Goal: Information Seeking & Learning: Learn about a topic

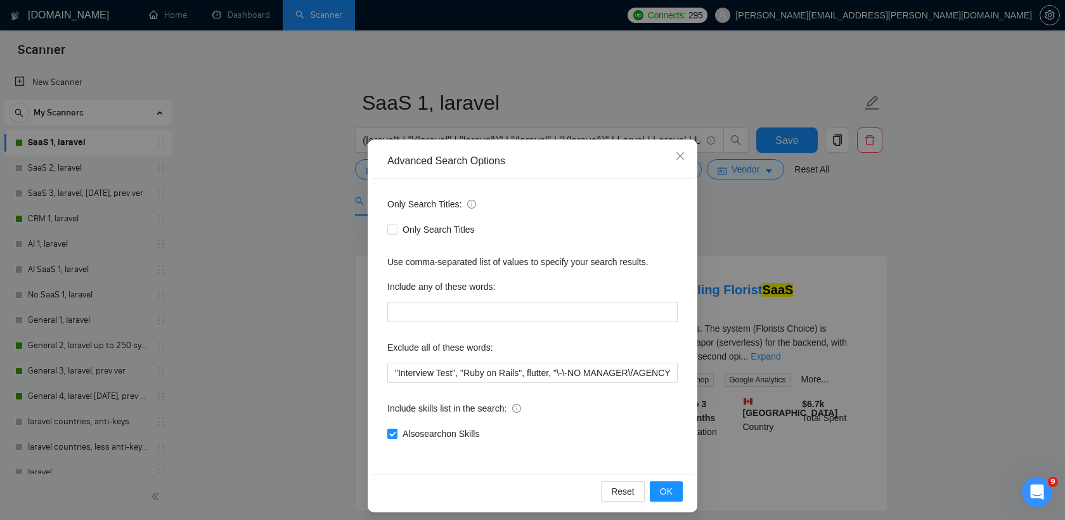
click at [775, 247] on div "Advanced Search Options Only Search Titles: Only Search Titles Use comma-separa…" at bounding box center [532, 260] width 1065 height 520
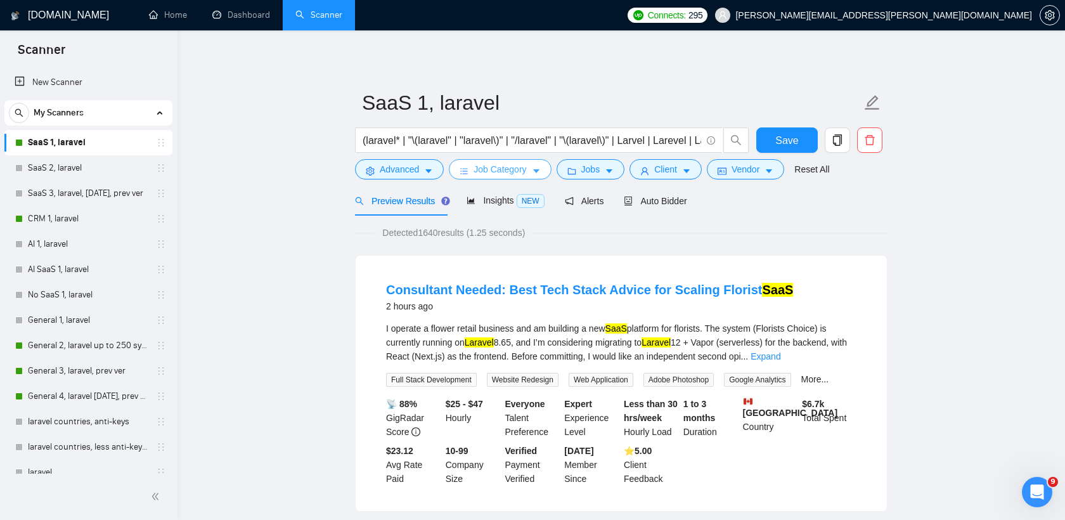
click at [505, 168] on span "Job Category" at bounding box center [499, 169] width 53 height 14
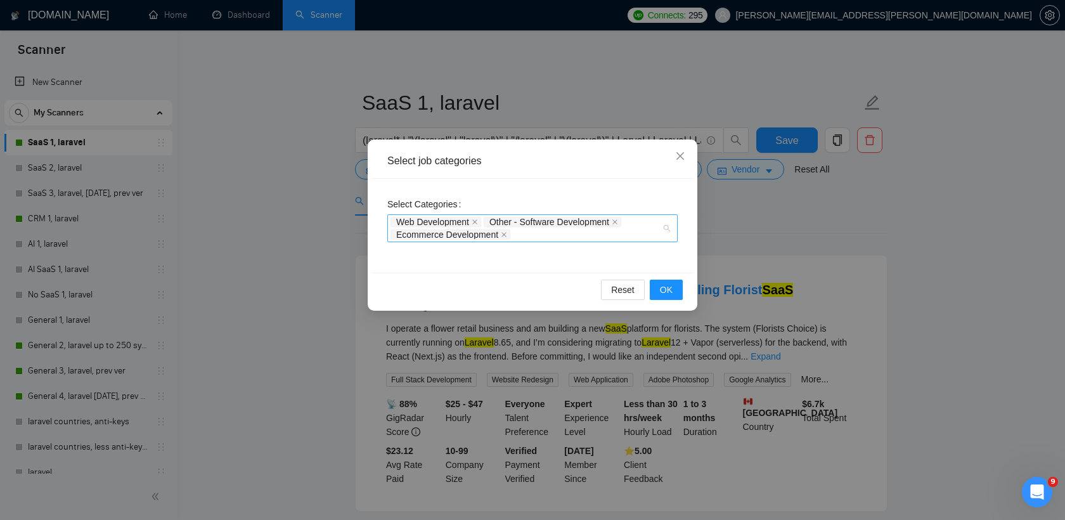
click at [548, 236] on div "Web Development Other - Software Development Ecommerce Development" at bounding box center [525, 228] width 271 height 25
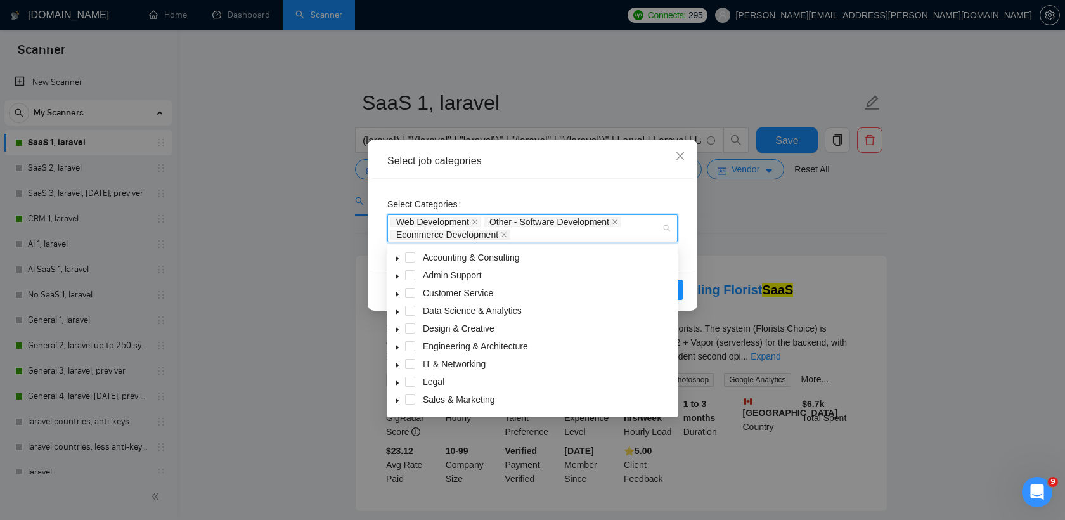
click at [397, 362] on icon "caret-down" at bounding box center [397, 365] width 6 height 6
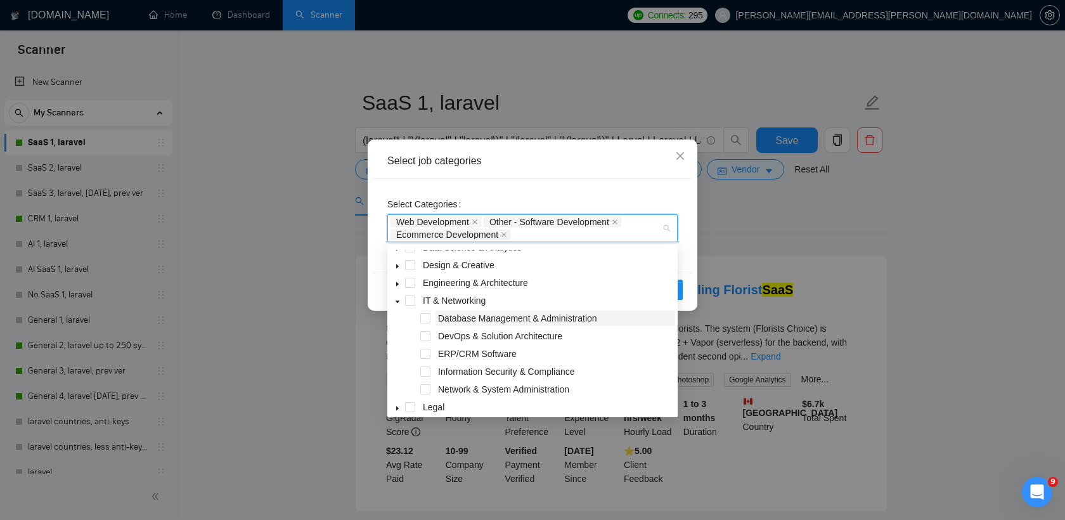
scroll to position [55, 0]
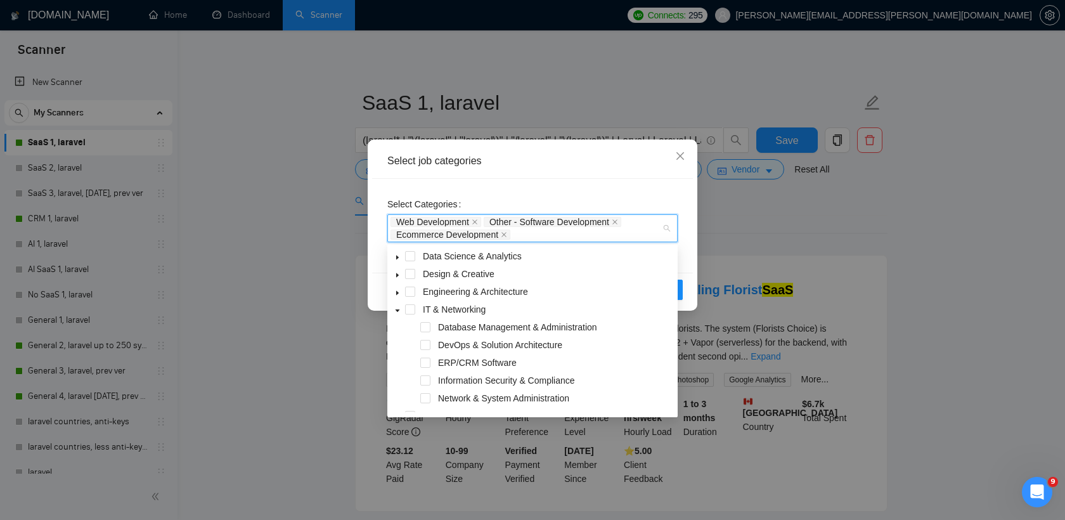
click at [397, 291] on icon "caret-down" at bounding box center [397, 293] width 6 height 6
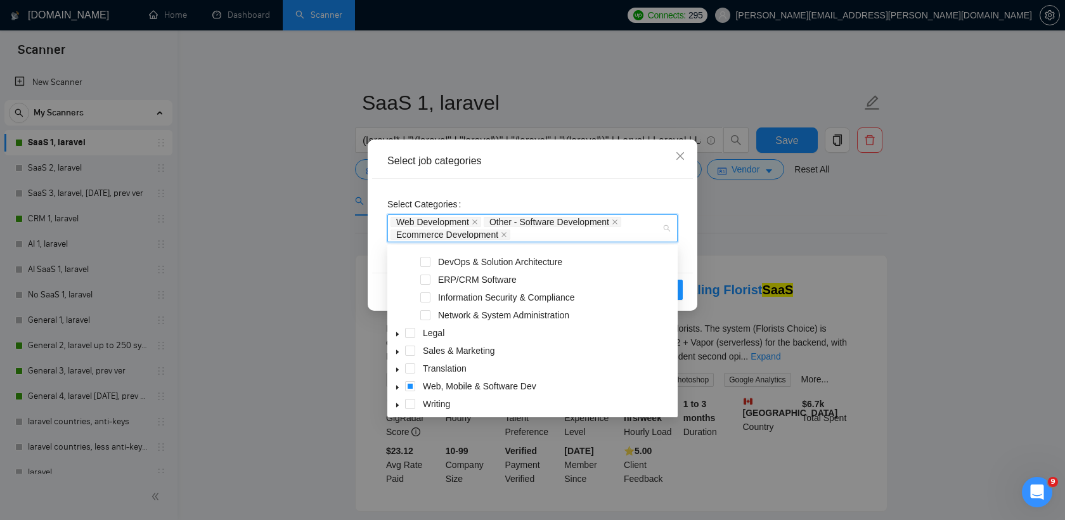
scroll to position [299, 0]
click at [396, 385] on icon "caret-down" at bounding box center [397, 385] width 3 height 4
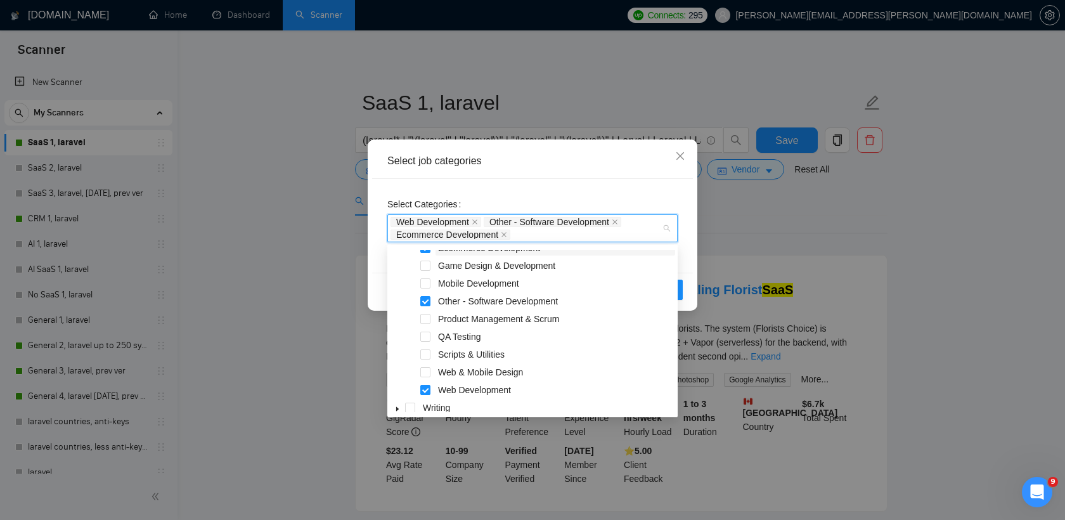
scroll to position [512, 0]
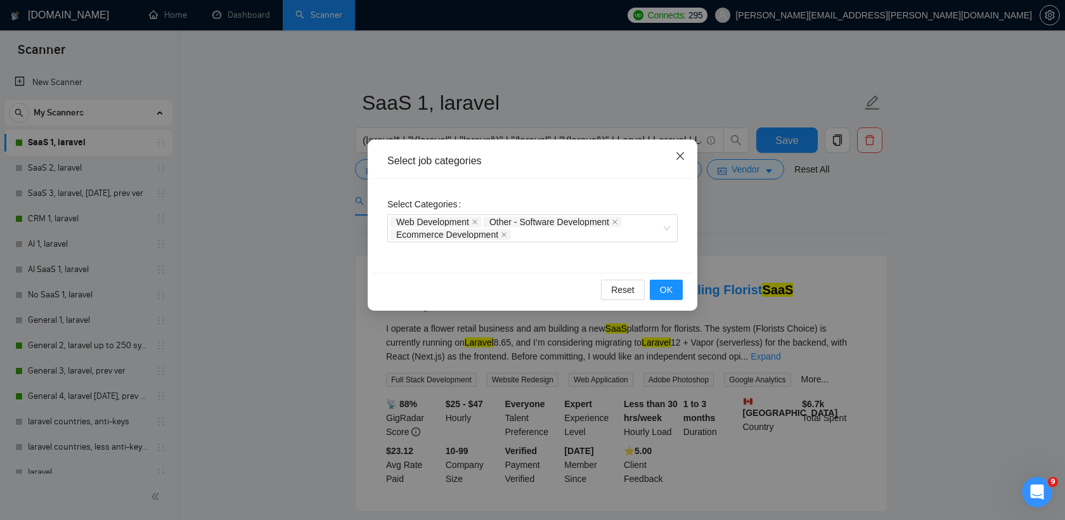
click at [681, 159] on icon "close" at bounding box center [680, 156] width 10 height 10
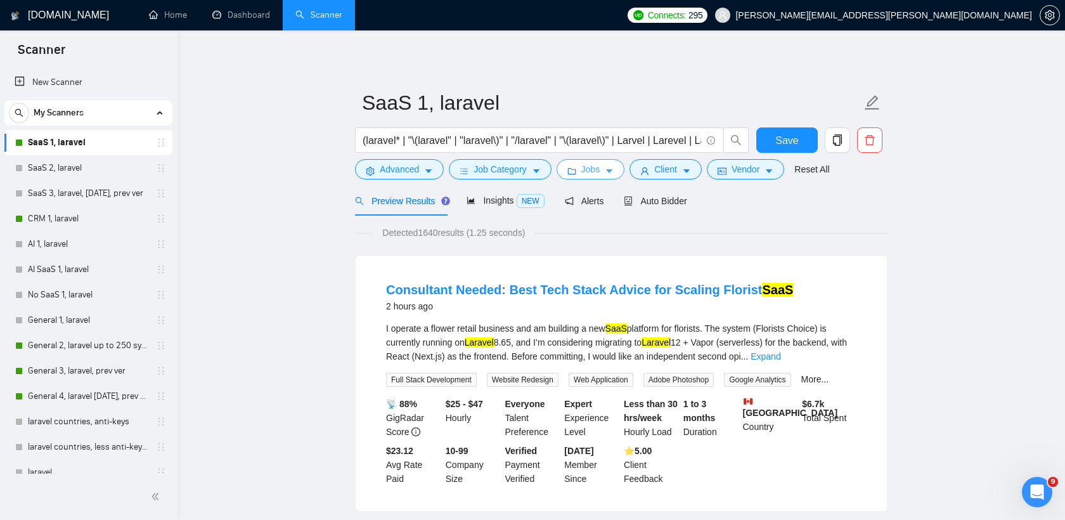
click at [586, 165] on span "Jobs" at bounding box center [590, 169] width 19 height 14
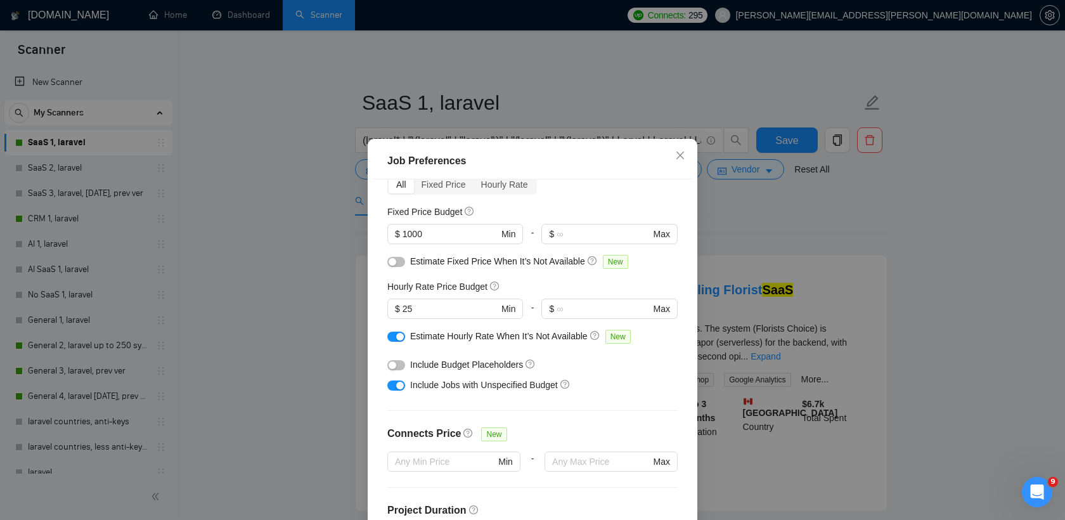
scroll to position [64, 0]
click at [393, 362] on div "button" at bounding box center [393, 366] width 8 height 8
click at [397, 365] on div "button" at bounding box center [400, 366] width 8 height 8
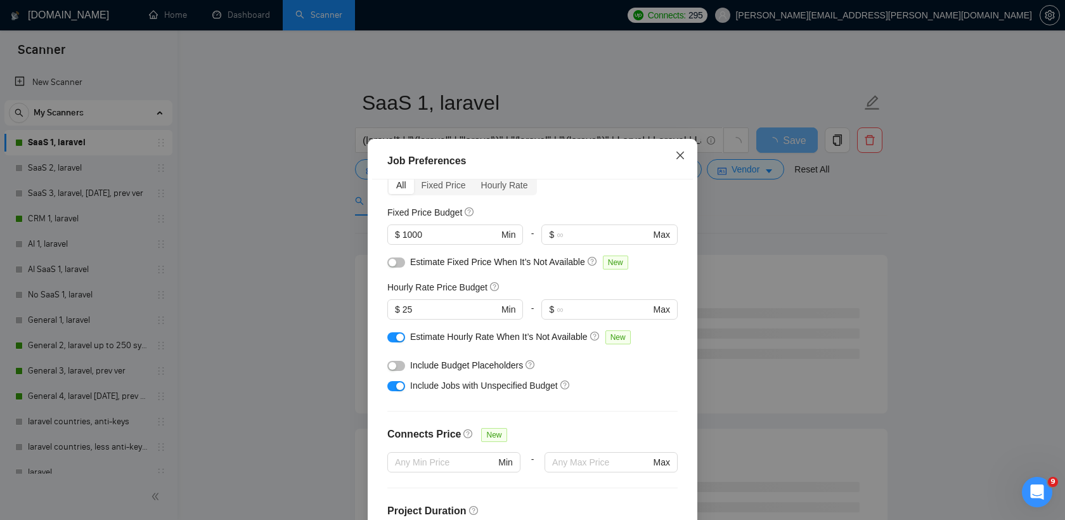
click at [679, 150] on span "Close" at bounding box center [680, 156] width 34 height 34
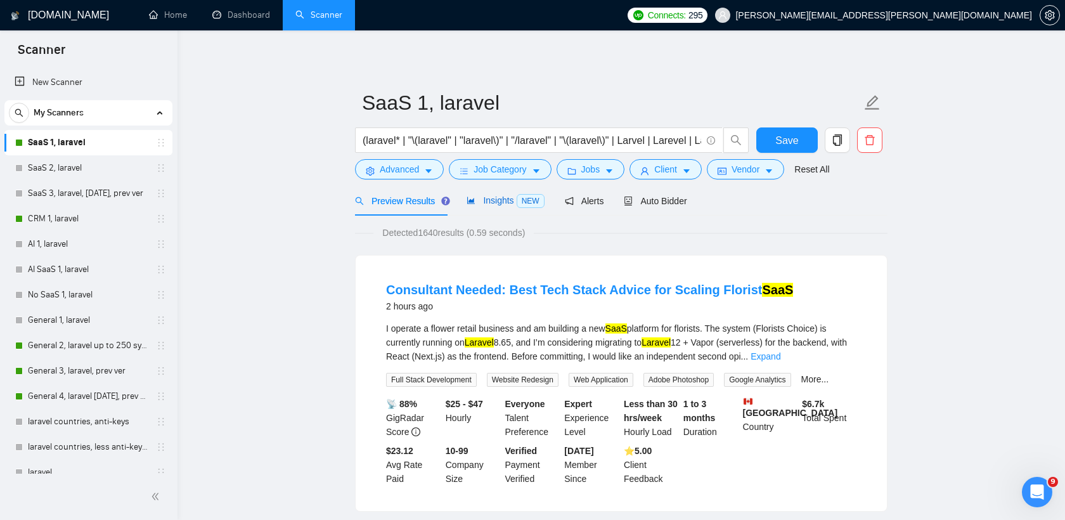
click at [494, 202] on span "Insights NEW" at bounding box center [505, 200] width 77 height 10
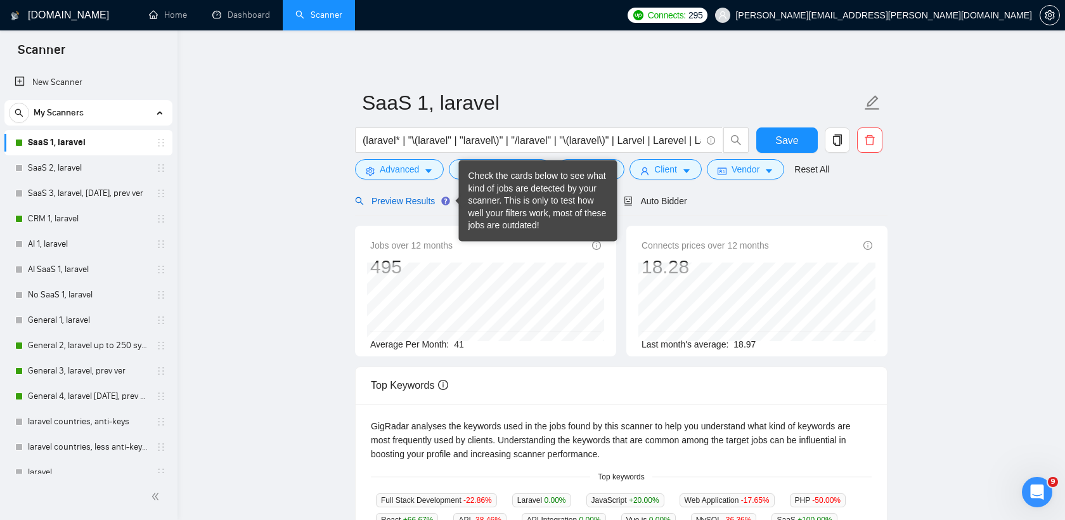
click at [416, 202] on span "Preview Results" at bounding box center [400, 201] width 91 height 10
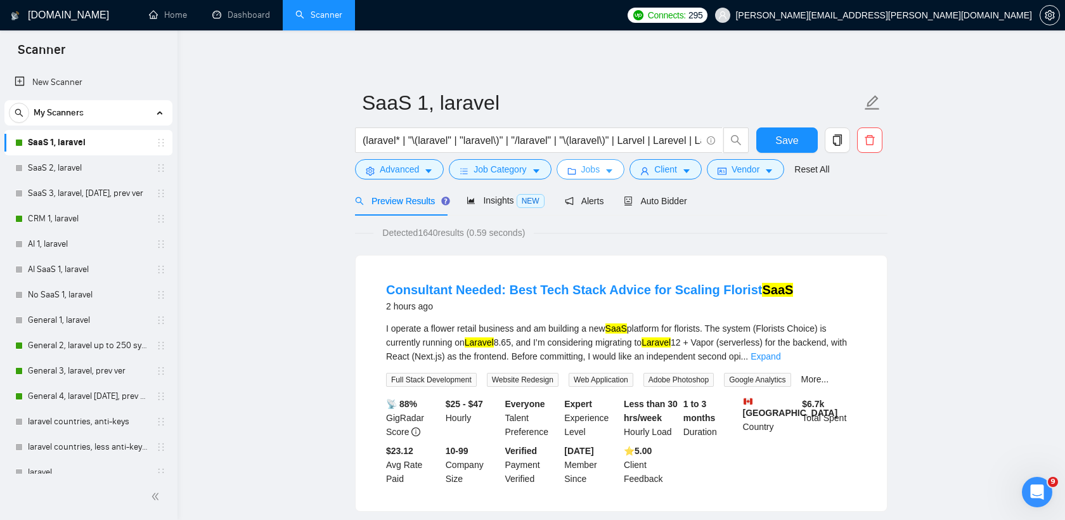
click at [589, 172] on span "Jobs" at bounding box center [590, 169] width 19 height 14
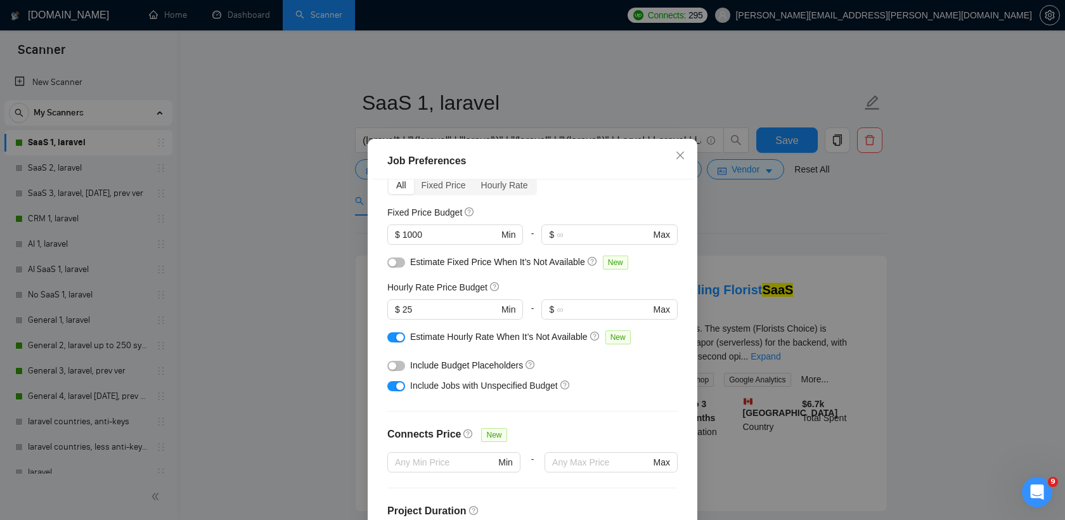
click at [391, 364] on div "button" at bounding box center [393, 366] width 8 height 8
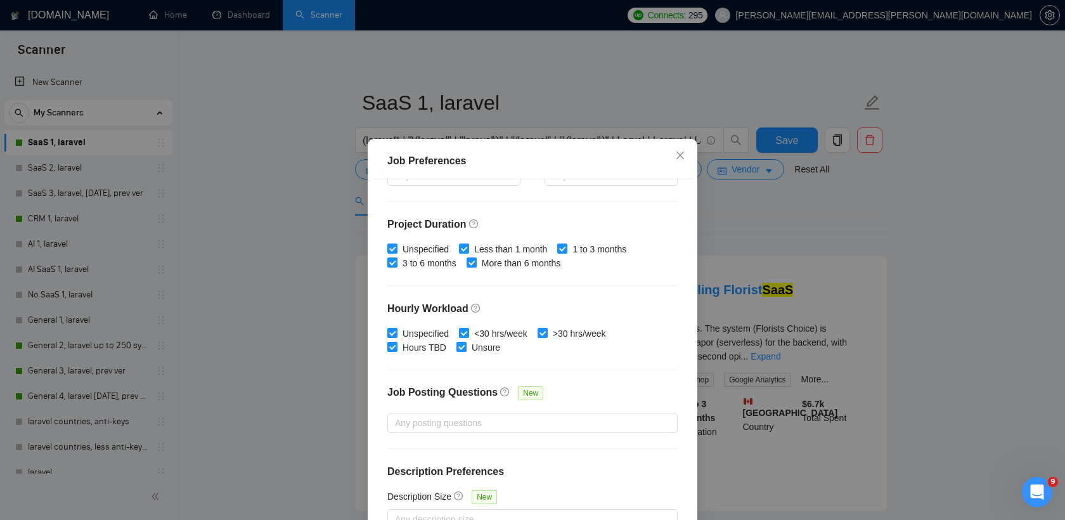
scroll to position [79, 0]
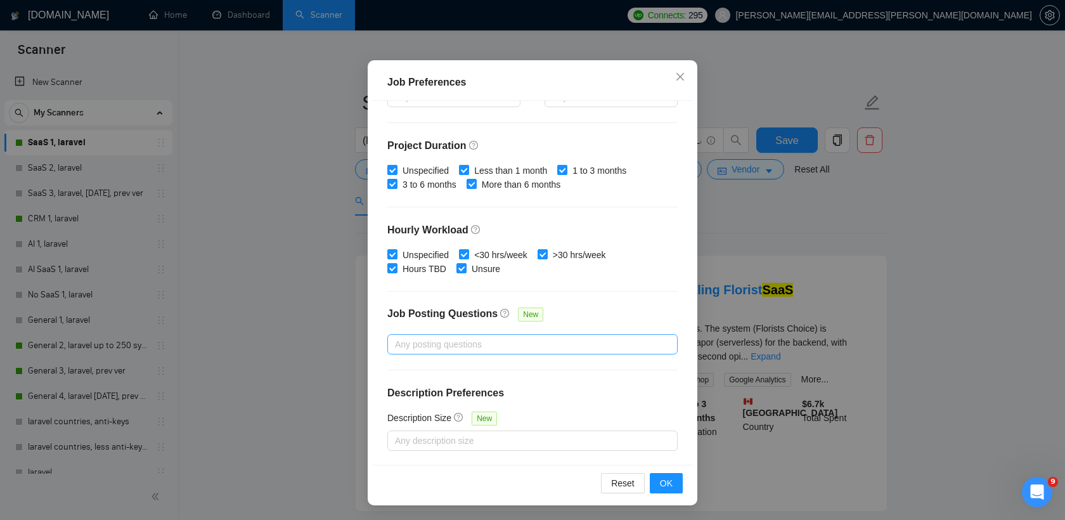
click at [505, 348] on div at bounding box center [525, 344] width 271 height 15
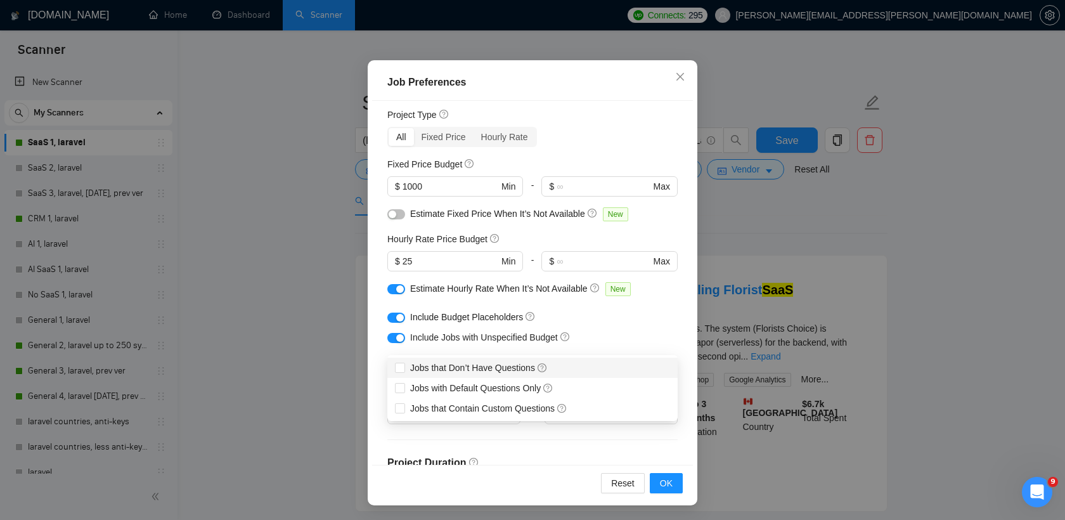
scroll to position [24, 0]
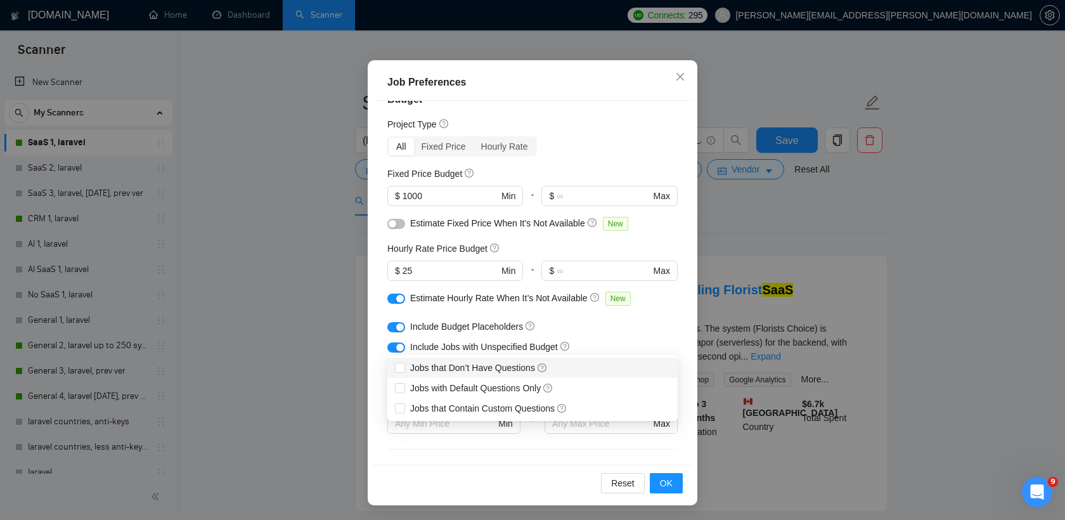
click at [569, 126] on div "Project Type" at bounding box center [532, 124] width 290 height 14
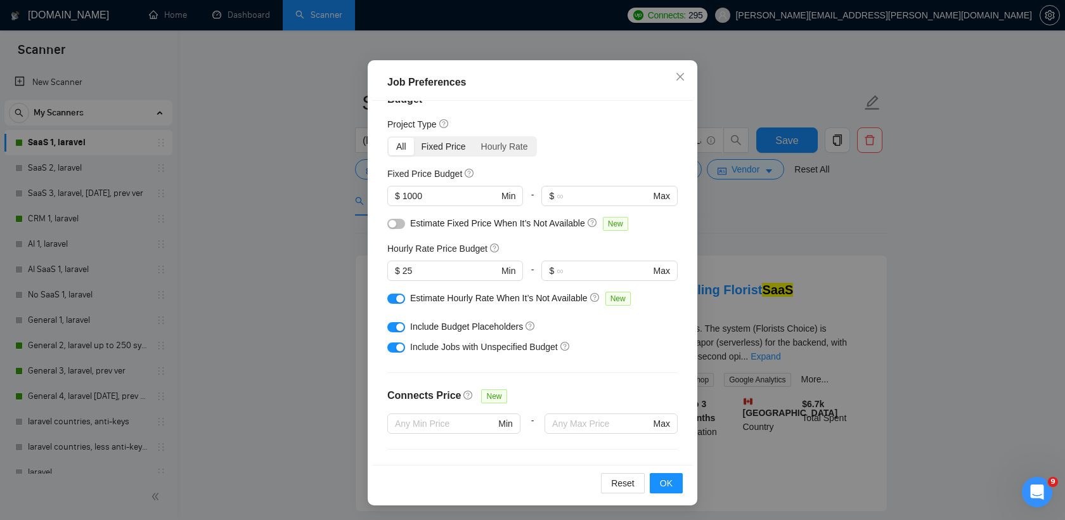
click at [449, 149] on div "Fixed Price" at bounding box center [444, 147] width 60 height 18
click at [414, 138] on input "Fixed Price" at bounding box center [414, 138] width 0 height 0
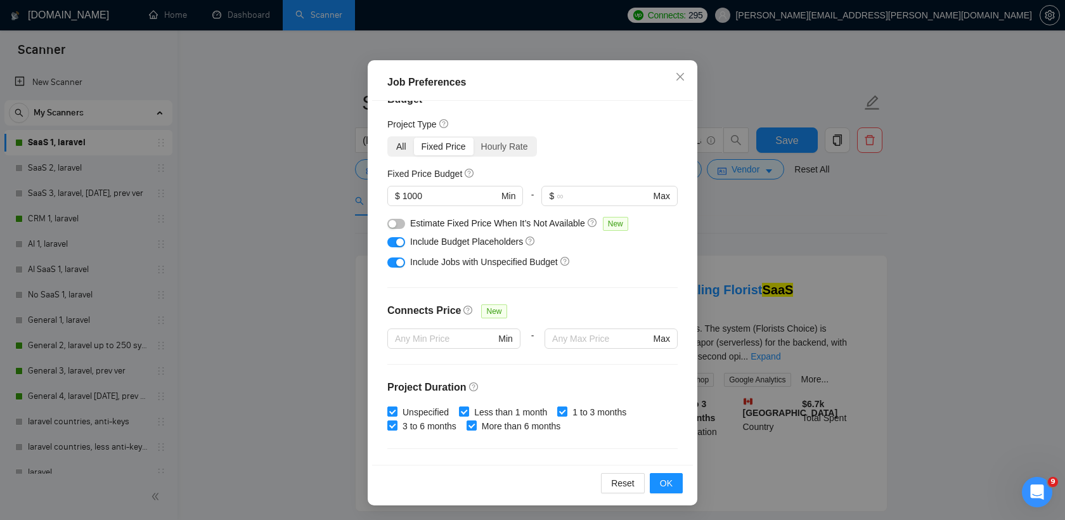
click at [394, 147] on div "All" at bounding box center [401, 147] width 25 height 18
click at [389, 138] on input "All" at bounding box center [389, 138] width 0 height 0
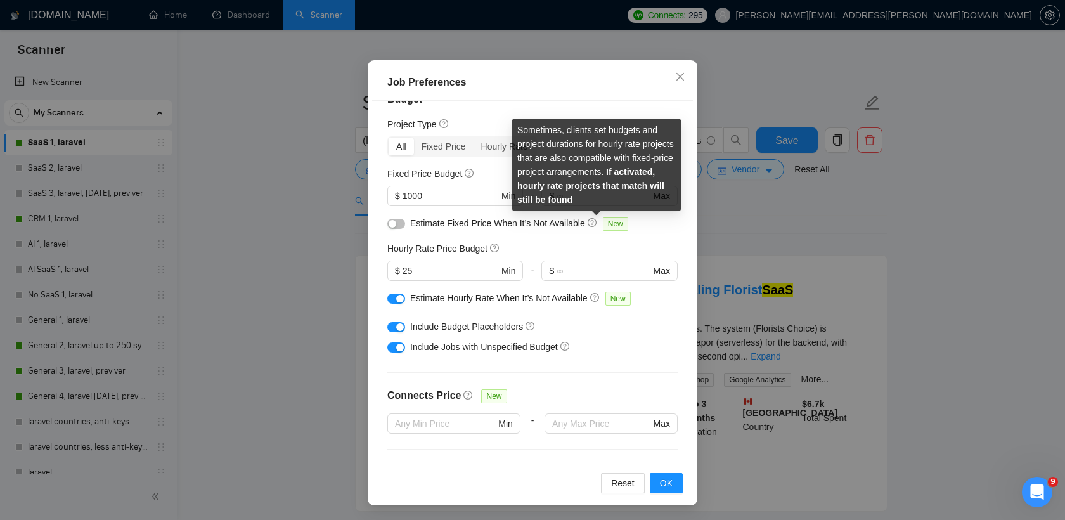
scroll to position [0, 0]
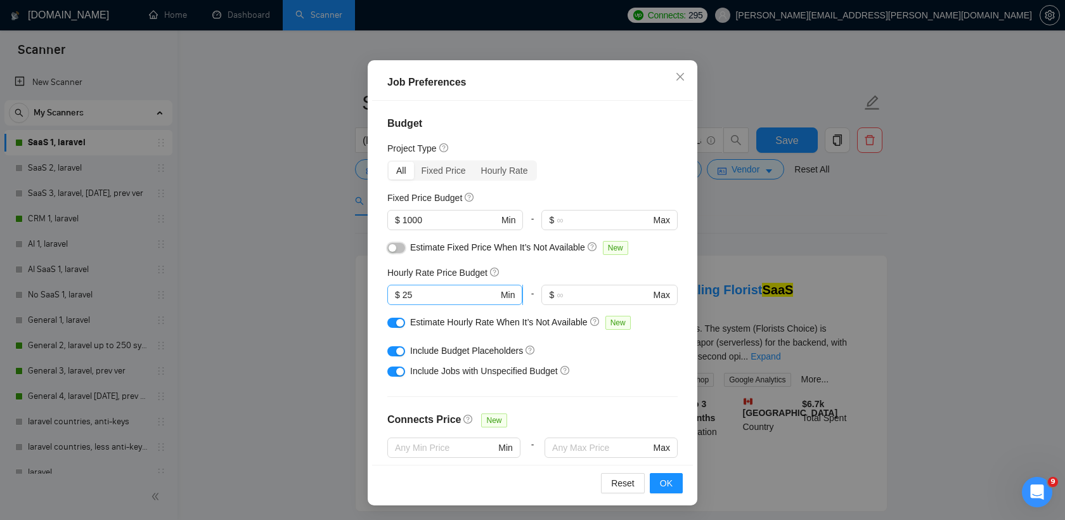
click at [389, 246] on div "button" at bounding box center [393, 248] width 8 height 8
click at [666, 480] on span "OK" at bounding box center [666, 483] width 13 height 14
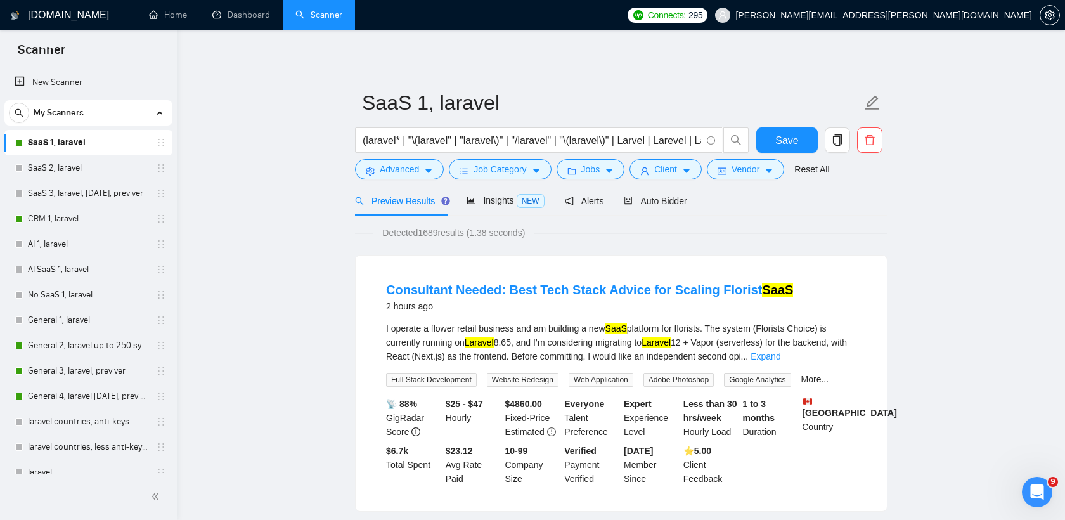
scroll to position [16, 0]
click at [596, 172] on span "Jobs" at bounding box center [590, 169] width 19 height 14
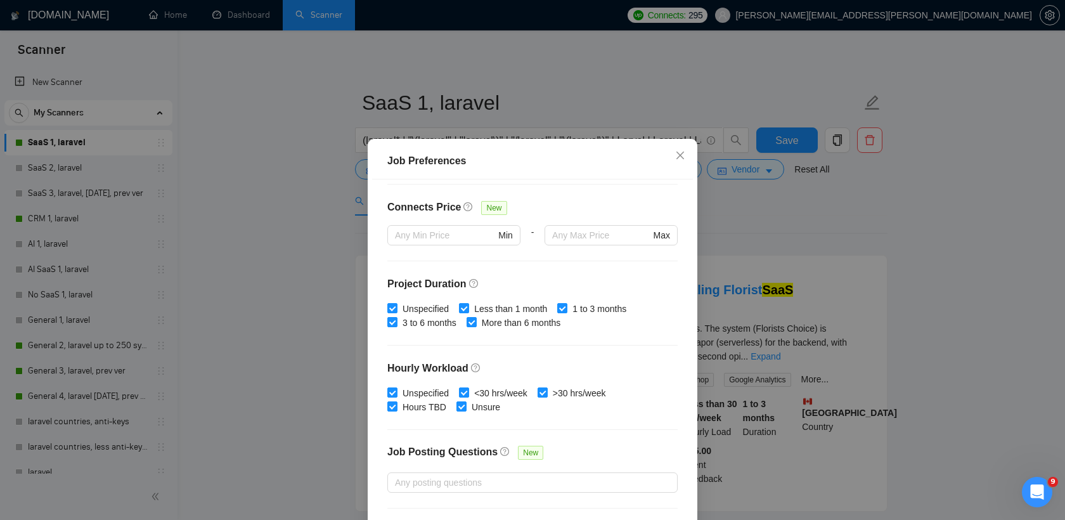
scroll to position [267, 0]
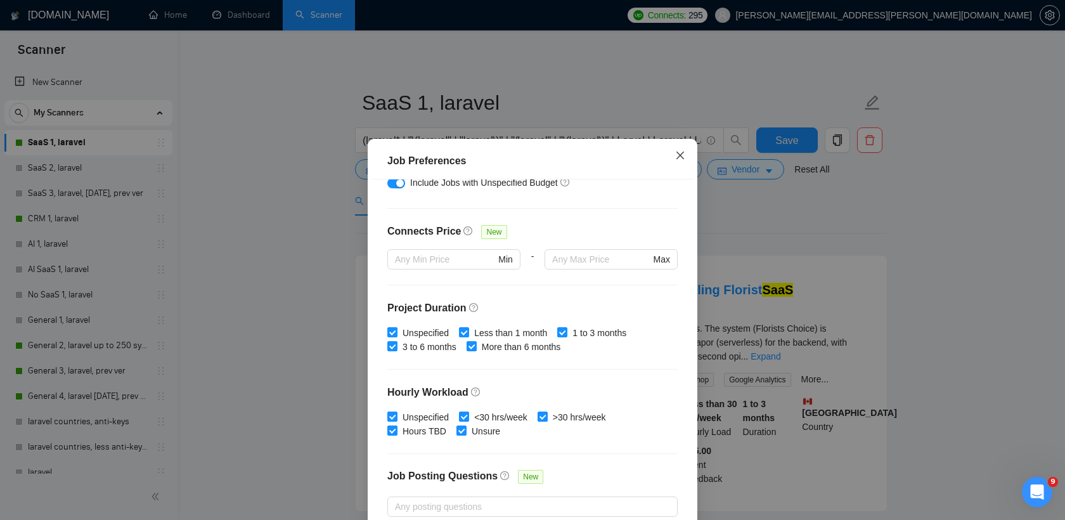
click at [676, 156] on icon "close" at bounding box center [680, 155] width 10 height 10
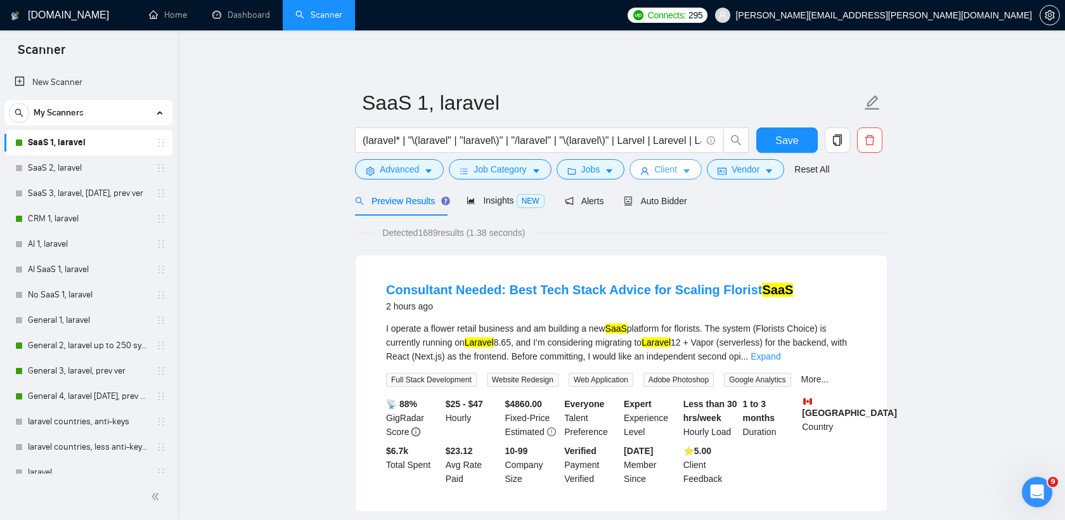
click at [658, 171] on button "Client" at bounding box center [665, 169] width 72 height 20
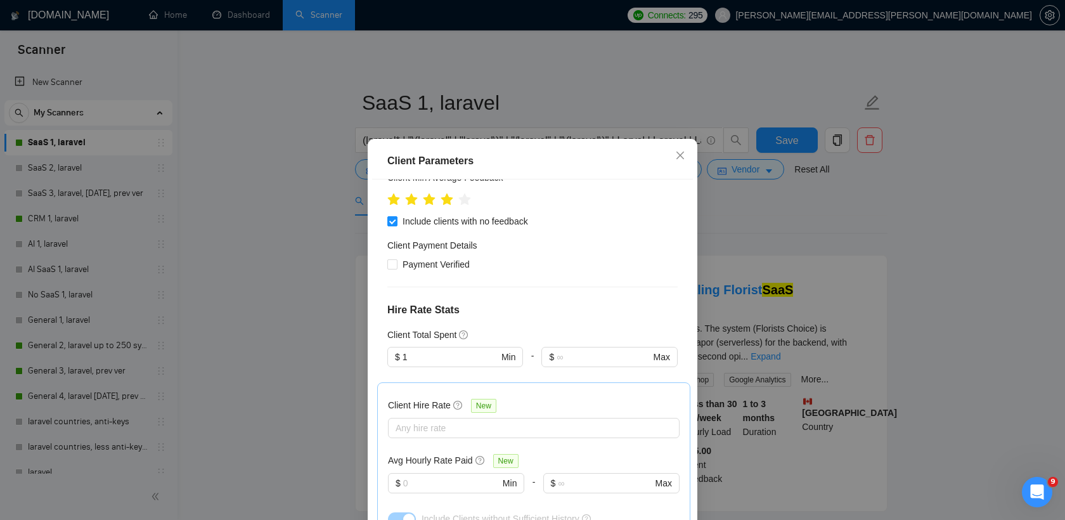
scroll to position [231, 0]
click at [681, 161] on span "Close" at bounding box center [680, 156] width 34 height 34
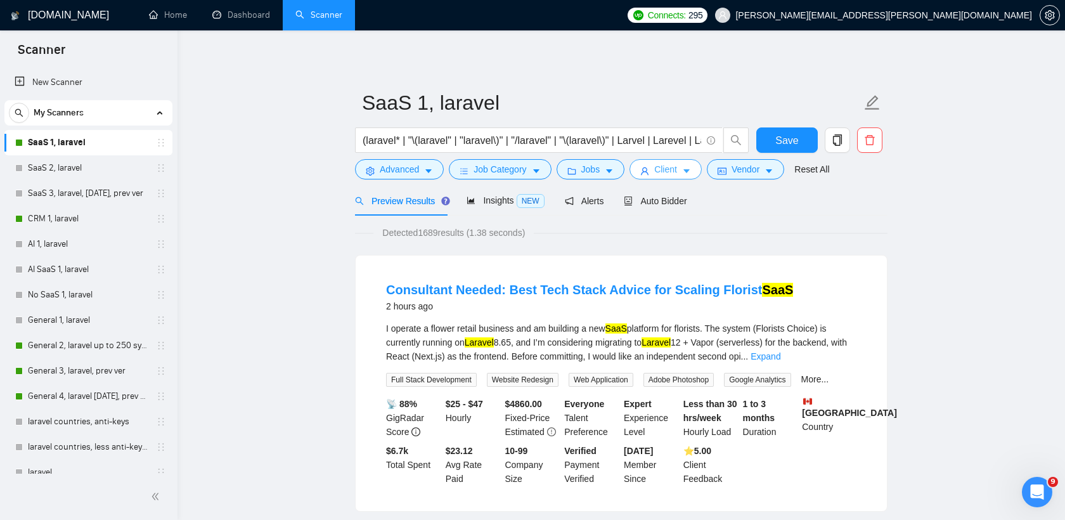
click at [677, 172] on span "Client" at bounding box center [665, 169] width 23 height 14
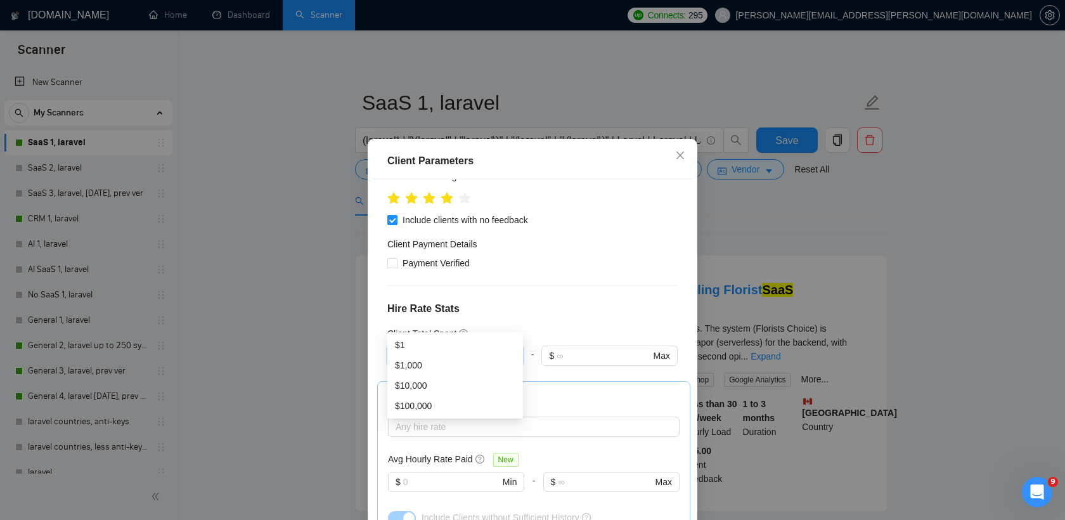
drag, startPoint x: 426, startPoint y: 320, endPoint x: 385, endPoint y: 320, distance: 41.2
click at [385, 320] on div "Client Location Include Client Countries Select Exclude Client Countries India …" at bounding box center [532, 361] width 321 height 364
click at [538, 301] on h4 "Hire Rate Stats" at bounding box center [532, 308] width 290 height 15
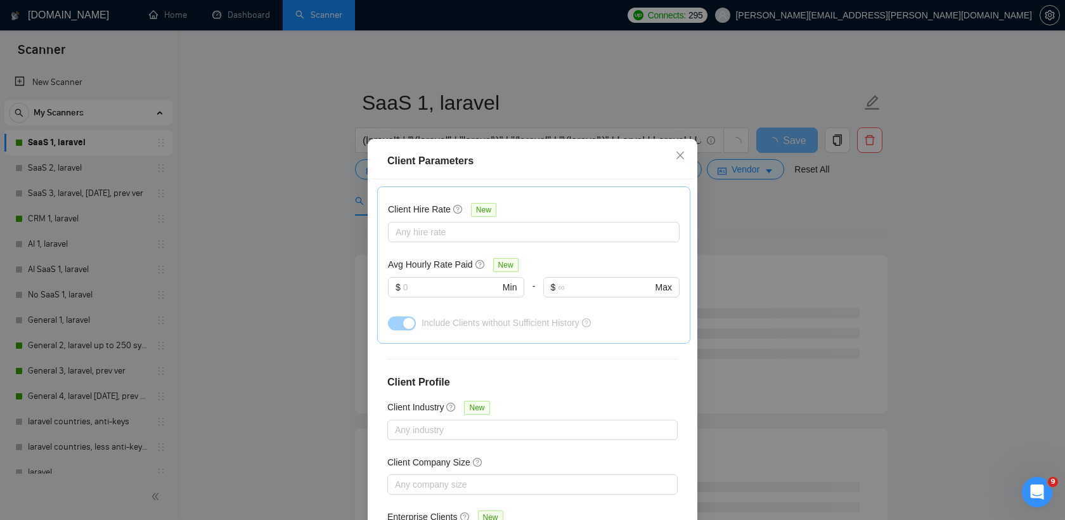
scroll to position [79, 0]
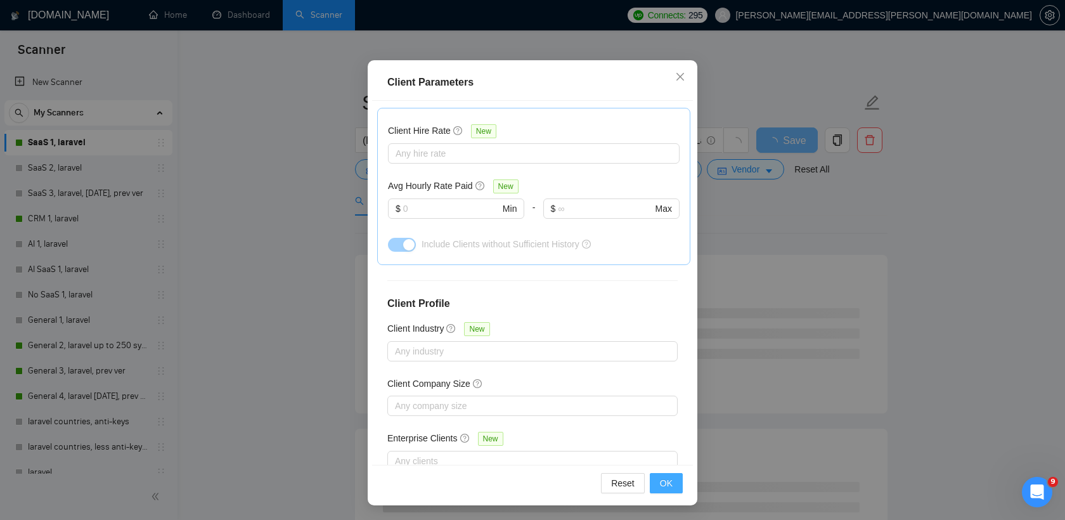
click at [668, 482] on span "OK" at bounding box center [666, 483] width 13 height 14
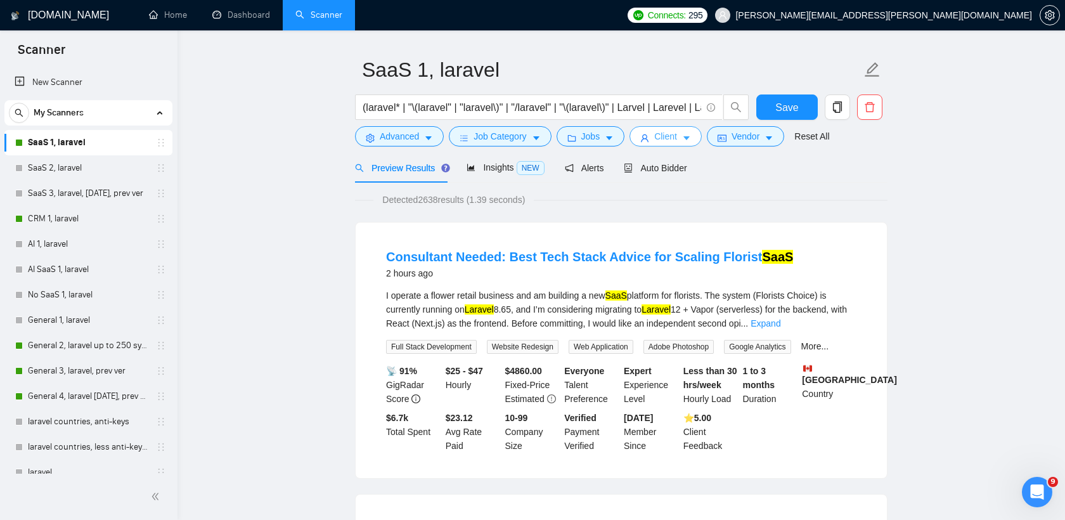
scroll to position [0, 0]
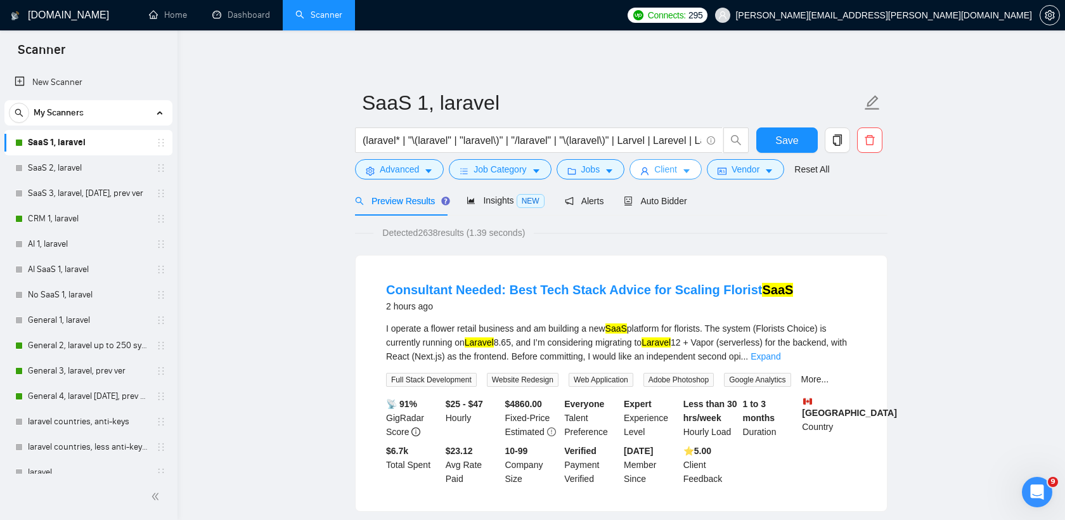
click at [674, 172] on span "Client" at bounding box center [665, 169] width 23 height 14
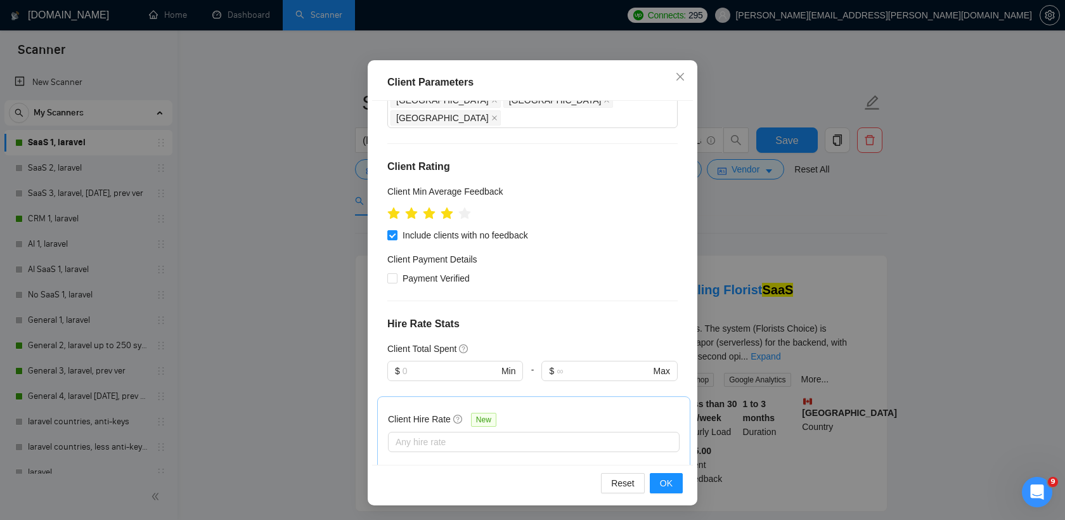
scroll to position [269, 0]
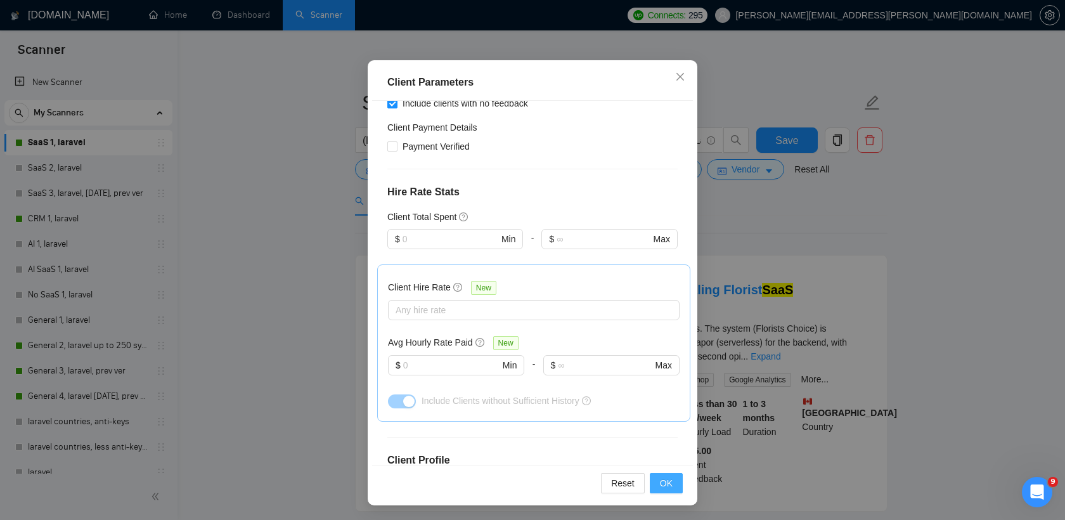
click at [676, 483] on button "OK" at bounding box center [666, 483] width 33 height 20
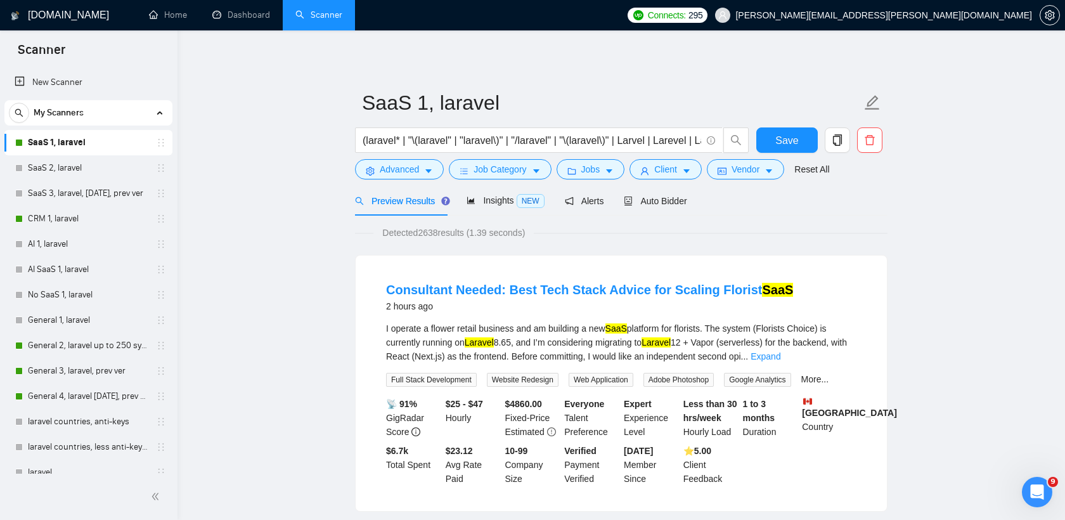
scroll to position [16, 0]
click at [749, 169] on span "Vendor" at bounding box center [745, 169] width 28 height 14
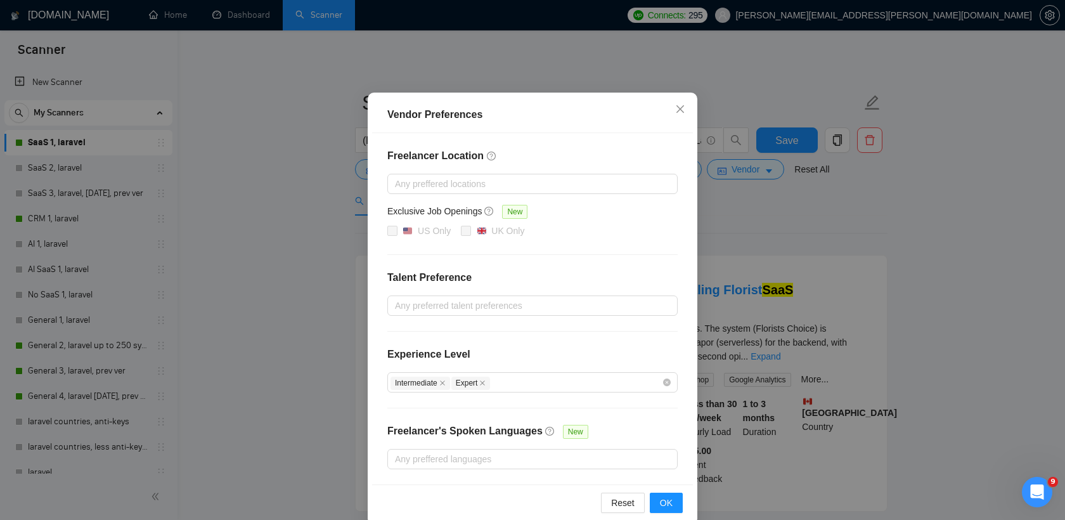
scroll to position [67, 0]
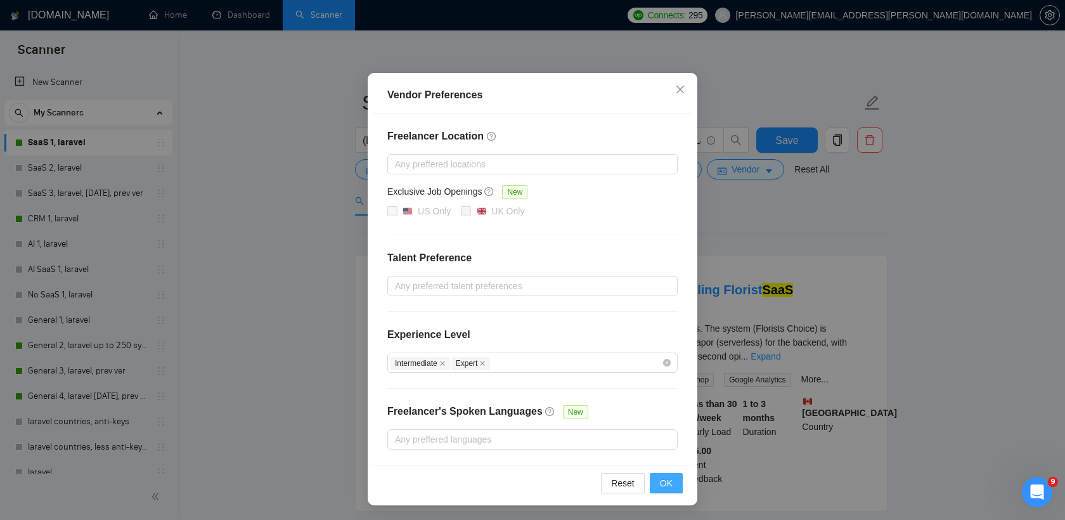
click at [662, 481] on span "OK" at bounding box center [666, 483] width 13 height 14
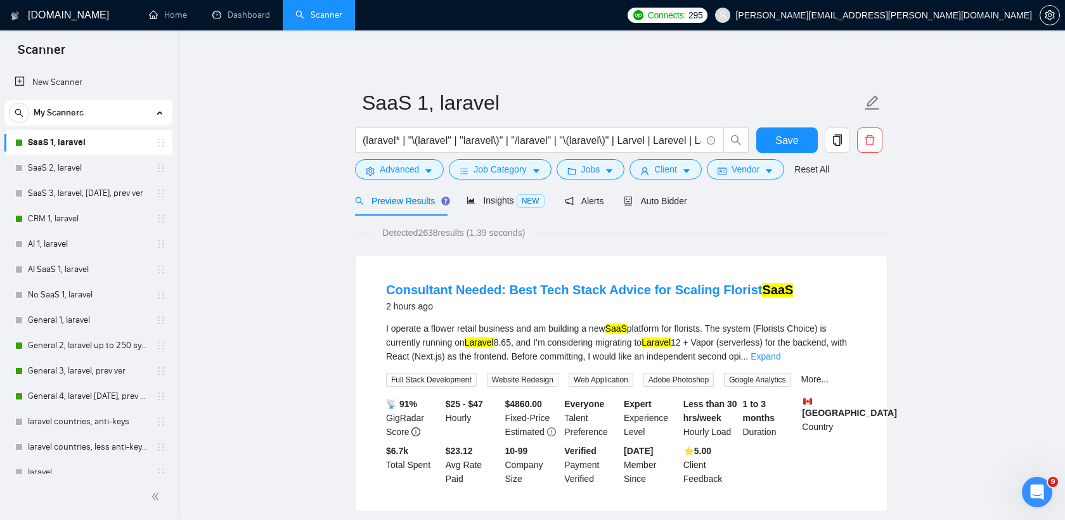
scroll to position [3, 0]
click at [782, 133] on span "Save" at bounding box center [786, 140] width 23 height 16
click at [55, 214] on link "CRM 1, laravel" at bounding box center [88, 218] width 120 height 25
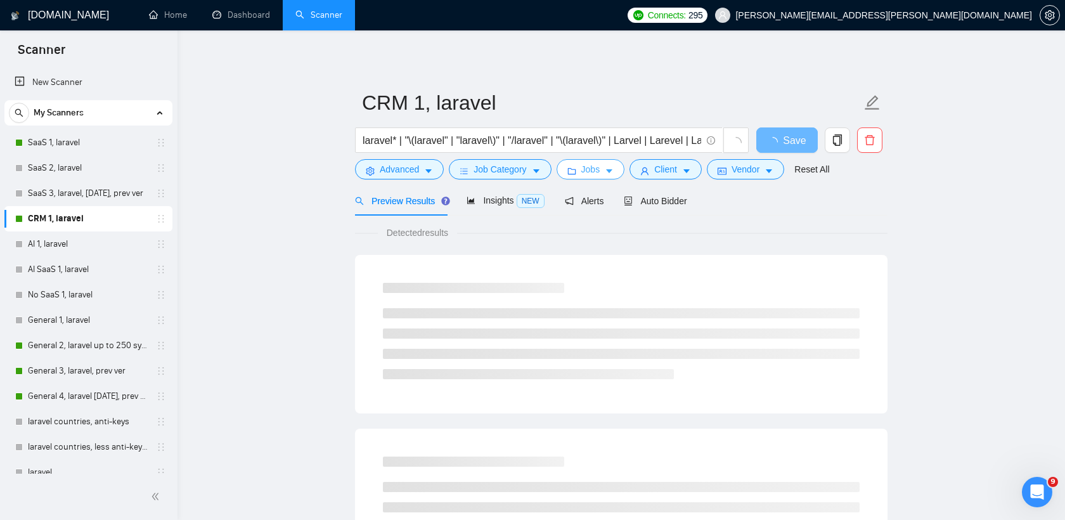
click at [608, 173] on button "Jobs" at bounding box center [591, 169] width 68 height 20
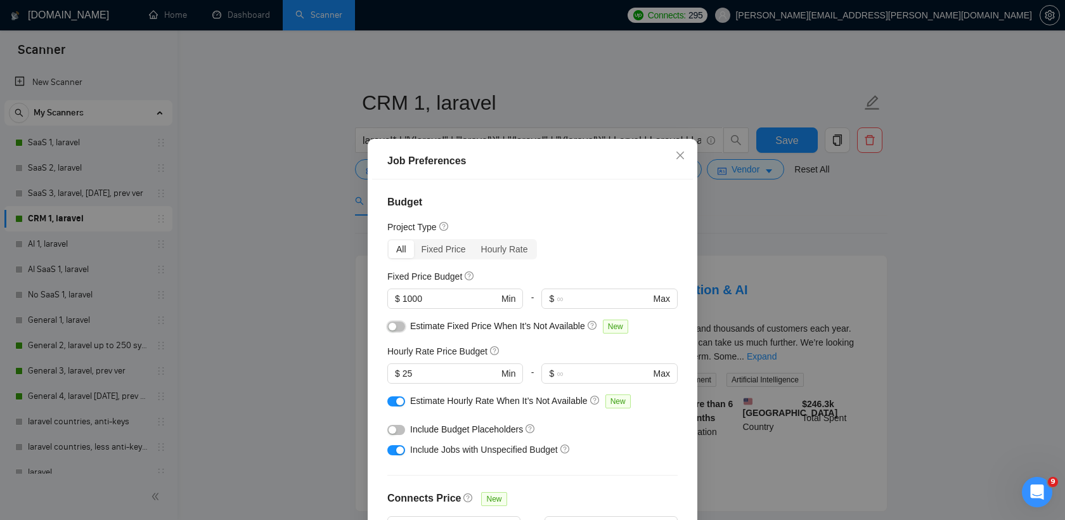
click at [397, 330] on button "button" at bounding box center [396, 326] width 18 height 10
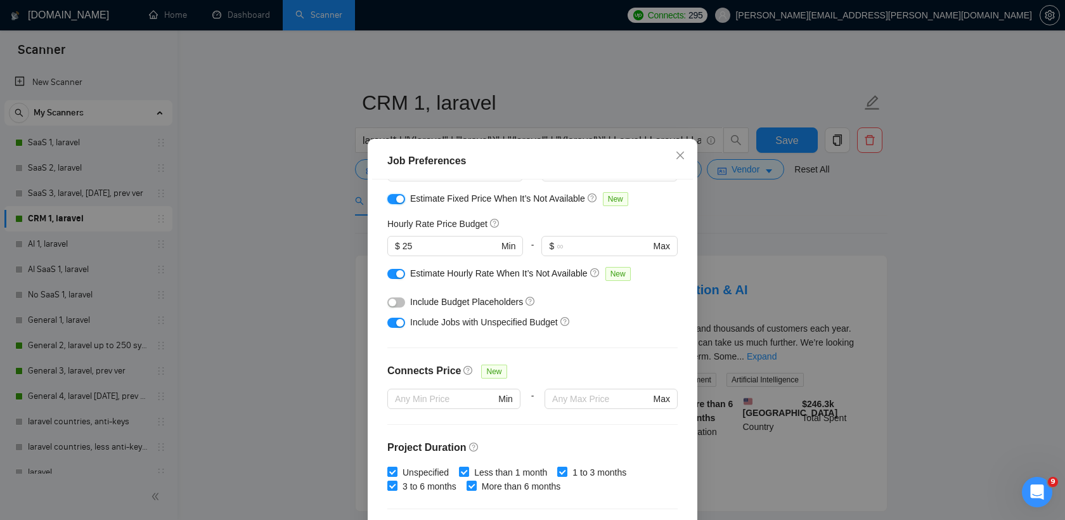
scroll to position [127, 0]
click at [390, 302] on div "button" at bounding box center [393, 303] width 8 height 8
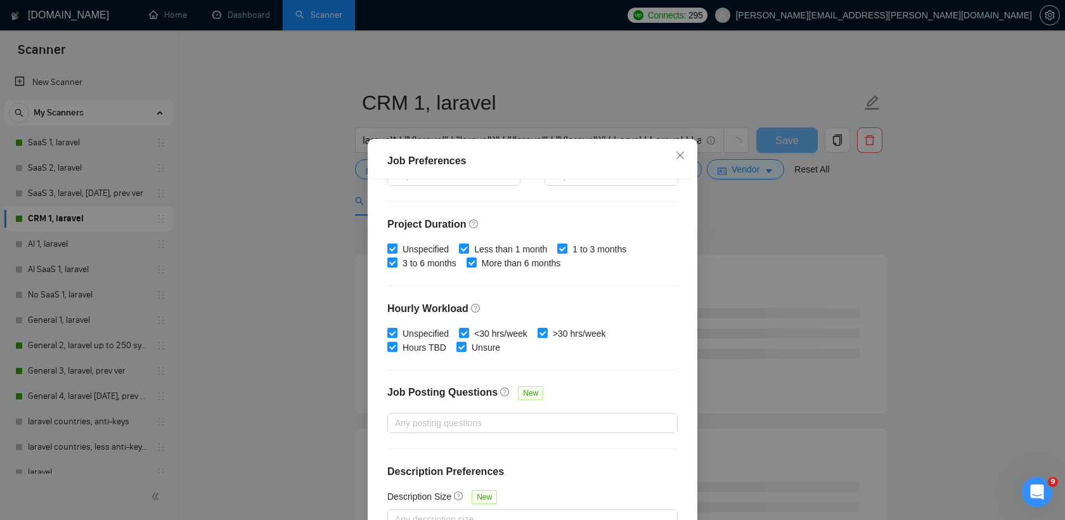
scroll to position [79, 0]
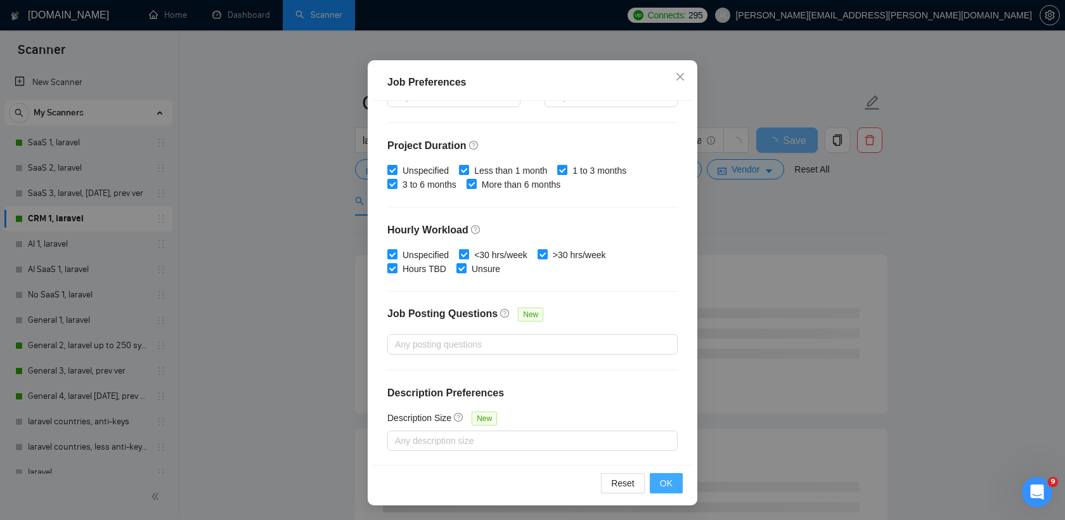
click at [670, 489] on button "OK" at bounding box center [666, 483] width 33 height 20
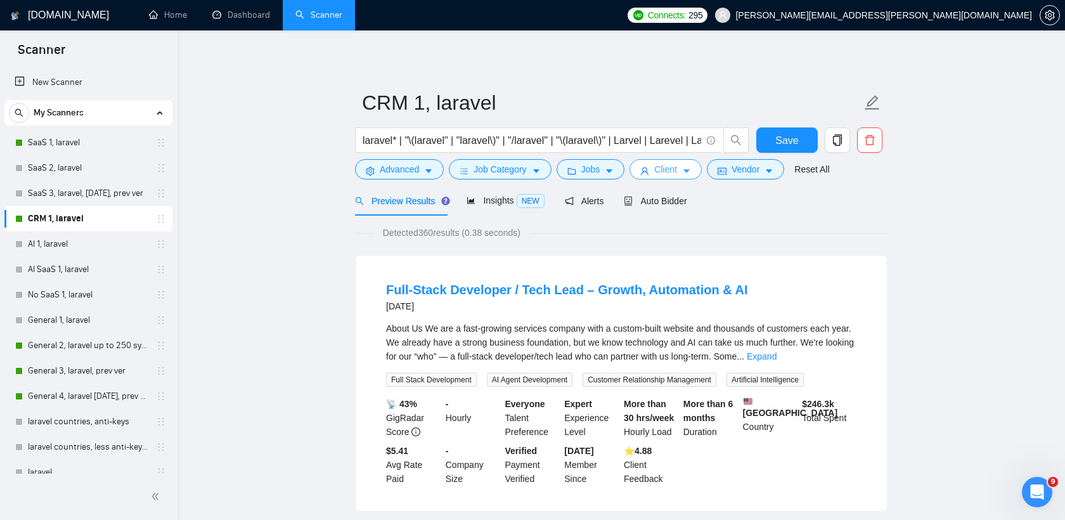
click at [673, 169] on span "Client" at bounding box center [665, 169] width 23 height 14
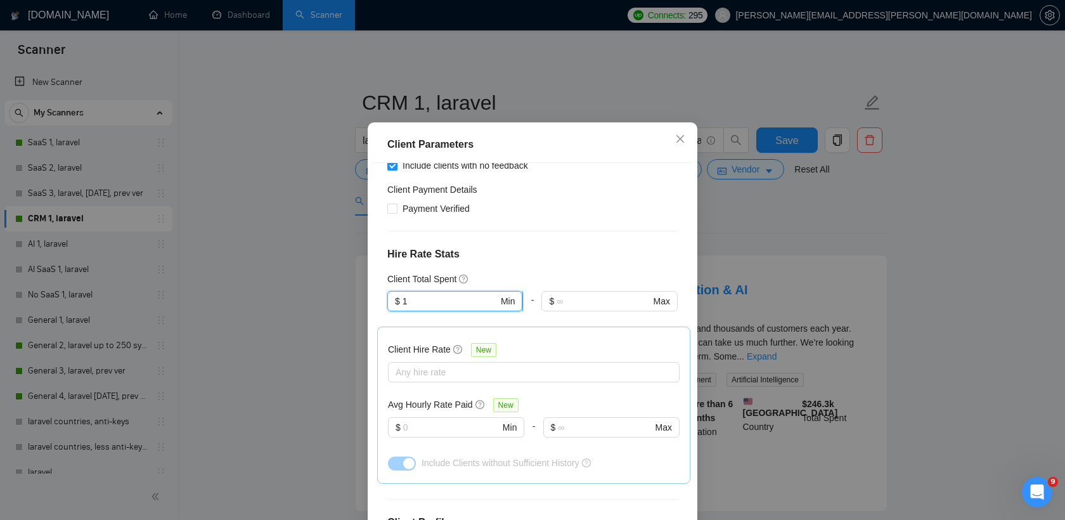
click at [442, 294] on input "1" at bounding box center [450, 301] width 96 height 14
click at [564, 227] on div "Client Location Include Client Countries Select Exclude Client Countries India …" at bounding box center [532, 345] width 321 height 364
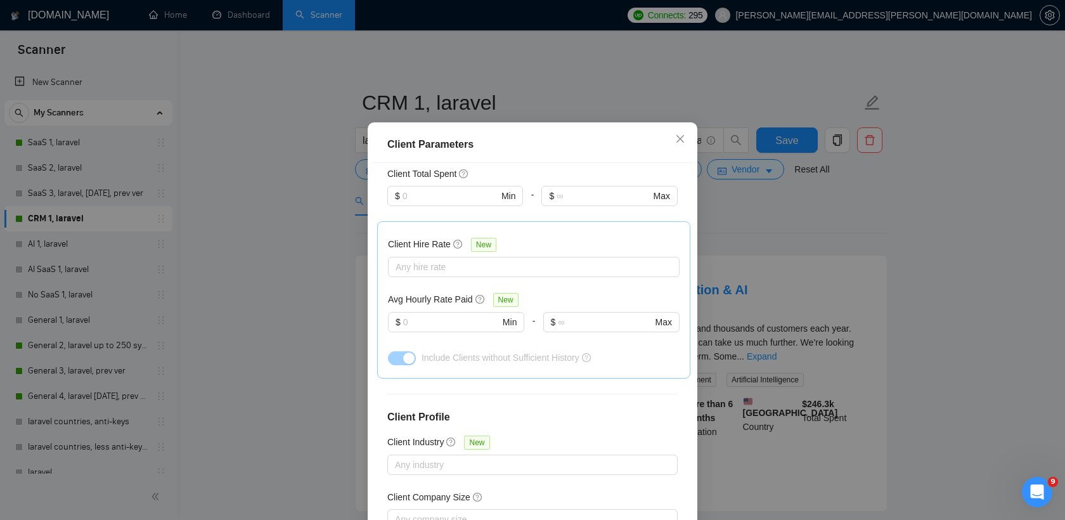
scroll to position [371, 0]
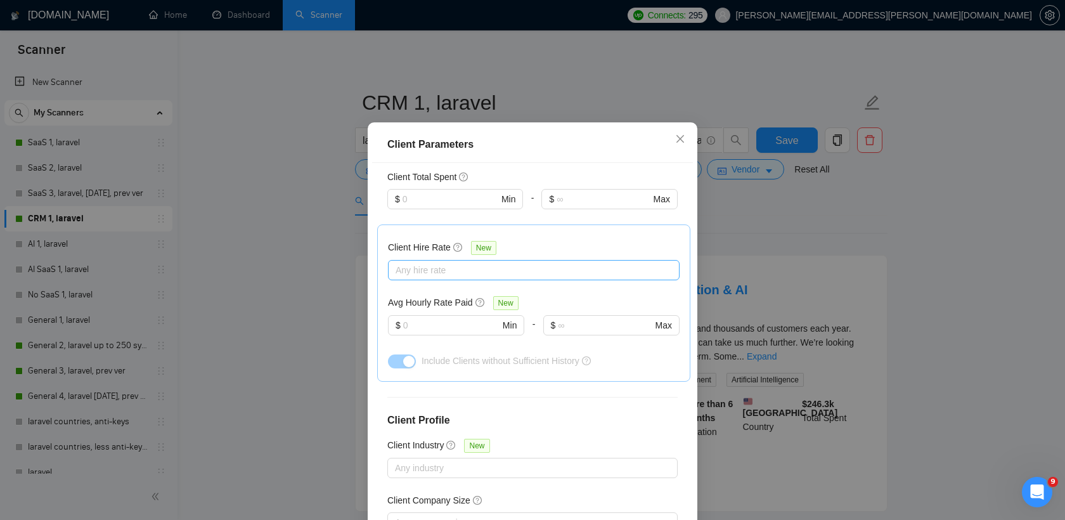
click at [443, 262] on div at bounding box center [527, 269] width 273 height 15
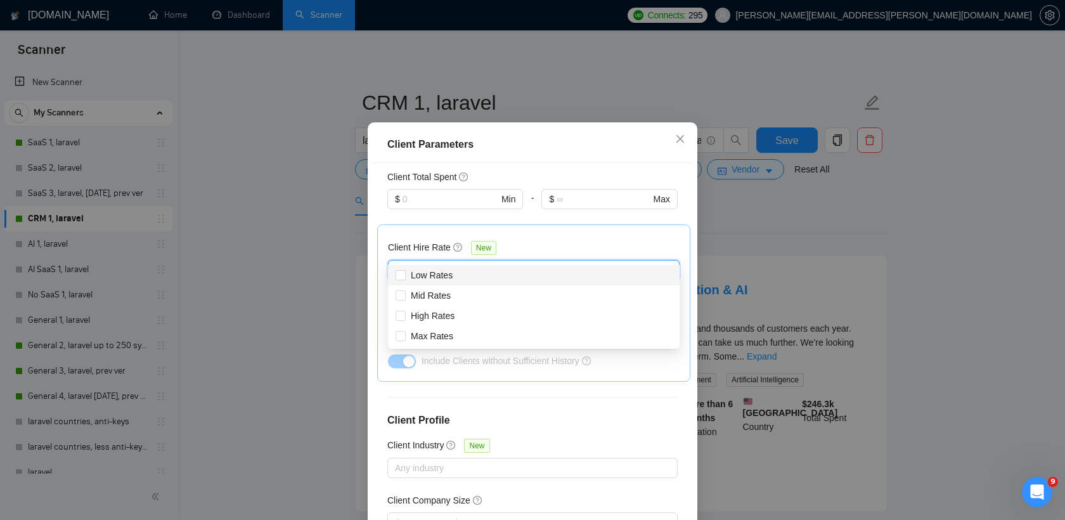
click at [513, 224] on div "Client Hire Rate New Any hire rate Avg Hourly Rate Paid New $ Min - $ Max Inclu…" at bounding box center [533, 302] width 313 height 157
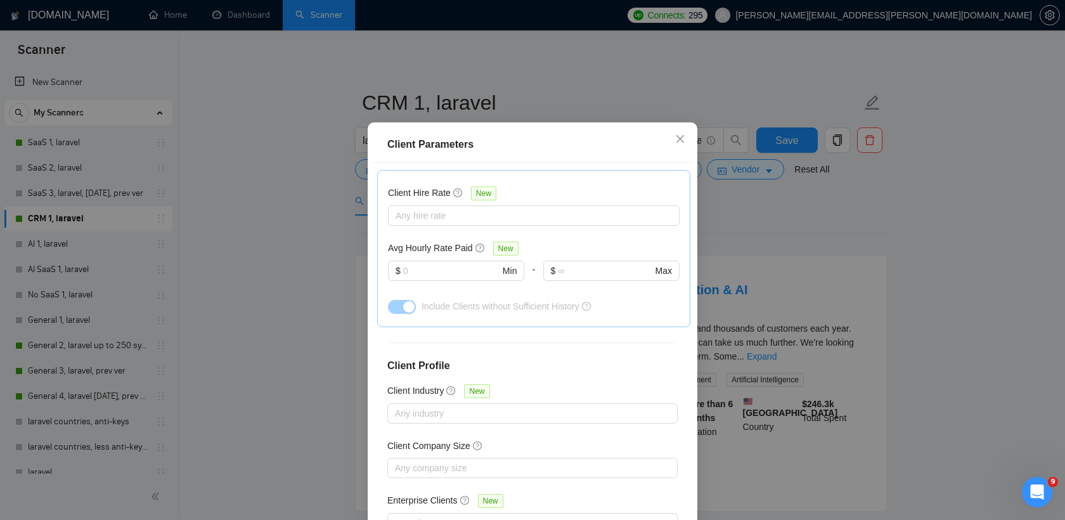
scroll to position [79, 0]
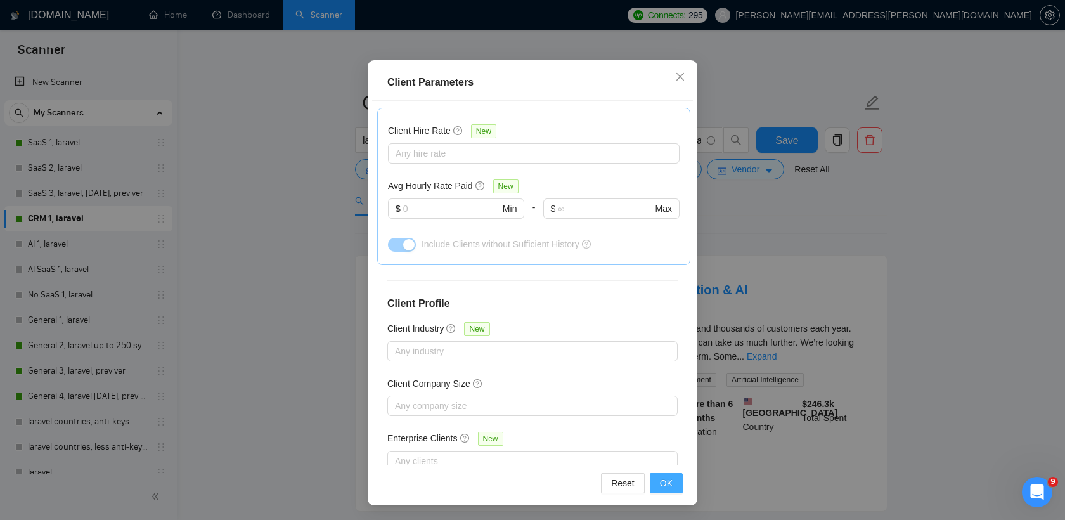
click at [659, 480] on button "OK" at bounding box center [666, 483] width 33 height 20
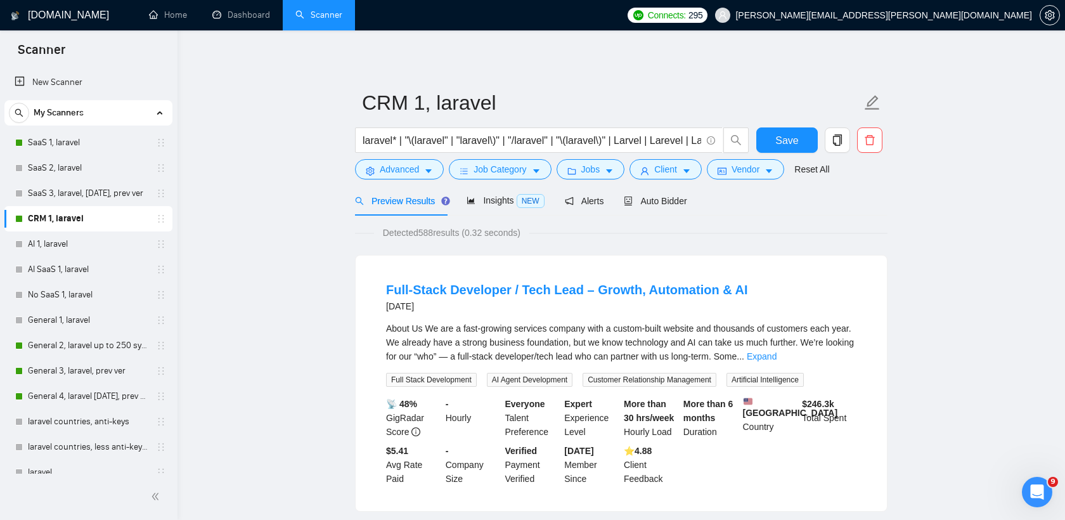
scroll to position [16, 0]
click at [749, 169] on span "Vendor" at bounding box center [745, 169] width 28 height 14
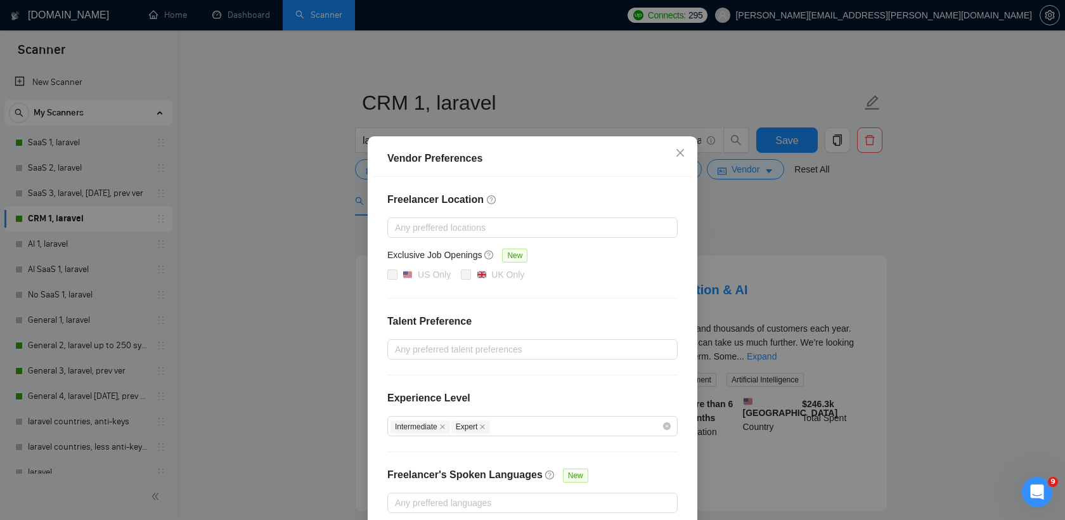
scroll to position [67, 0]
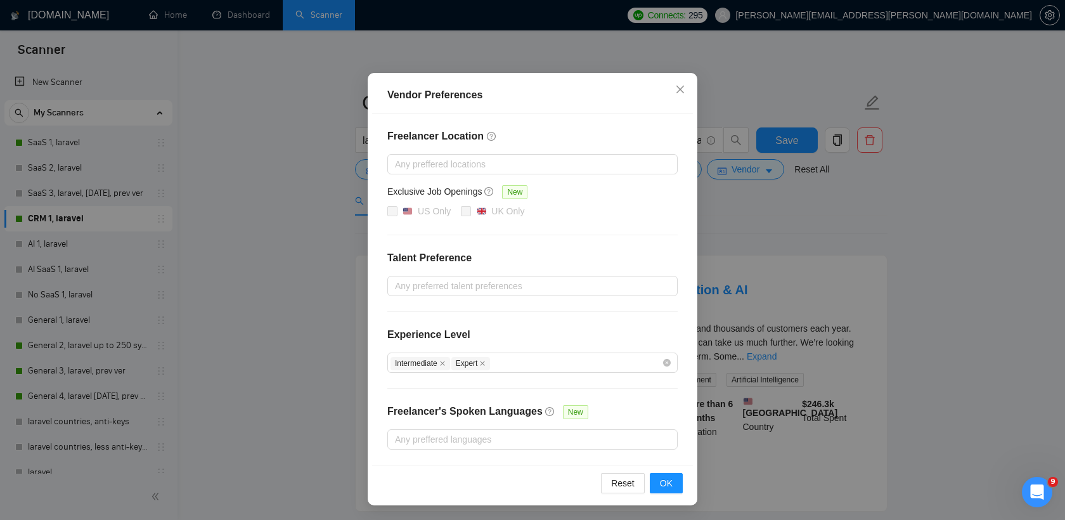
click at [731, 397] on div "Vendor Preferences Freelancer Location Any preffered locations Exclusive Job Op…" at bounding box center [532, 260] width 1065 height 520
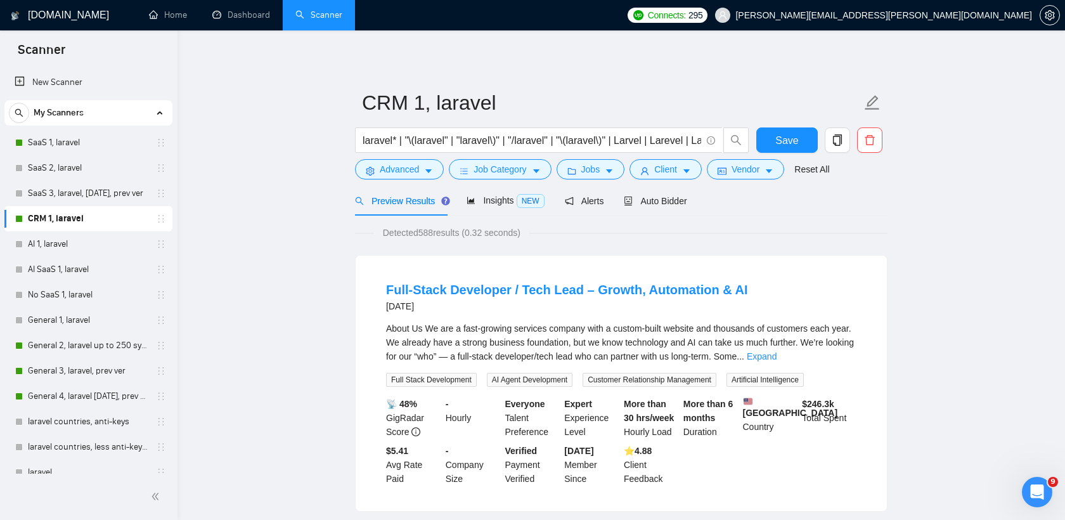
scroll to position [3, 0]
click at [799, 134] on button "Save" at bounding box center [786, 139] width 61 height 25
click at [75, 368] on link "General 3, laravel, prev ver" at bounding box center [88, 370] width 120 height 25
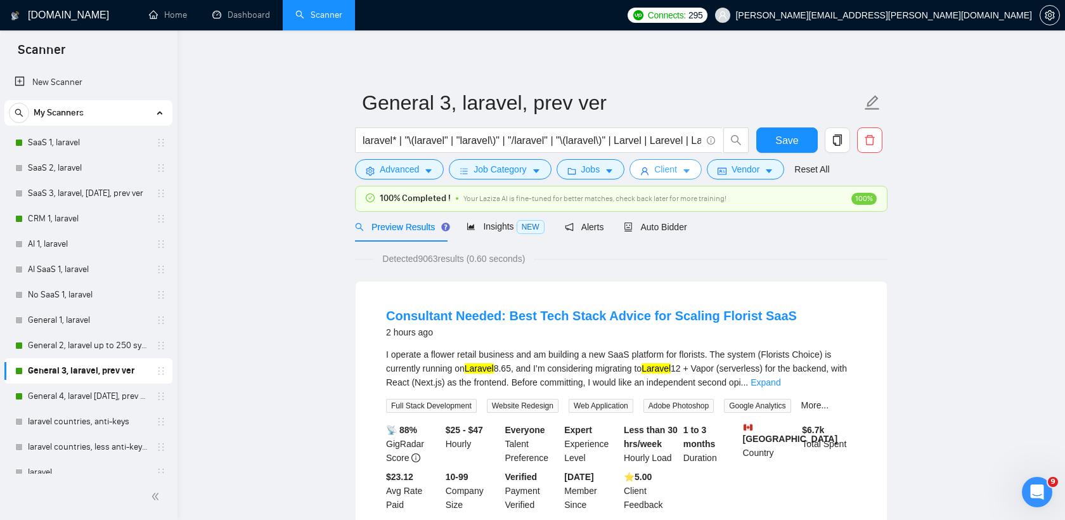
click at [669, 174] on span "Client" at bounding box center [665, 169] width 23 height 14
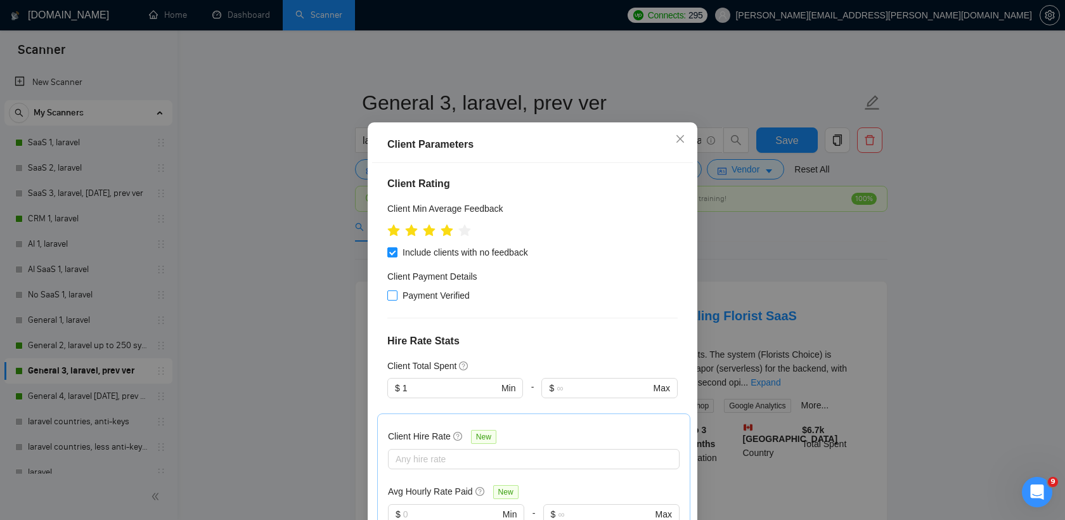
scroll to position [185, 0]
click at [429, 378] on input "1" at bounding box center [450, 385] width 96 height 14
click at [510, 331] on h4 "Hire Rate Stats" at bounding box center [532, 338] width 290 height 15
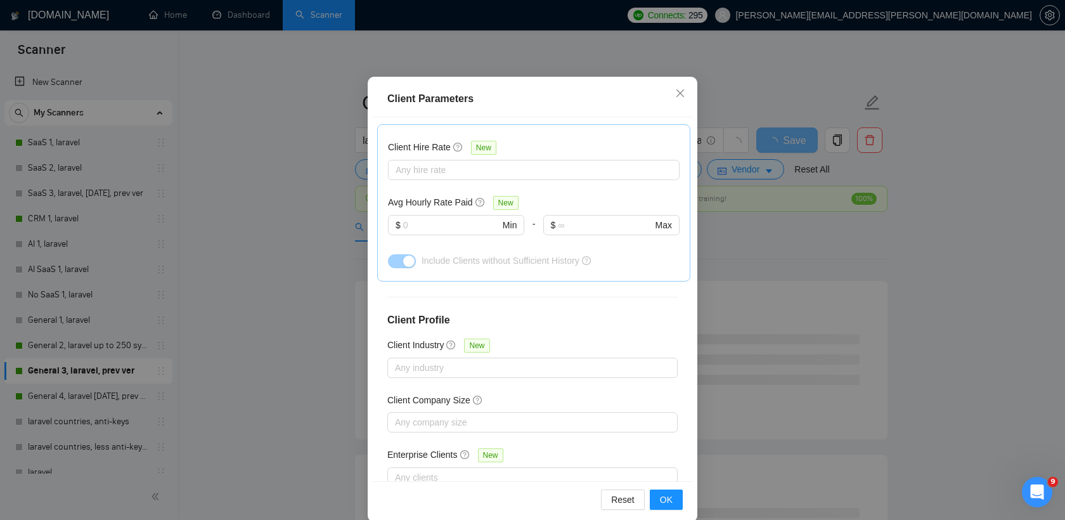
scroll to position [79, 0]
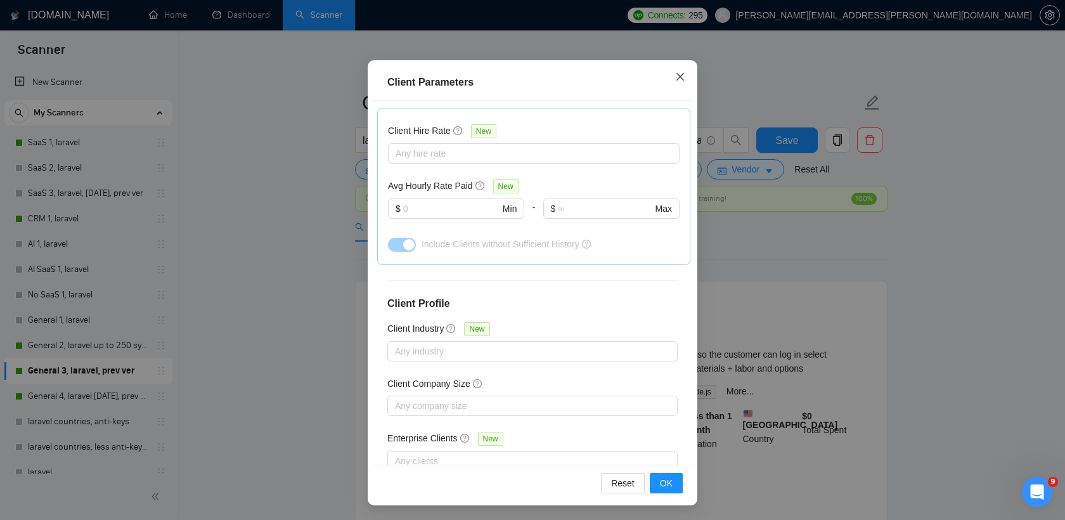
click at [681, 77] on icon "close" at bounding box center [680, 76] width 8 height 8
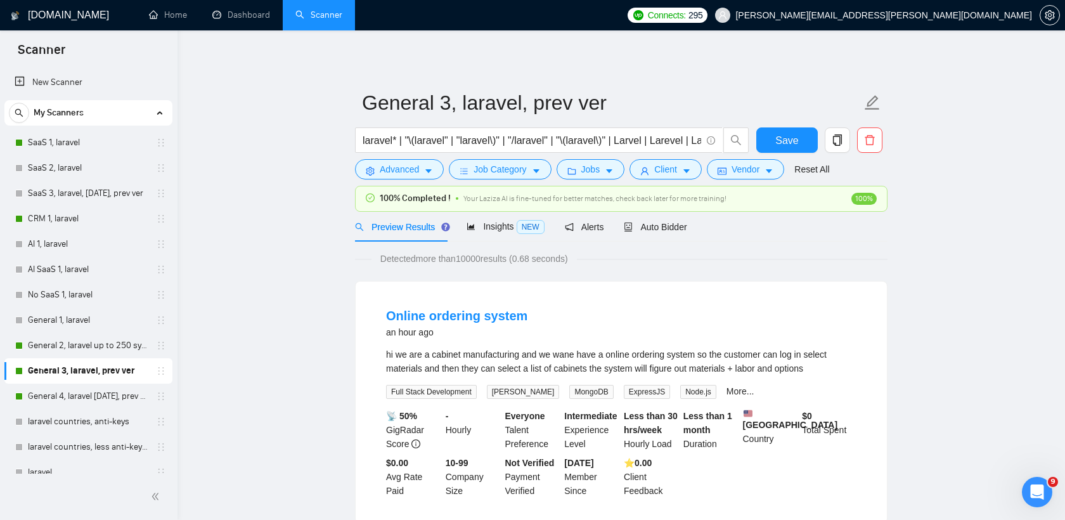
scroll to position [16, 0]
click at [500, 229] on span "Insights NEW" at bounding box center [505, 226] width 77 height 10
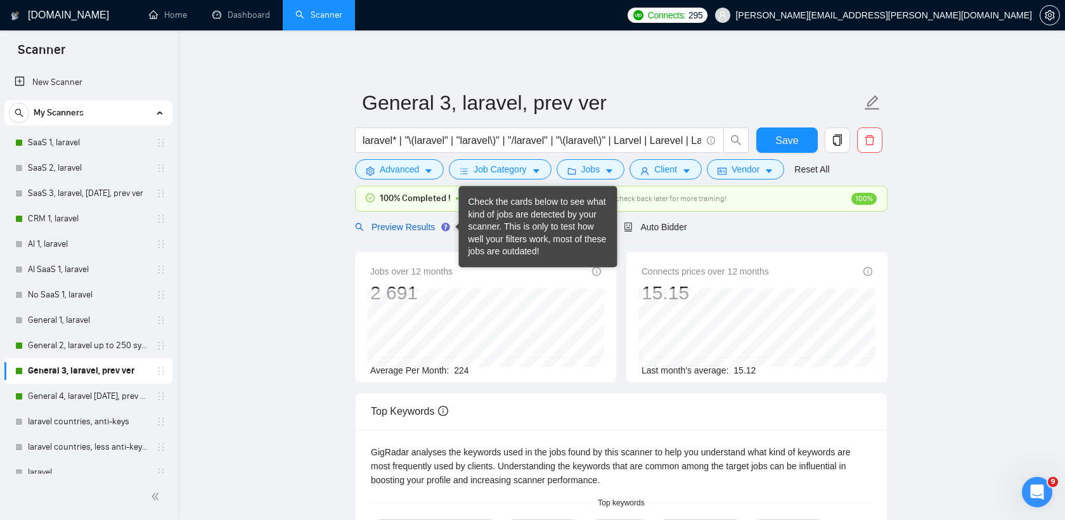
click at [397, 226] on span "Preview Results" at bounding box center [400, 227] width 91 height 10
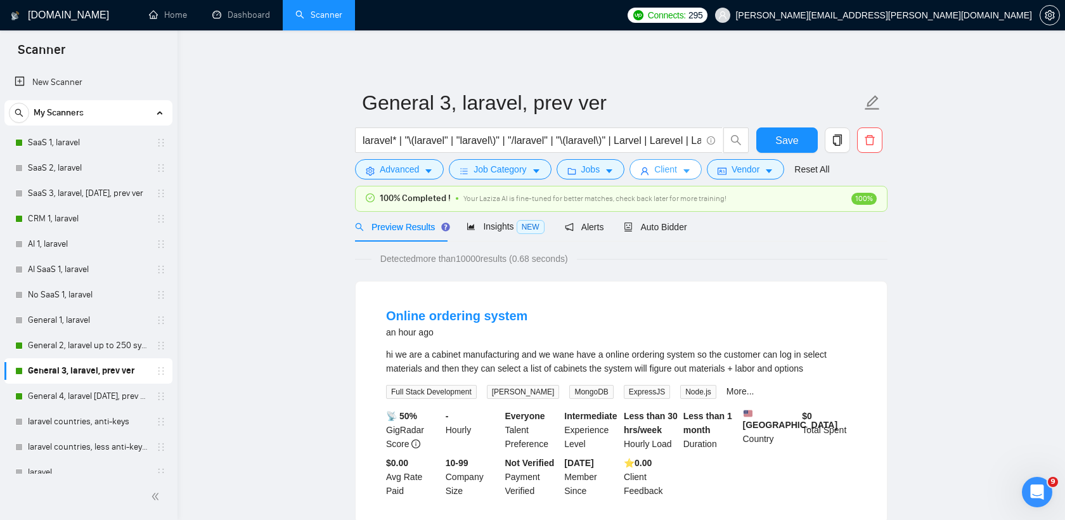
click at [677, 169] on span "Client" at bounding box center [665, 169] width 23 height 14
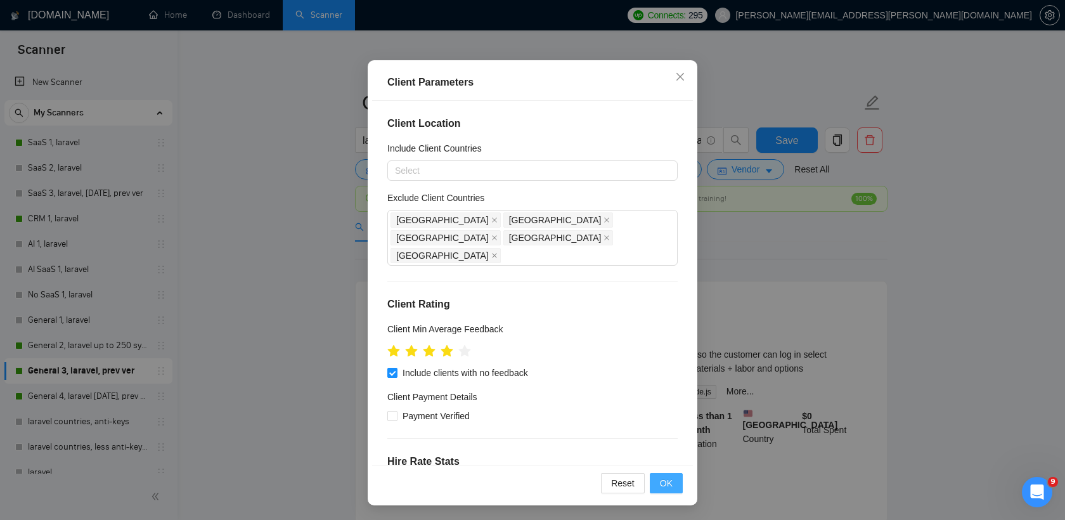
click at [669, 479] on span "OK" at bounding box center [666, 483] width 13 height 14
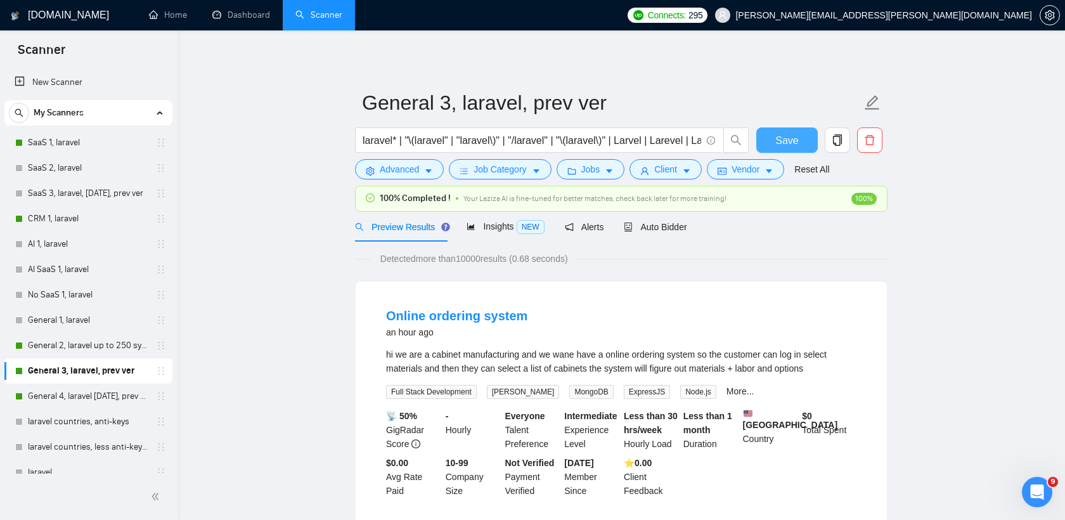
click at [783, 140] on span "Save" at bounding box center [786, 140] width 23 height 16
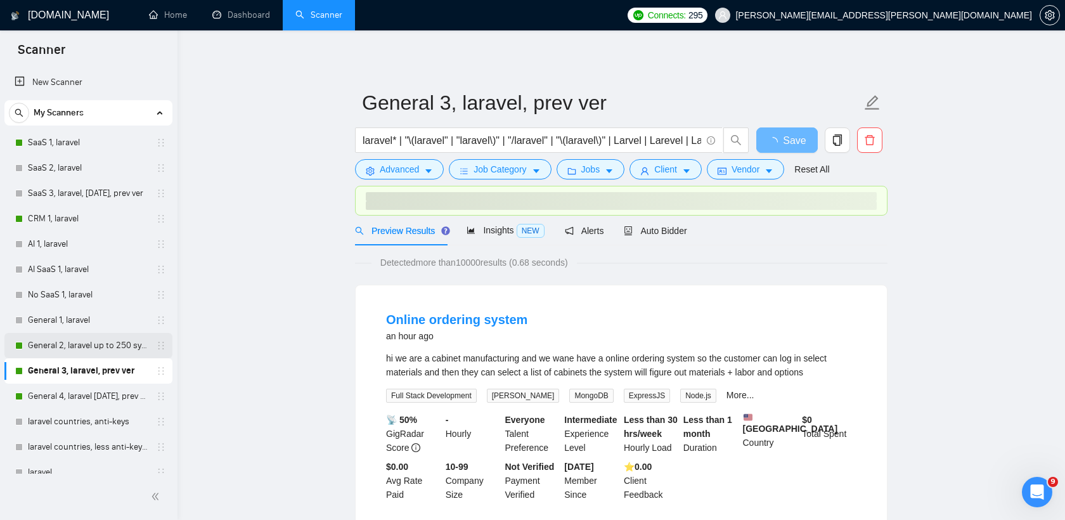
click at [105, 350] on link "General 2, laravel up to 250 symb" at bounding box center [88, 345] width 120 height 25
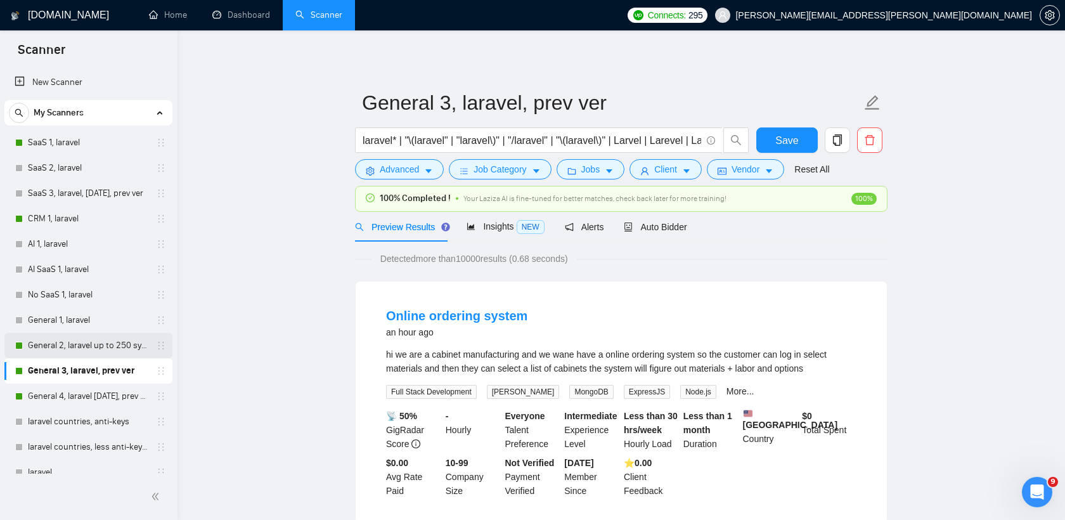
click at [72, 337] on link "General 2, laravel up to 250 symb" at bounding box center [88, 345] width 120 height 25
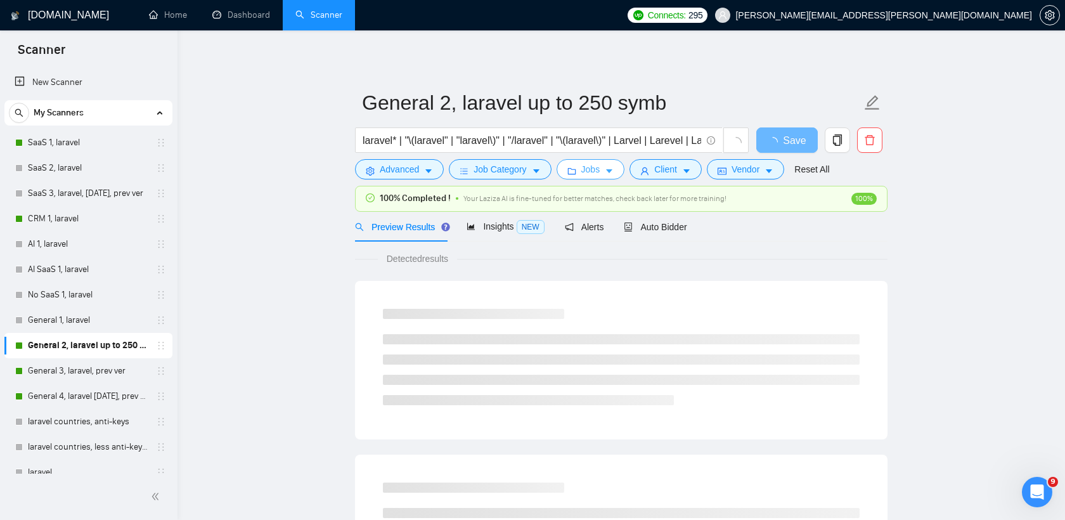
click at [587, 170] on span "Jobs" at bounding box center [590, 169] width 19 height 14
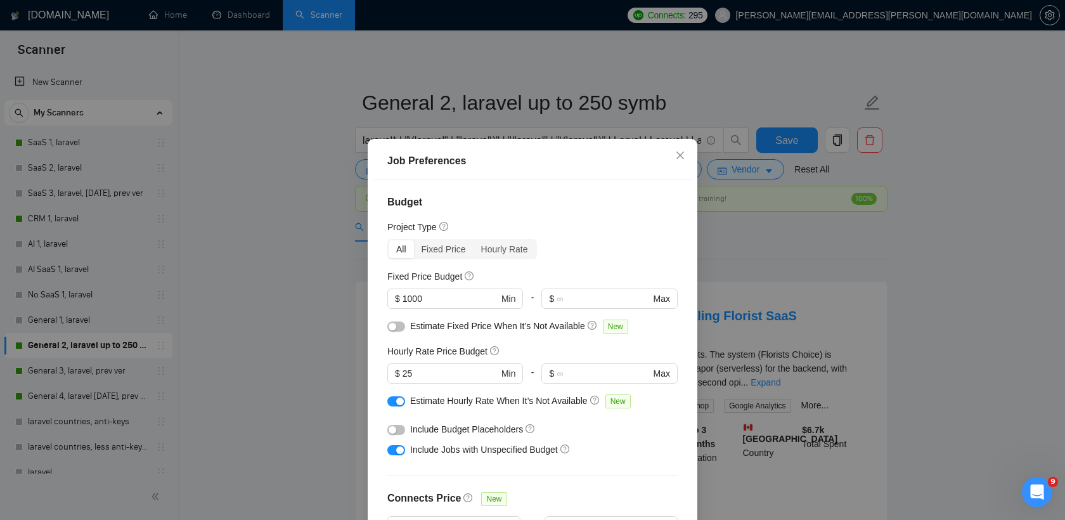
click at [398, 325] on button "button" at bounding box center [396, 326] width 18 height 10
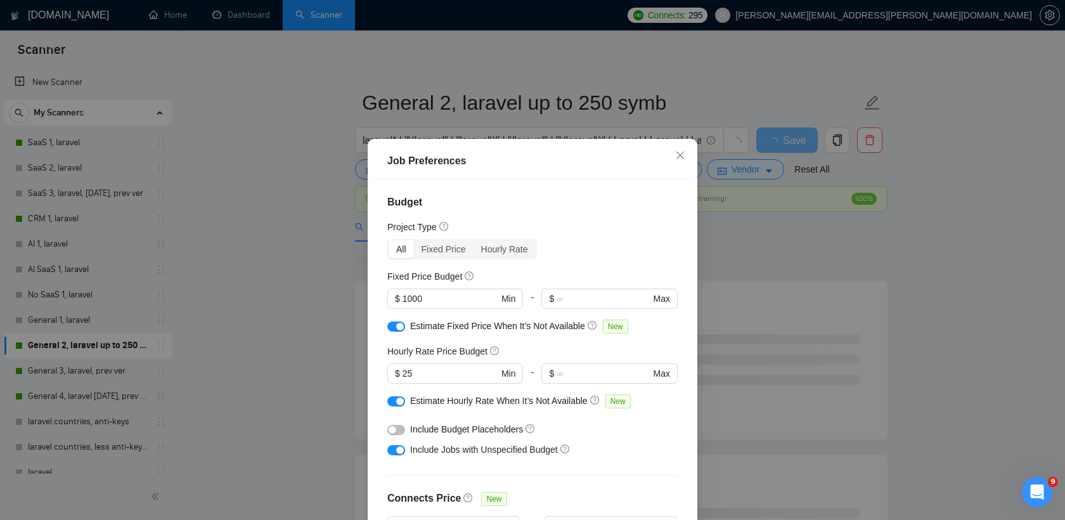
click at [392, 427] on div "button" at bounding box center [393, 430] width 8 height 8
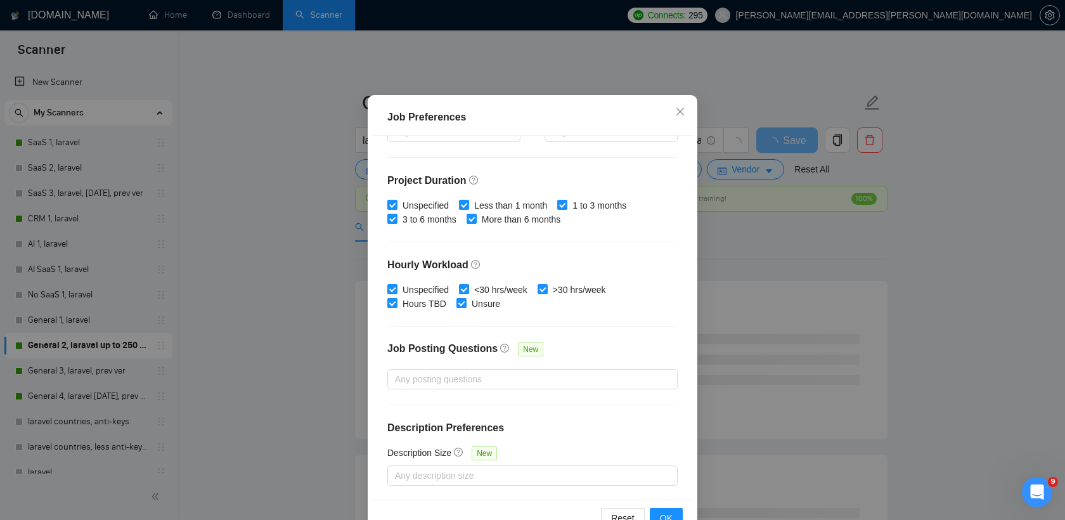
scroll to position [79, 0]
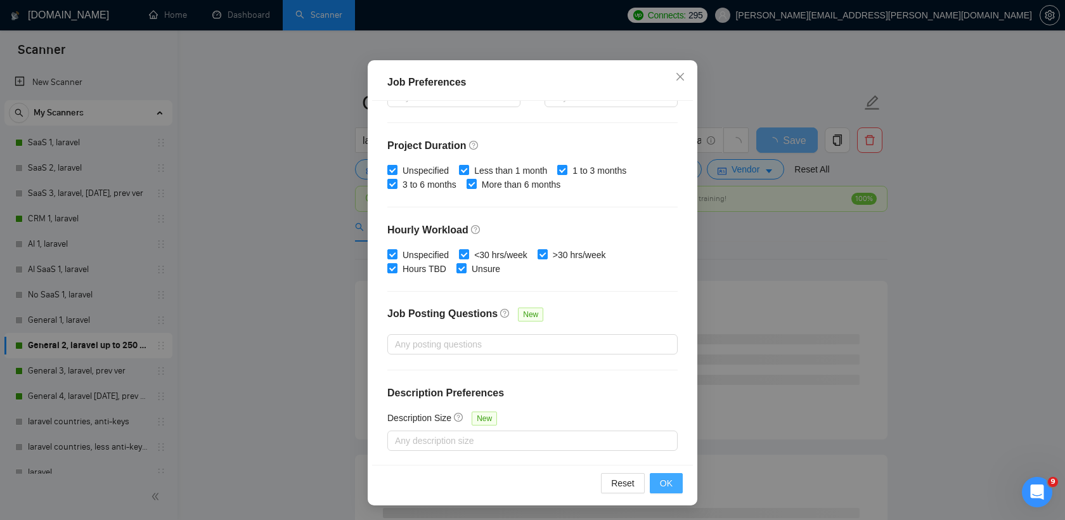
click at [660, 477] on span "OK" at bounding box center [666, 483] width 13 height 14
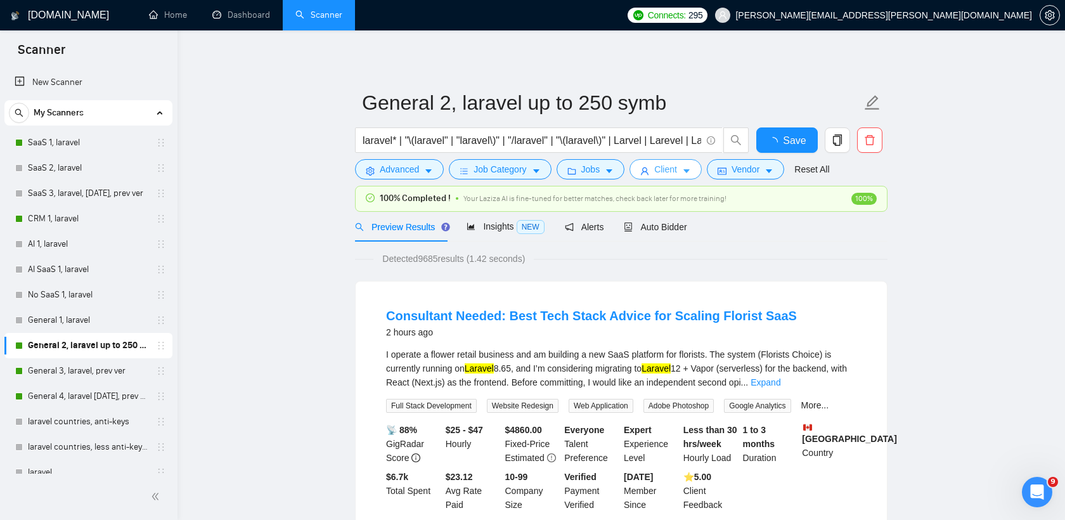
click at [673, 167] on span "Client" at bounding box center [665, 169] width 23 height 14
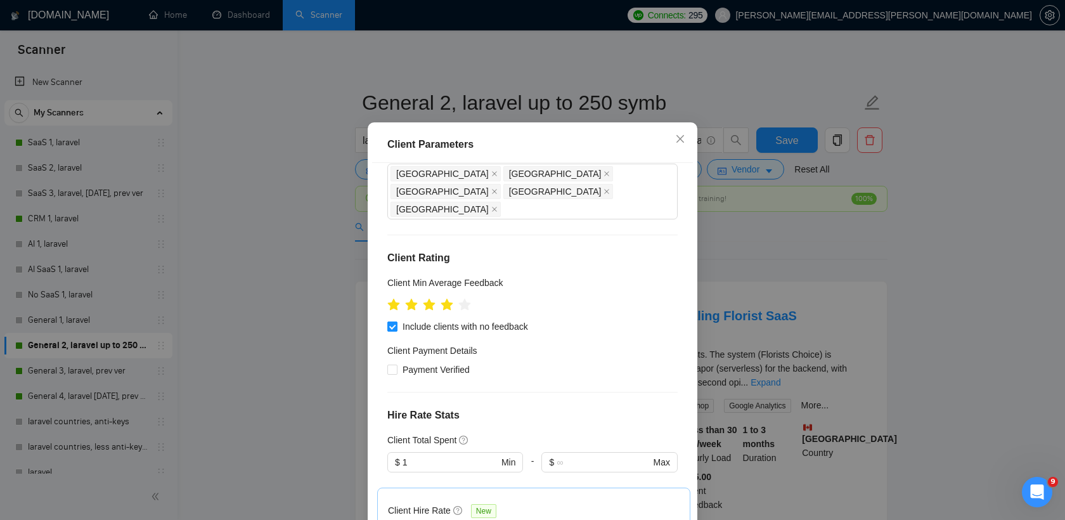
scroll to position [110, 0]
click at [429, 471] on div at bounding box center [455, 478] width 136 height 15
click at [429, 454] on input "1" at bounding box center [450, 461] width 96 height 14
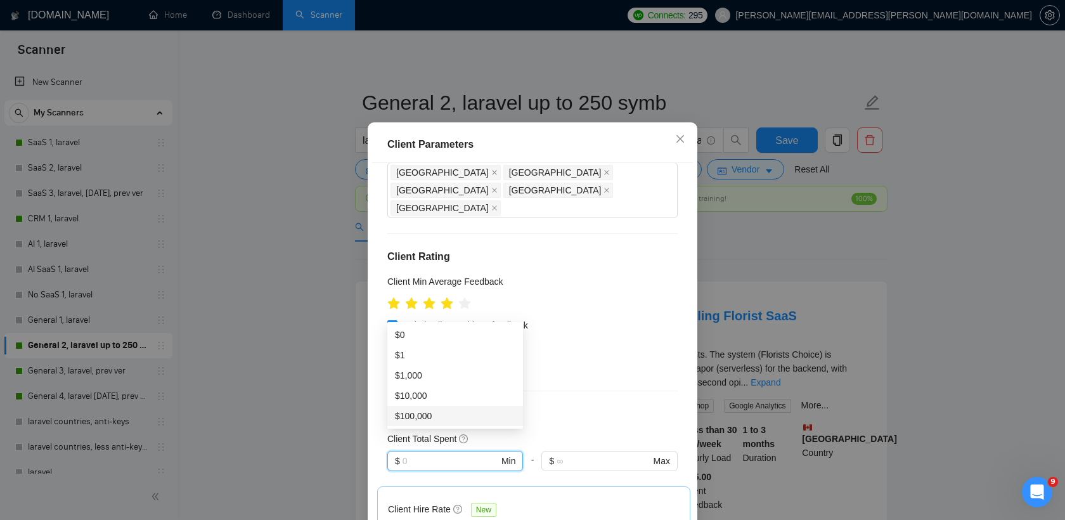
click at [592, 378] on div "Client Location Include Client Countries Select Exclude Client Countries India …" at bounding box center [532, 345] width 321 height 364
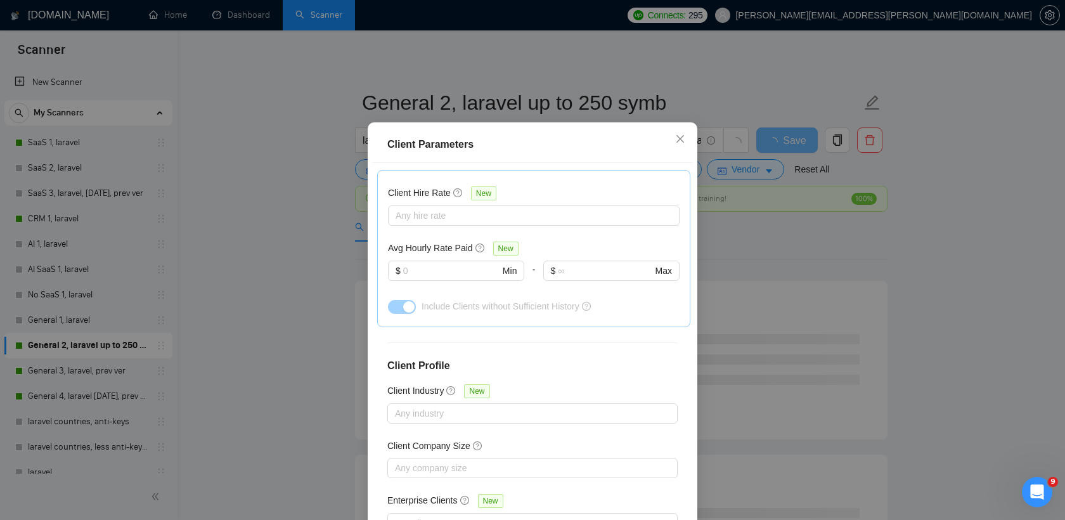
scroll to position [79, 0]
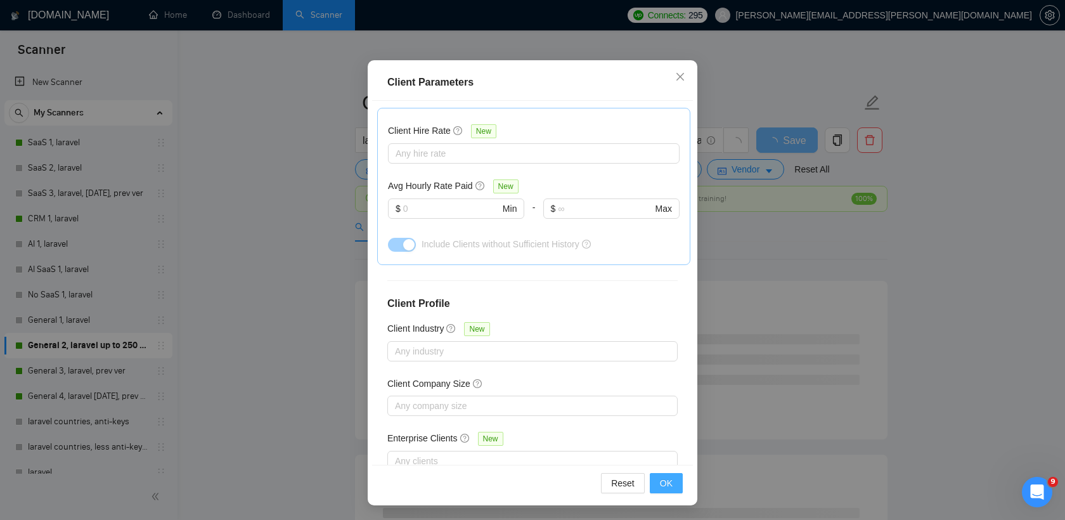
click at [664, 486] on span "OK" at bounding box center [666, 483] width 13 height 14
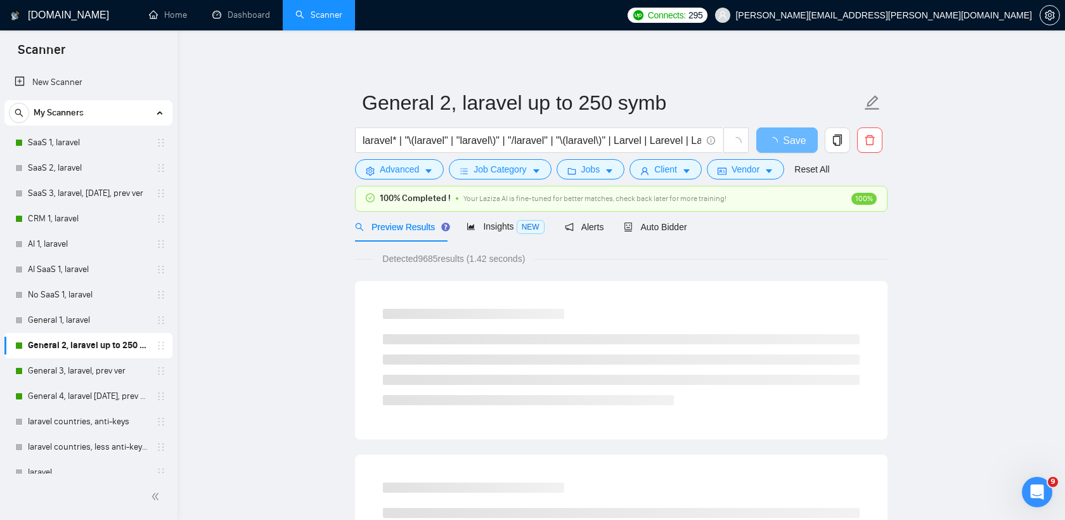
scroll to position [16, 0]
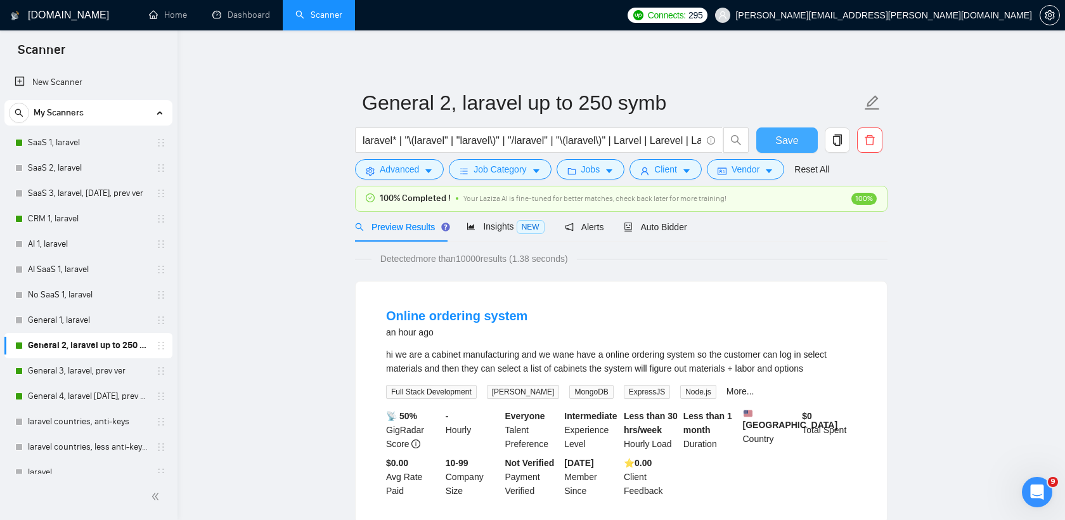
click at [783, 139] on span "Save" at bounding box center [786, 140] width 23 height 16
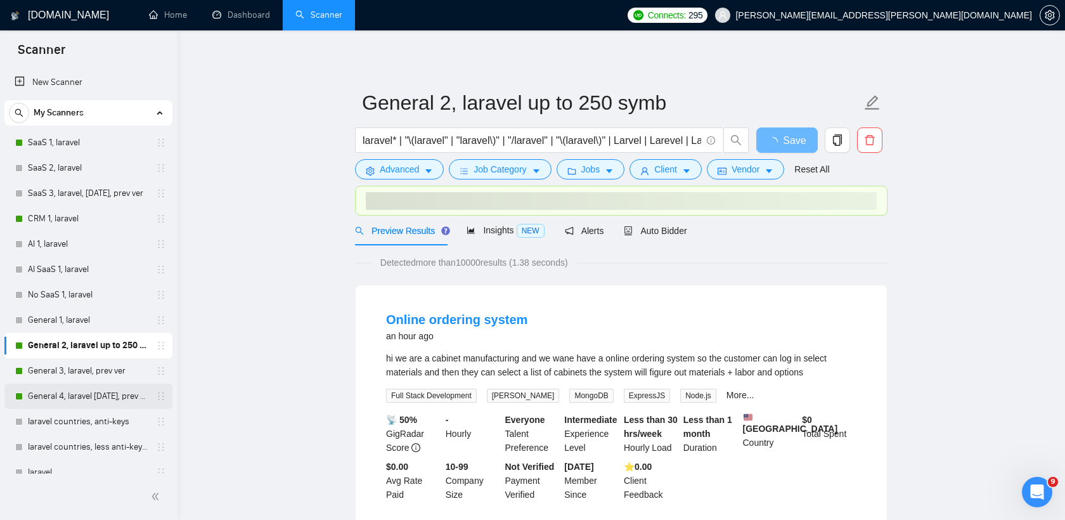
click at [75, 396] on link "General 4, laravel [DATE], prev ver" at bounding box center [88, 395] width 120 height 25
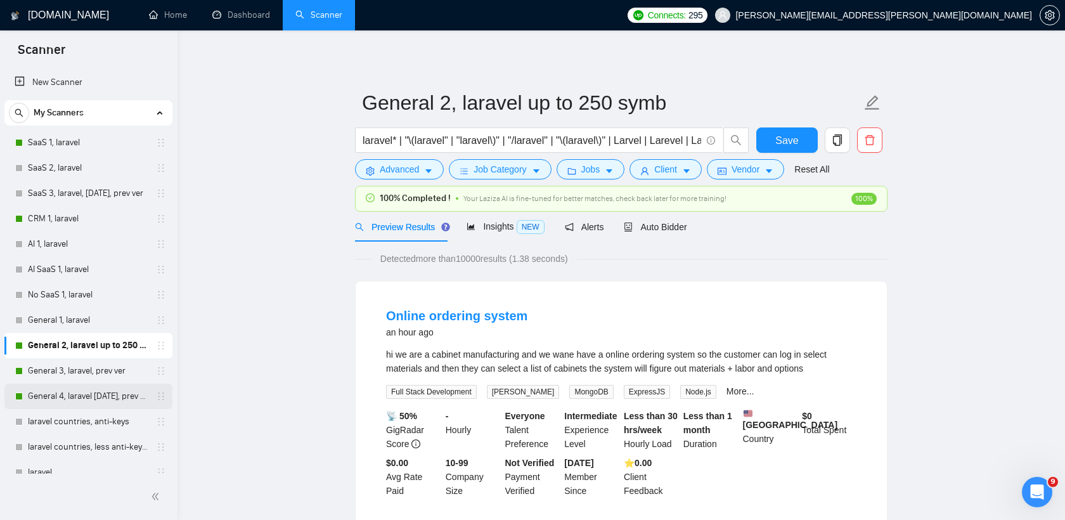
click at [86, 394] on link "General 4, laravel [DATE], prev ver" at bounding box center [88, 395] width 120 height 25
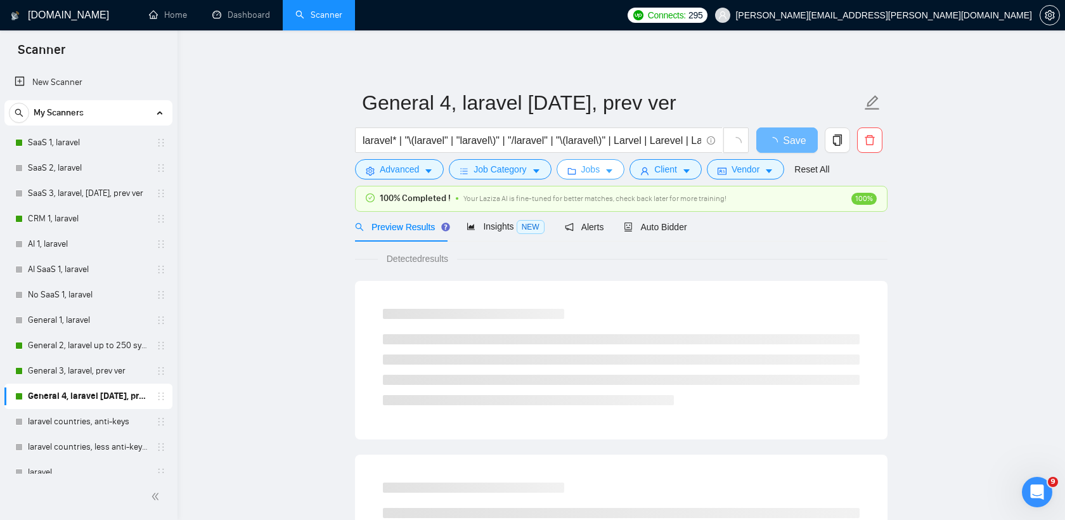
click at [592, 172] on span "Jobs" at bounding box center [590, 169] width 19 height 14
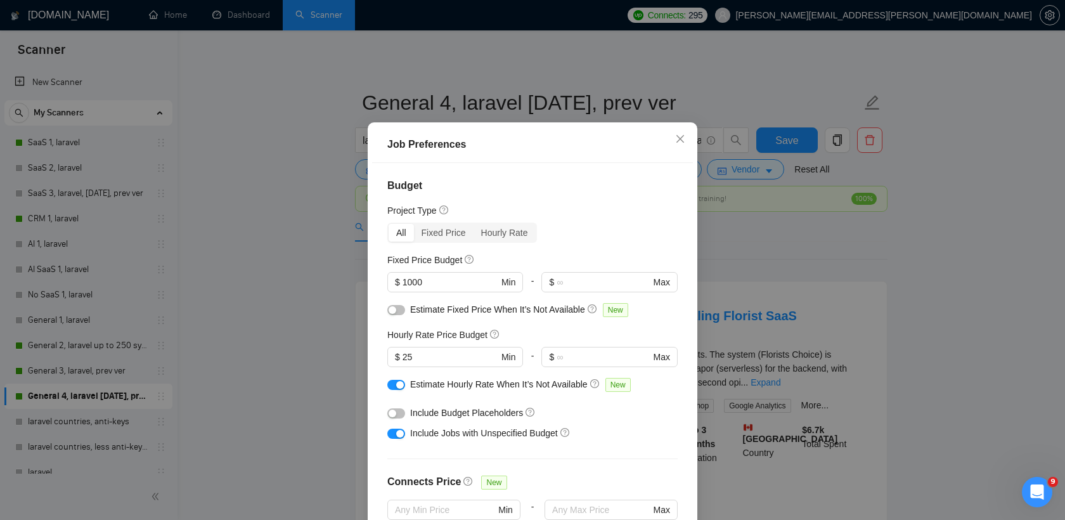
click at [397, 315] on button "button" at bounding box center [396, 310] width 18 height 10
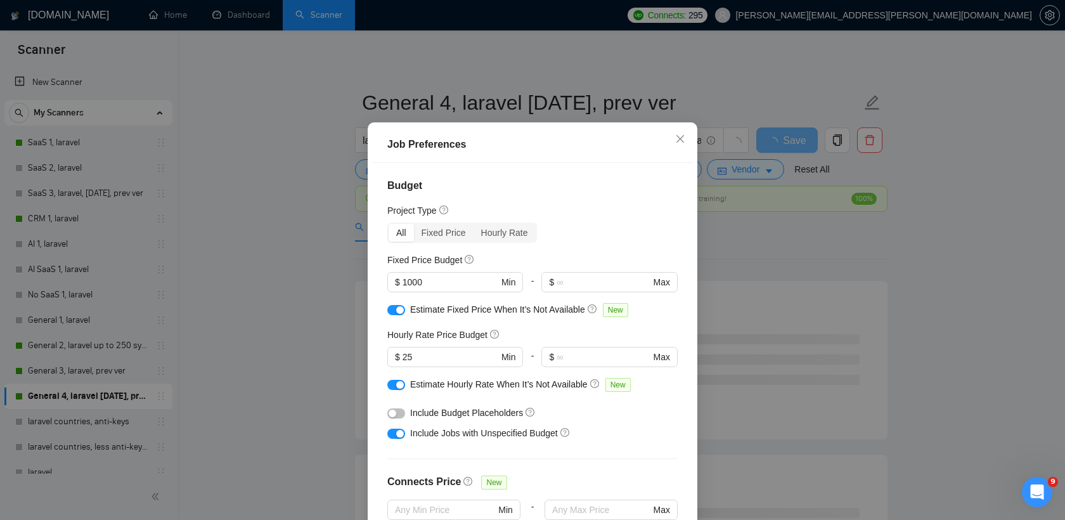
click at [396, 417] on div "button" at bounding box center [393, 413] width 8 height 8
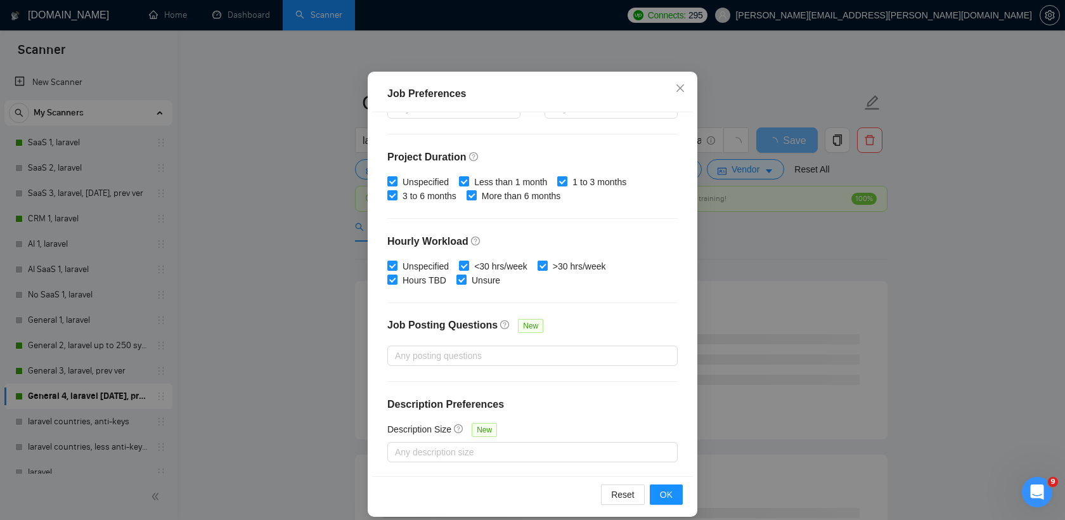
scroll to position [79, 0]
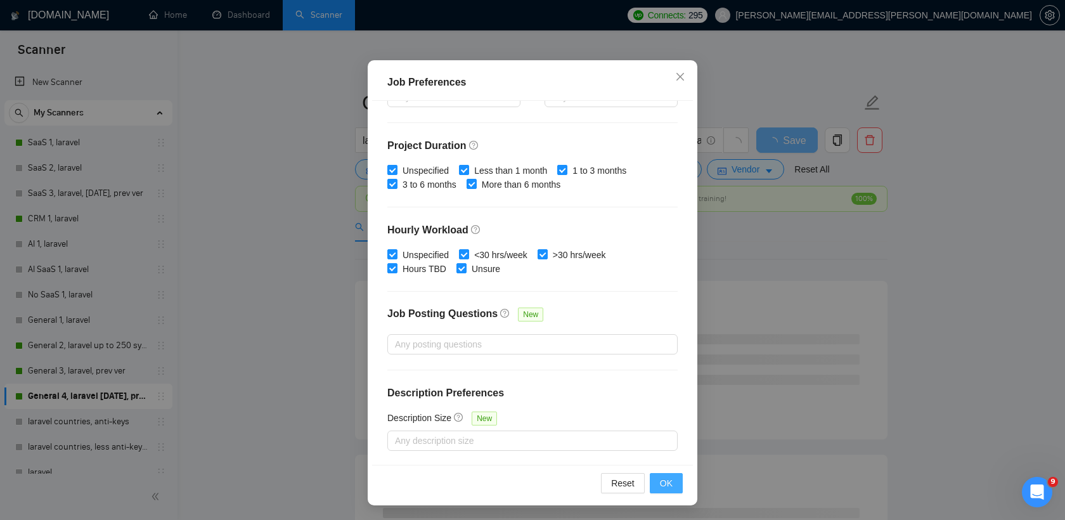
click at [669, 480] on span "OK" at bounding box center [666, 483] width 13 height 14
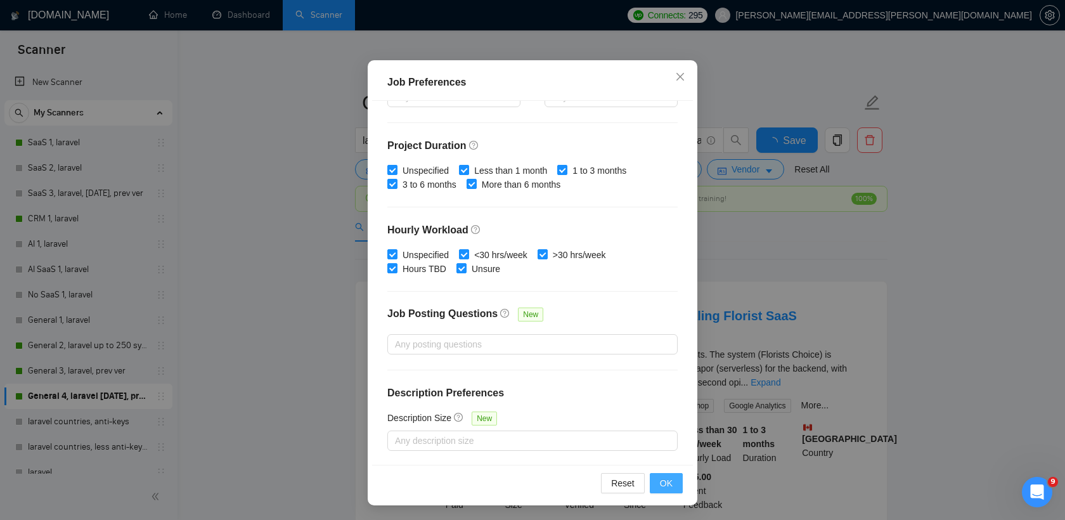
scroll to position [16, 0]
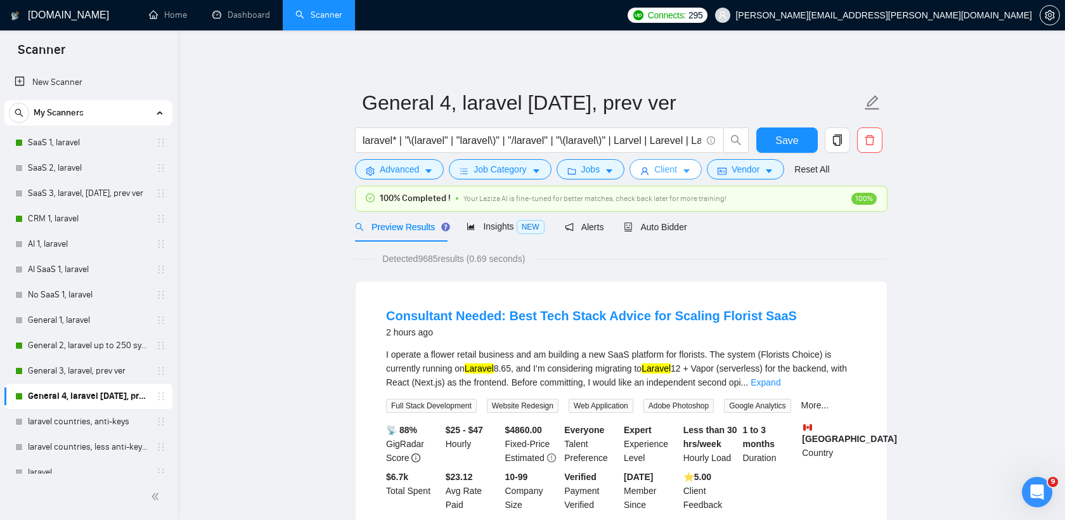
click at [665, 171] on span "Client" at bounding box center [665, 169] width 23 height 14
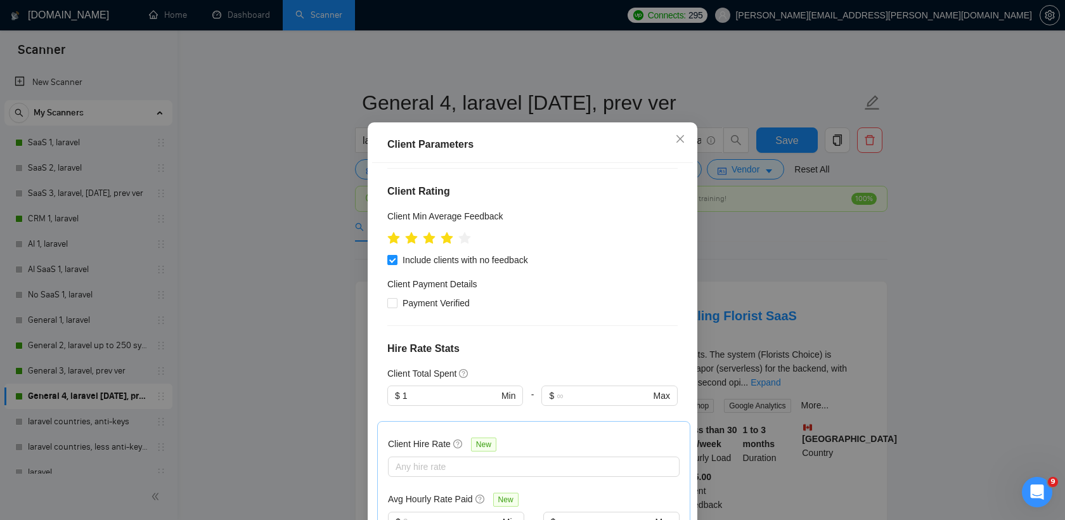
scroll to position [186, 0]
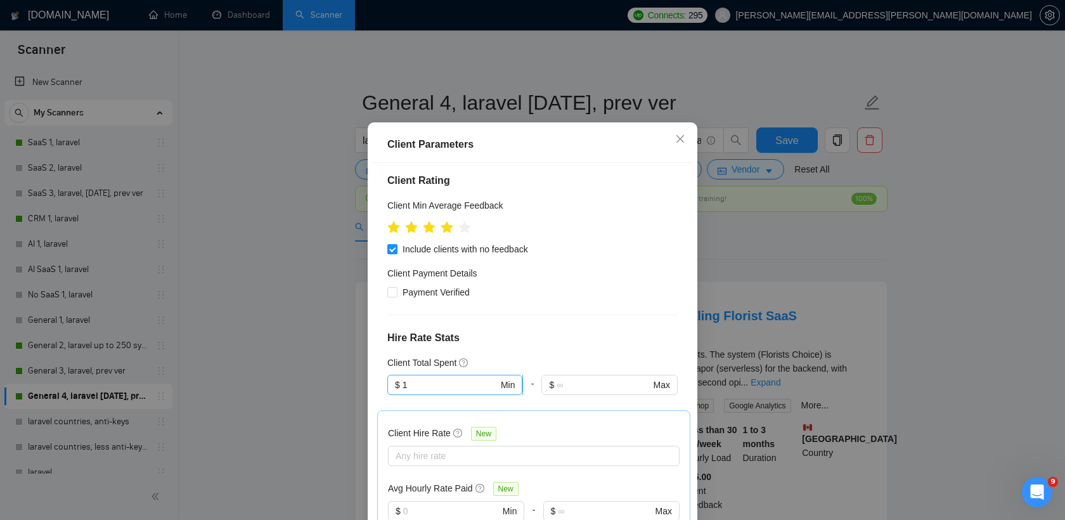
click at [433, 378] on input "1" at bounding box center [450, 385] width 96 height 14
click at [602, 330] on div "Client Location Include Client Countries Select Exclude Client Countries India …" at bounding box center [532, 345] width 321 height 364
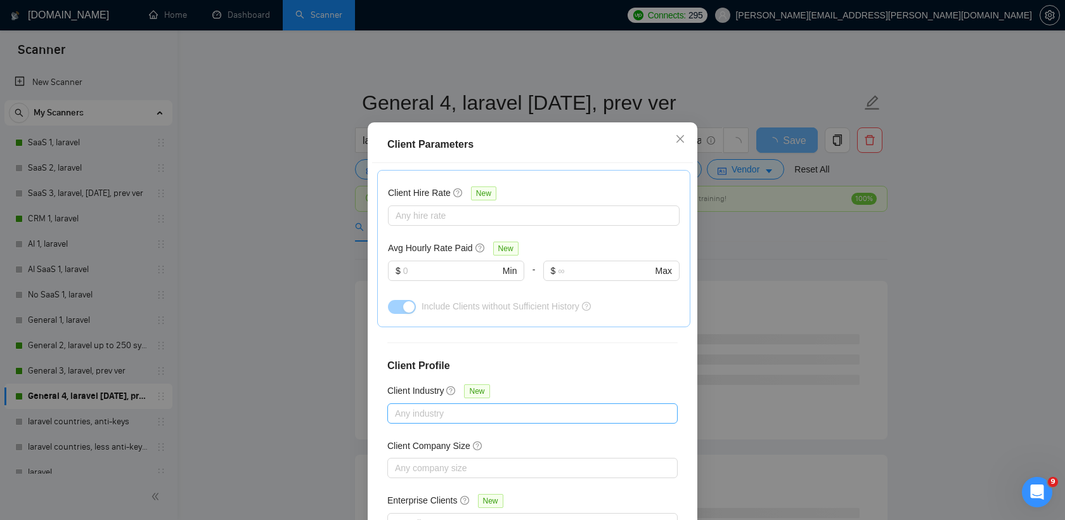
scroll to position [79, 0]
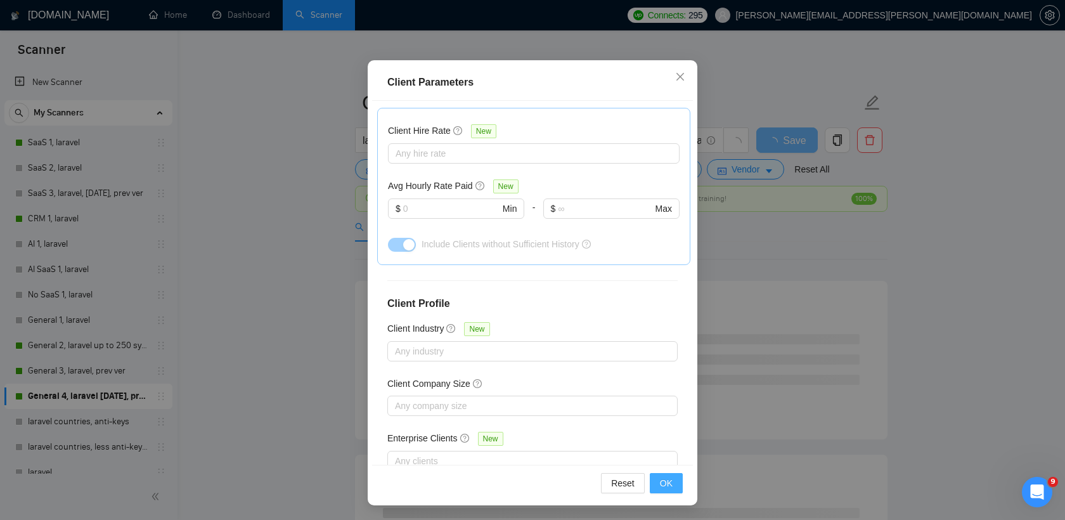
click at [668, 480] on span "OK" at bounding box center [666, 483] width 13 height 14
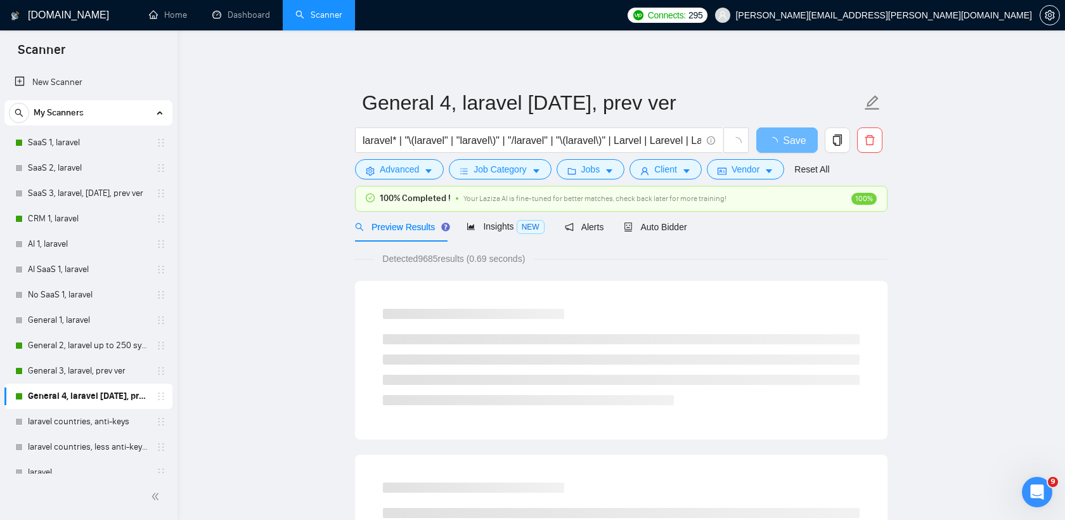
scroll to position [16, 0]
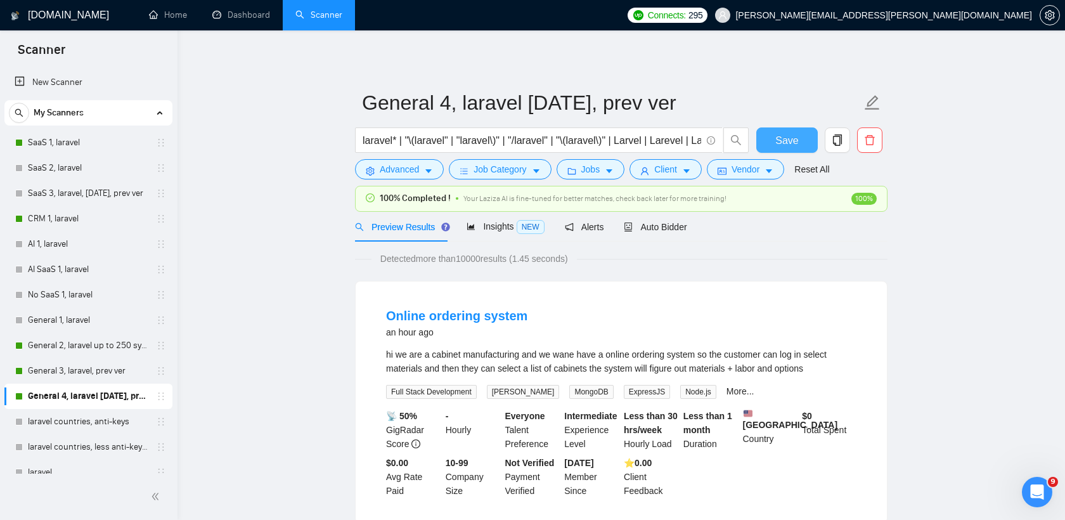
click at [789, 128] on button "Save" at bounding box center [786, 139] width 61 height 25
click at [93, 342] on link "General 2, laravel up to 250 symb" at bounding box center [88, 345] width 120 height 25
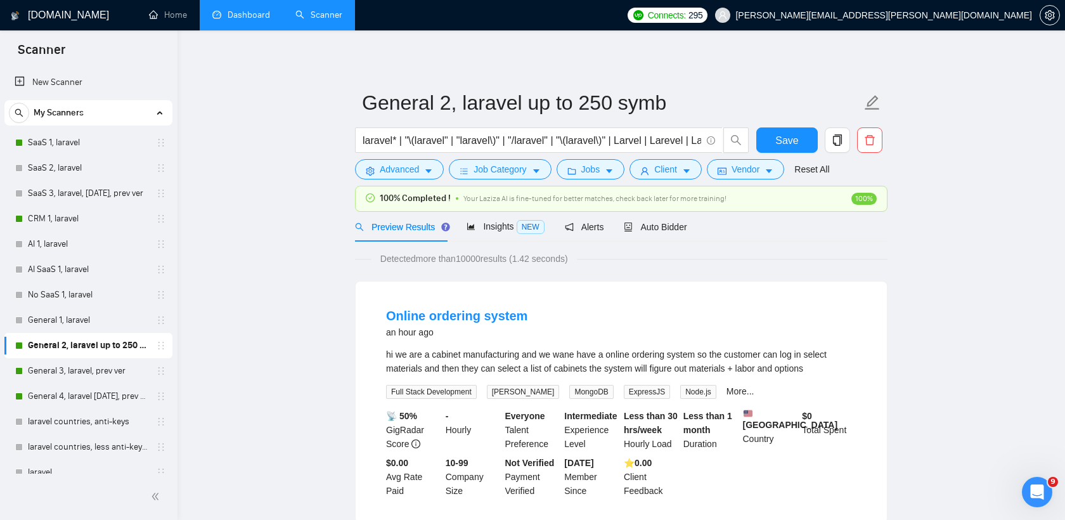
click at [245, 13] on link "Dashboard" at bounding box center [241, 15] width 58 height 11
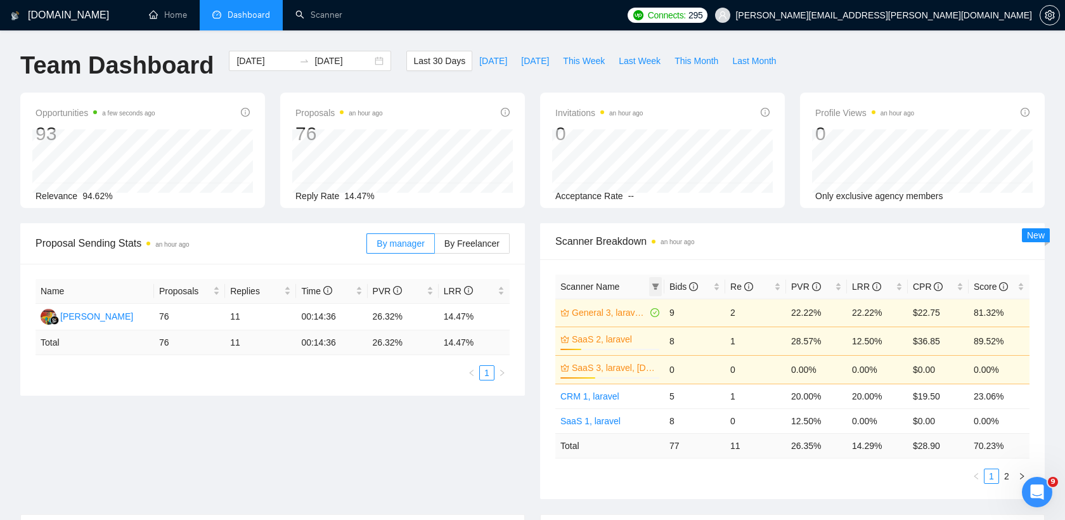
click at [657, 285] on icon "filter" at bounding box center [655, 286] width 7 height 6
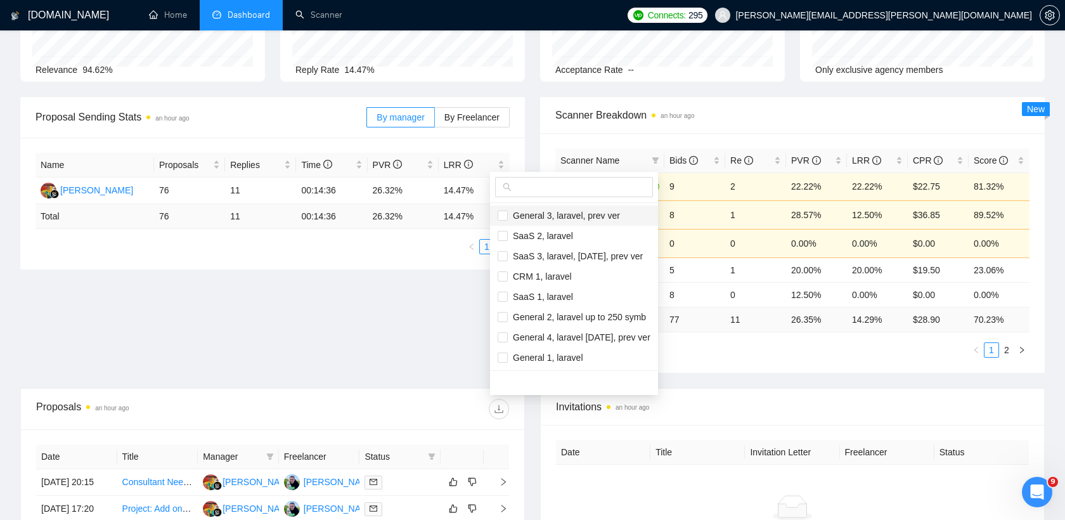
scroll to position [120, 0]
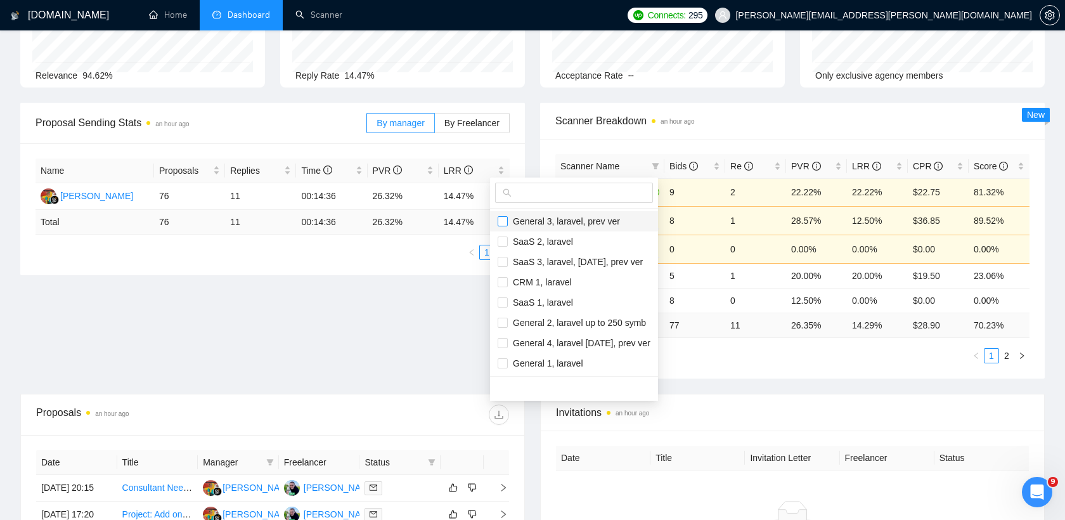
click at [503, 221] on input "checkbox" at bounding box center [503, 221] width 10 height 10
checkbox input "true"
click at [503, 242] on input "checkbox" at bounding box center [503, 241] width 10 height 10
checkbox input "true"
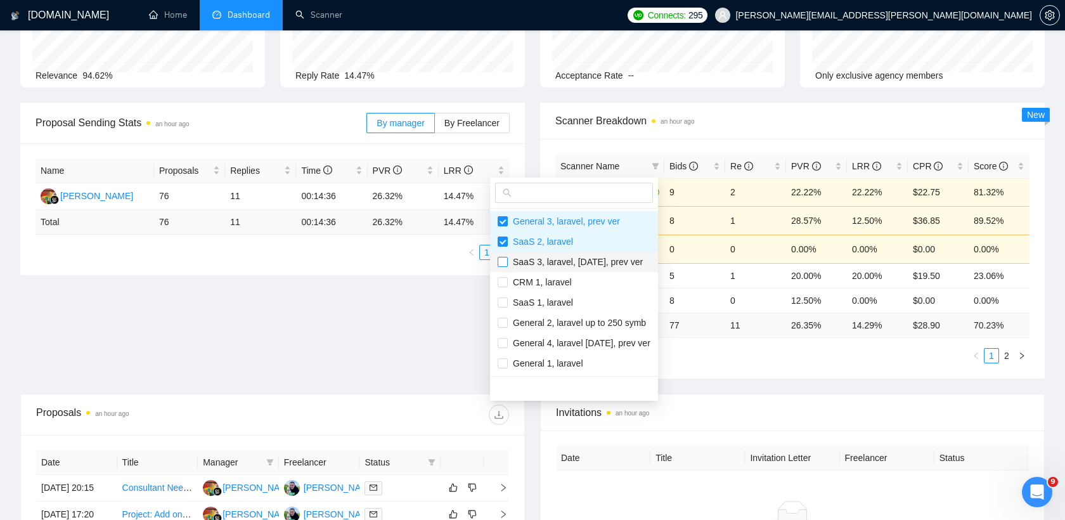
click at [503, 262] on input "checkbox" at bounding box center [503, 262] width 10 height 10
checkbox input "true"
click at [503, 284] on input "checkbox" at bounding box center [503, 282] width 10 height 10
checkbox input "true"
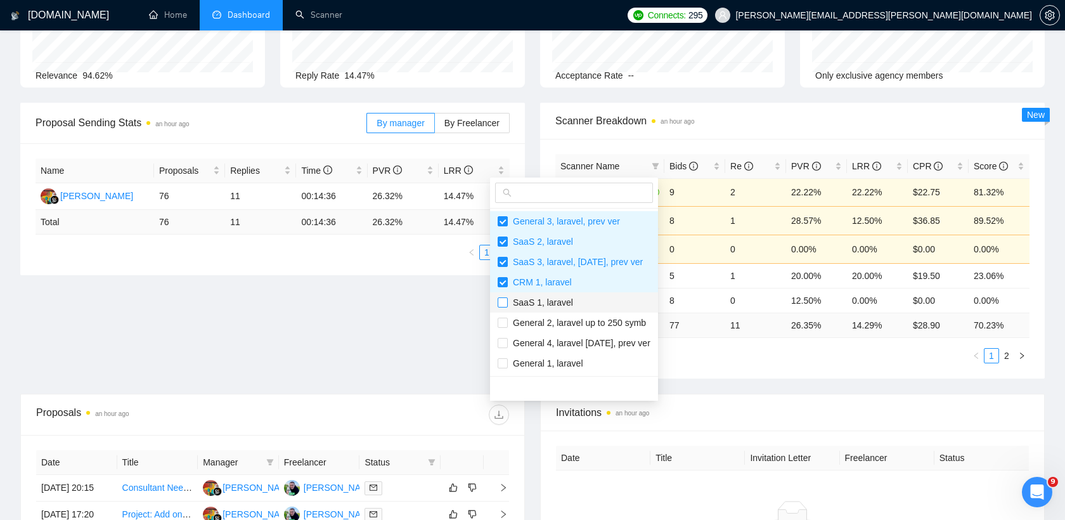
click at [503, 303] on input "checkbox" at bounding box center [503, 302] width 10 height 10
checkbox input "true"
click at [501, 321] on input "checkbox" at bounding box center [503, 323] width 10 height 10
checkbox input "true"
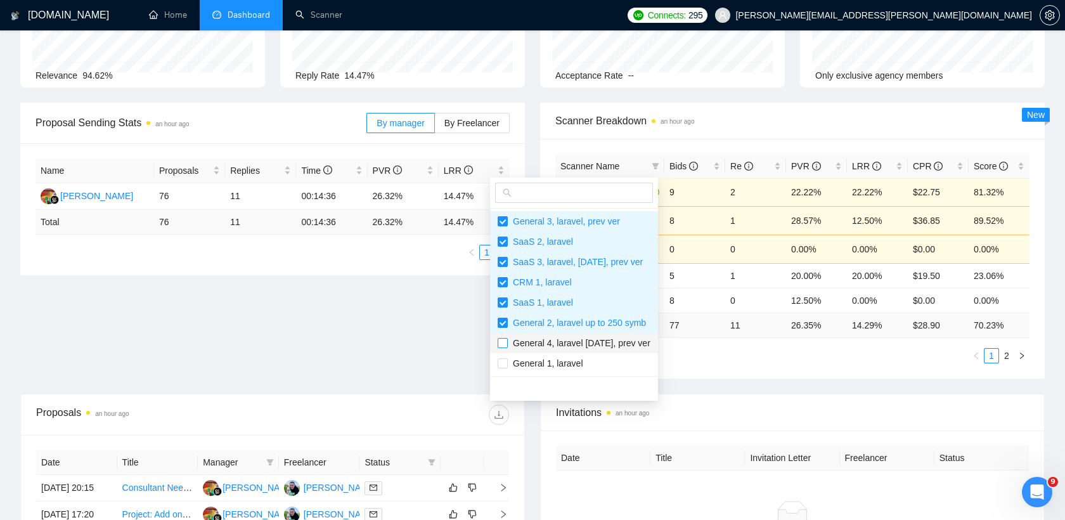
click at [501, 345] on input "checkbox" at bounding box center [503, 343] width 10 height 10
checkbox input "true"
click at [501, 363] on input "checkbox" at bounding box center [503, 363] width 10 height 10
checkbox input "true"
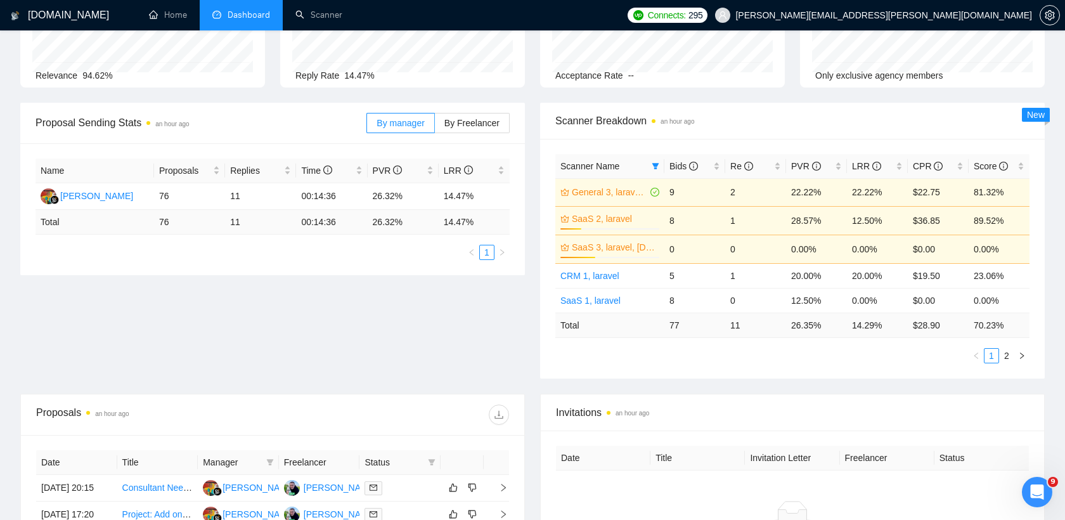
click at [435, 326] on div "Proposal Sending Stats an hour ago By manager By Freelancer Name Proposals Repl…" at bounding box center [533, 248] width 1040 height 291
click at [657, 165] on icon "filter" at bounding box center [655, 166] width 7 height 6
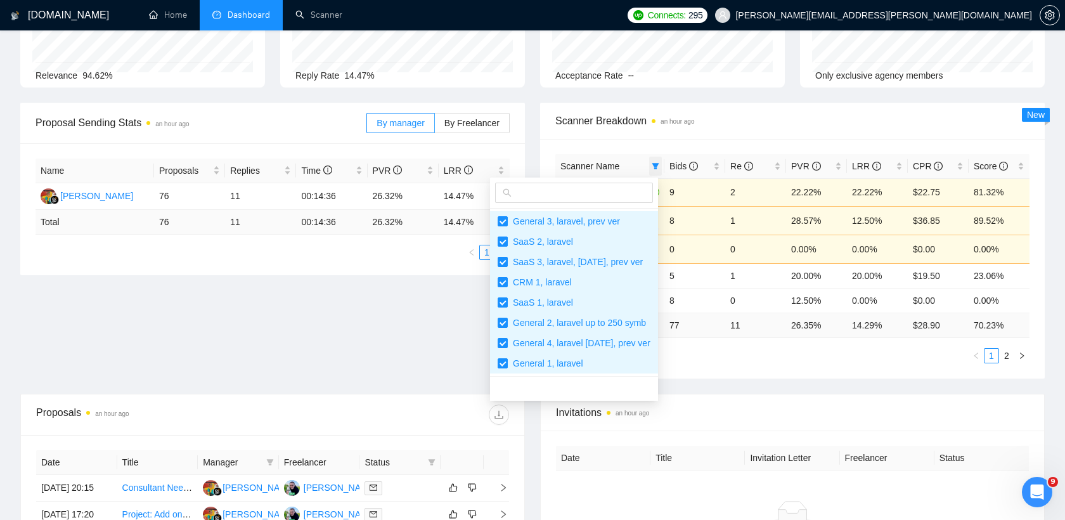
click at [657, 165] on icon "filter" at bounding box center [655, 166] width 7 height 6
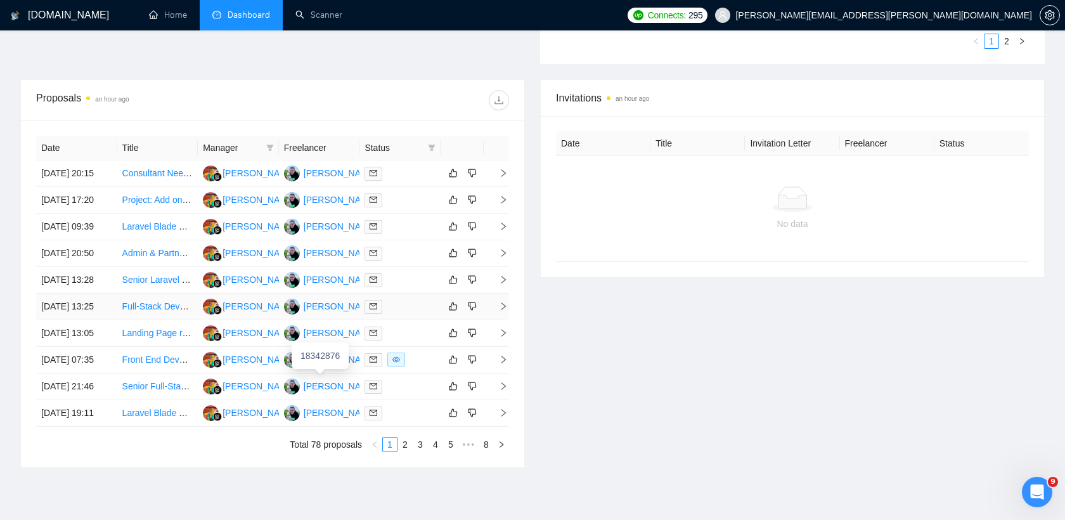
scroll to position [418, 0]
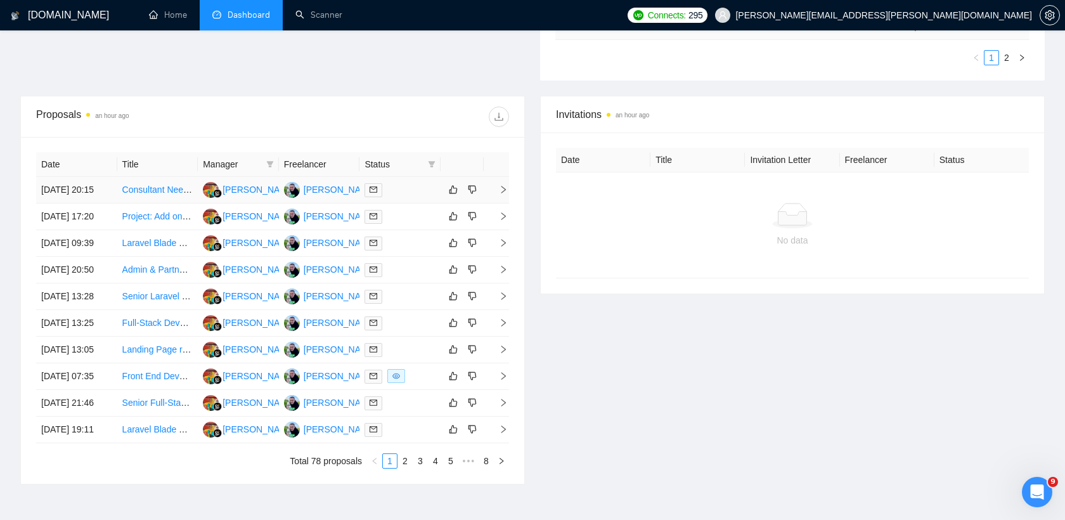
click at [397, 195] on div at bounding box center [399, 190] width 71 height 15
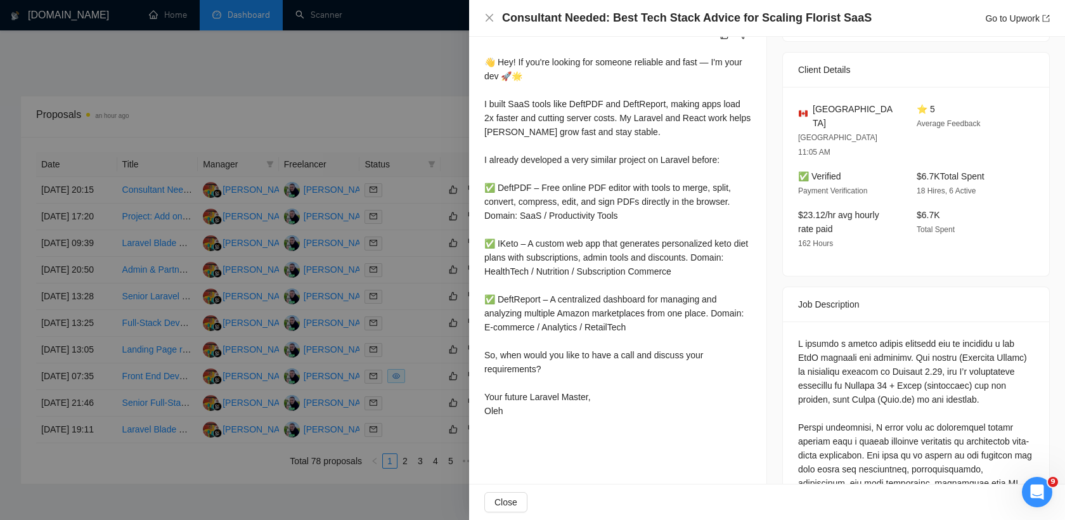
scroll to position [0, 0]
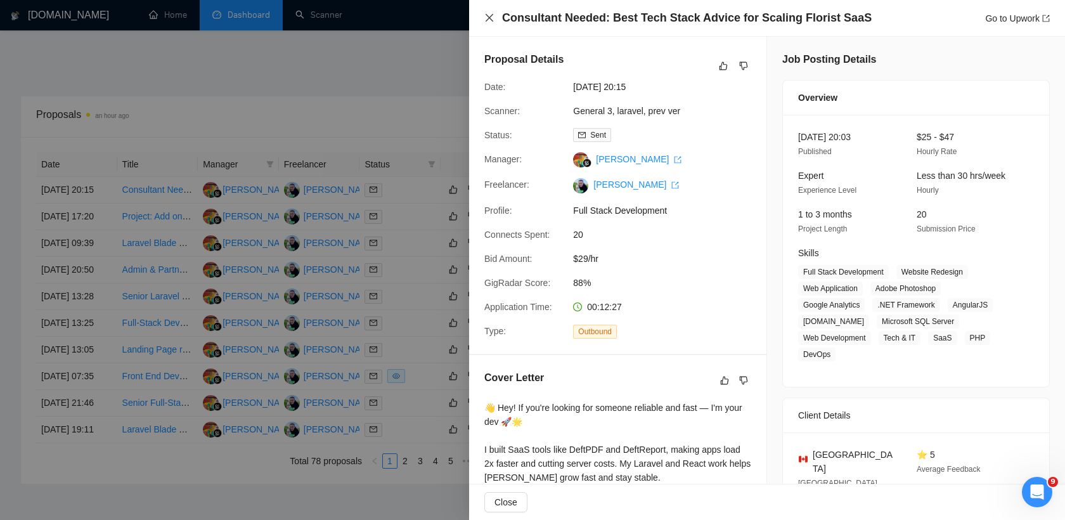
click at [486, 18] on icon "close" at bounding box center [489, 18] width 10 height 10
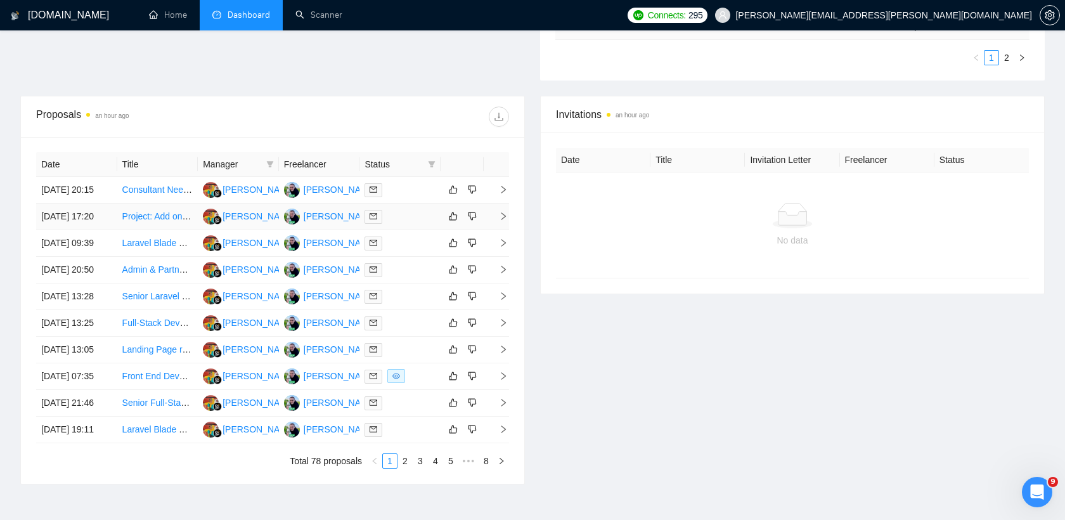
click at [399, 224] on div at bounding box center [399, 216] width 71 height 15
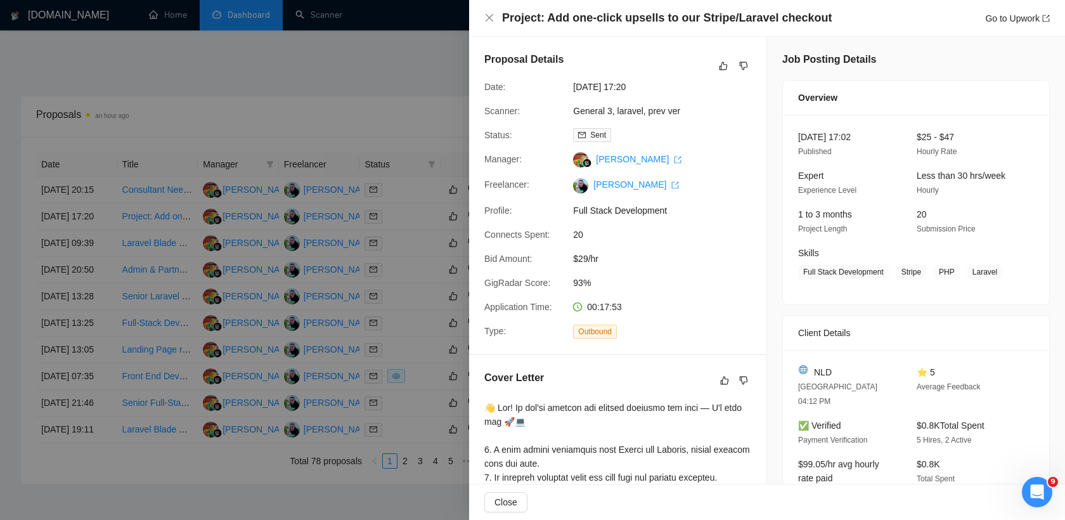
click at [355, 190] on div at bounding box center [532, 260] width 1065 height 520
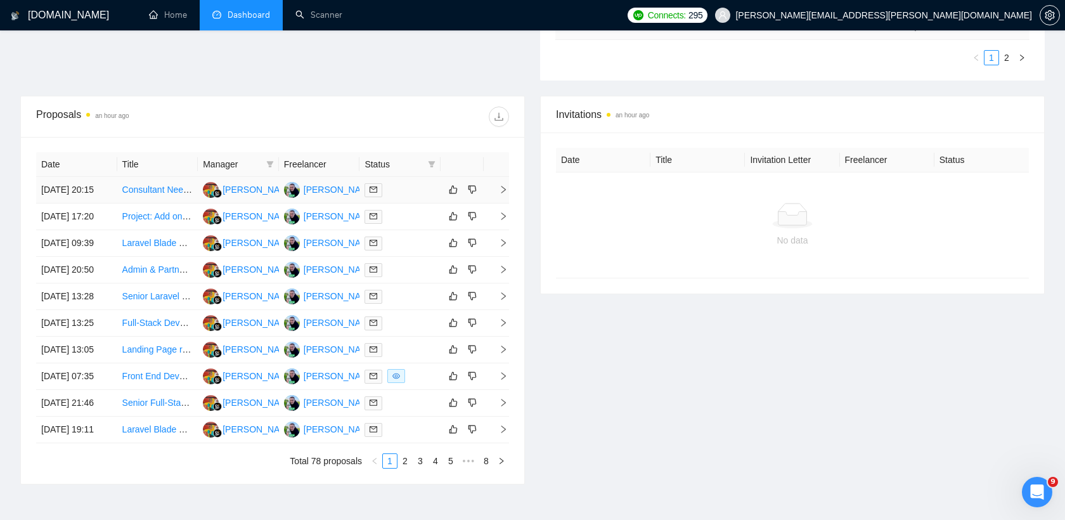
click at [160, 194] on link "Consultant Needed: Best Tech Stack Advice for Scaling Florist SaaS" at bounding box center [256, 189] width 268 height 10
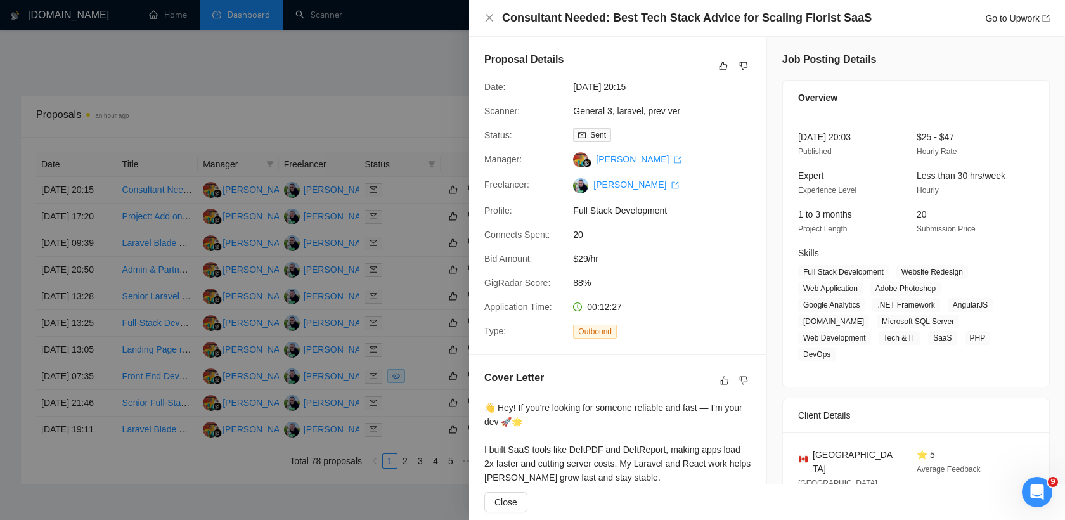
click at [434, 91] on div at bounding box center [532, 260] width 1065 height 520
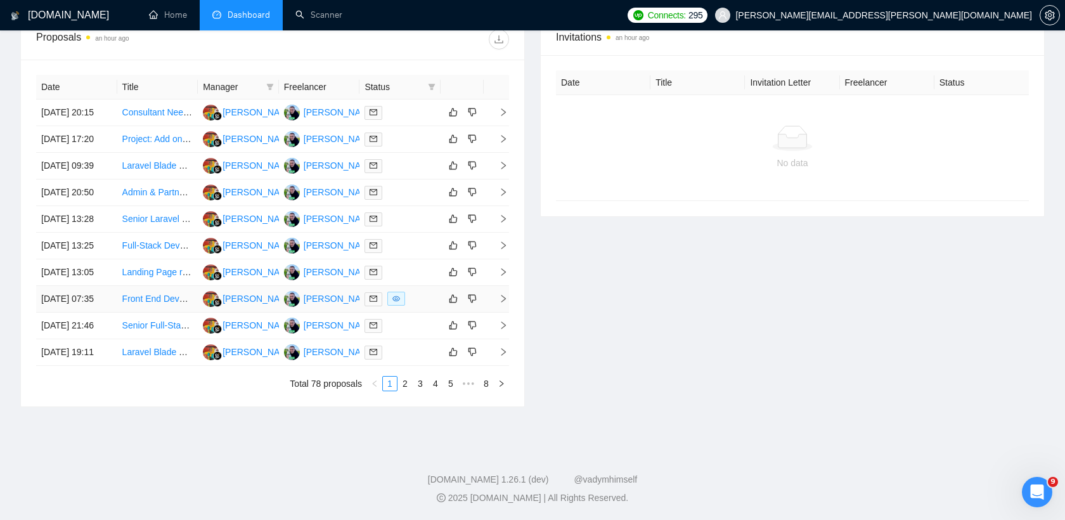
scroll to position [616, 0]
click at [403, 387] on link "2" at bounding box center [405, 384] width 14 height 14
click at [387, 381] on link "1" at bounding box center [390, 384] width 14 height 14
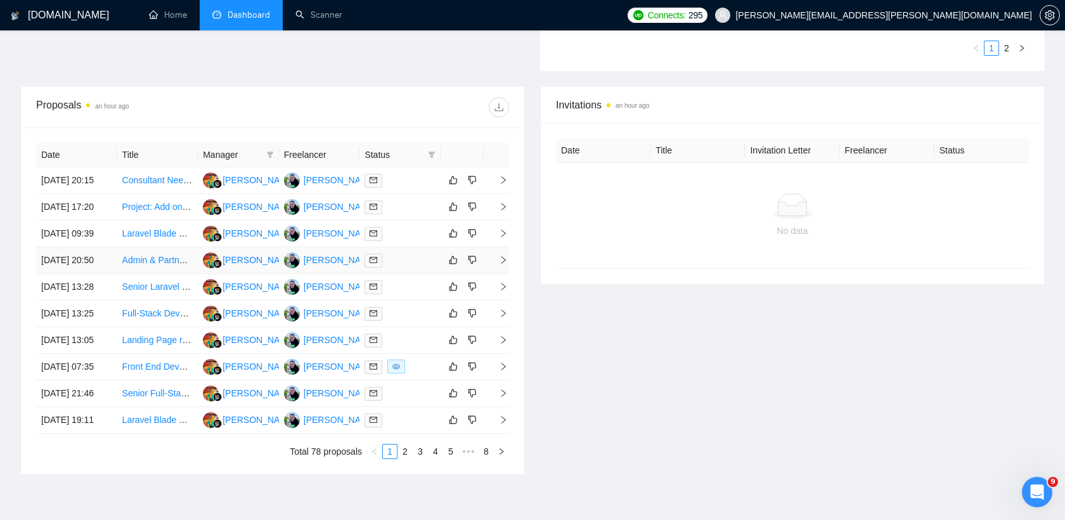
scroll to position [418, 0]
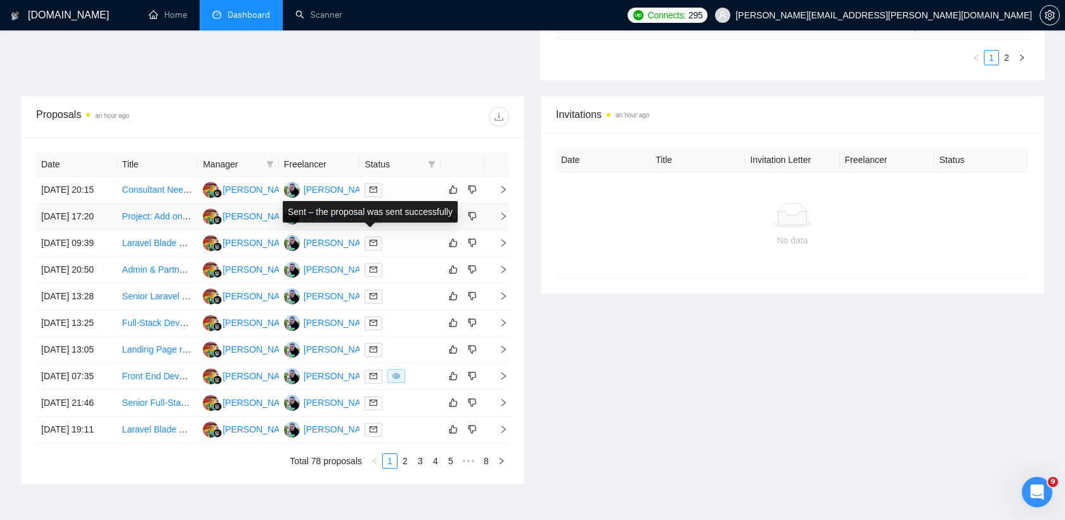
click at [377, 219] on icon "mail" at bounding box center [374, 217] width 8 height 6
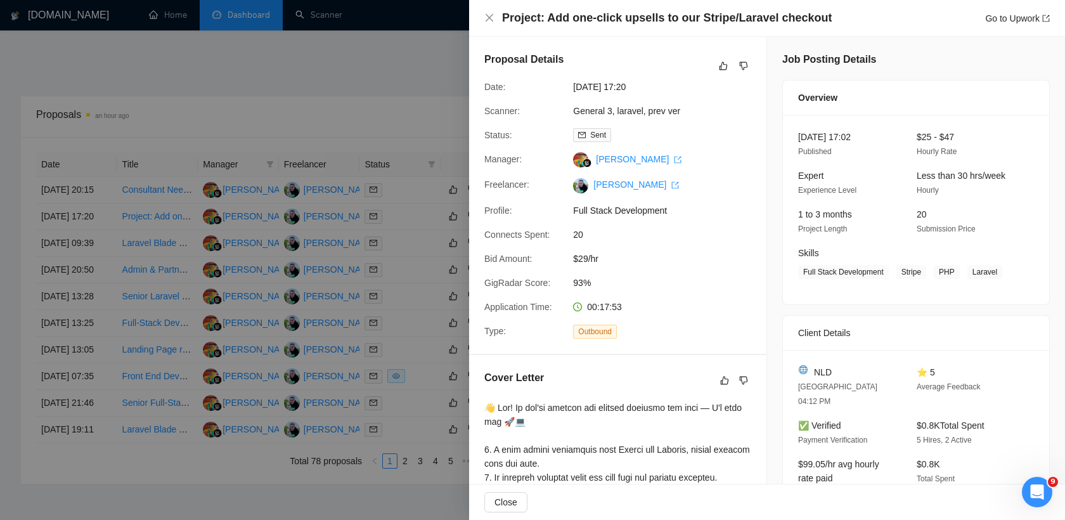
click at [424, 190] on div at bounding box center [532, 260] width 1065 height 520
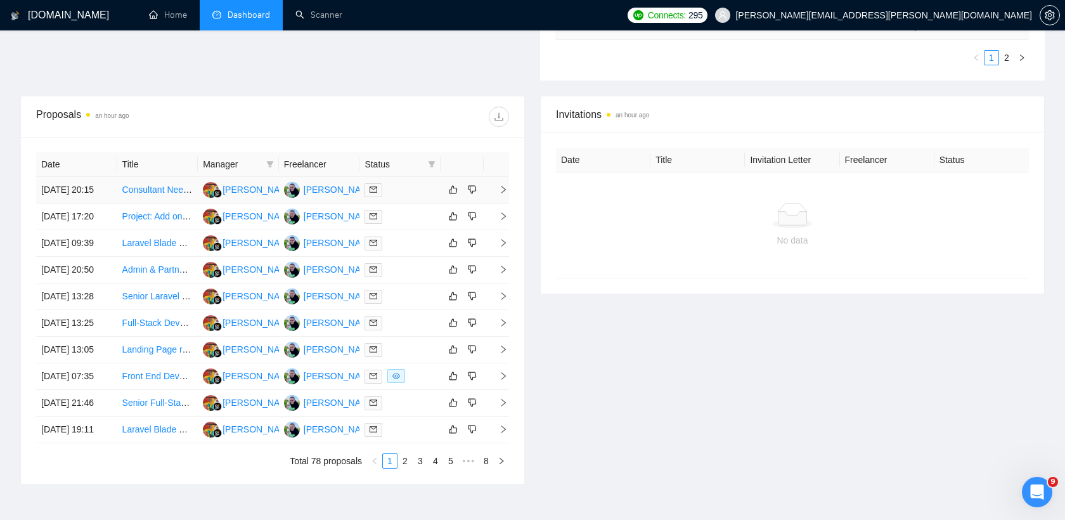
click at [413, 196] on div at bounding box center [399, 190] width 71 height 15
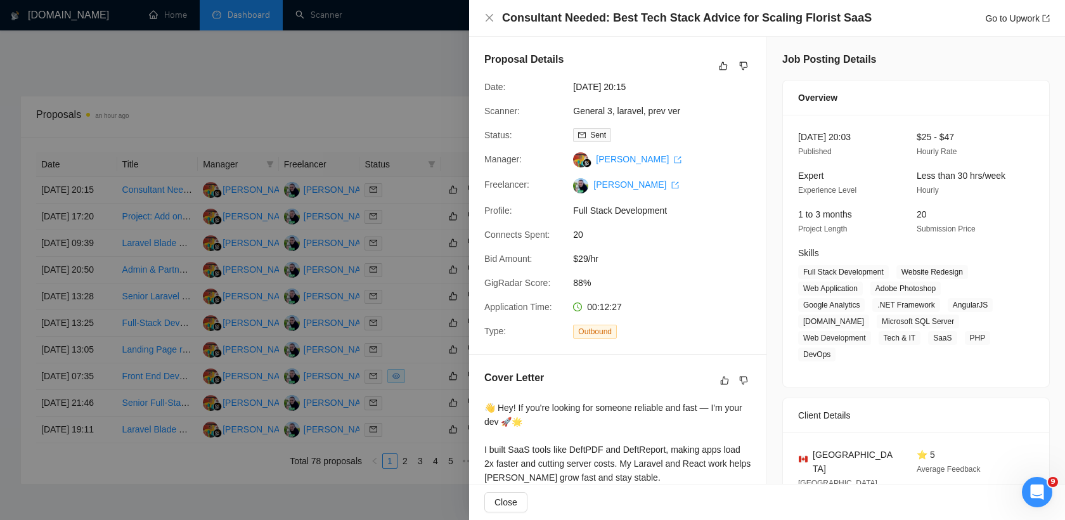
click at [520, 18] on h4 "Consultant Needed: Best Tech Stack Advice for Scaling Florist SaaS" at bounding box center [687, 18] width 370 height 16
copy h4 "Consultant"
click at [402, 66] on div at bounding box center [532, 260] width 1065 height 520
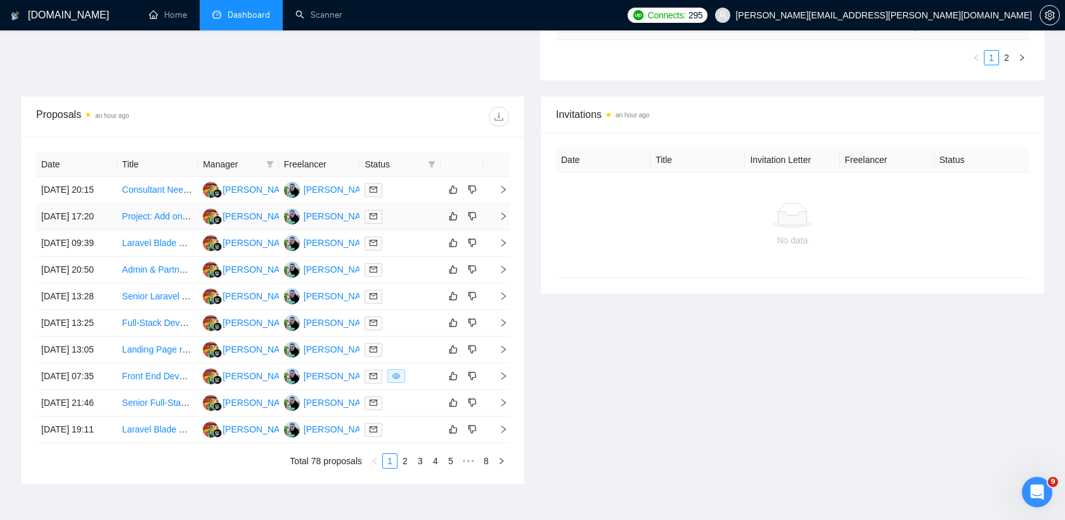
click at [405, 224] on div at bounding box center [399, 216] width 71 height 15
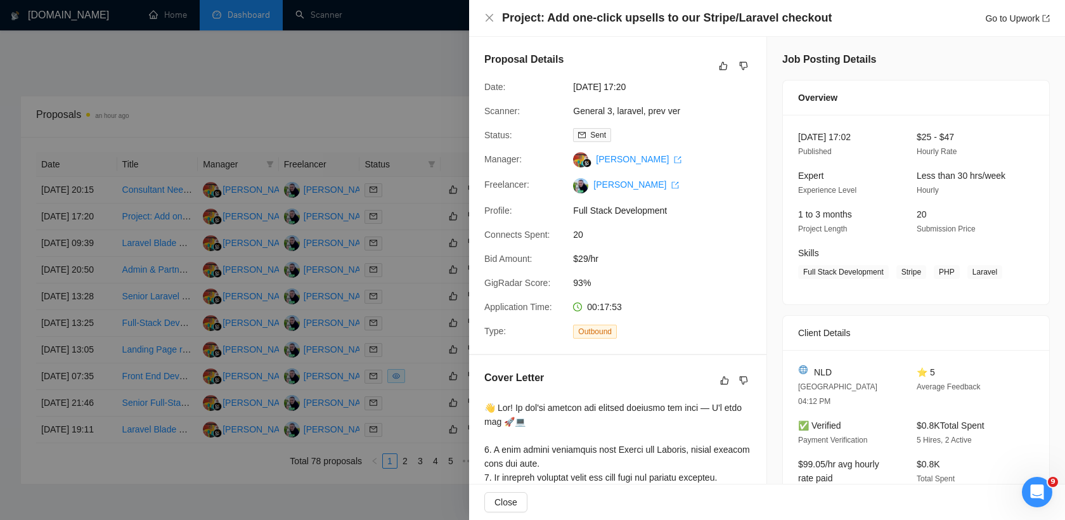
scroll to position [383, 0]
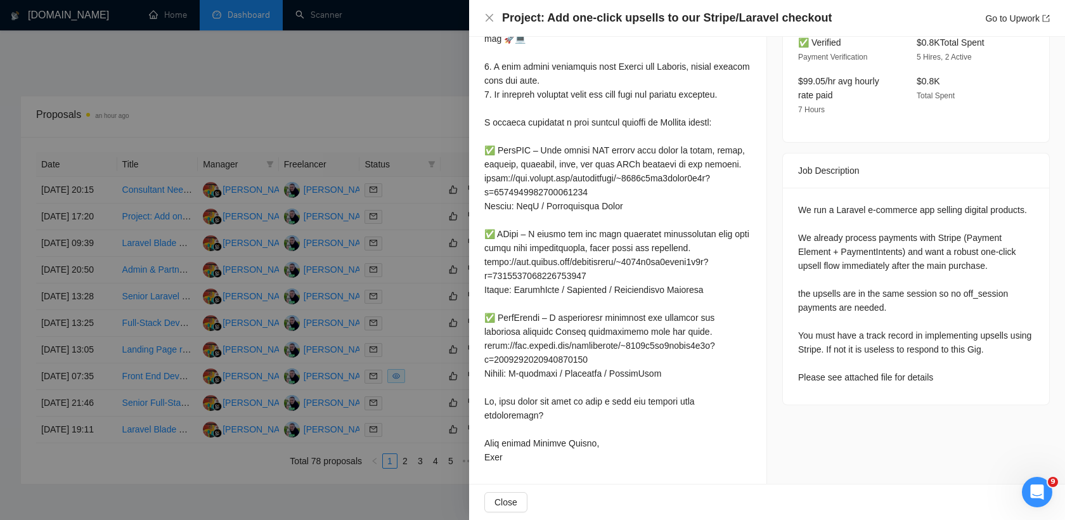
click at [404, 220] on div at bounding box center [532, 260] width 1065 height 520
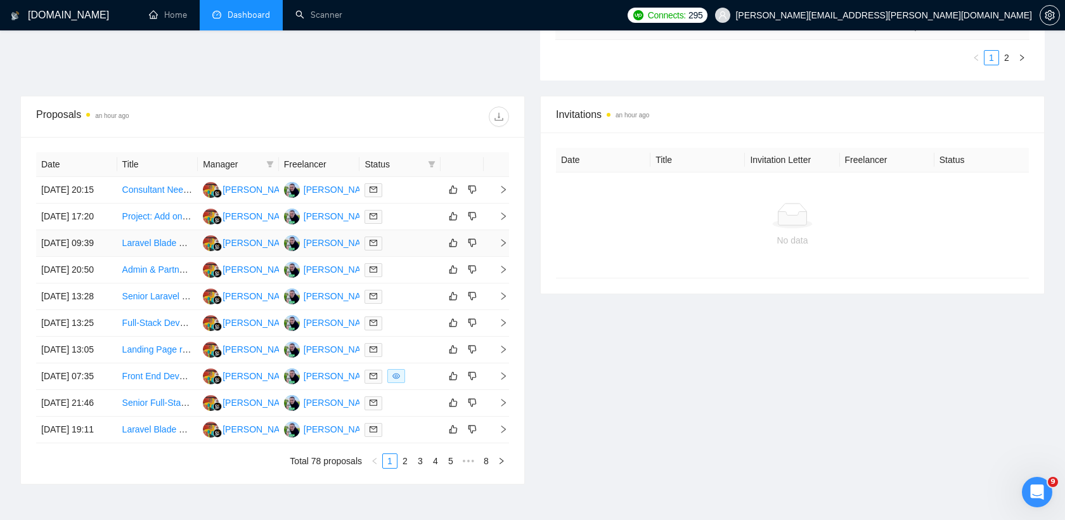
click at [407, 250] on div at bounding box center [399, 243] width 71 height 15
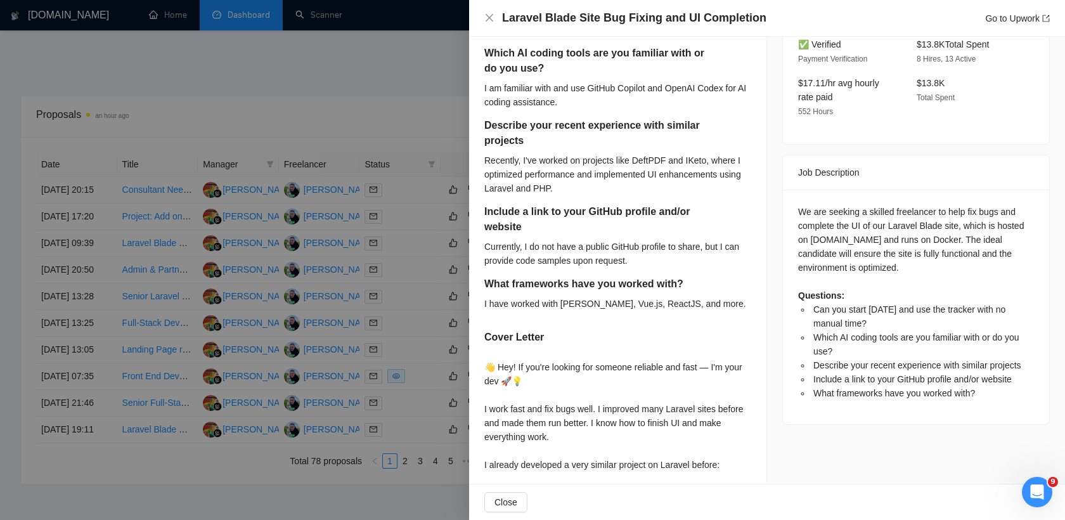
click at [393, 290] on div at bounding box center [532, 260] width 1065 height 520
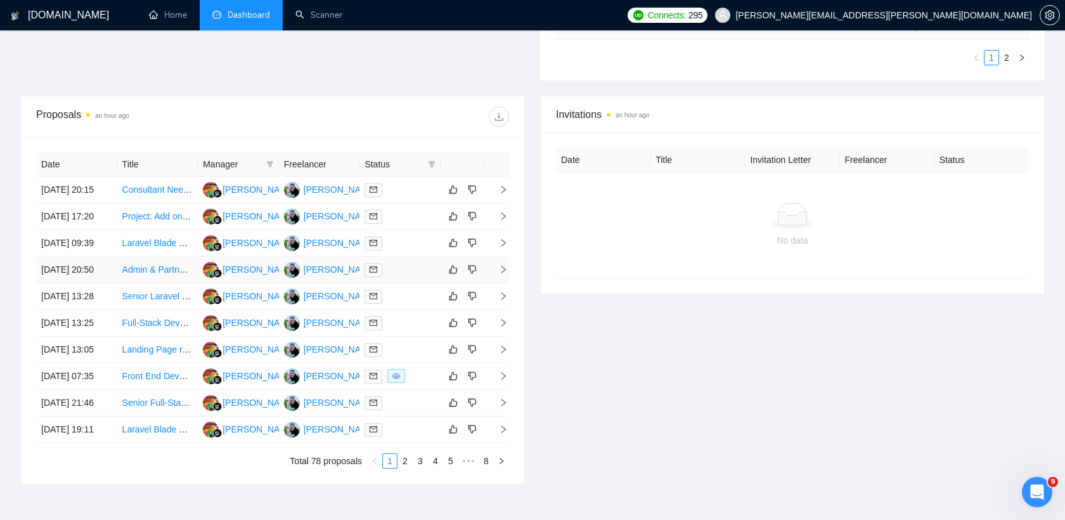
click at [404, 277] on div at bounding box center [399, 269] width 71 height 15
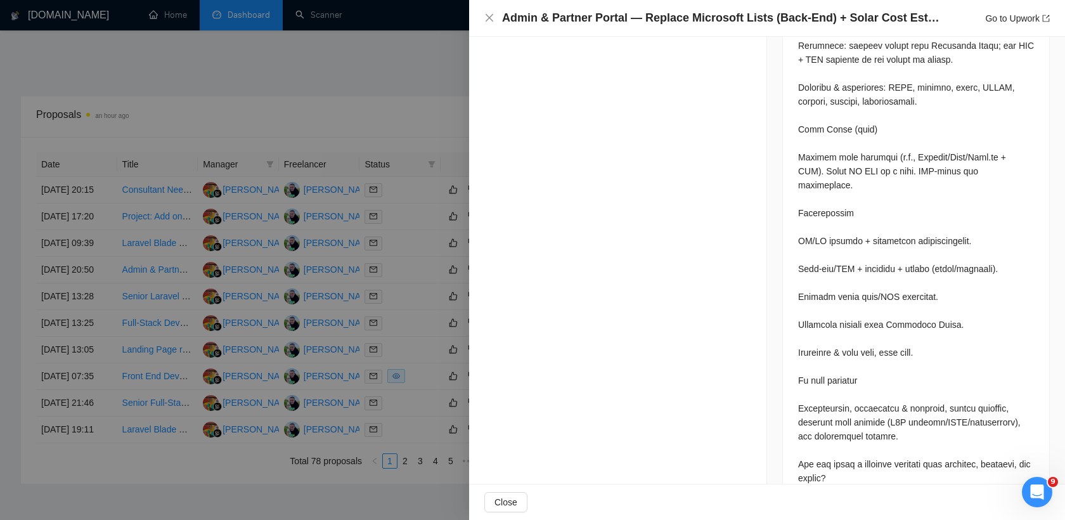
scroll to position [936, 0]
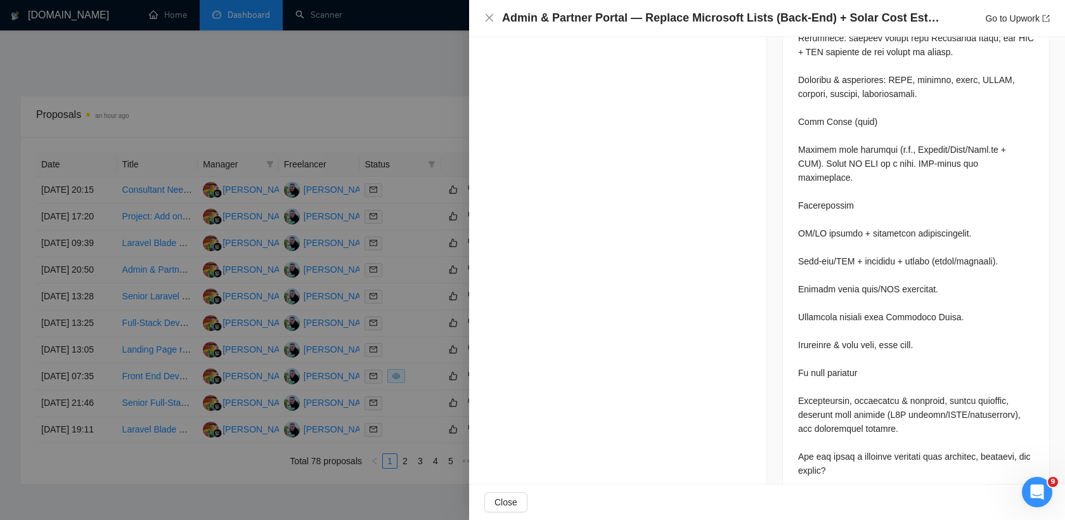
click at [371, 230] on div at bounding box center [532, 260] width 1065 height 520
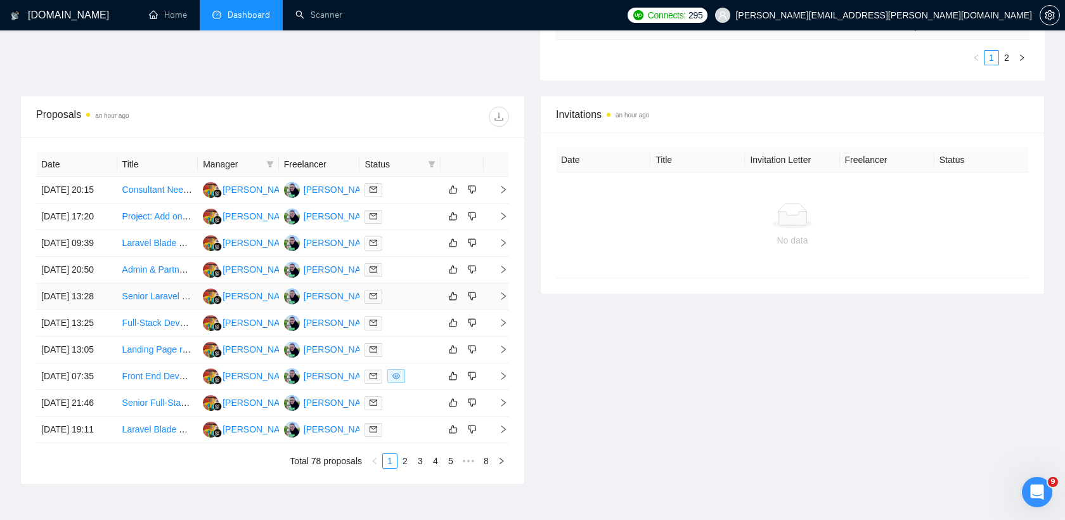
click at [401, 304] on div at bounding box center [399, 296] width 71 height 15
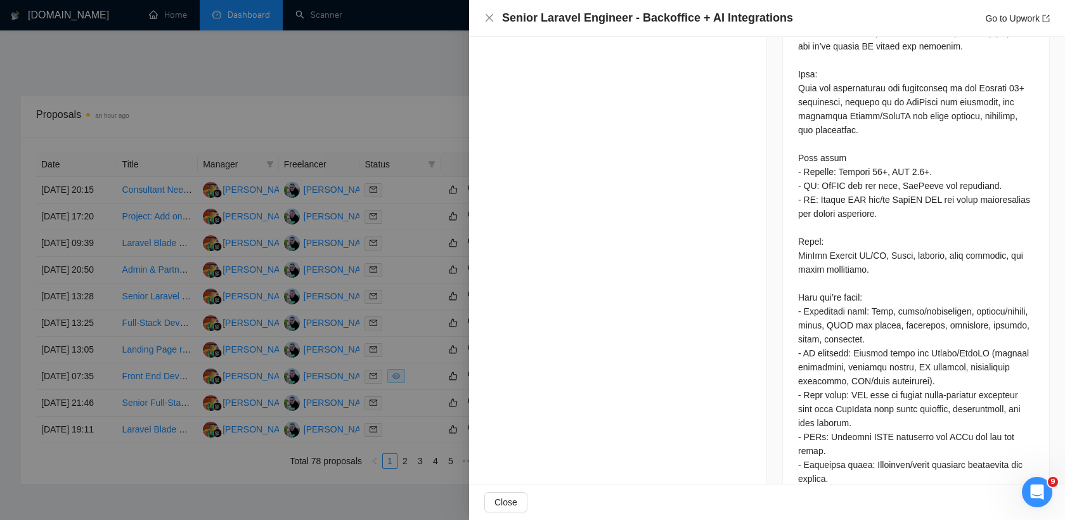
scroll to position [723, 0]
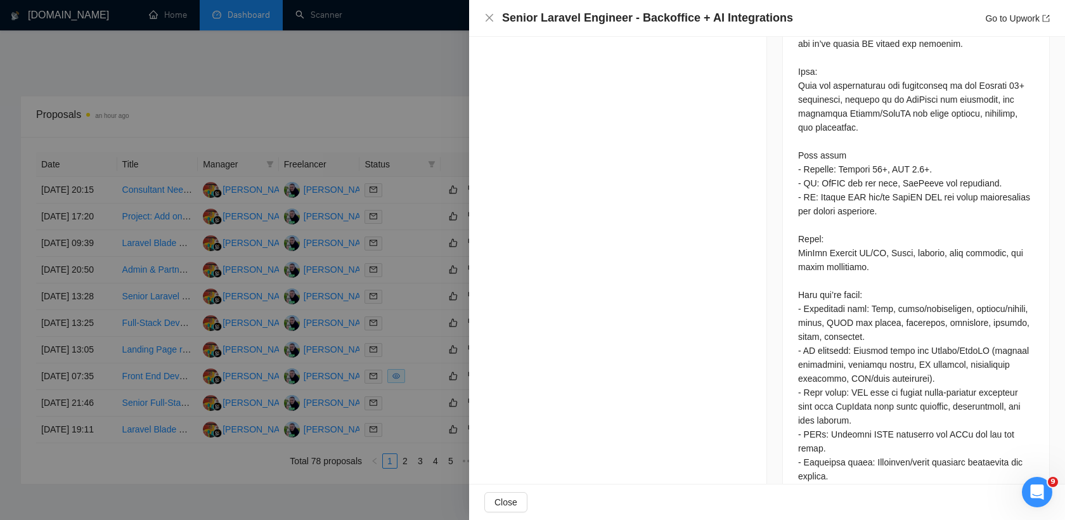
click at [374, 370] on div at bounding box center [532, 260] width 1065 height 520
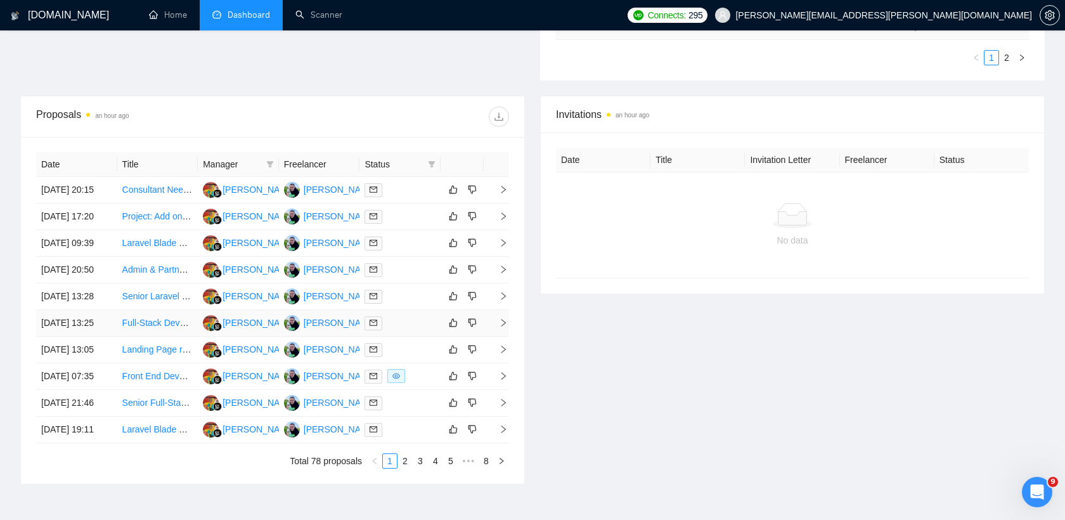
click at [402, 330] on div at bounding box center [399, 323] width 71 height 15
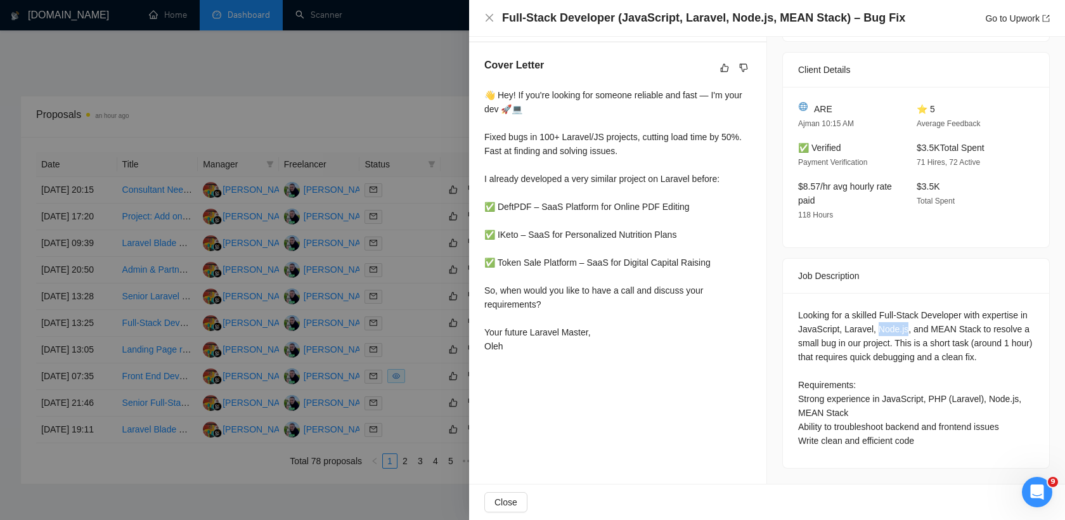
drag, startPoint x: 891, startPoint y: 316, endPoint x: 919, endPoint y: 321, distance: 29.0
click at [919, 321] on div "Looking for a skilled Full-Stack Developer with expertise in JavaScript, Larave…" at bounding box center [916, 377] width 236 height 139
copy div "Node.js"
click at [413, 314] on div at bounding box center [532, 260] width 1065 height 520
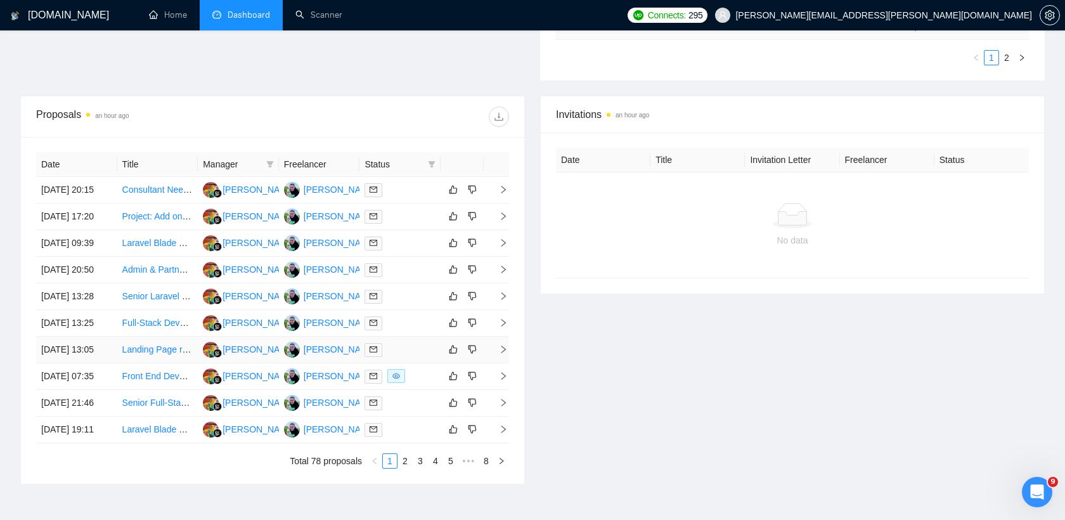
click at [411, 357] on div at bounding box center [399, 349] width 71 height 15
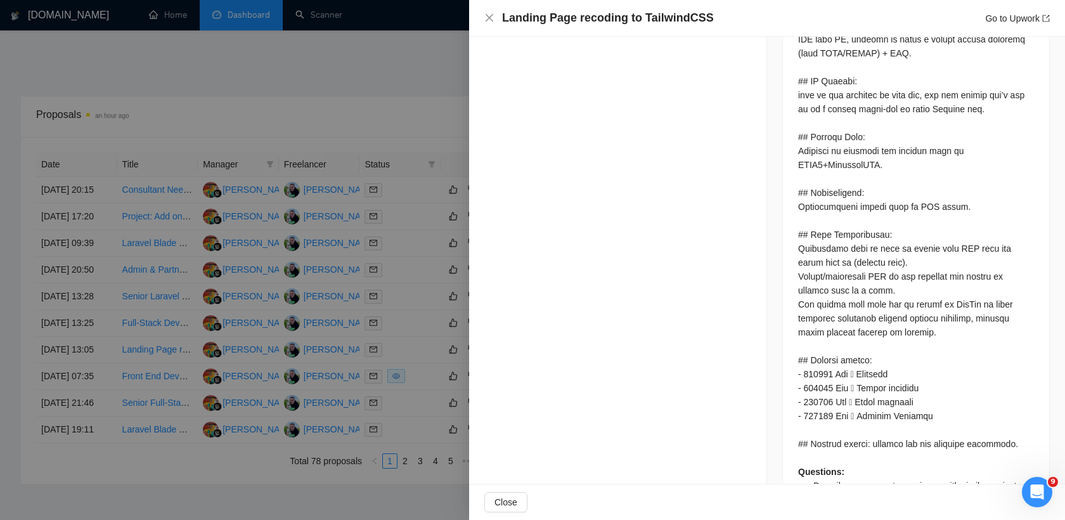
scroll to position [742, 0]
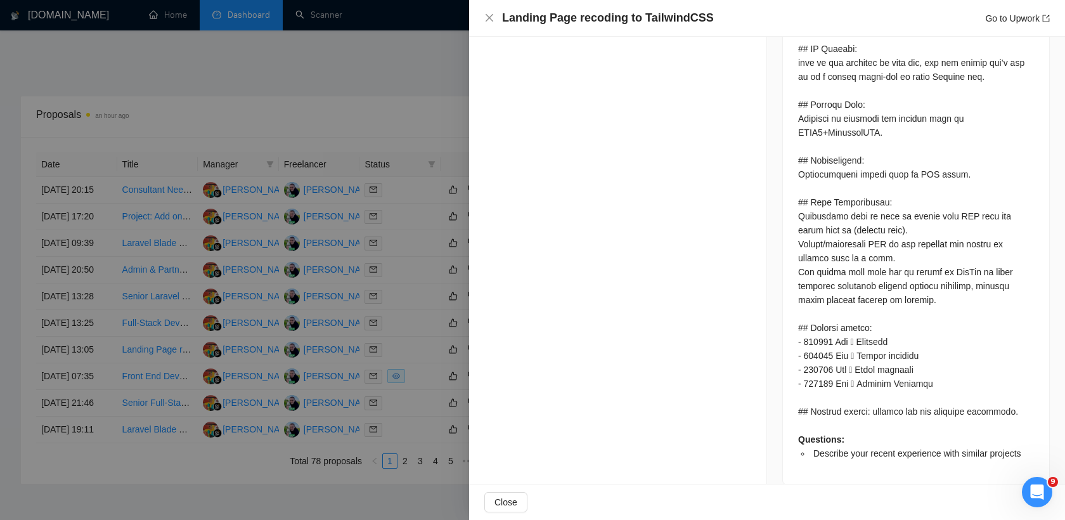
click at [360, 411] on div at bounding box center [532, 260] width 1065 height 520
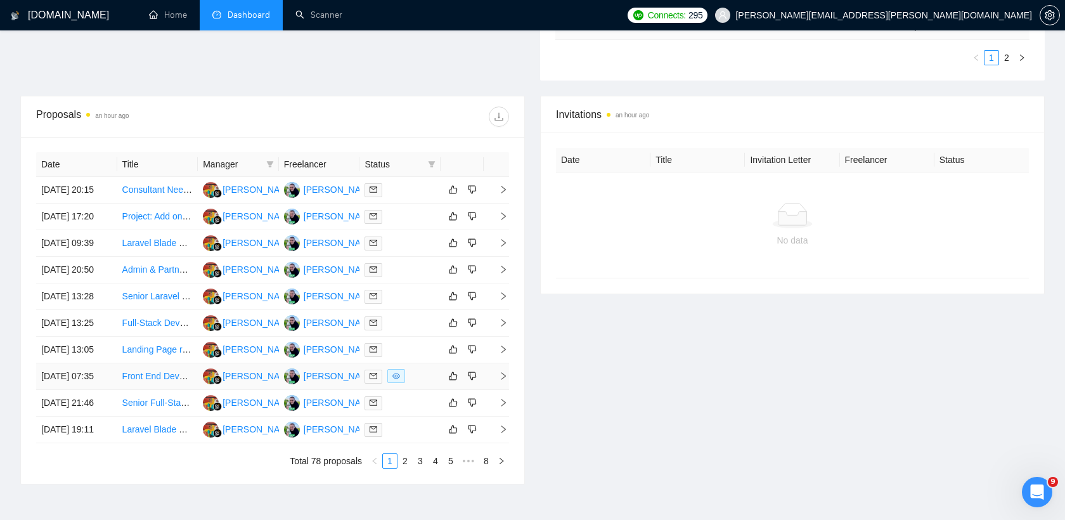
click at [418, 383] on div at bounding box center [399, 376] width 71 height 15
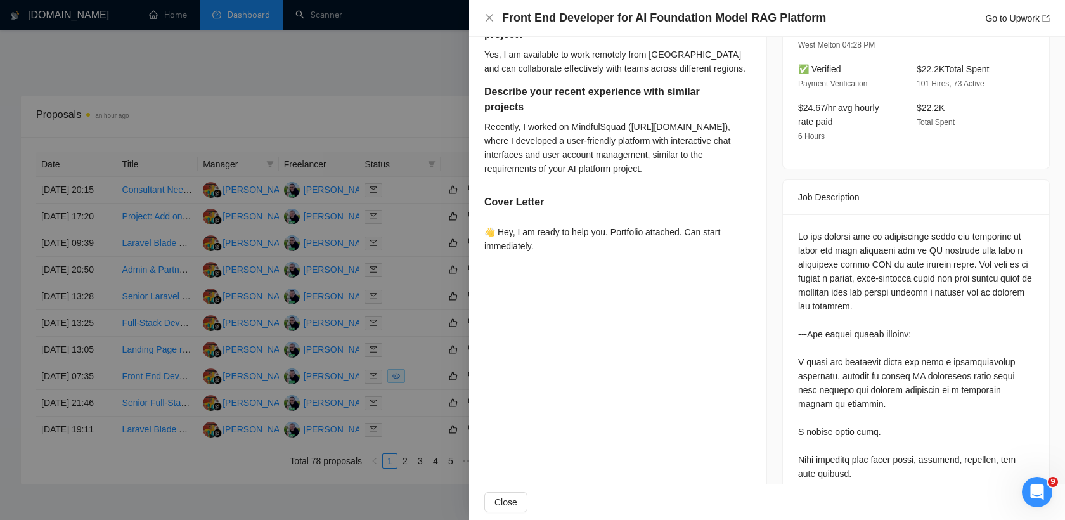
scroll to position [374, 0]
copy div "RAG"
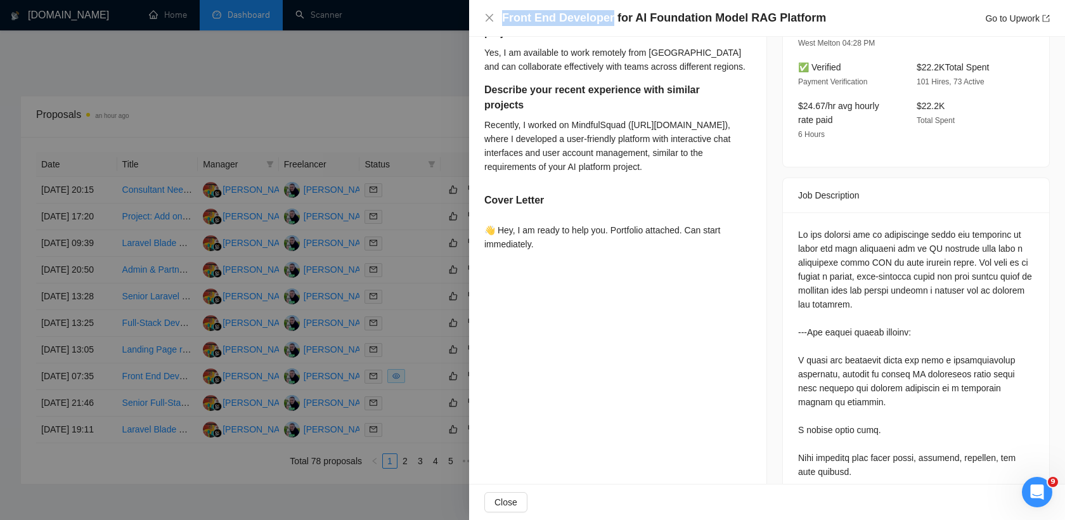
drag, startPoint x: 502, startPoint y: 17, endPoint x: 609, endPoint y: 19, distance: 106.5
click at [609, 19] on h4 "Front End Developer for AI Foundation Model RAG Platform" at bounding box center [664, 18] width 324 height 16
copy h4 "Front End Developer"
click at [448, 228] on div at bounding box center [532, 260] width 1065 height 520
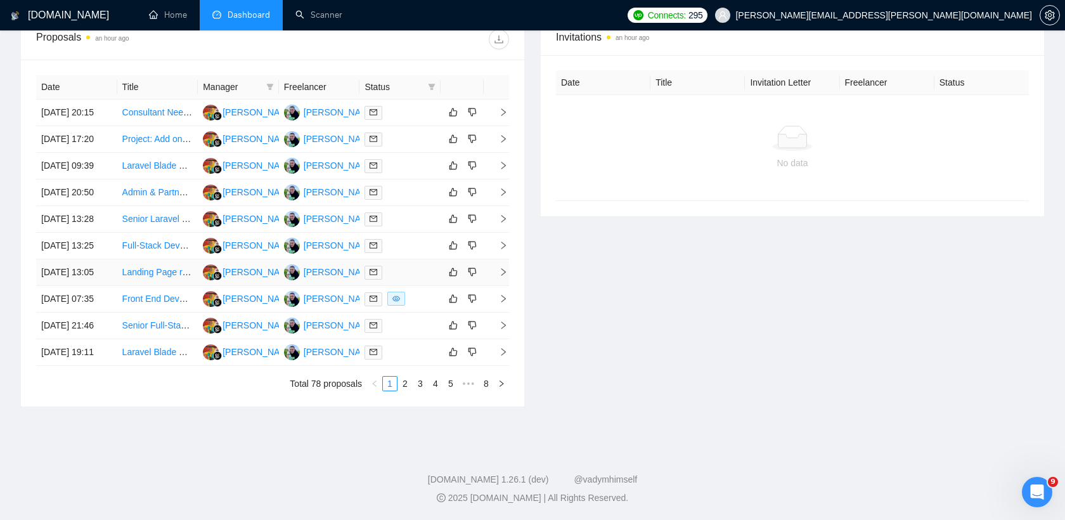
scroll to position [498, 0]
click at [400, 333] on div at bounding box center [399, 325] width 71 height 15
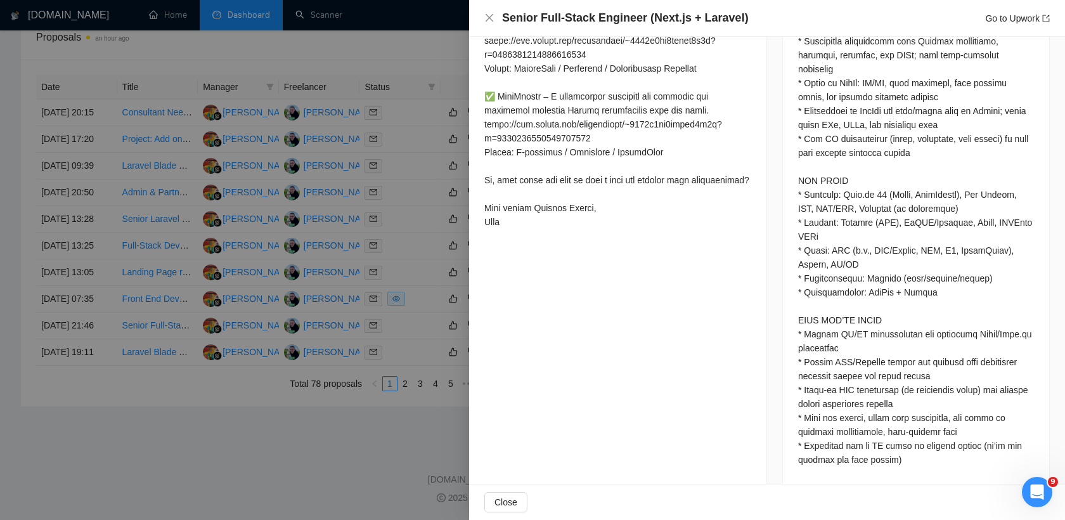
scroll to position [820, 0]
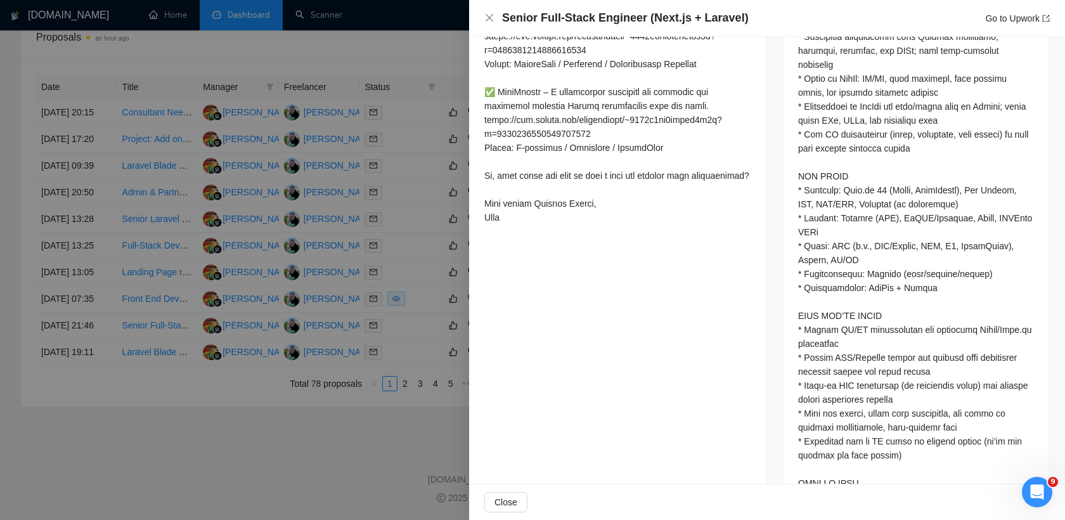
click at [365, 286] on div at bounding box center [532, 260] width 1065 height 520
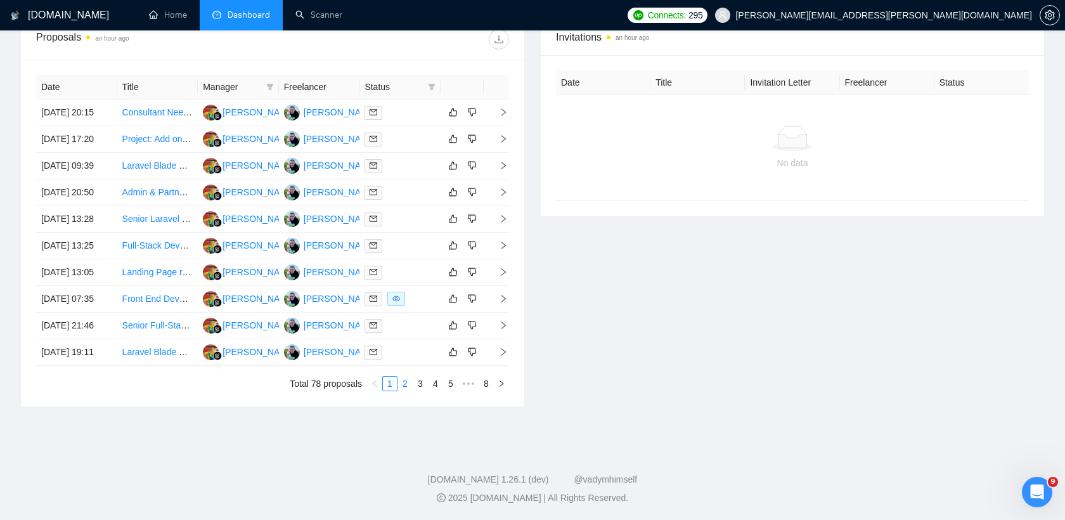
click at [409, 390] on link "2" at bounding box center [405, 384] width 14 height 14
click at [417, 114] on div at bounding box center [399, 112] width 71 height 15
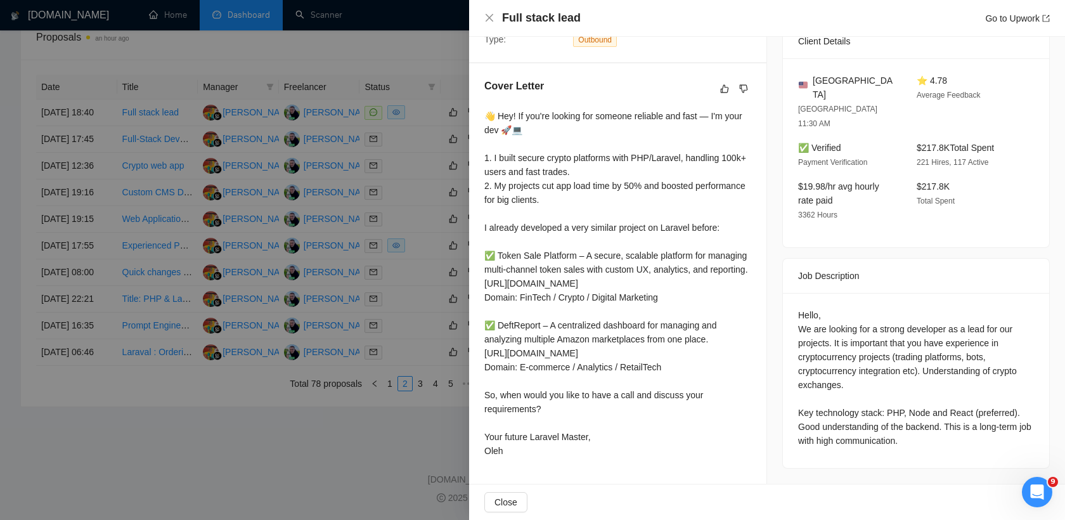
scroll to position [313, 0]
click at [976, 308] on div "Hello, We are looking for a strong developer as a lead for our projects. It is …" at bounding box center [916, 377] width 236 height 139
copy div "lead"
click at [450, 56] on div at bounding box center [532, 260] width 1065 height 520
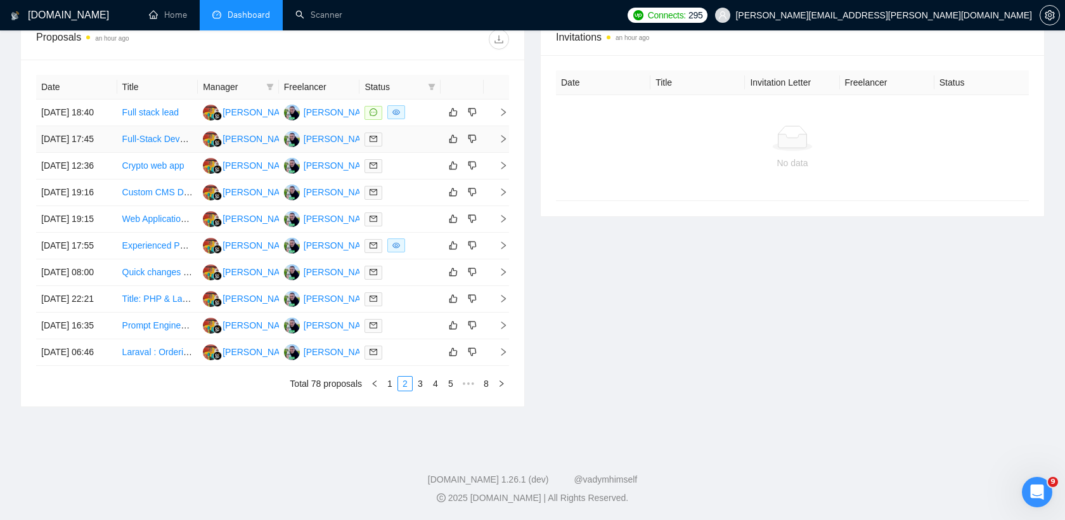
click at [392, 146] on div at bounding box center [399, 139] width 71 height 15
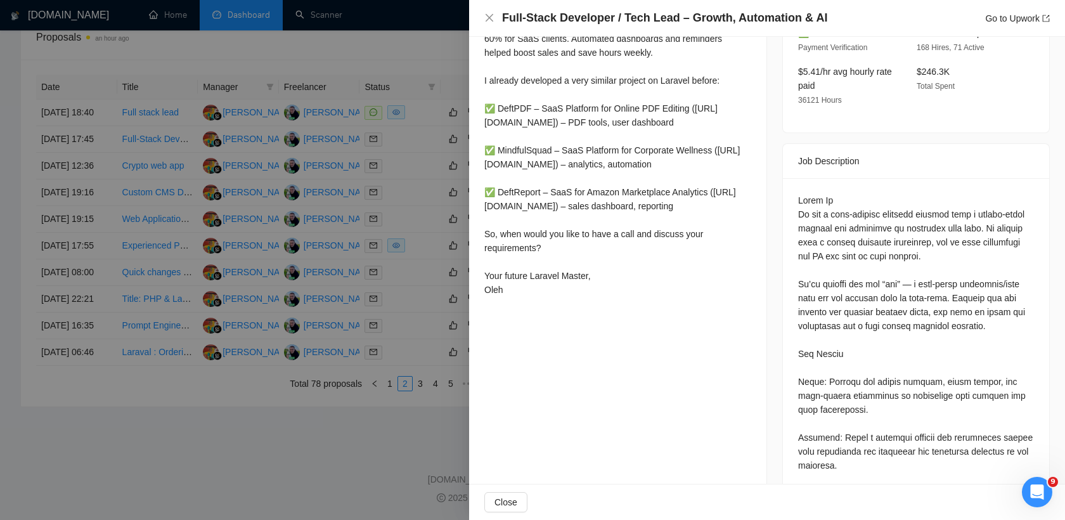
scroll to position [437, 0]
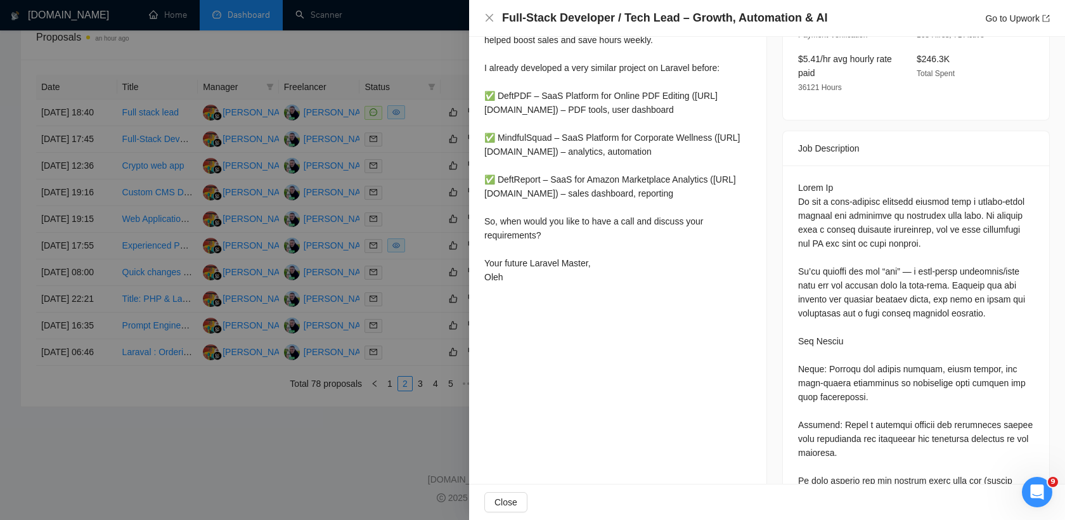
click at [399, 298] on div at bounding box center [532, 260] width 1065 height 520
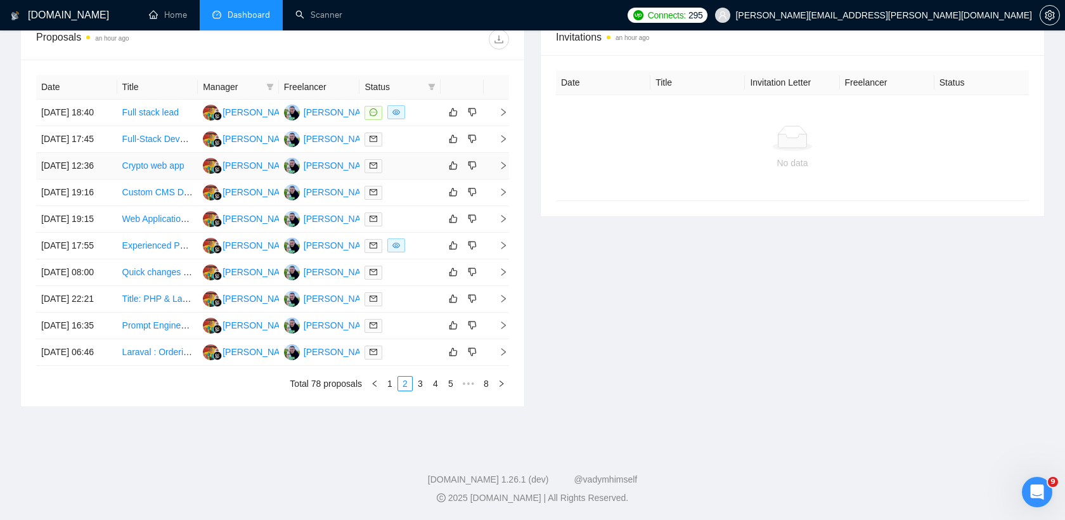
click at [405, 173] on div at bounding box center [399, 165] width 71 height 15
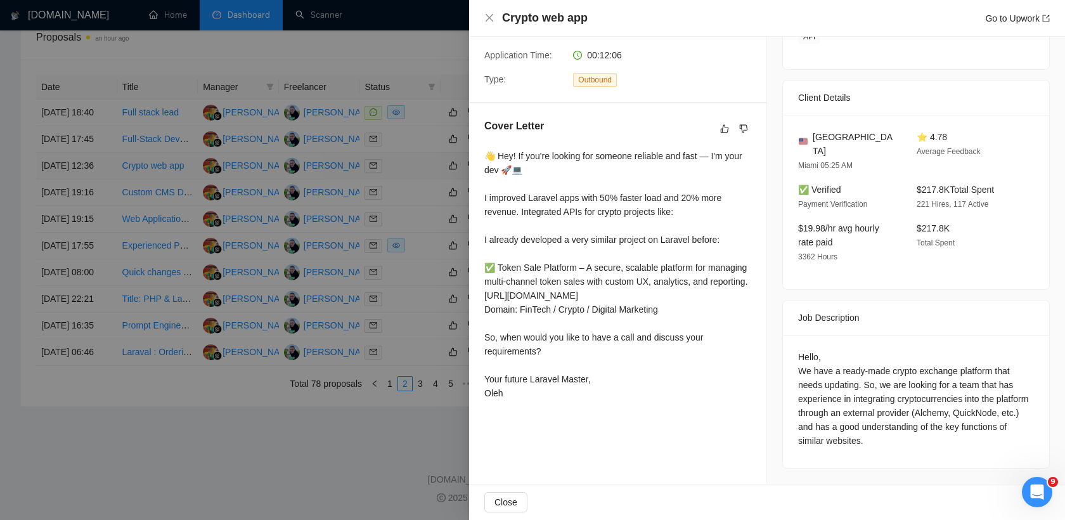
scroll to position [236, 0]
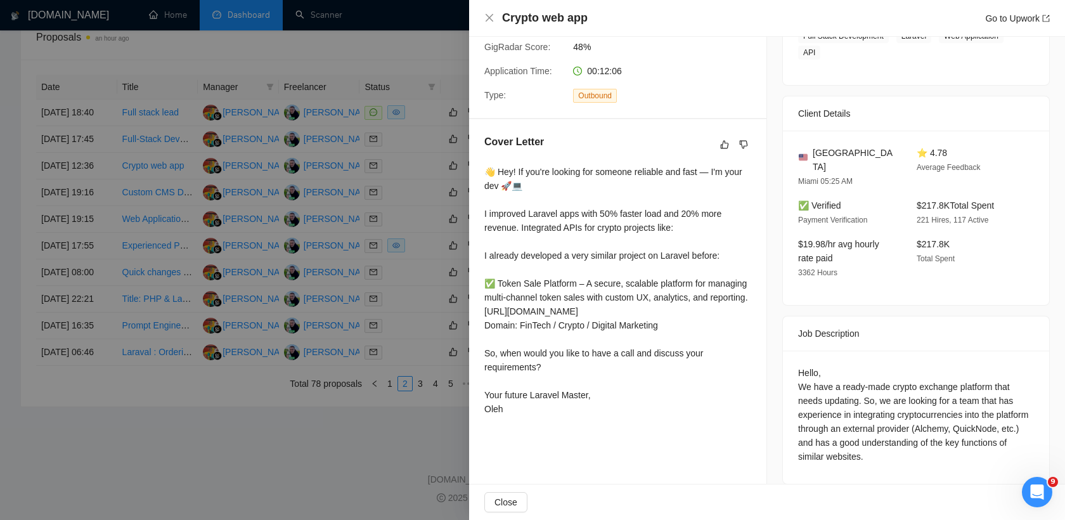
click at [396, 236] on div at bounding box center [532, 260] width 1065 height 520
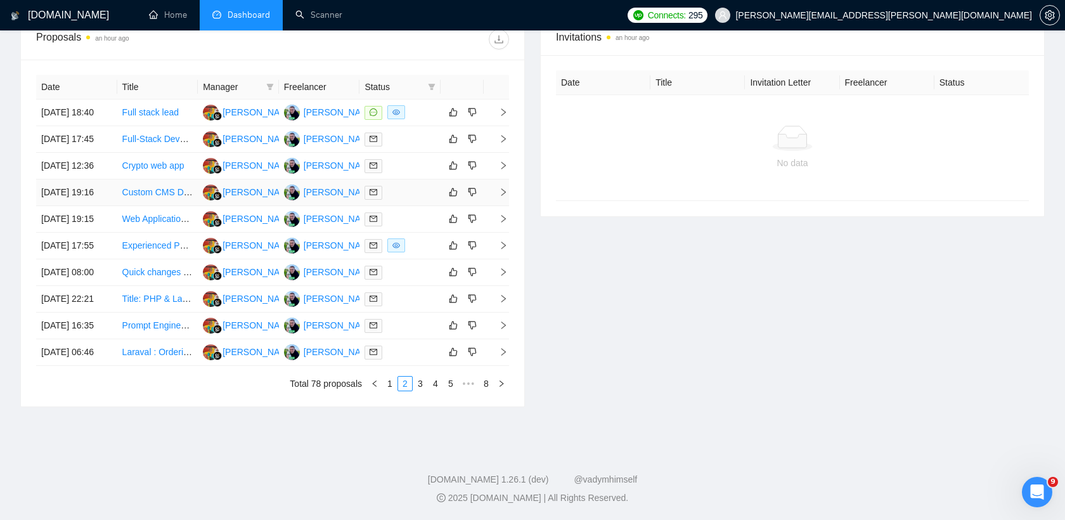
click at [413, 200] on div at bounding box center [399, 192] width 71 height 15
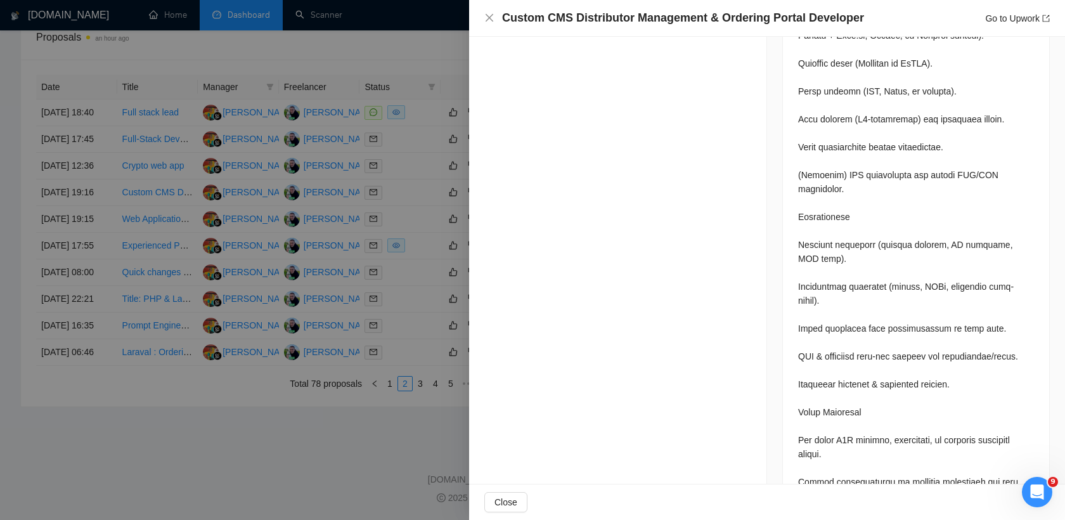
scroll to position [1323, 0]
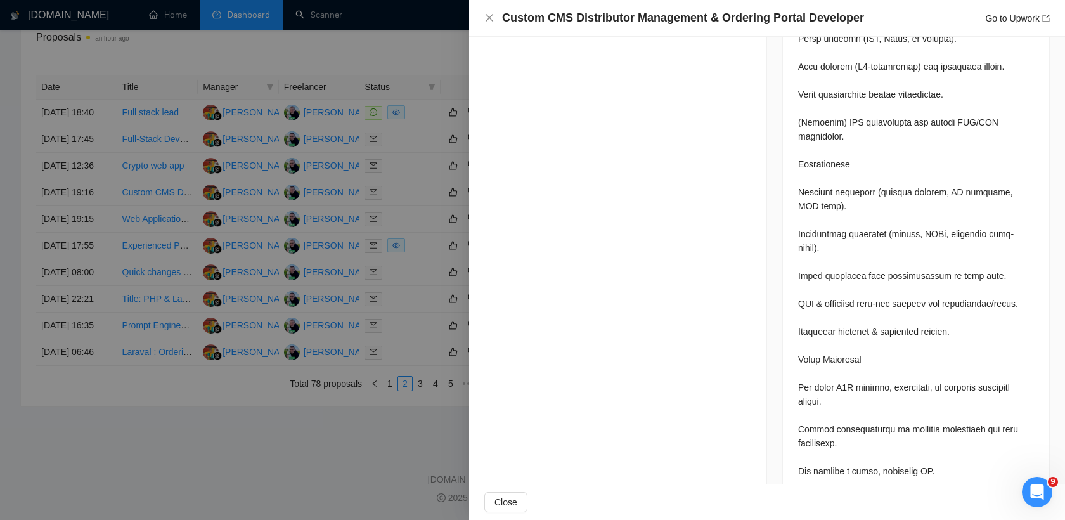
click at [384, 274] on div at bounding box center [532, 260] width 1065 height 520
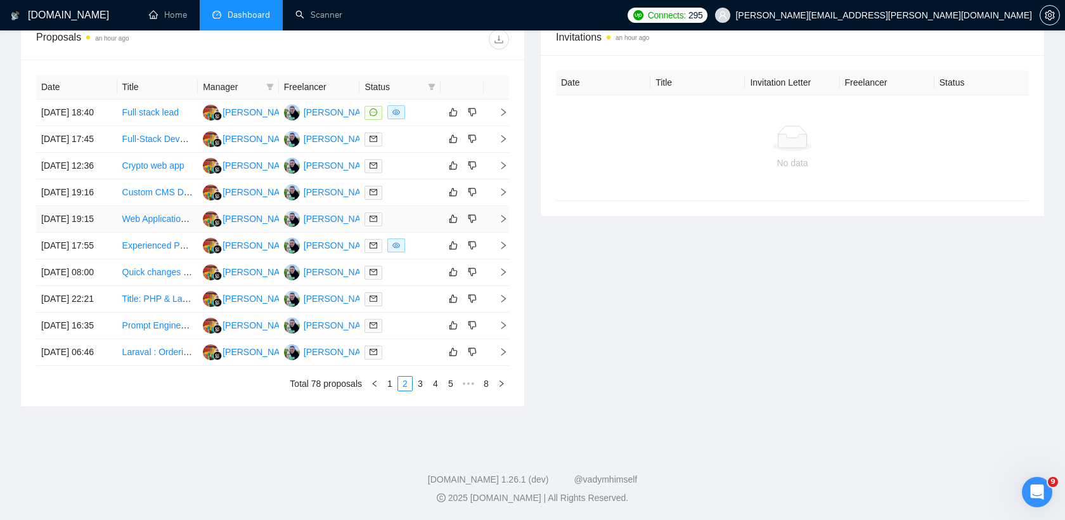
click at [401, 226] on div at bounding box center [399, 219] width 71 height 15
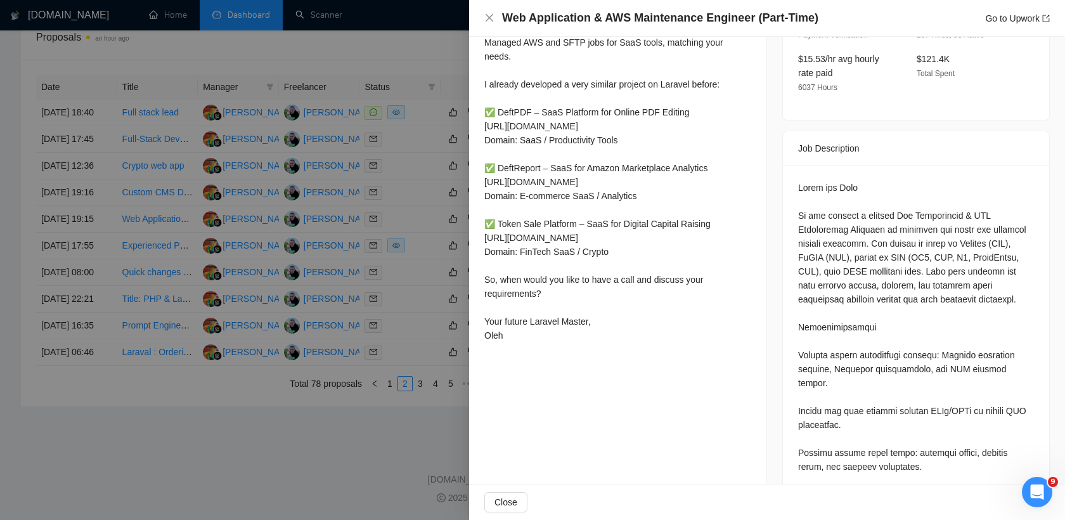
scroll to position [416, 0]
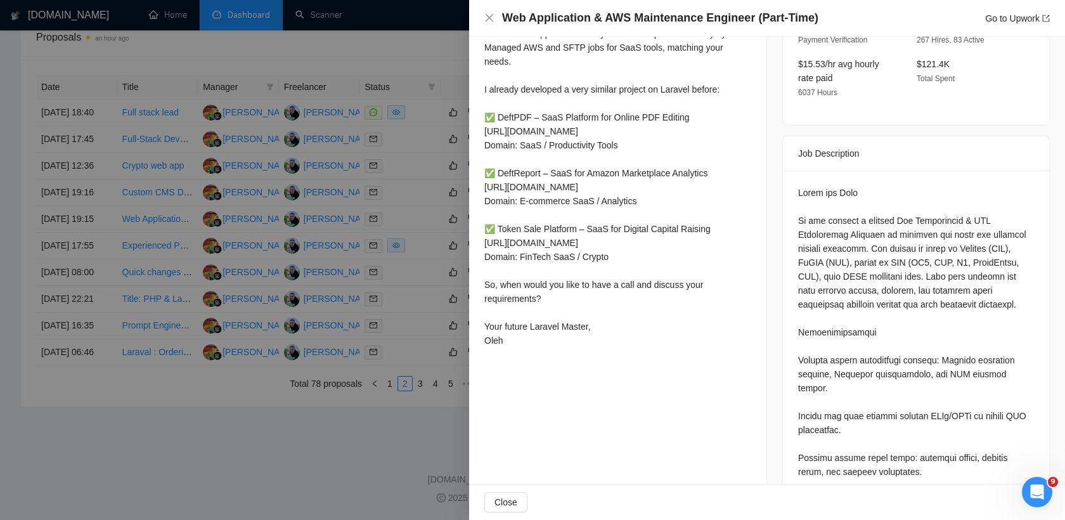
click at [382, 273] on div at bounding box center [532, 260] width 1065 height 520
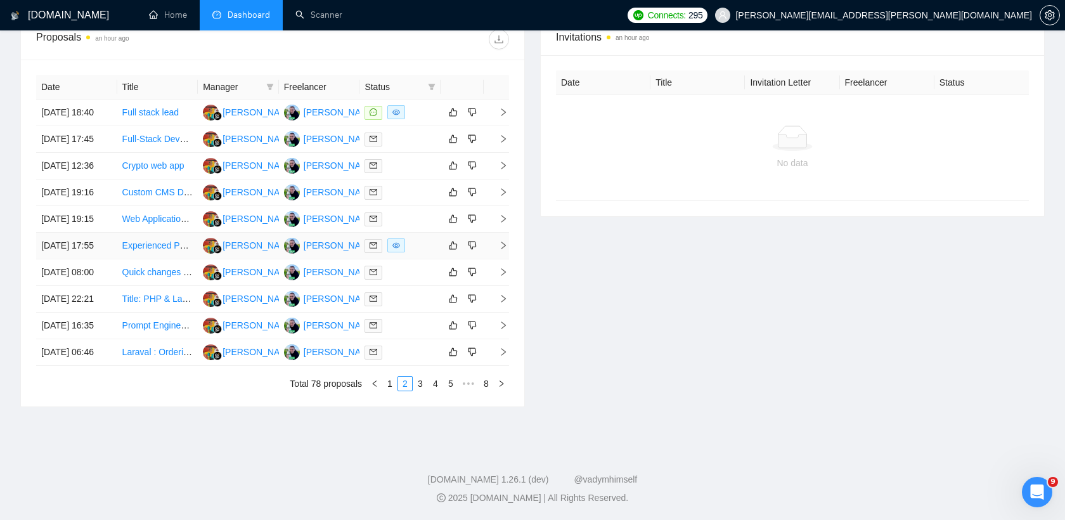
click at [428, 253] on div at bounding box center [399, 245] width 71 height 15
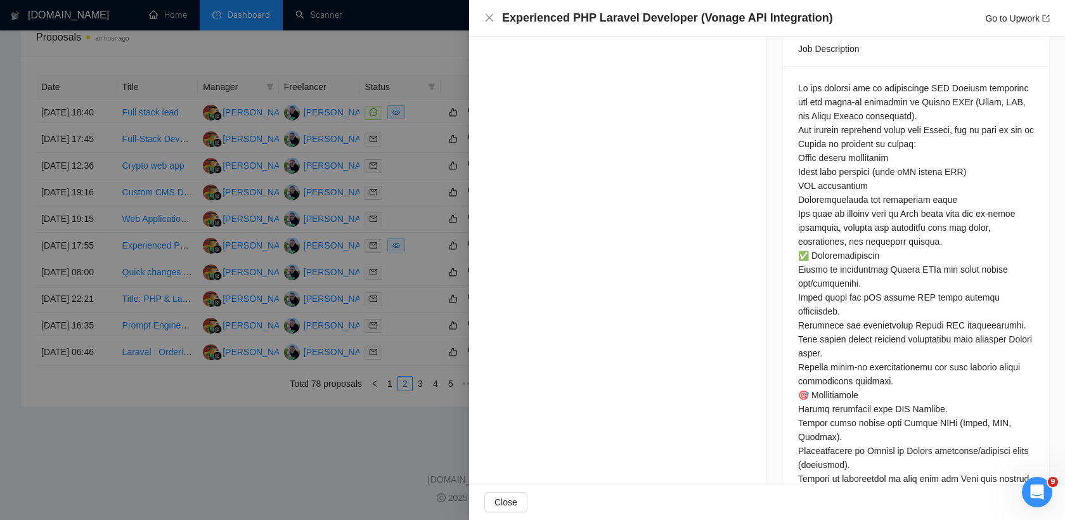
scroll to position [557, 0]
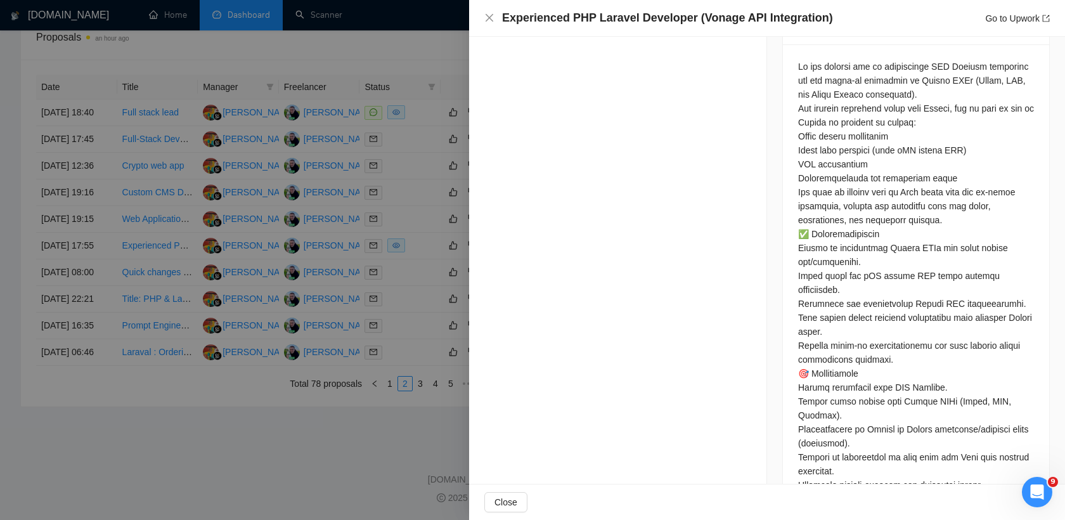
click at [327, 336] on div at bounding box center [532, 260] width 1065 height 520
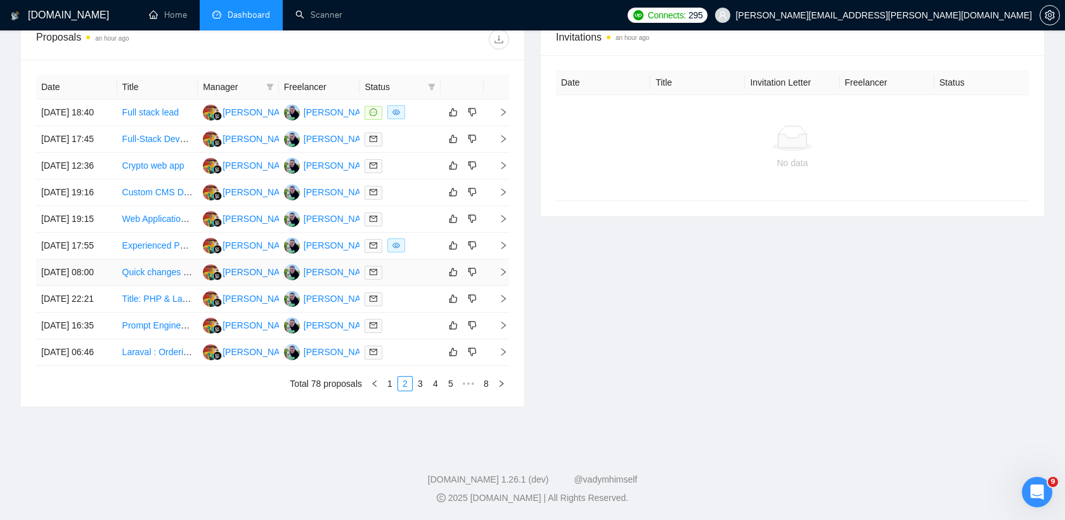
click at [420, 280] on div at bounding box center [399, 272] width 71 height 15
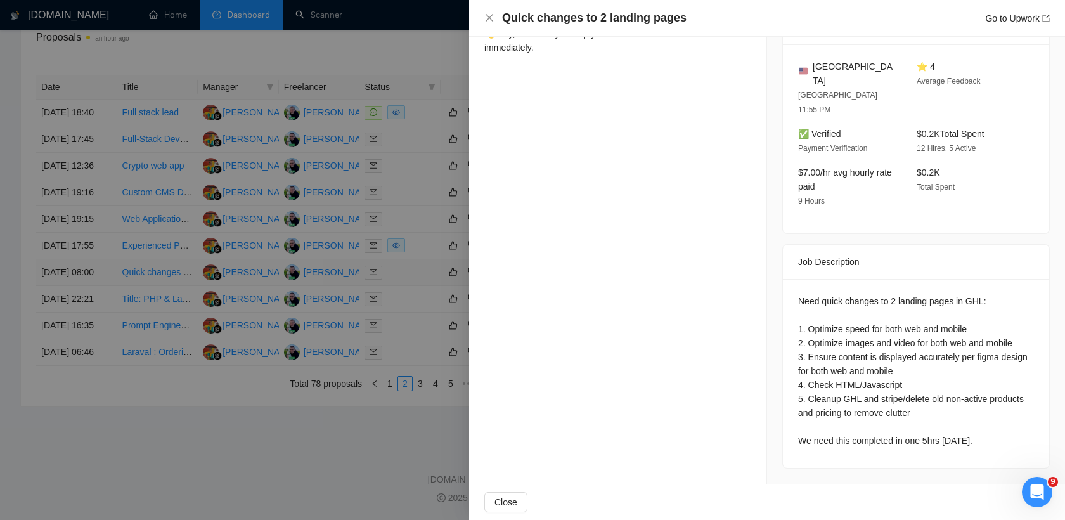
scroll to position [357, 0]
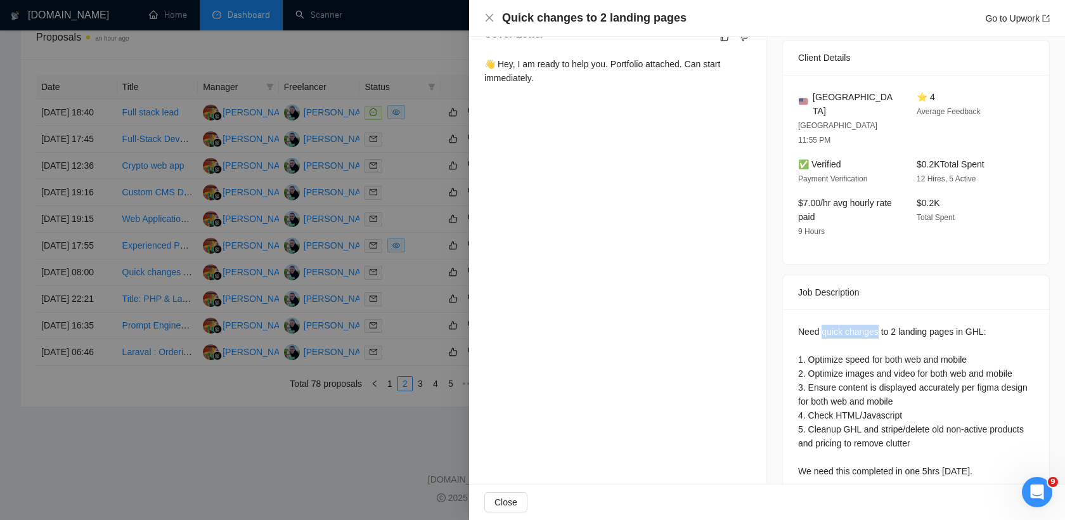
drag, startPoint x: 822, startPoint y: 302, endPoint x: 882, endPoint y: 302, distance: 59.6
click at [882, 325] on div "Need quick changes to 2 landing pages in GHL: 1. Optimize speed for both web an…" at bounding box center [916, 401] width 236 height 153
copy div "quick changes"
click at [385, 203] on div at bounding box center [532, 260] width 1065 height 520
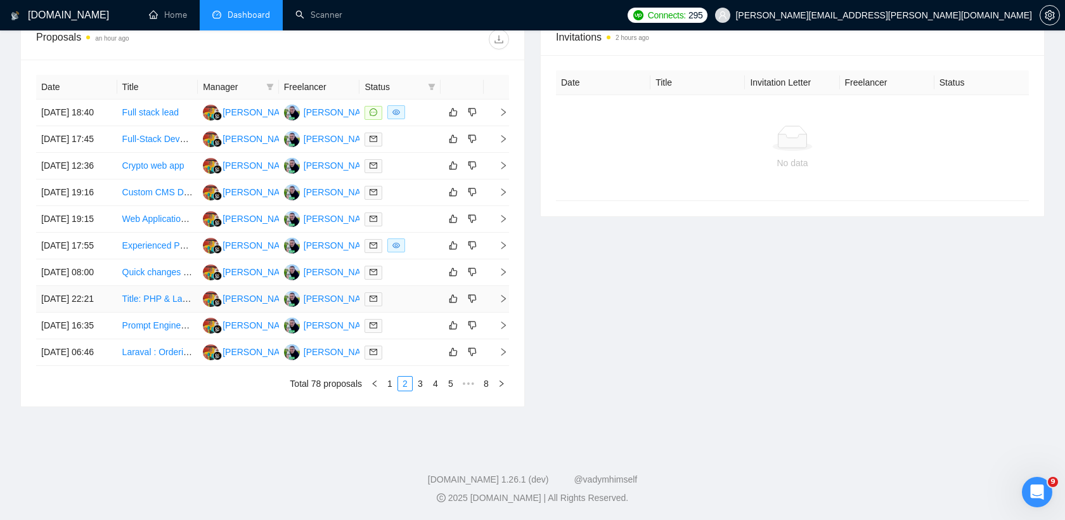
click at [406, 306] on div at bounding box center [399, 299] width 71 height 15
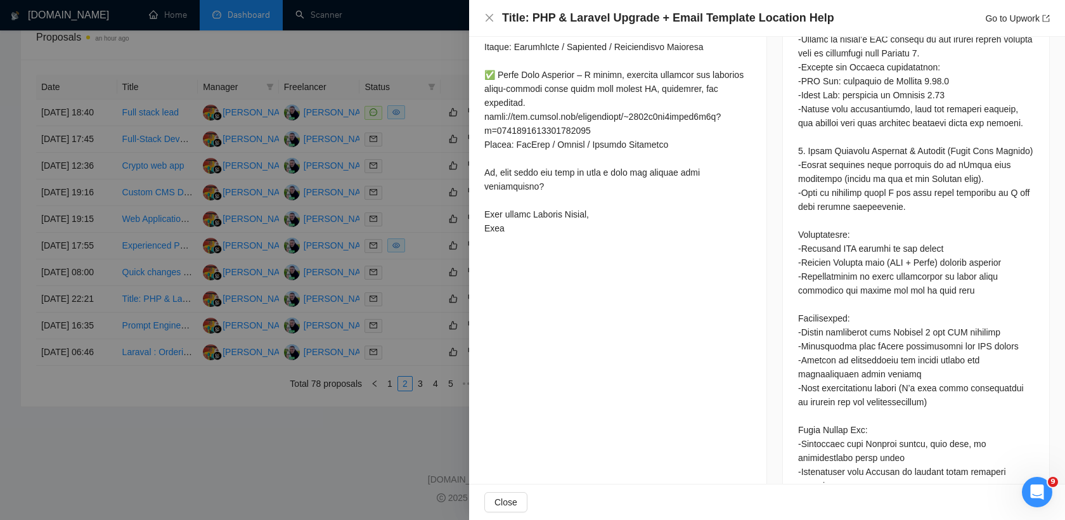
scroll to position [724, 0]
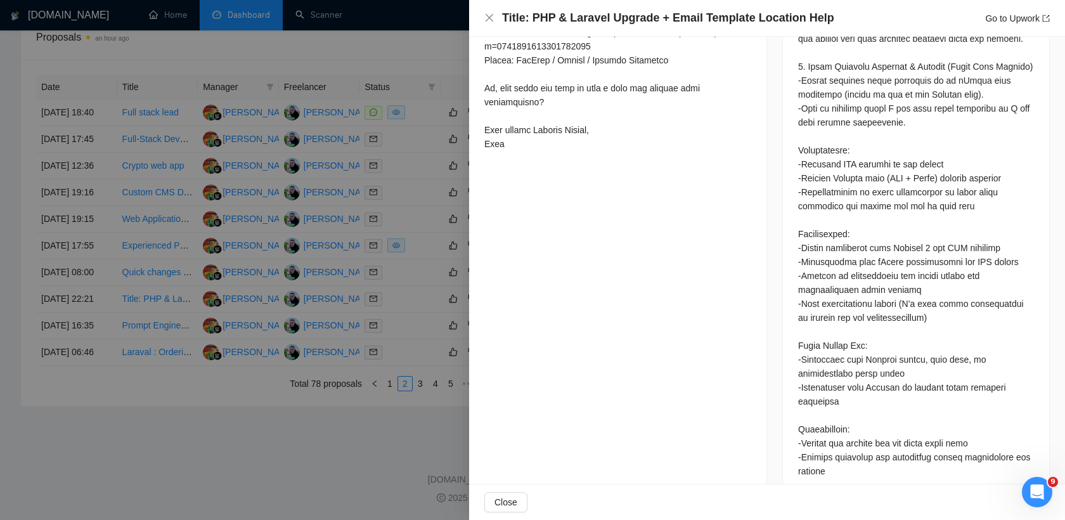
click at [326, 370] on div at bounding box center [532, 260] width 1065 height 520
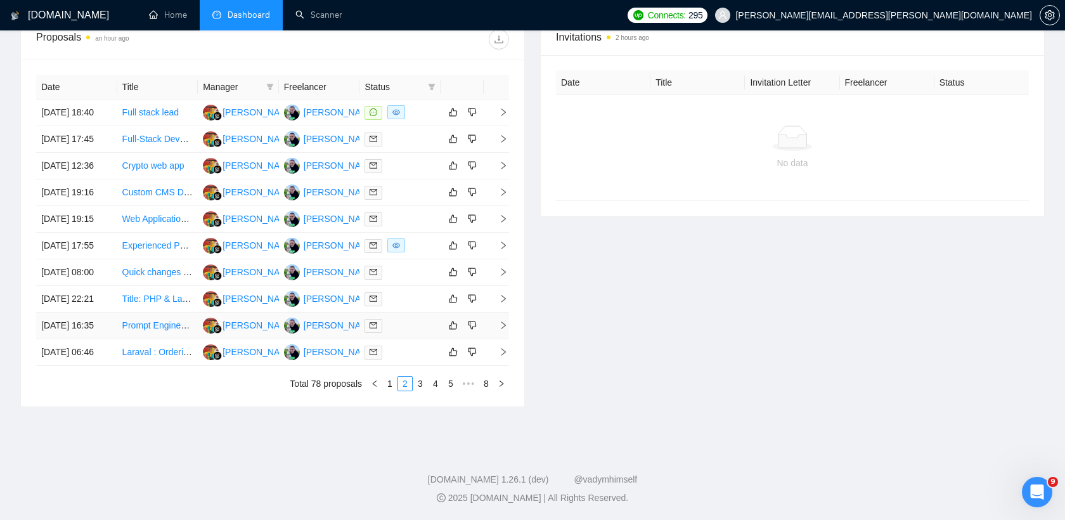
click at [413, 333] on div at bounding box center [399, 325] width 71 height 15
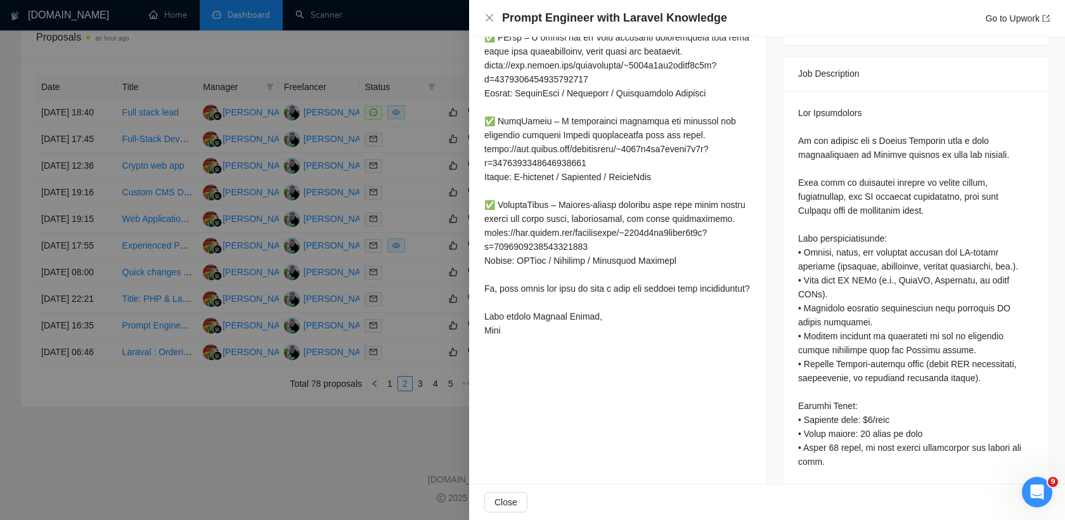
scroll to position [494, 0]
drag, startPoint x: 849, startPoint y: 422, endPoint x: 805, endPoint y: 423, distance: 43.8
click at [805, 423] on div at bounding box center [916, 449] width 236 height 683
click at [810, 423] on div at bounding box center [916, 449] width 236 height 683
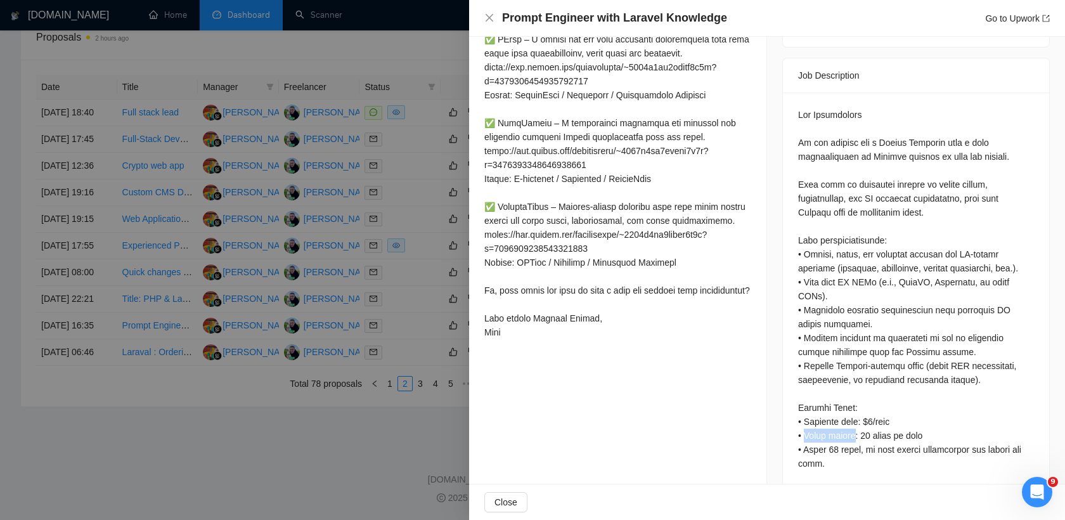
drag, startPoint x: 849, startPoint y: 422, endPoint x: 806, endPoint y: 423, distance: 42.5
click at [806, 423] on div at bounding box center [916, 449] width 236 height 683
copy div "Trial period"
click at [835, 277] on div at bounding box center [916, 449] width 236 height 683
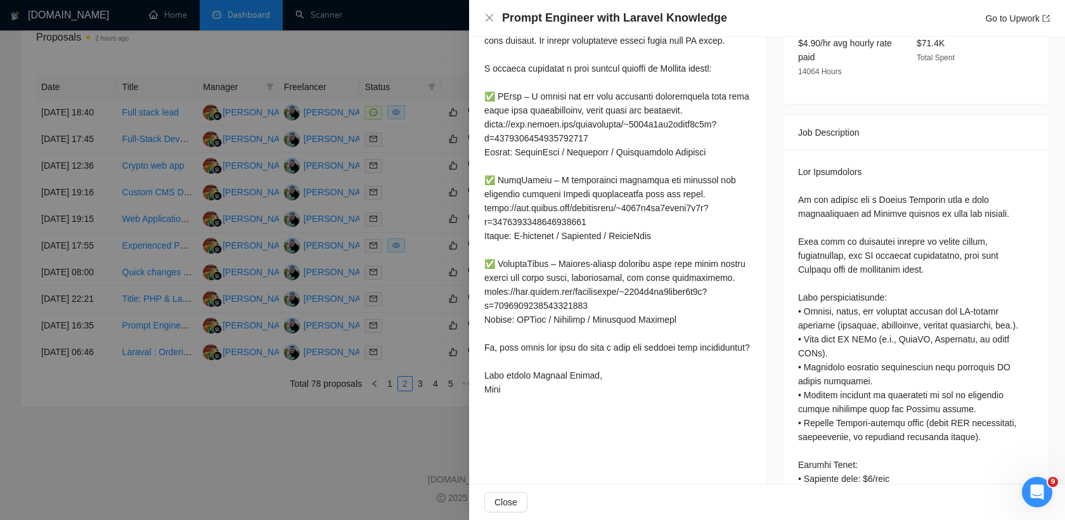
scroll to position [470, 0]
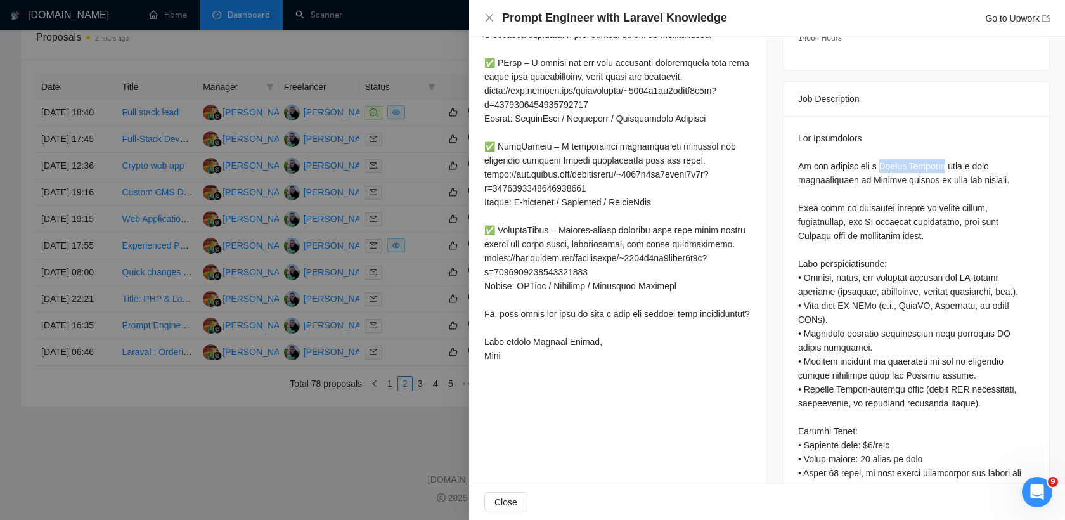
drag, startPoint x: 882, startPoint y: 153, endPoint x: 950, endPoint y: 145, distance: 68.9
click at [950, 145] on div at bounding box center [916, 472] width 236 height 683
copy div "Prompt Engineer"
click at [357, 297] on div at bounding box center [532, 260] width 1065 height 520
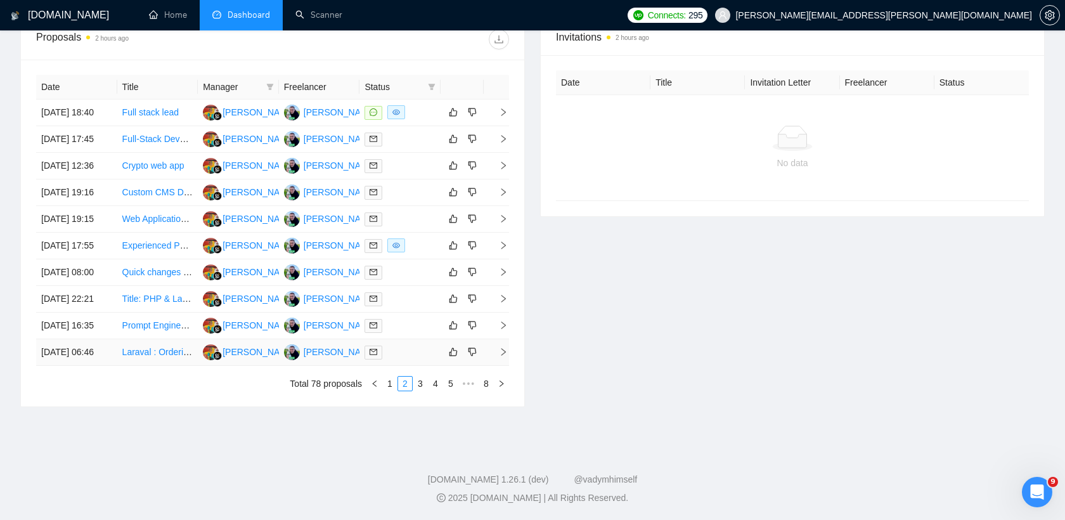
click at [410, 359] on div at bounding box center [399, 352] width 71 height 15
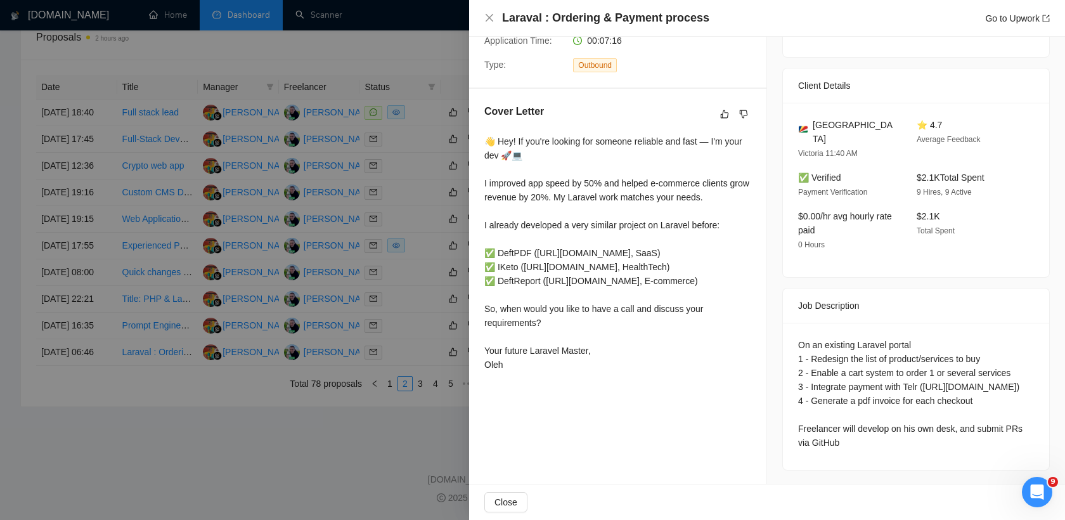
click at [409, 387] on div at bounding box center [532, 260] width 1065 height 520
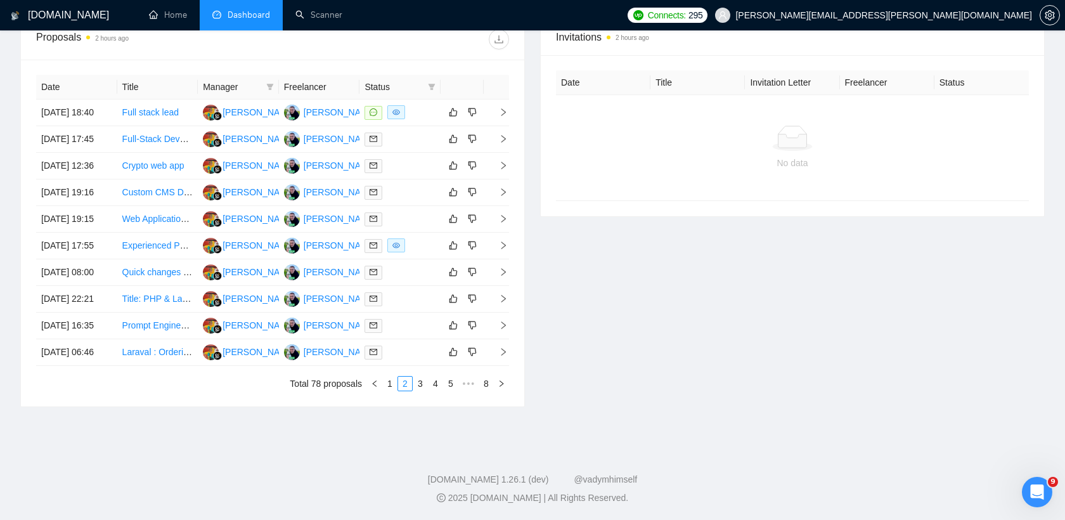
click at [420, 391] on div "Date Title Manager Freelancer Status 16 Sep, 2025 18:40 Full stack lead Ida Ham…" at bounding box center [272, 233] width 473 height 316
click at [403, 359] on div at bounding box center [399, 352] width 71 height 15
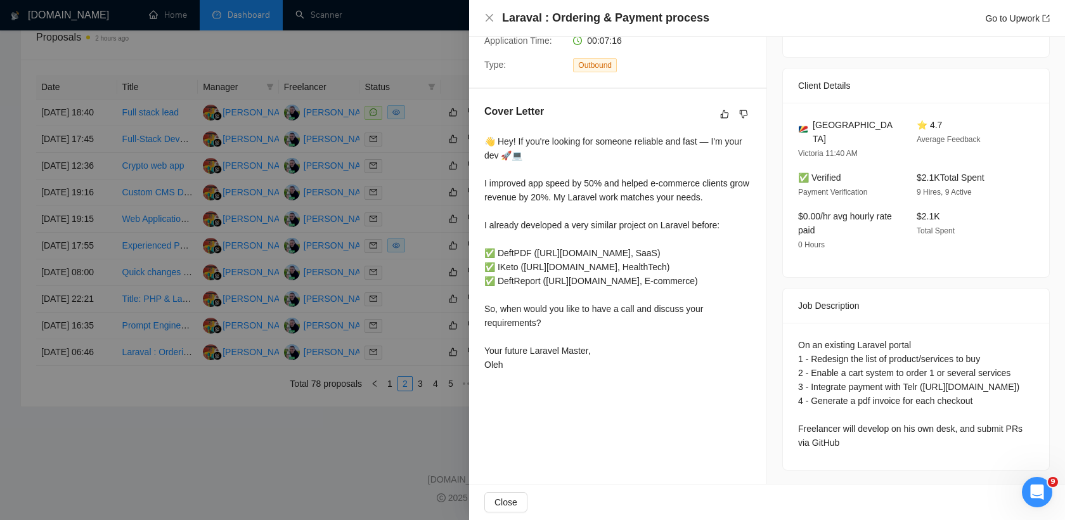
click at [401, 439] on div at bounding box center [532, 260] width 1065 height 520
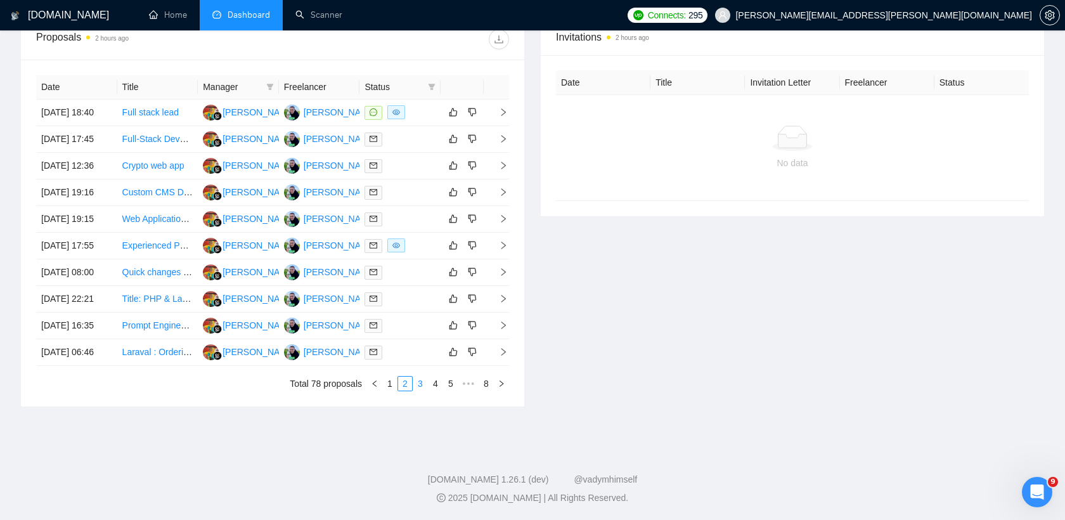
click at [422, 390] on link "3" at bounding box center [420, 384] width 14 height 14
click at [405, 120] on div at bounding box center [399, 112] width 71 height 15
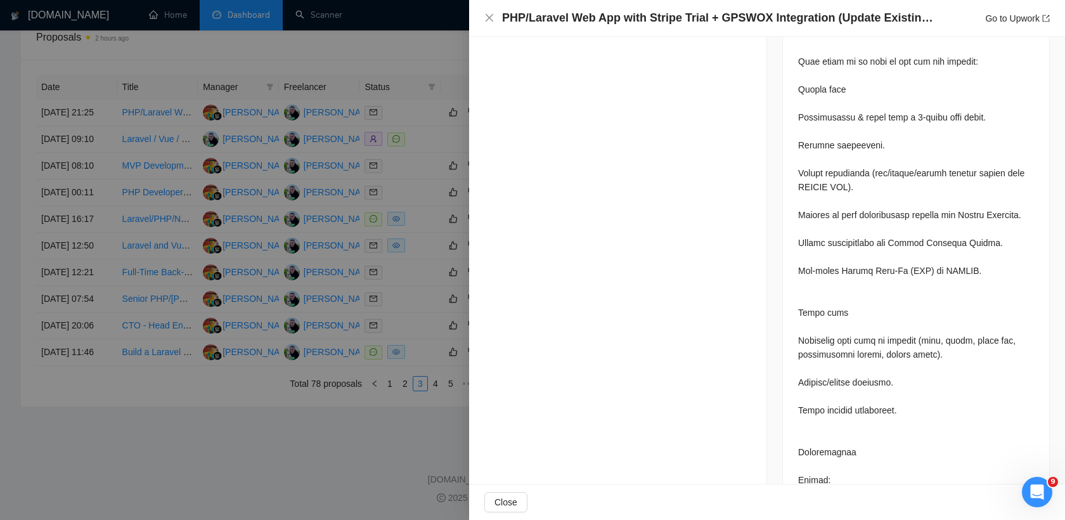
scroll to position [950, 0]
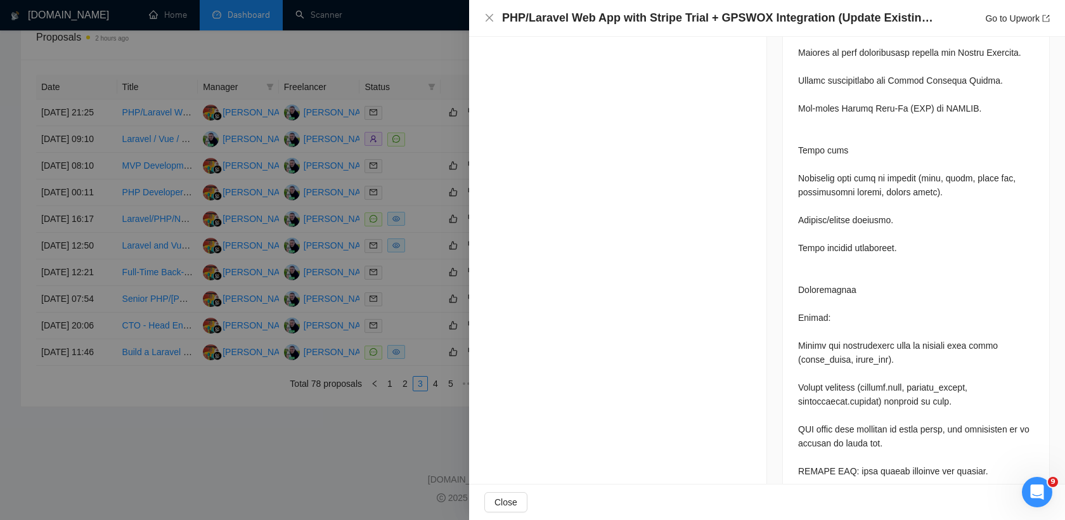
click at [410, 370] on div at bounding box center [532, 260] width 1065 height 520
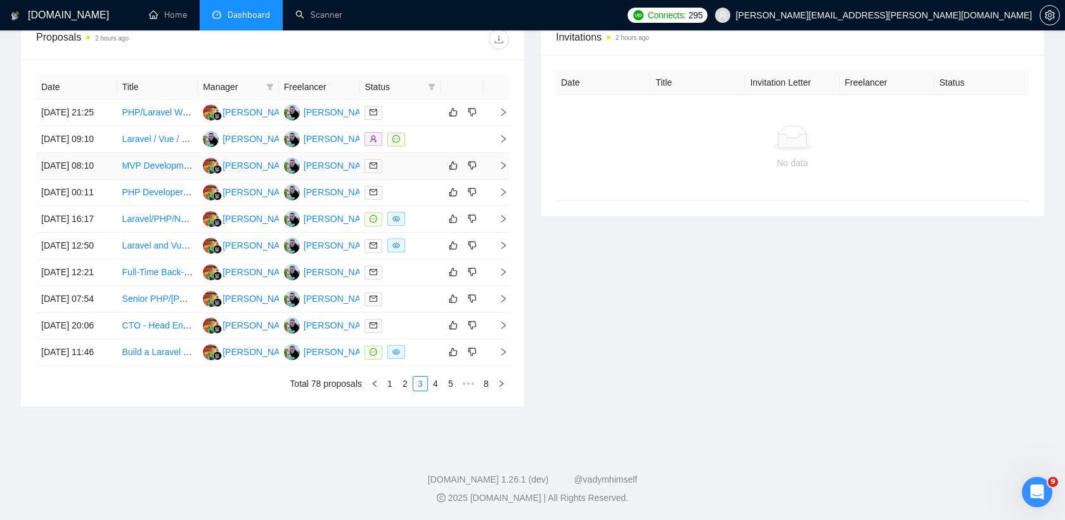
click at [399, 173] on div at bounding box center [399, 165] width 71 height 15
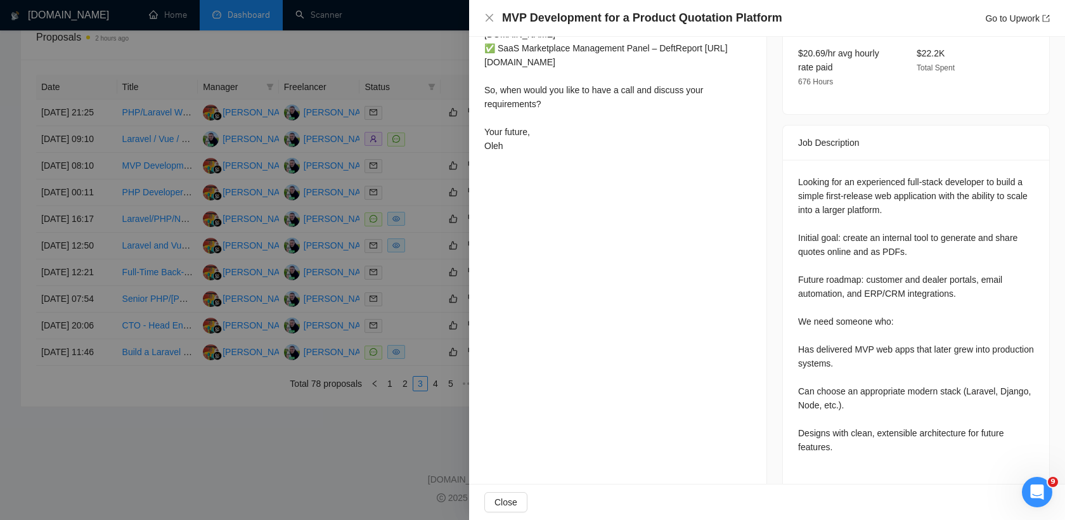
scroll to position [453, 0]
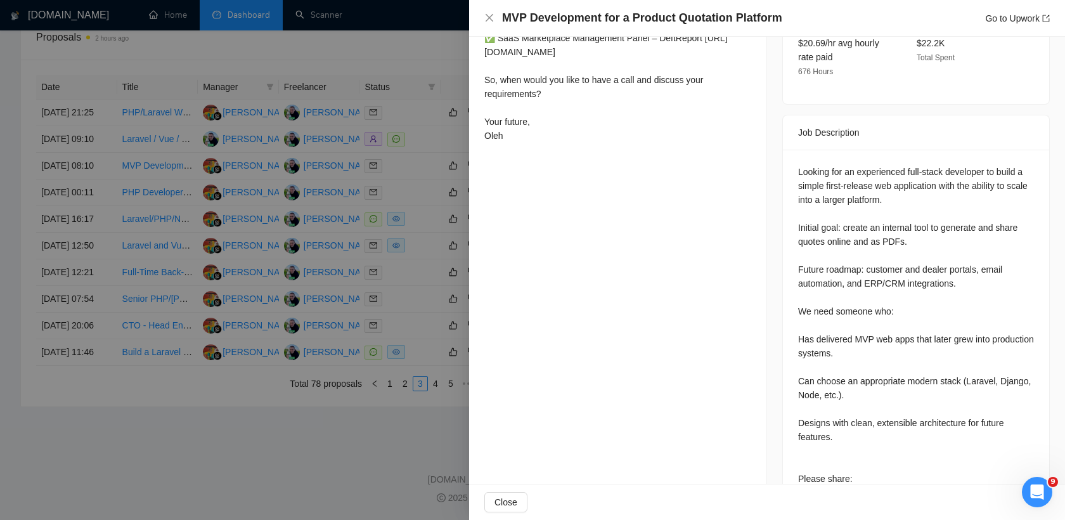
click at [415, 276] on div at bounding box center [532, 260] width 1065 height 520
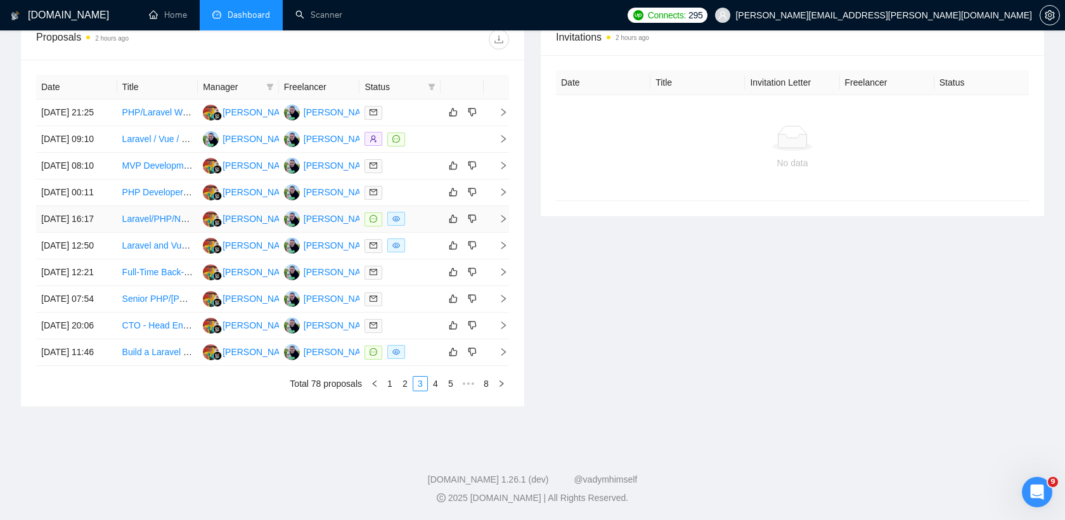
click at [427, 226] on div at bounding box center [399, 219] width 71 height 15
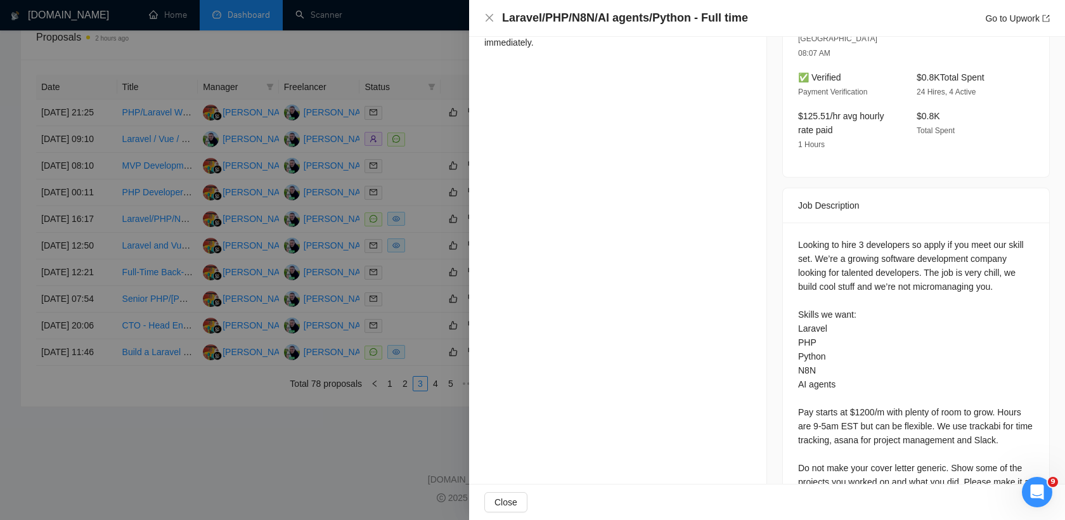
scroll to position [403, 0]
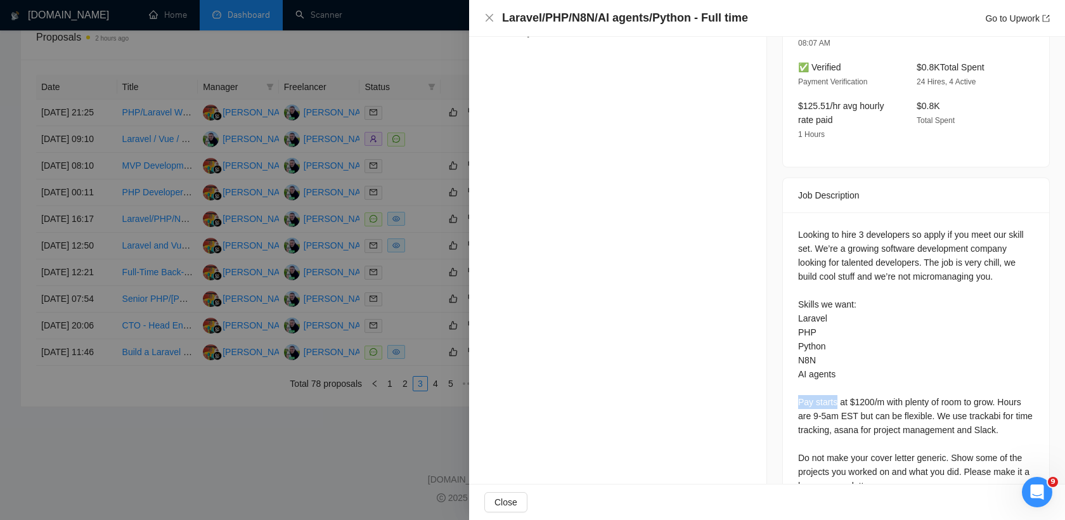
drag, startPoint x: 799, startPoint y: 357, endPoint x: 837, endPoint y: 356, distance: 38.1
click at [837, 356] on div "Looking to hire 3 developers so apply if you meet our skill set. We’re a growin…" at bounding box center [916, 360] width 236 height 265
copy div "Pay starts"
click at [413, 307] on div at bounding box center [532, 260] width 1065 height 520
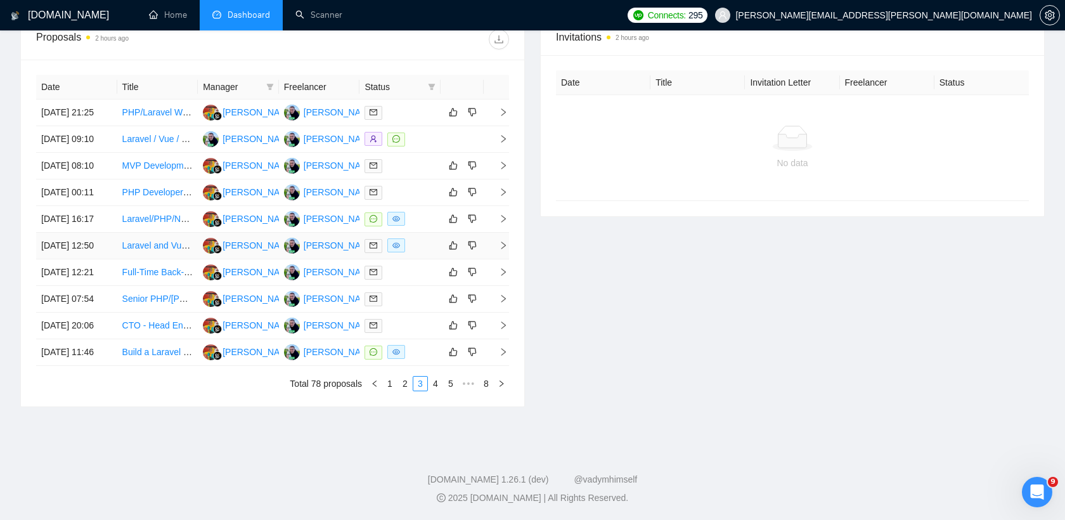
click at [420, 253] on div at bounding box center [399, 245] width 71 height 15
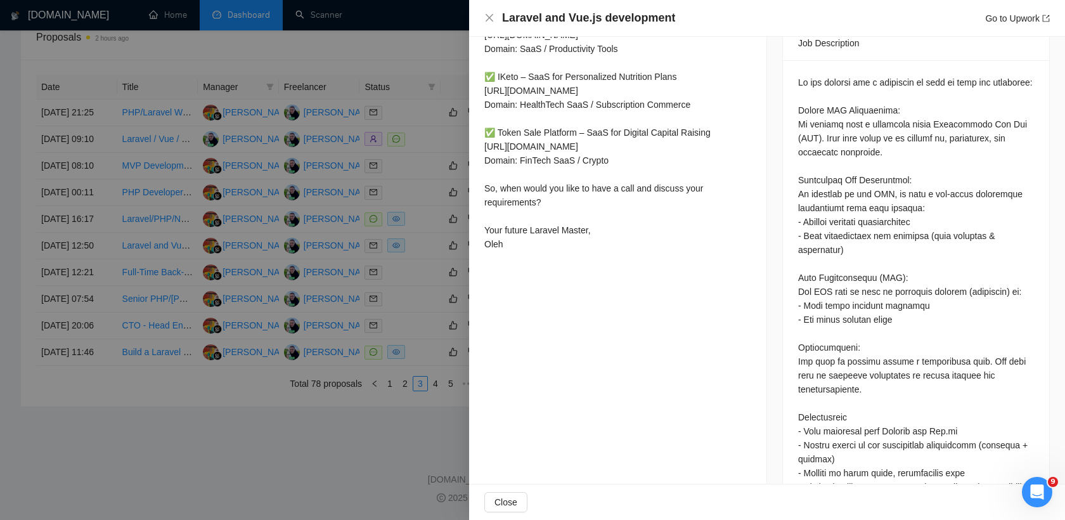
scroll to position [640, 0]
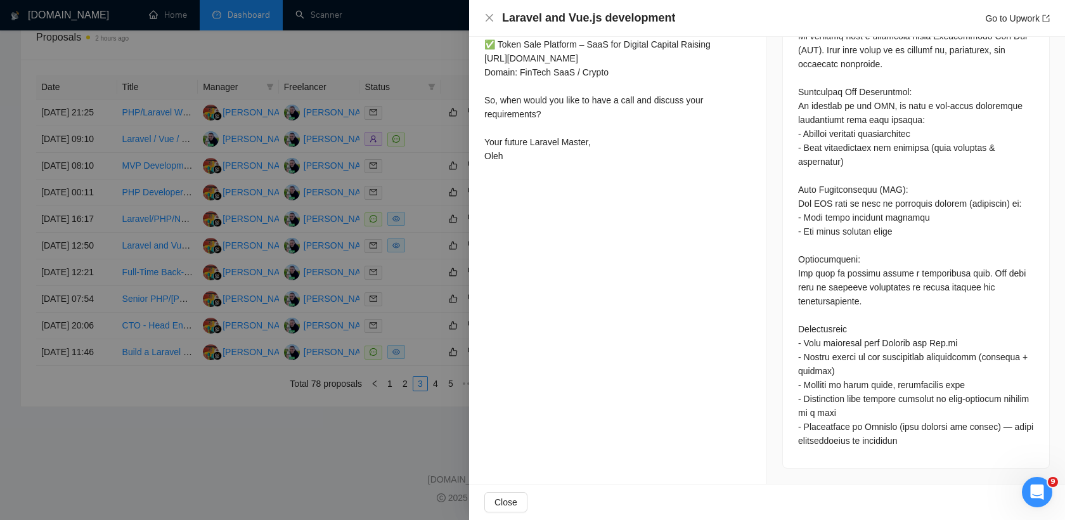
click at [389, 394] on div at bounding box center [532, 260] width 1065 height 520
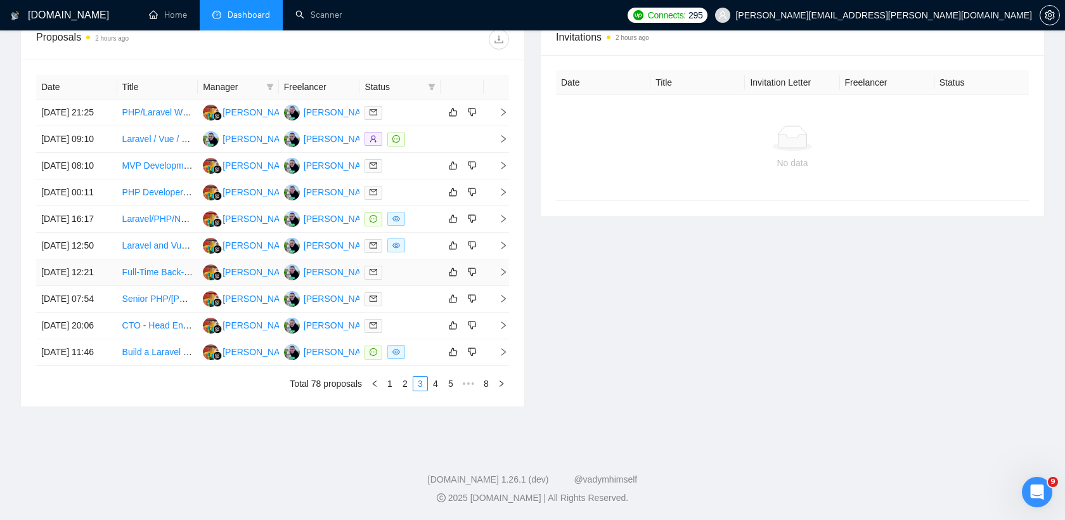
click at [401, 280] on div at bounding box center [399, 272] width 71 height 15
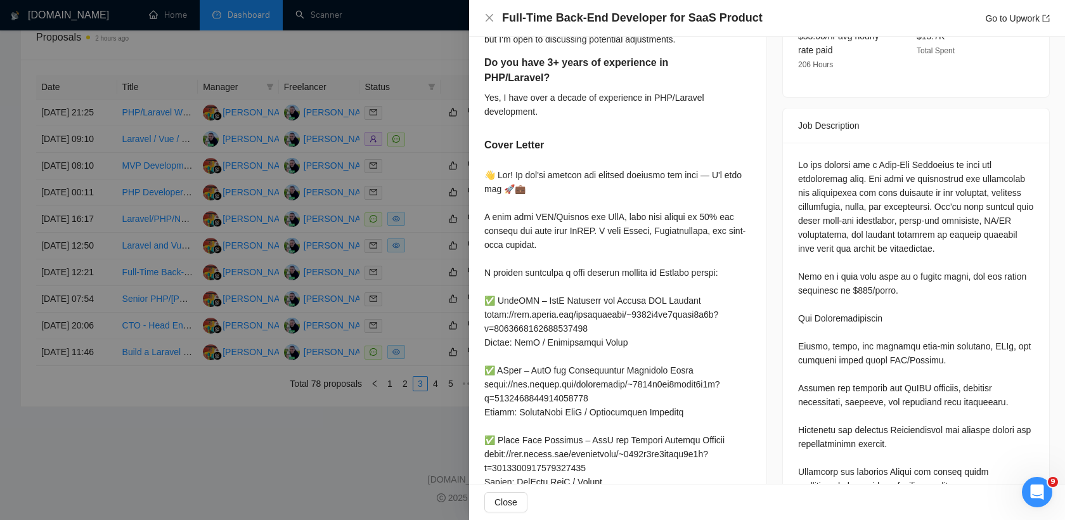
scroll to position [471, 0]
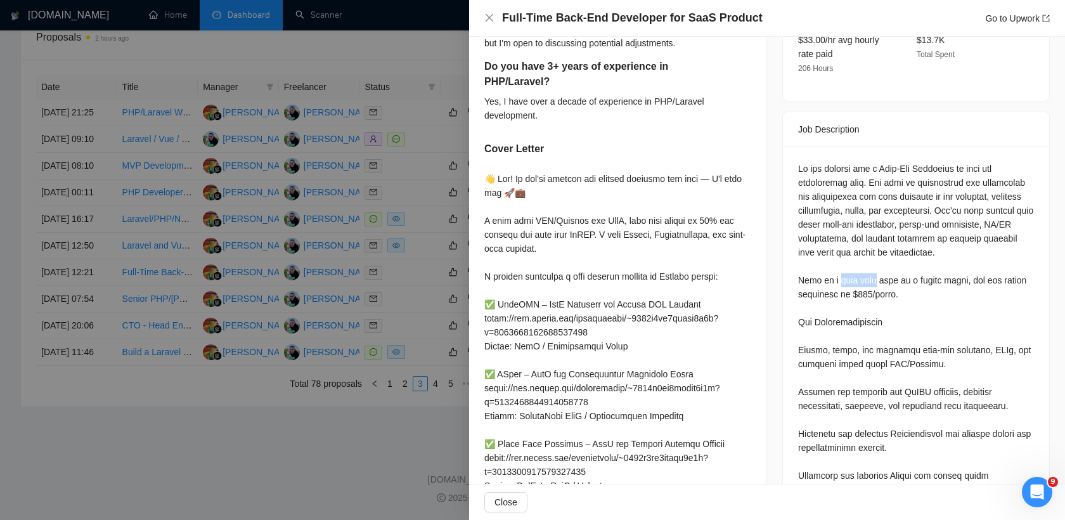
drag, startPoint x: 834, startPoint y: 265, endPoint x: 866, endPoint y: 264, distance: 33.0
drag, startPoint x: 833, startPoint y: 262, endPoint x: 884, endPoint y: 258, distance: 50.9
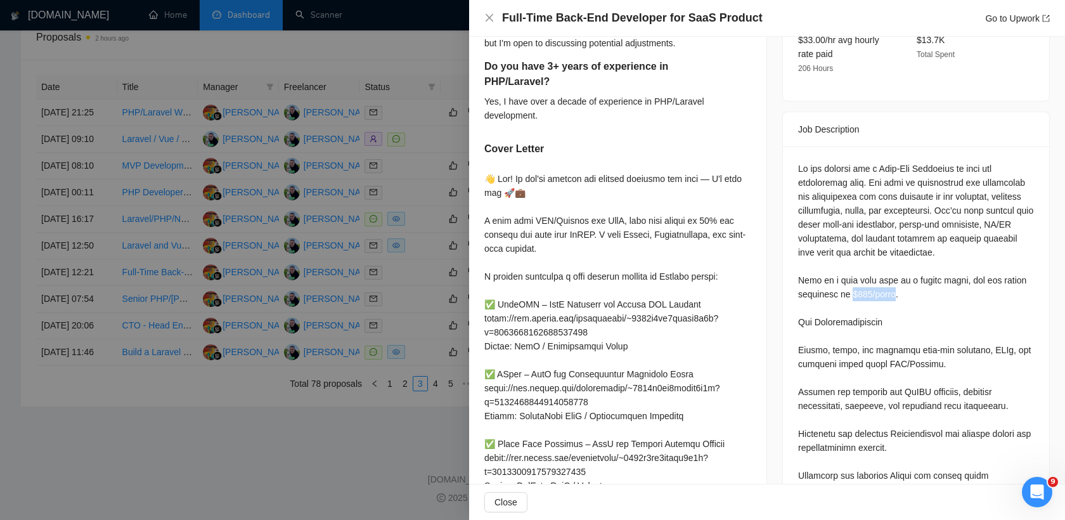
drag, startPoint x: 847, startPoint y: 278, endPoint x: 896, endPoint y: 280, distance: 49.5
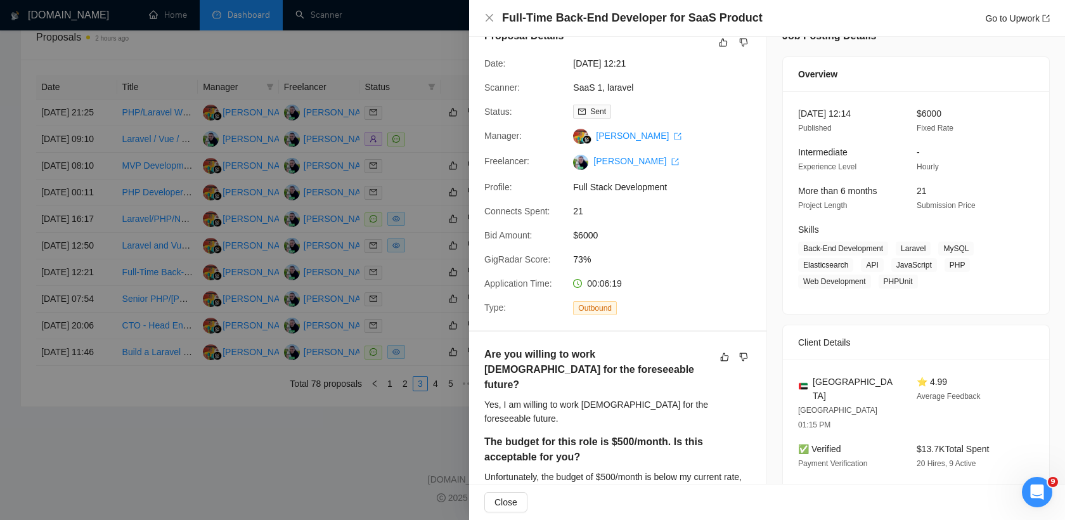
scroll to position [0, 0]
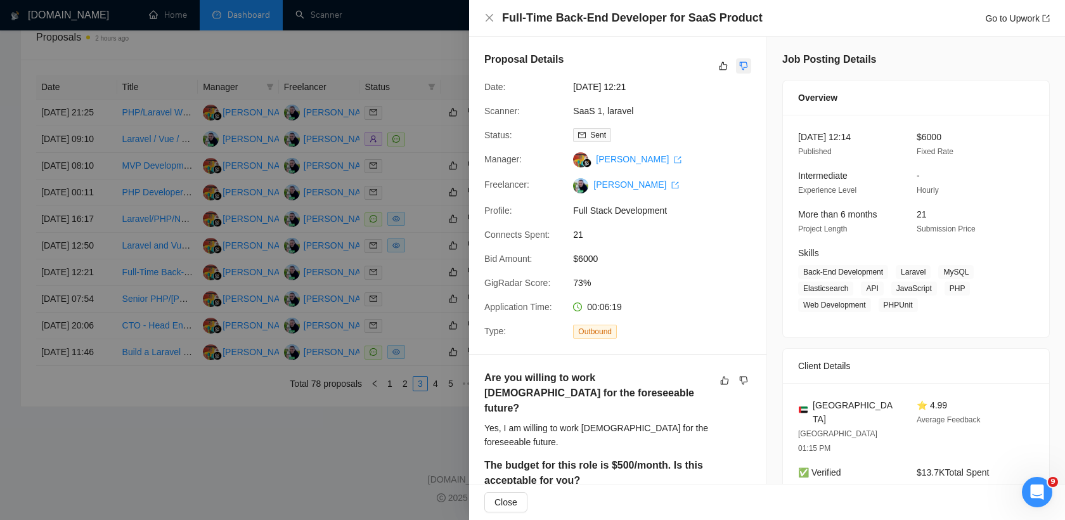
click at [742, 63] on icon "dislike" at bounding box center [743, 66] width 9 height 10
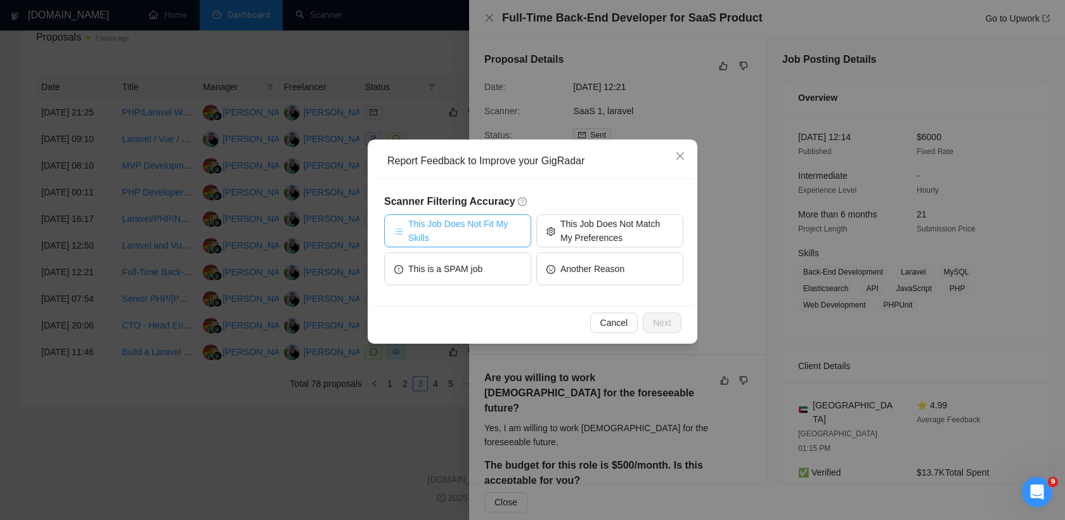
click at [496, 233] on span "This Job Does Not Fit My Skills" at bounding box center [464, 231] width 113 height 28
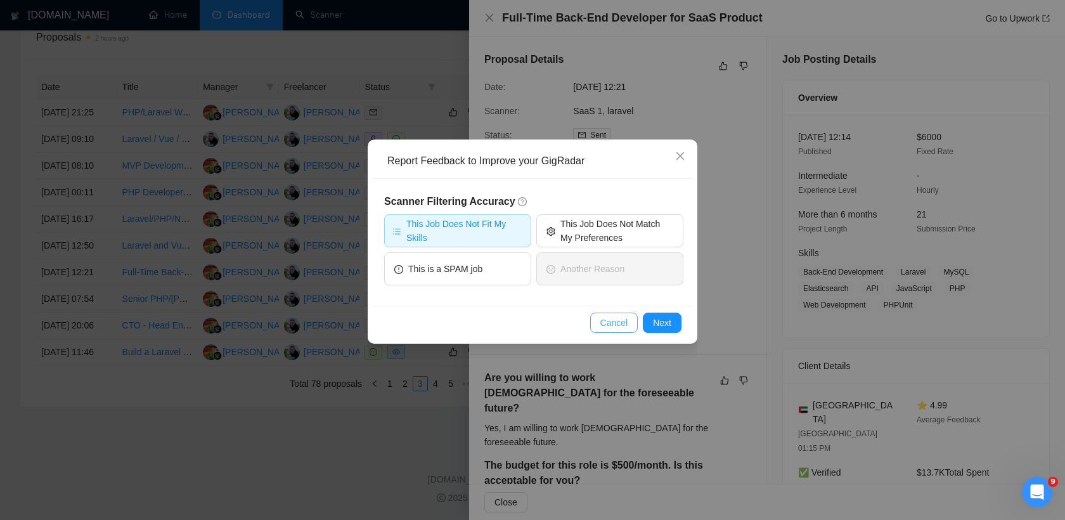
click at [617, 325] on span "Cancel" at bounding box center [614, 323] width 28 height 14
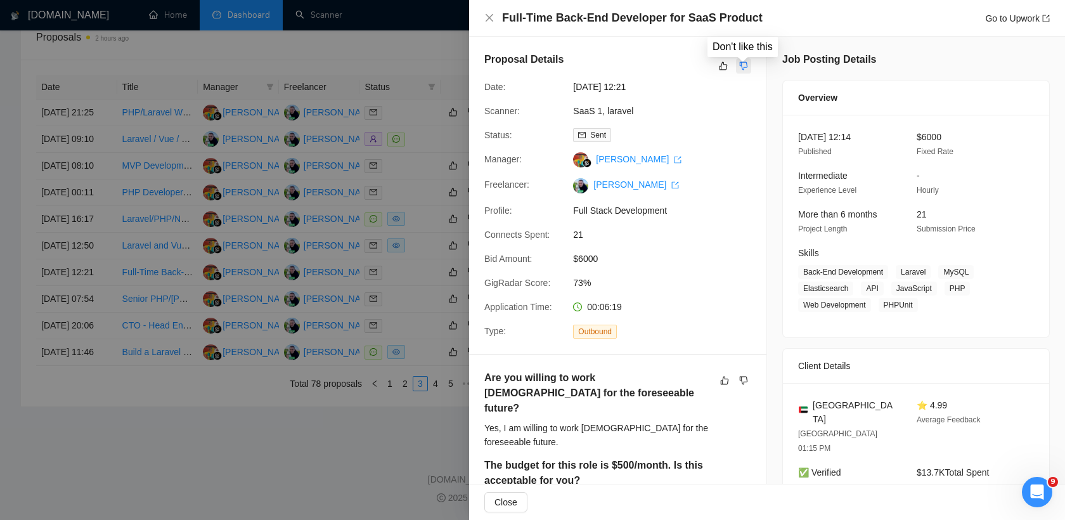
click at [740, 69] on icon "dislike" at bounding box center [743, 66] width 9 height 10
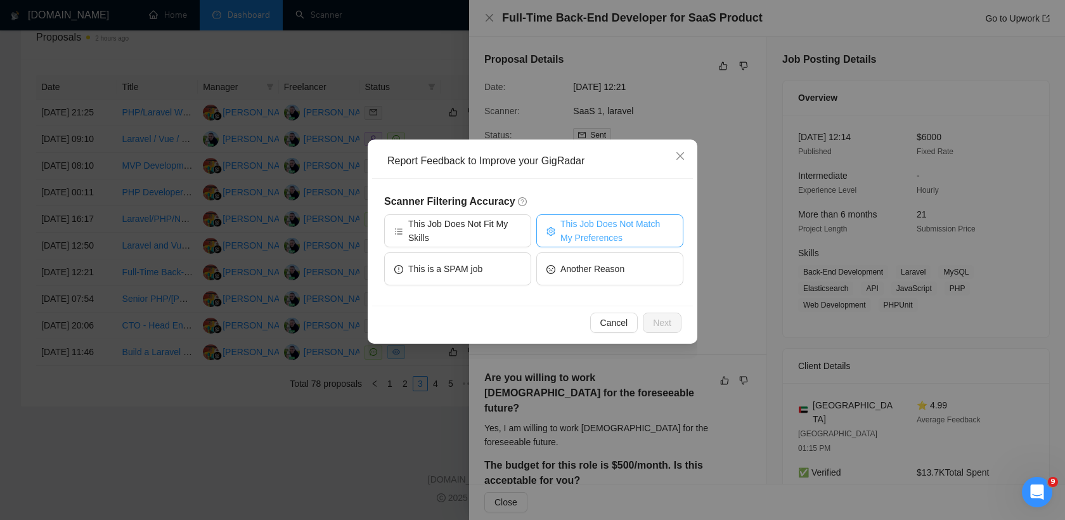
click at [607, 230] on span "This Job Does Not Match My Preferences" at bounding box center [616, 231] width 113 height 28
click at [653, 311] on div "Cancel Next" at bounding box center [532, 323] width 321 height 34
click at [654, 318] on span "Next" at bounding box center [662, 323] width 18 height 14
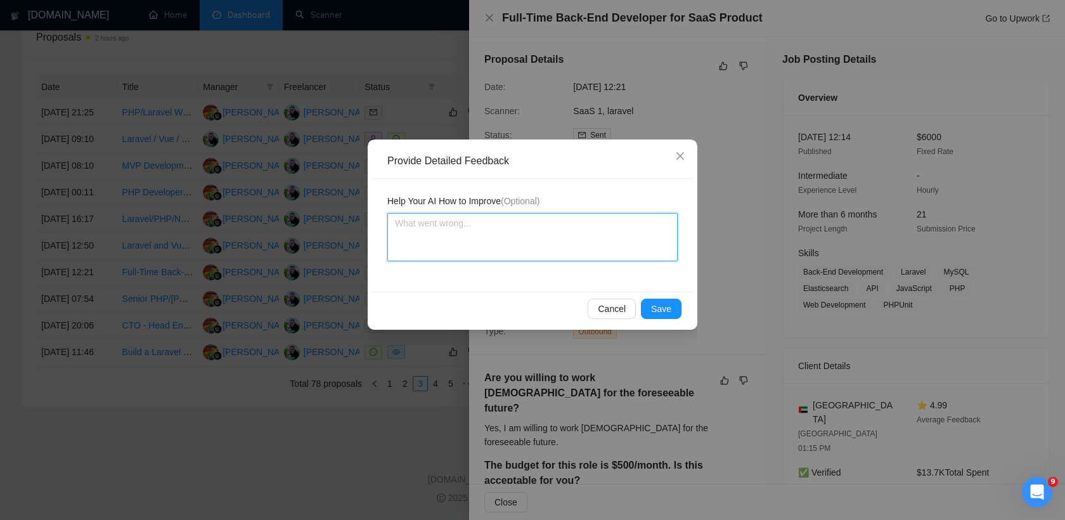
click at [557, 229] on textarea at bounding box center [532, 237] width 290 height 48
type textarea "t"
type textarea "too"
type textarea "too s"
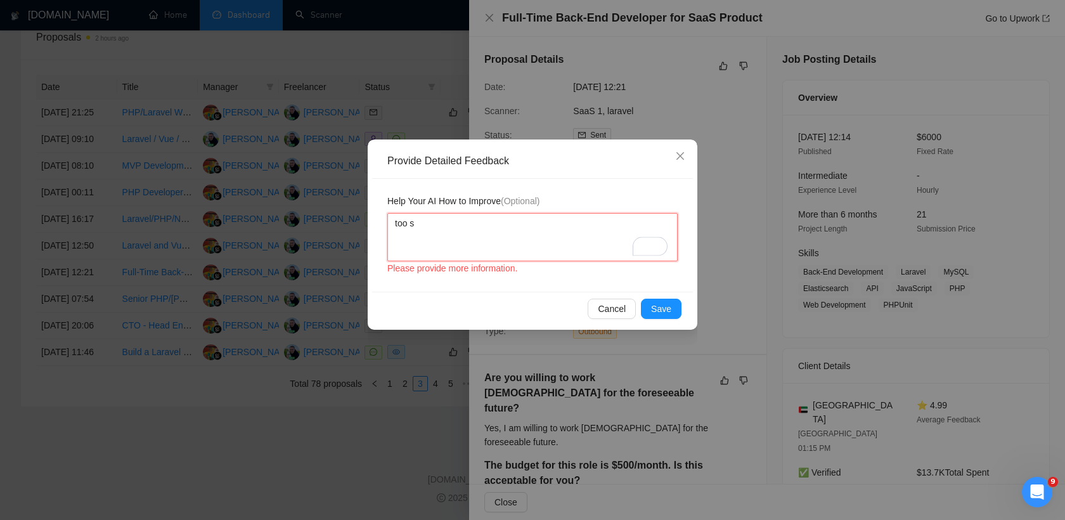
type textarea "too sm"
type textarea "too sma"
type textarea "too smal"
type textarea "too small"
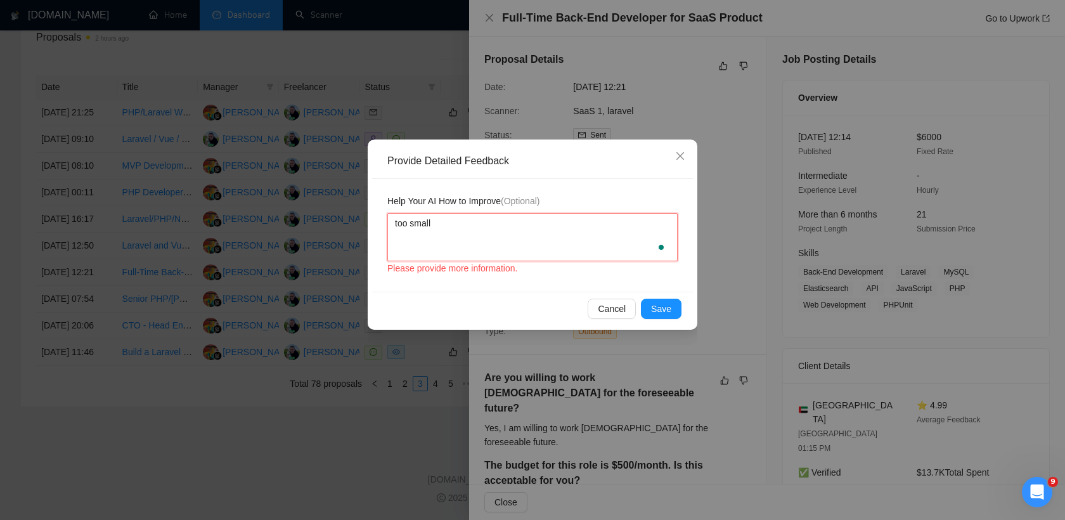
type textarea "too small s"
type textarea "too small sa"
type textarea "too small sal"
type textarea "too small sala"
type textarea "too small salary"
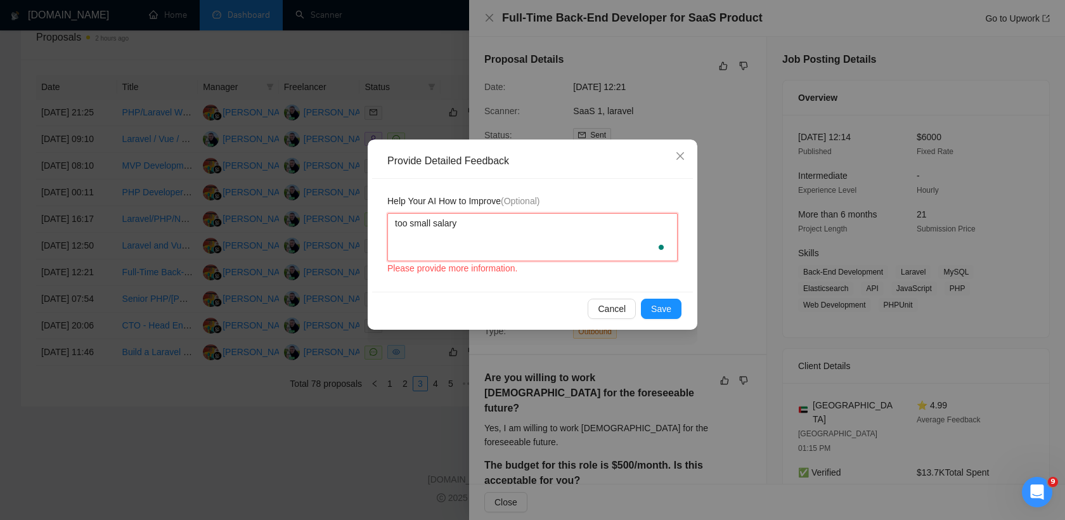
type textarea "too small salary"
paste textarea "$500/month"
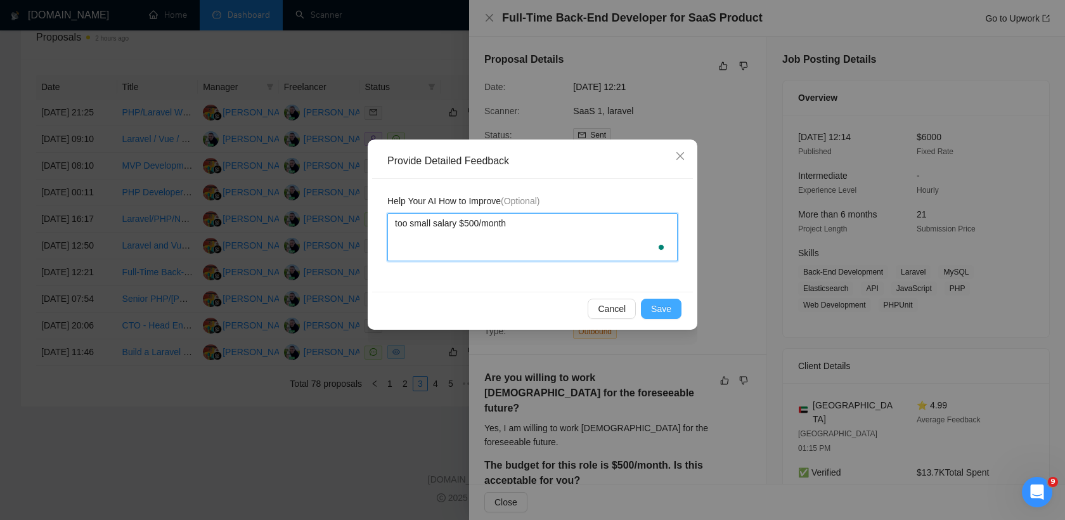
type textarea "too small salary $500/month"
click at [661, 307] on span "Save" at bounding box center [661, 309] width 20 height 14
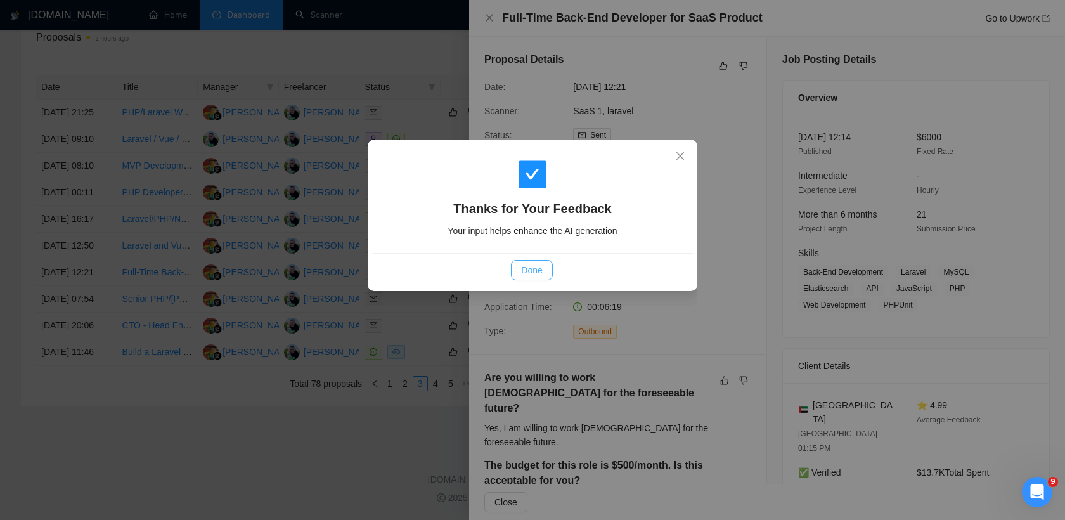
click at [537, 273] on span "Done" at bounding box center [531, 270] width 21 height 14
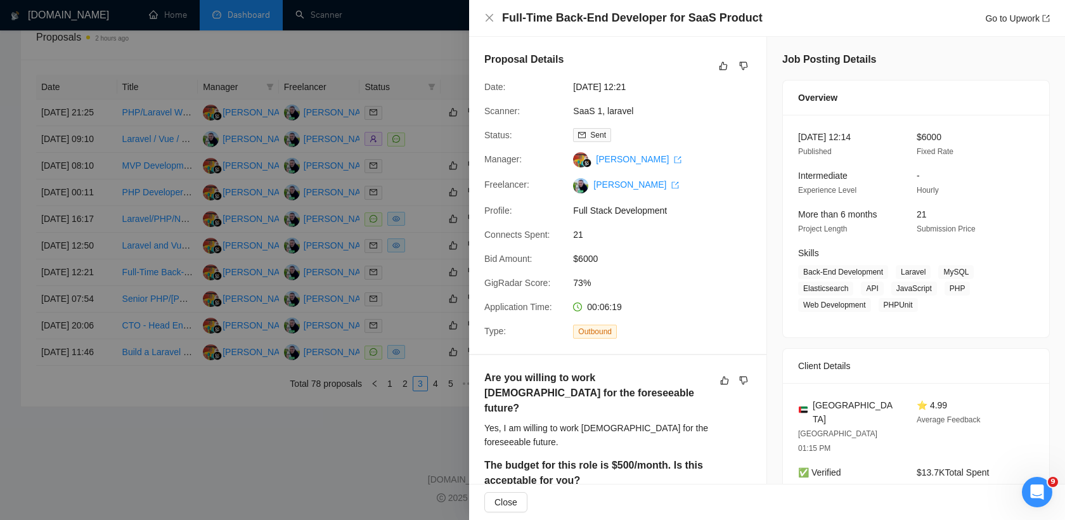
click at [412, 345] on div at bounding box center [532, 260] width 1065 height 520
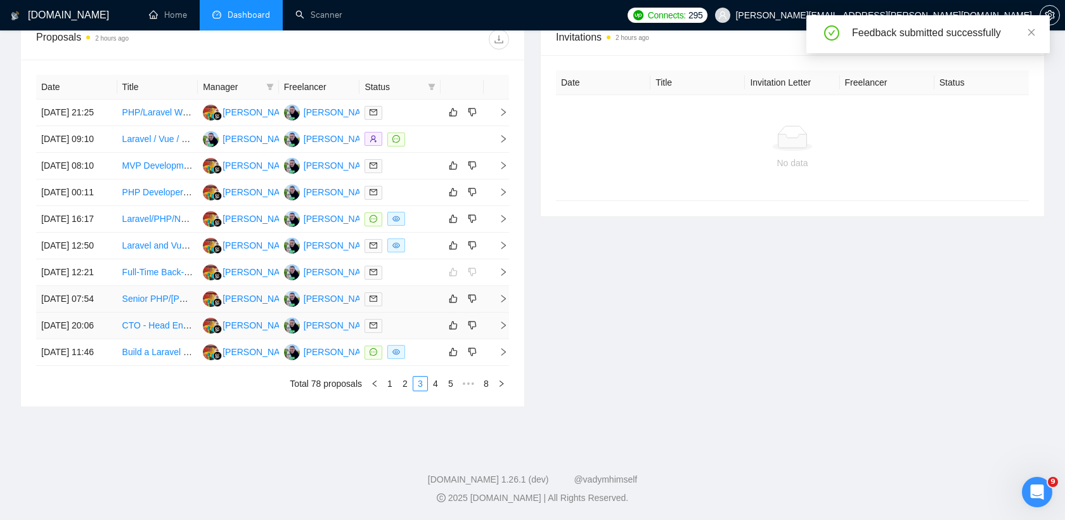
scroll to position [544, 0]
click at [414, 312] on td at bounding box center [399, 299] width 81 height 27
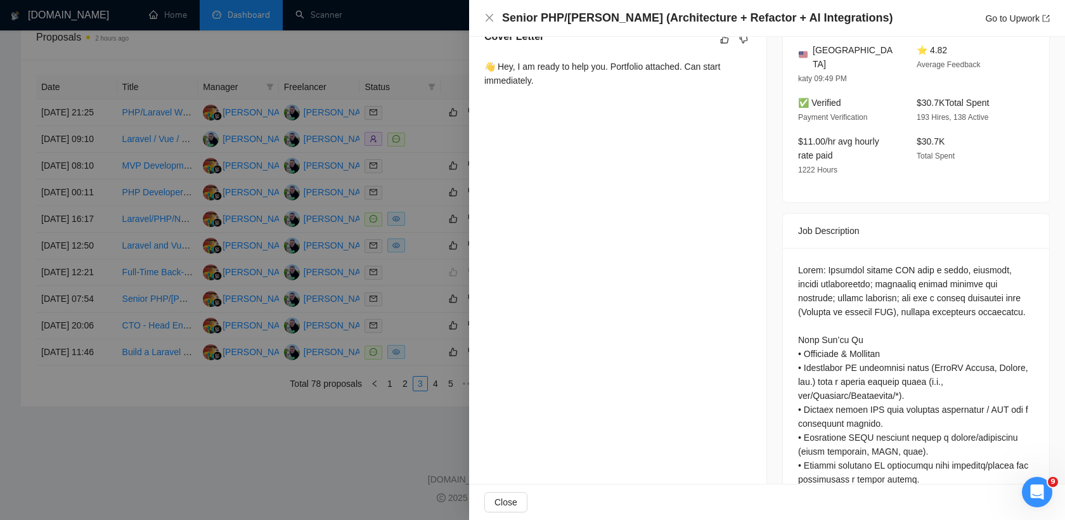
scroll to position [351, 0]
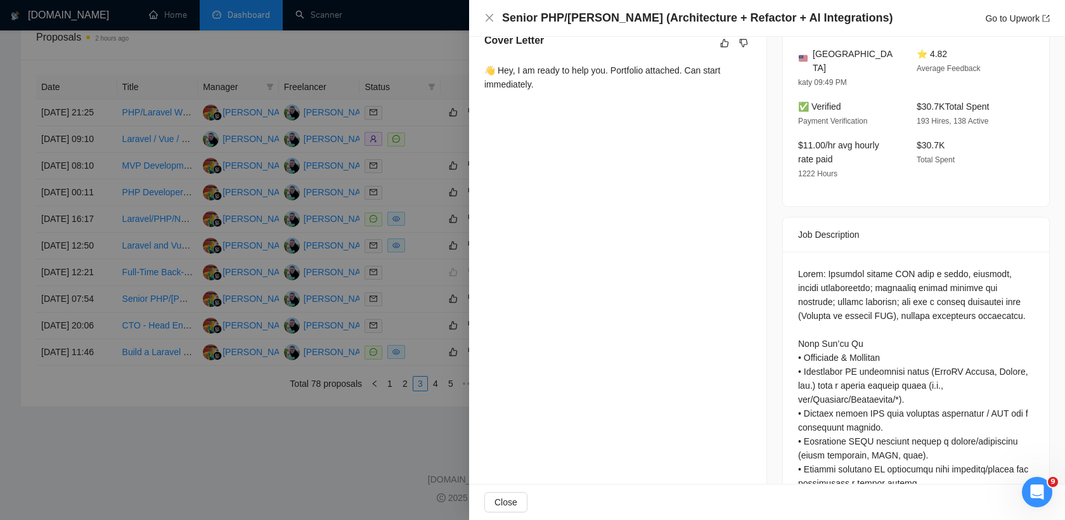
click at [432, 359] on div at bounding box center [532, 260] width 1065 height 520
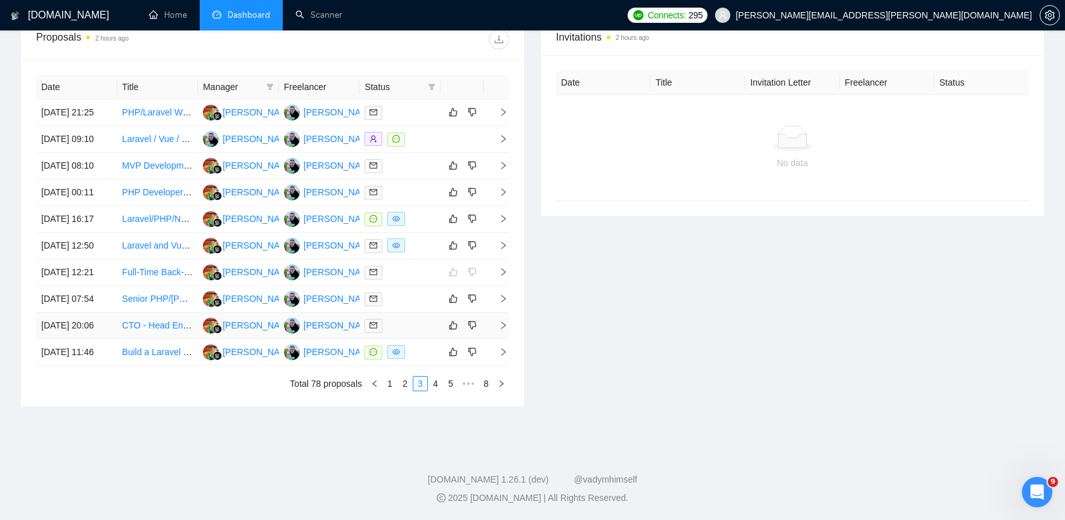
click at [415, 333] on div at bounding box center [399, 325] width 71 height 15
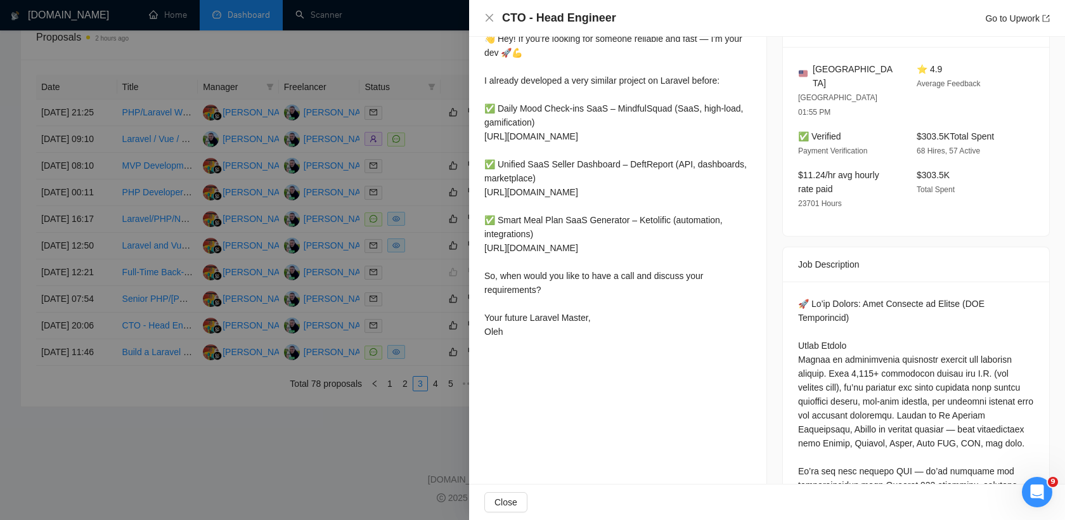
scroll to position [370, 0]
drag, startPoint x: 537, startPoint y: 19, endPoint x: 614, endPoint y: 20, distance: 77.3
click at [614, 20] on div "CTO - Head Engineer Go to Upwork" at bounding box center [776, 18] width 548 height 16
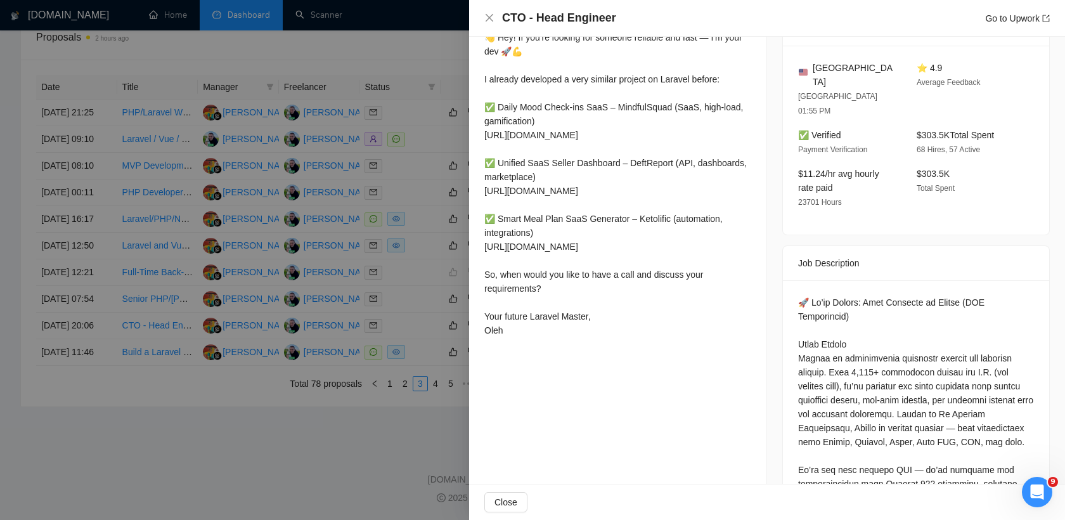
click at [420, 363] on div at bounding box center [532, 260] width 1065 height 520
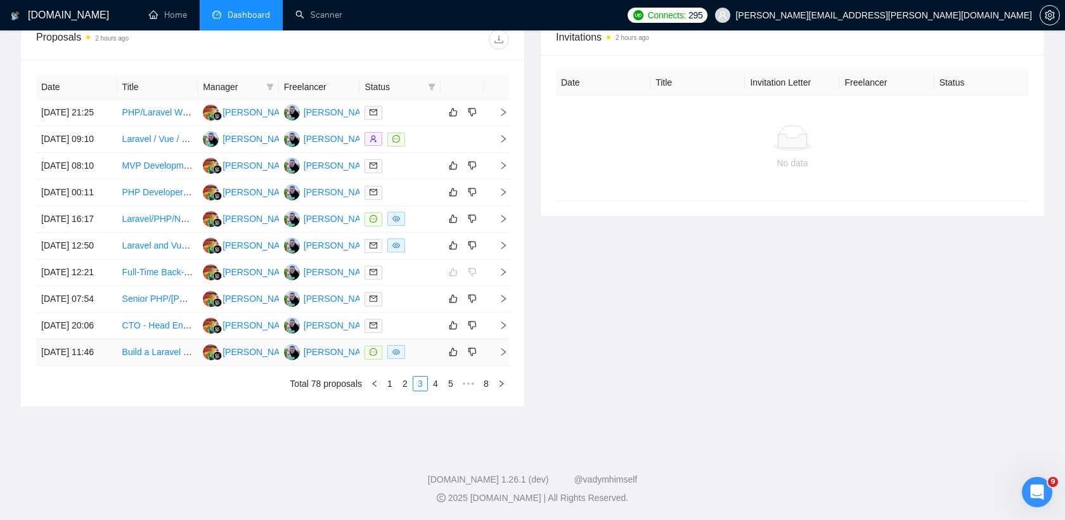
click at [425, 359] on div at bounding box center [399, 352] width 71 height 15
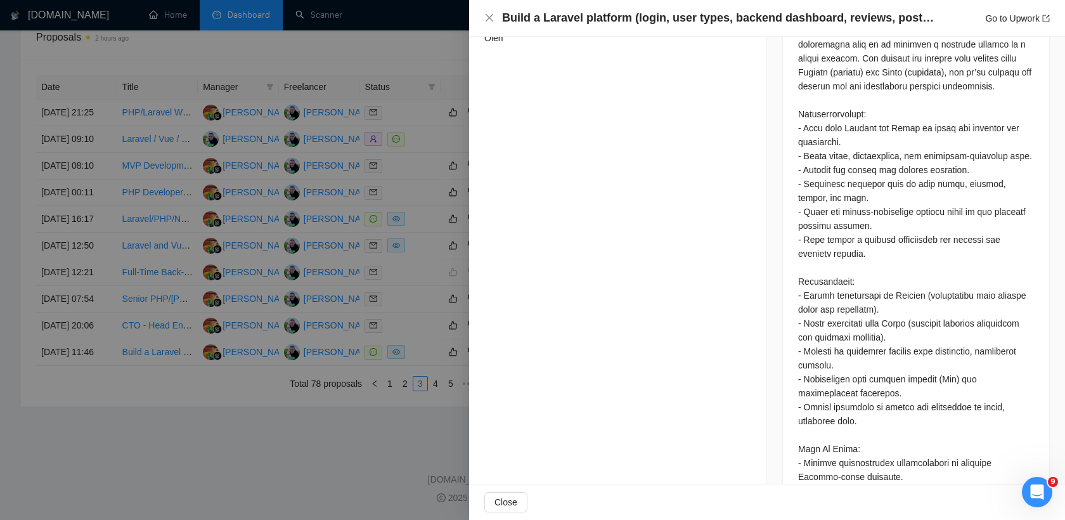
scroll to position [710, 0]
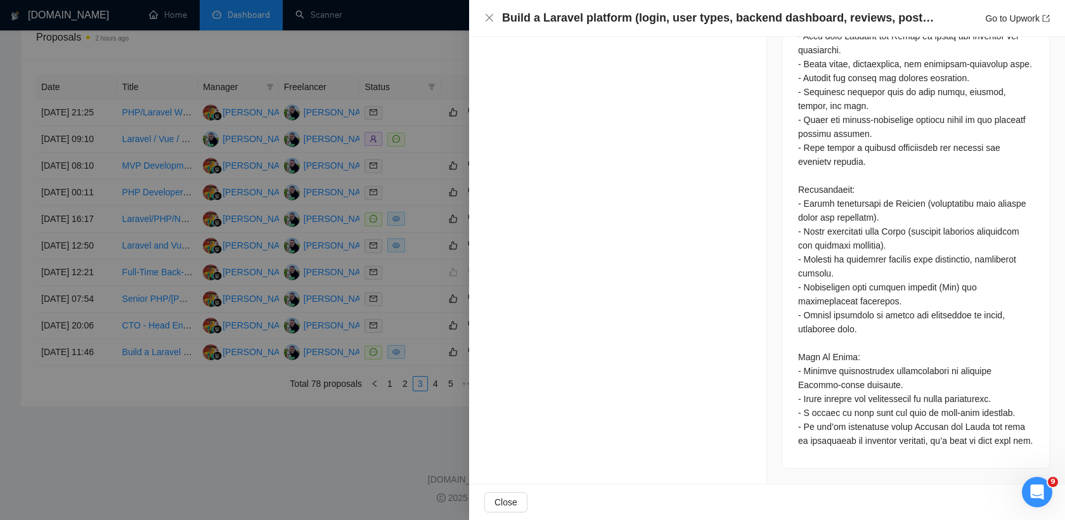
click at [401, 422] on div at bounding box center [532, 260] width 1065 height 520
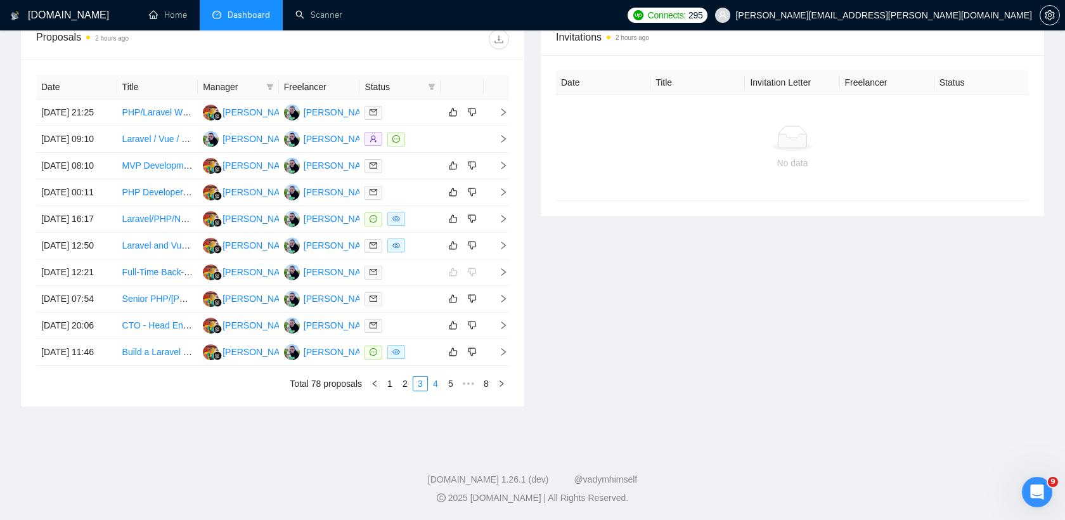
click at [437, 390] on link "4" at bounding box center [435, 384] width 14 height 14
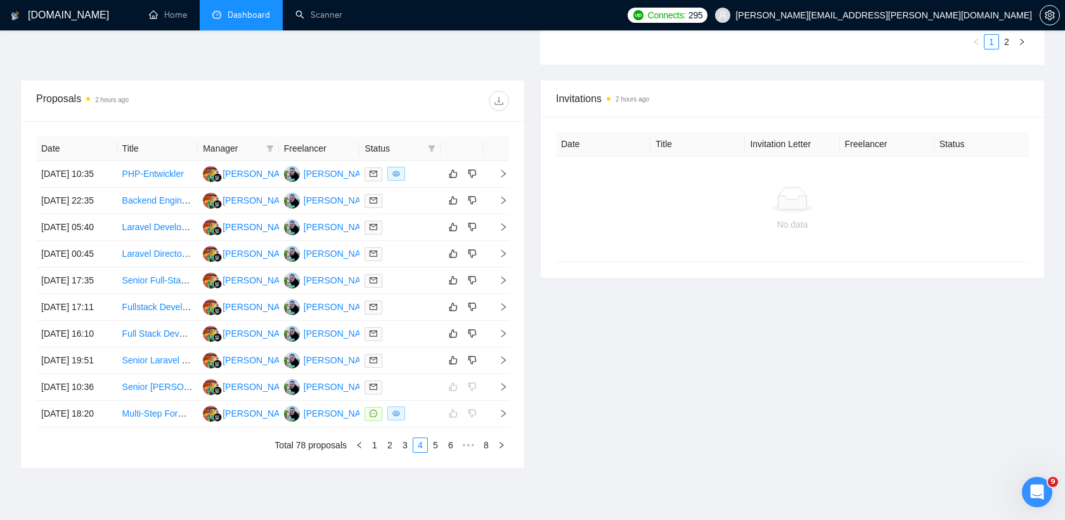
scroll to position [469, 0]
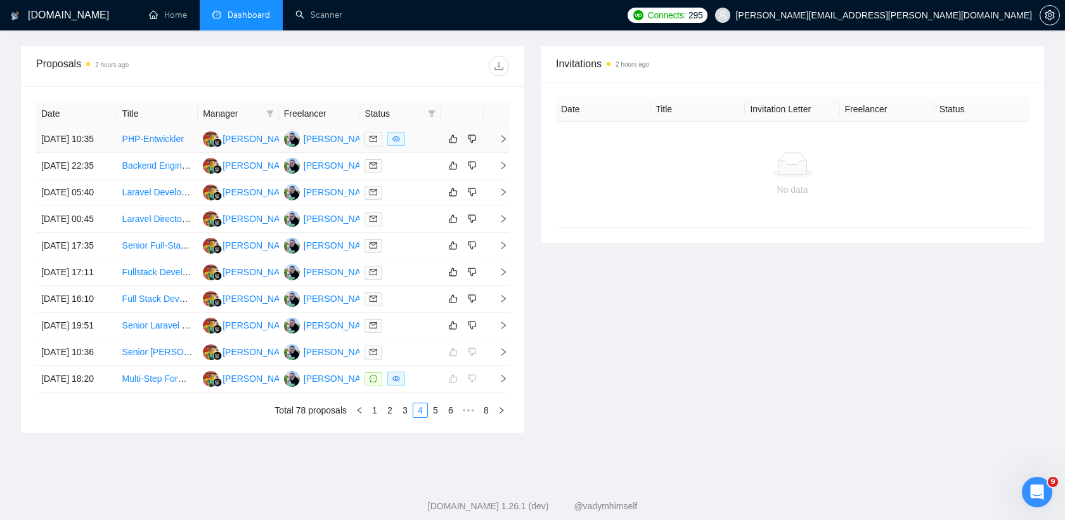
click at [416, 146] on div at bounding box center [399, 139] width 71 height 15
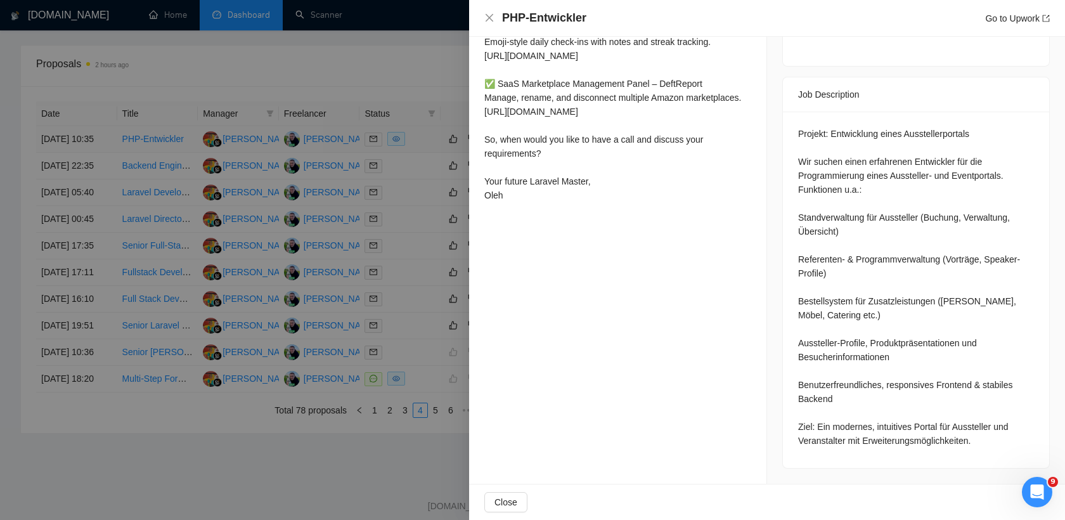
scroll to position [475, 0]
click at [397, 193] on div at bounding box center [532, 260] width 1065 height 520
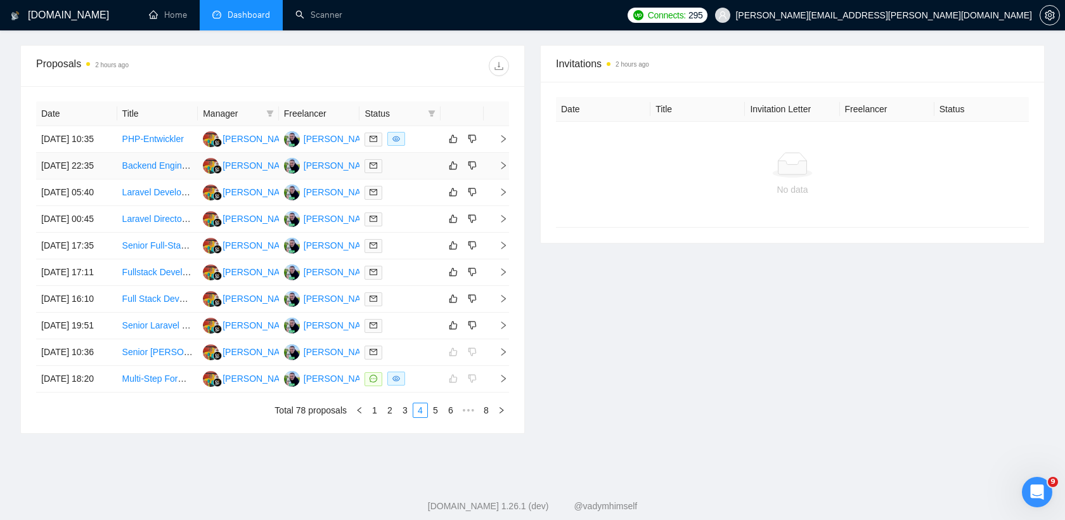
click at [399, 173] on div at bounding box center [399, 165] width 71 height 15
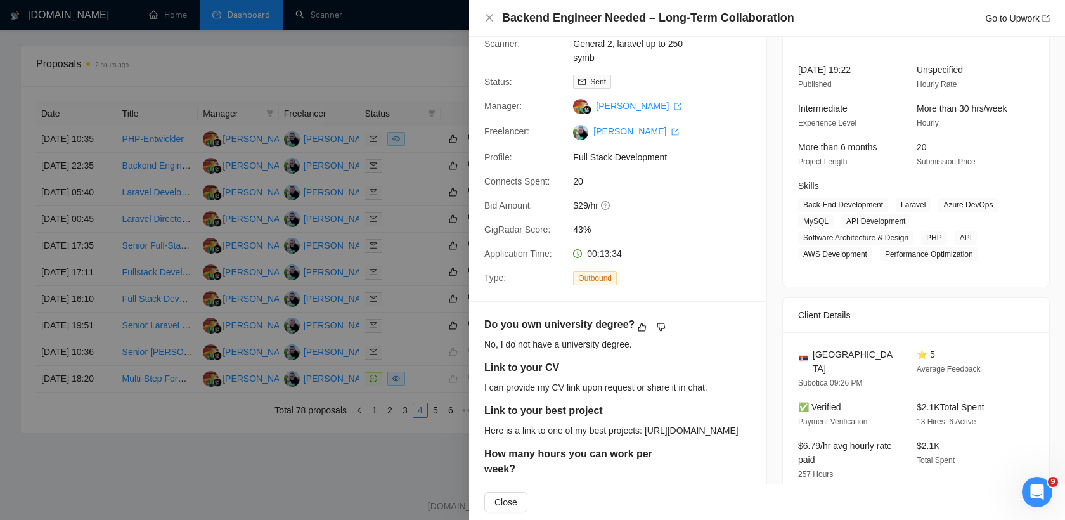
scroll to position [0, 0]
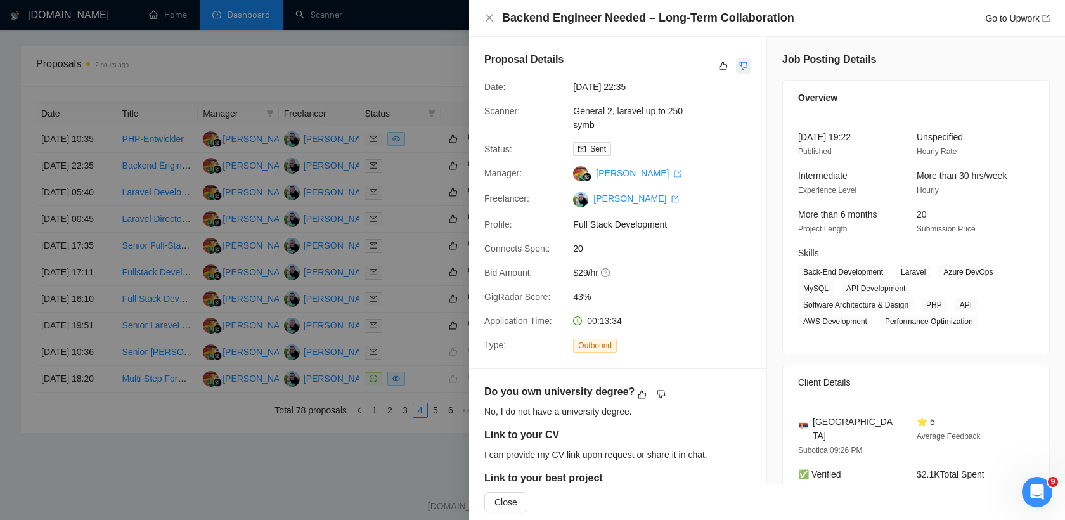
click at [750, 64] on button "button" at bounding box center [743, 65] width 15 height 15
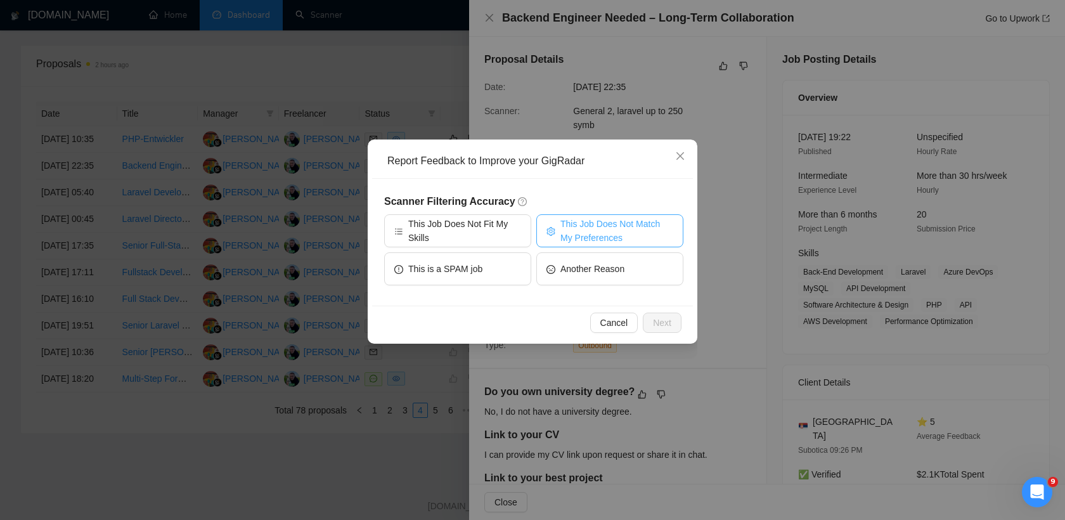
click at [590, 233] on span "This Job Does Not Match My Preferences" at bounding box center [616, 231] width 113 height 28
click at [660, 314] on button "Next" at bounding box center [662, 322] width 39 height 20
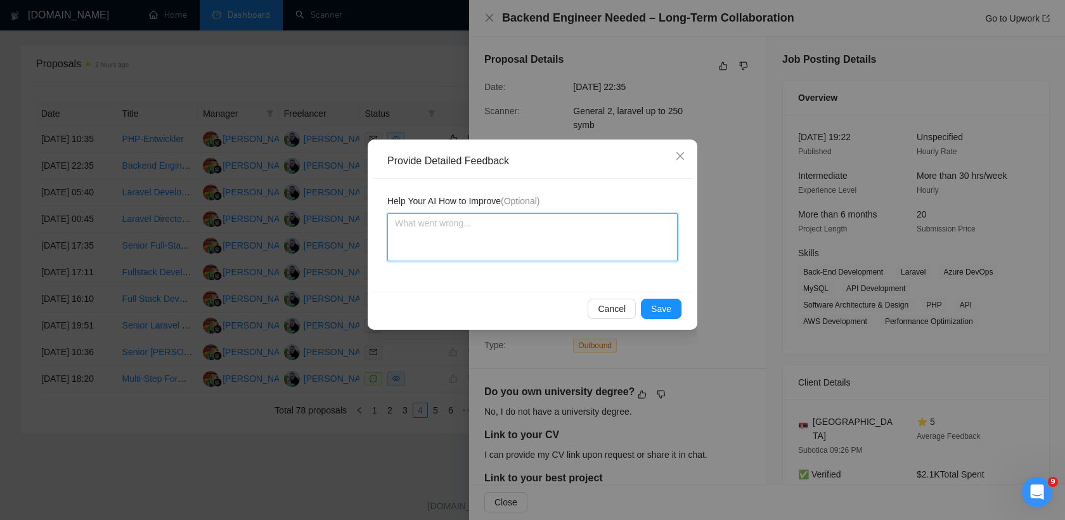
click at [532, 248] on textarea at bounding box center [532, 237] width 290 height 48
type textarea "I"
type textarea "I d"
type textarea "I do"
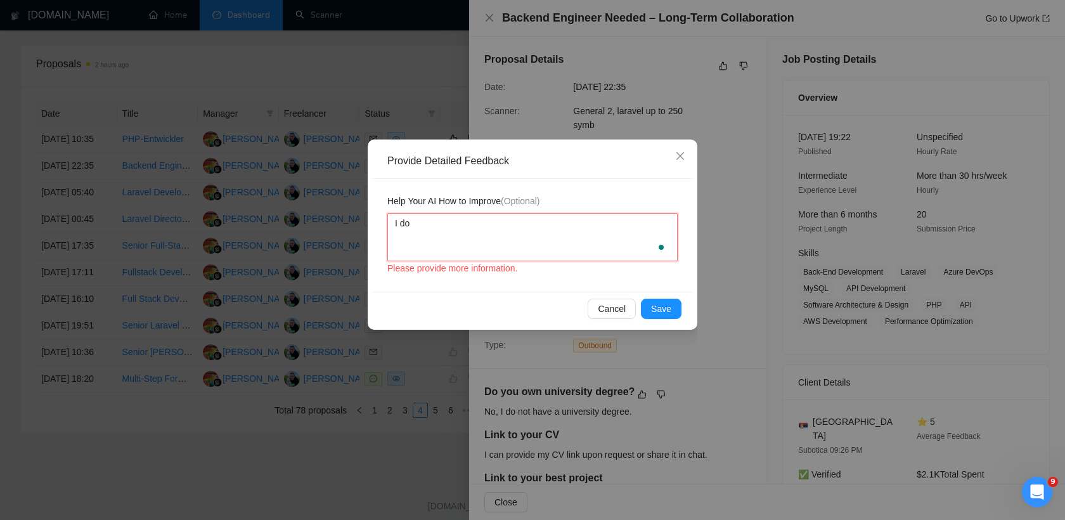
type textarea "I don"
type textarea "I dont"
type textarea "I dont'"
type textarea "I dont't"
type textarea "I dont'"
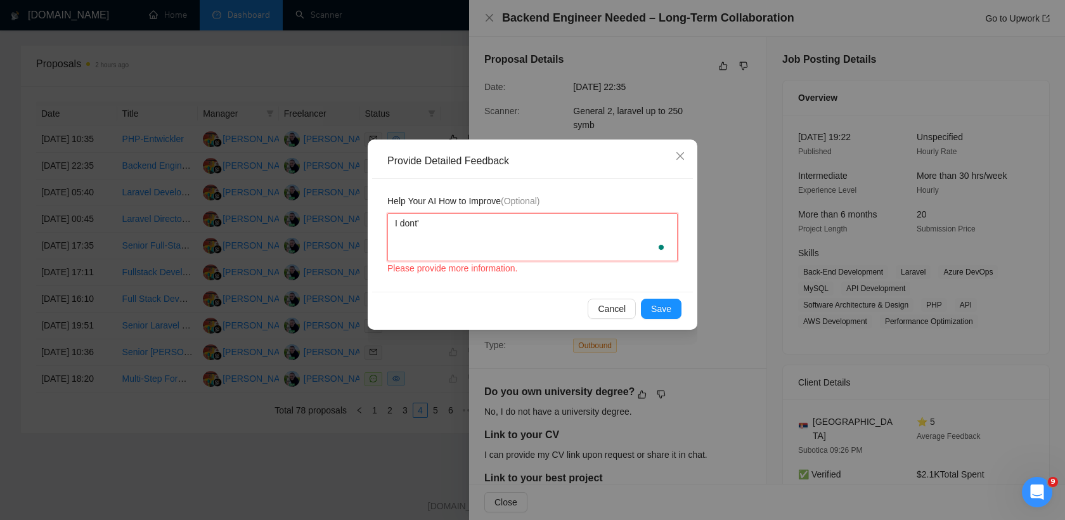
type textarea "I dont"
type textarea "I don"
type textarea "I don'"
type textarea "I don't"
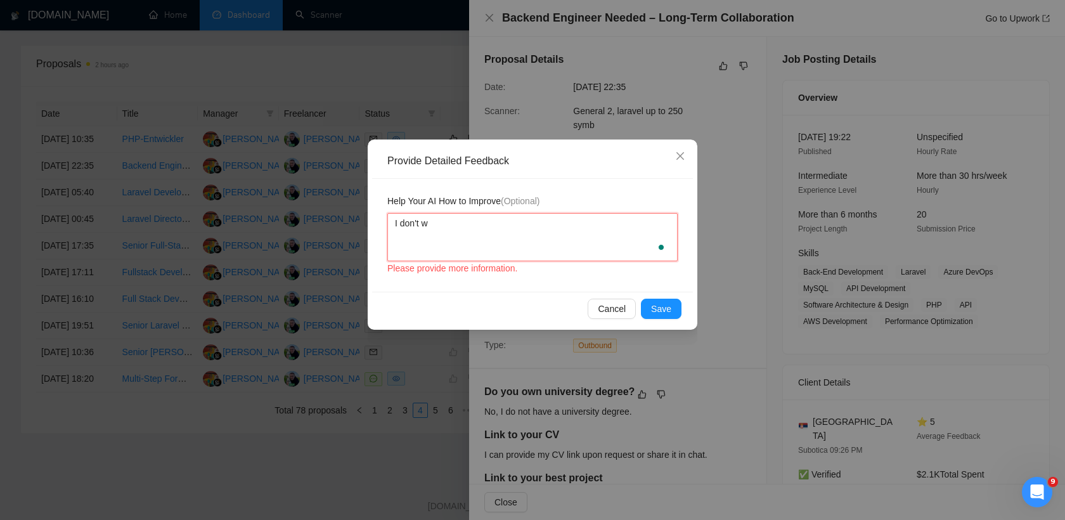
type textarea "I don't wo"
type textarea "I don't wor"
type textarea "I don't work"
type textarea "I don't work f"
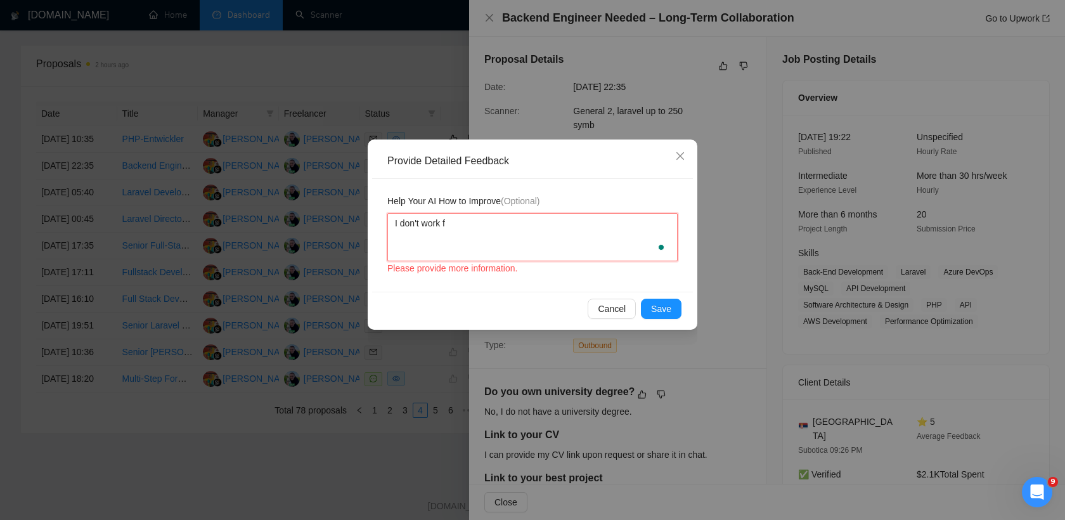
type textarea "I don't work fo"
type textarea "I don't work for"
type textarea "I don't work for a"
type textarea "I don't work for an"
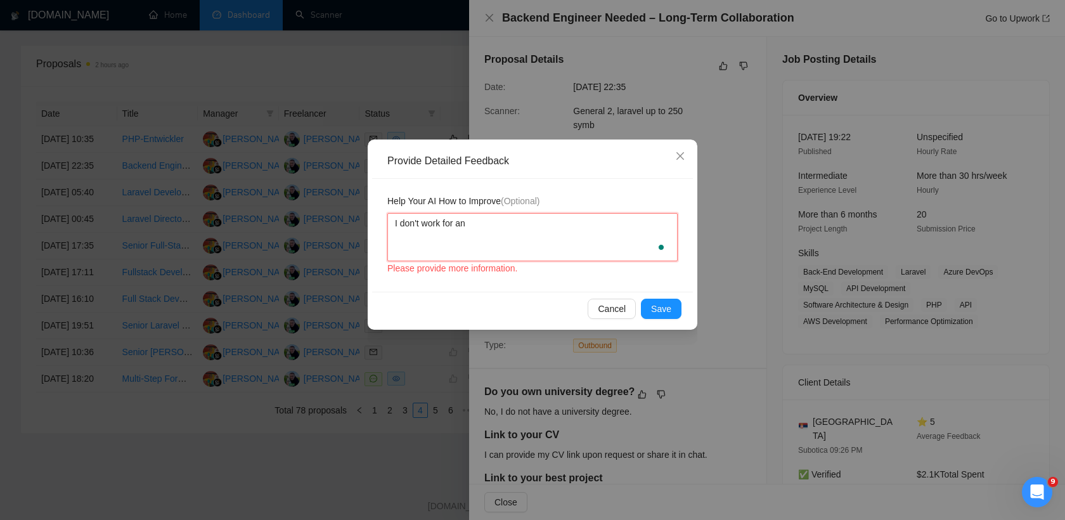
type textarea "I don't work for ano"
type textarea "I don't work for anot"
type textarea "I don't work for anoth"
type textarea "I don't work for anothe"
type textarea "I don't work for another"
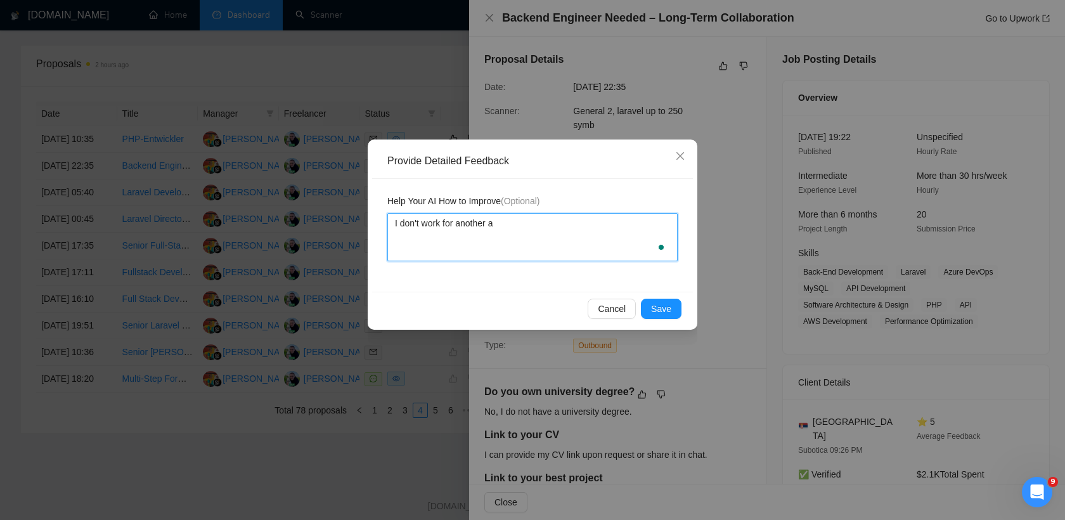
type textarea "I don't work for another au"
type textarea "I don't work for another aut"
type textarea "I don't work for another auth"
type textarea "I don't work for another auths"
type textarea "I don't work for another authso"
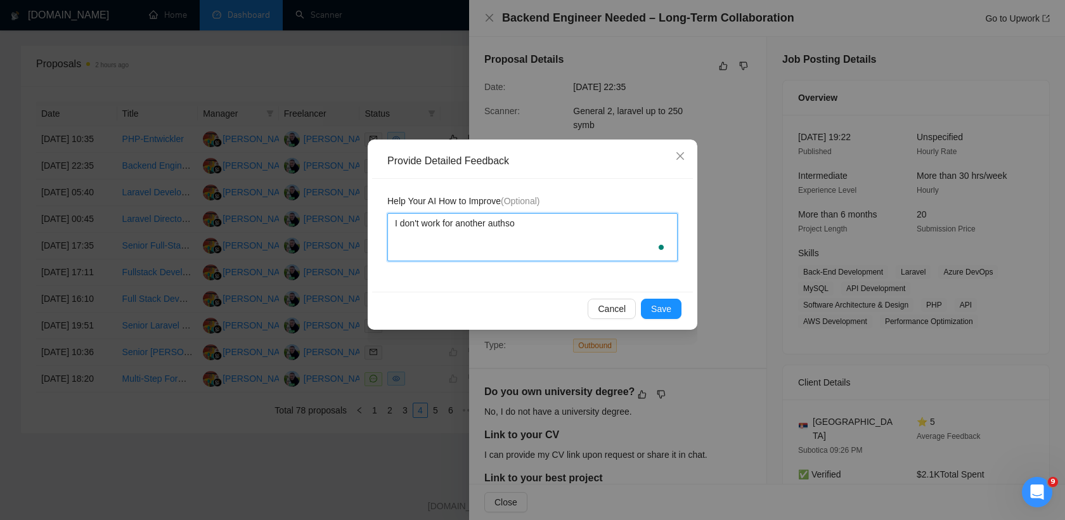
type textarea "I don't work for another authsou"
type textarea "I don't work for another authsour"
type textarea "I don't work for another authsourc"
type textarea "I don't work for another authsource"
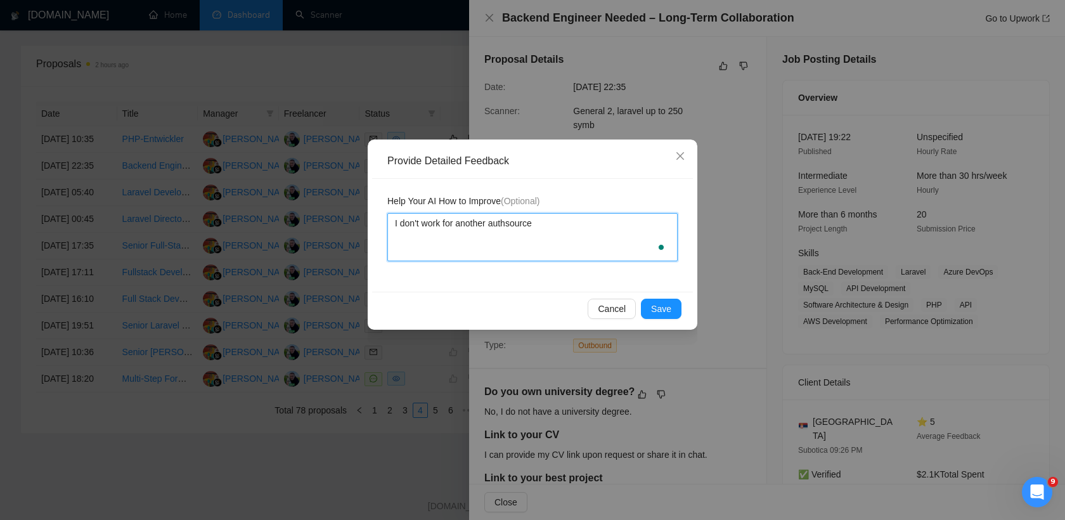
type textarea "I don't work for another authsource c"
type textarea "I don't work for another authsource co"
type textarea "I don't work for another authsource com"
type textarea "I don't work for another authsource comp"
type textarea "I don't work for another authsource compa"
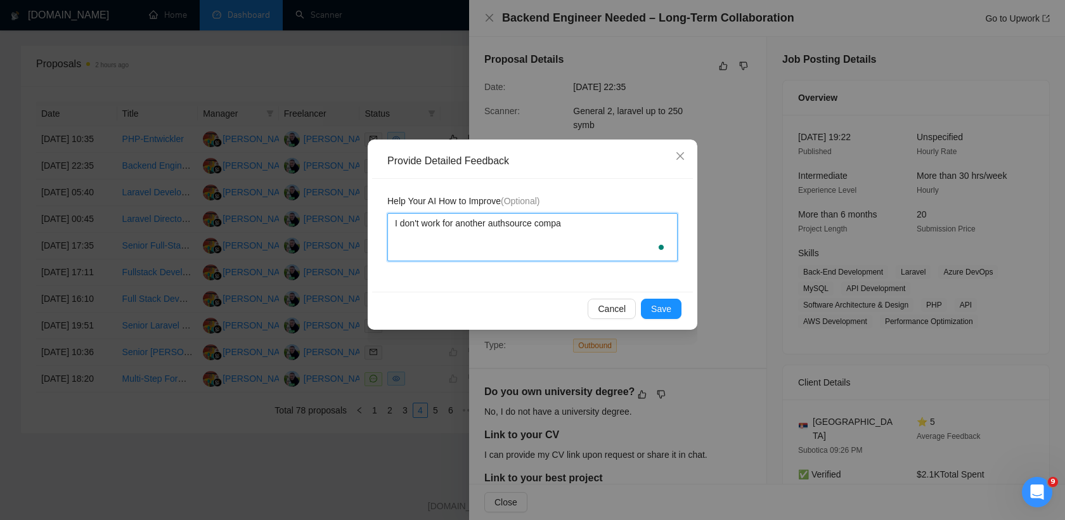
type textarea "I don't work for another authsource compan"
type textarea "I don't work for another authsource company"
click at [657, 316] on button "Save" at bounding box center [661, 309] width 41 height 20
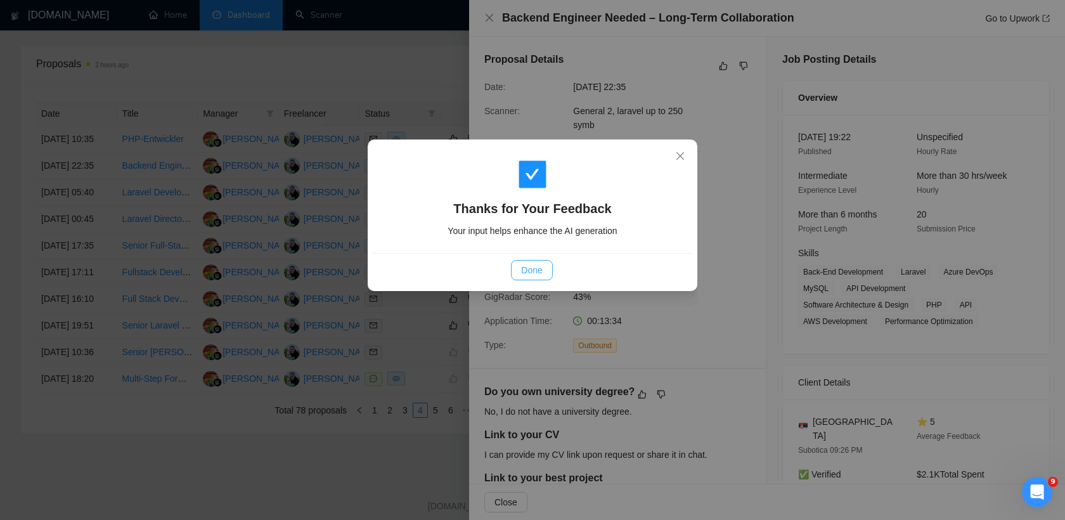
click at [531, 276] on span "Done" at bounding box center [531, 270] width 21 height 14
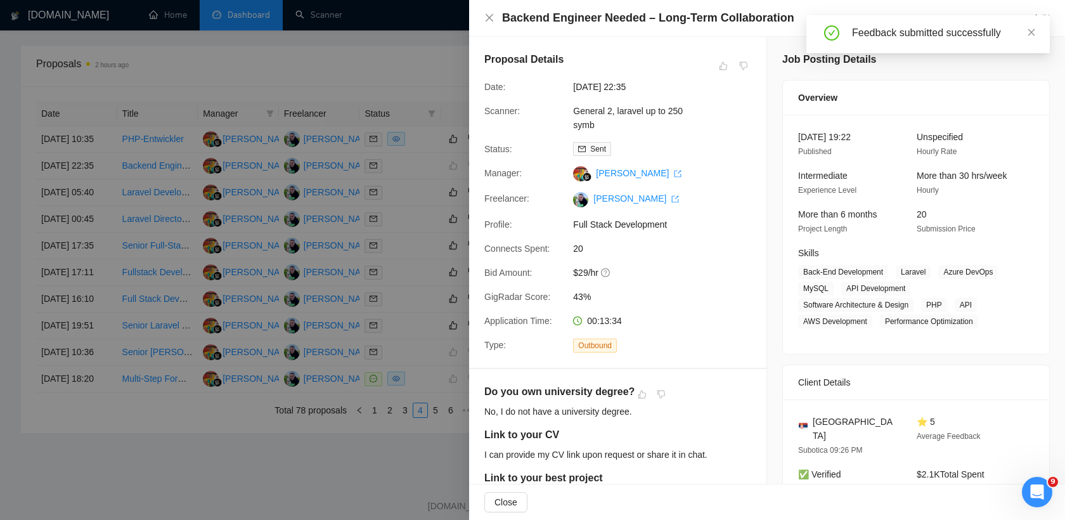
click at [425, 345] on div at bounding box center [532, 260] width 1065 height 520
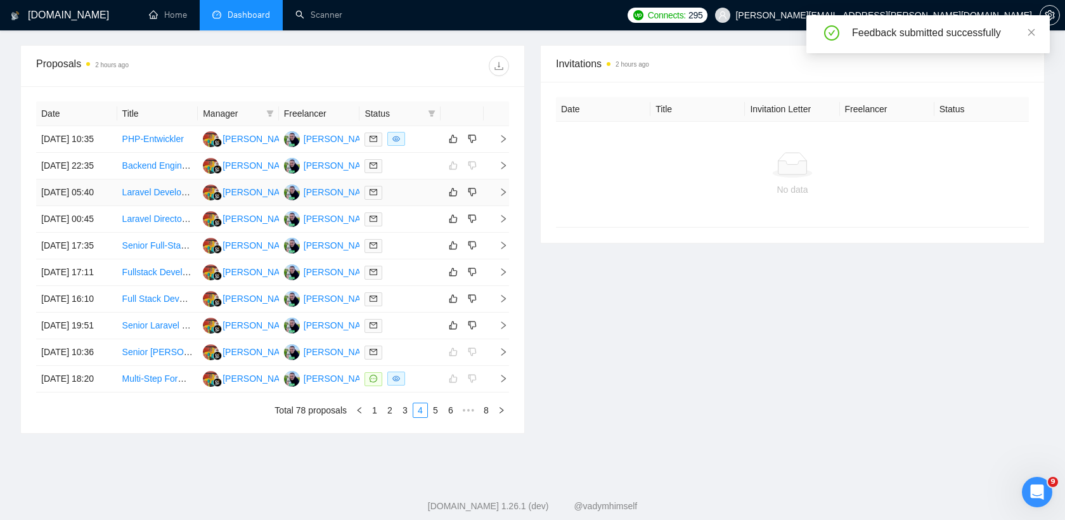
click at [417, 200] on div at bounding box center [399, 192] width 71 height 15
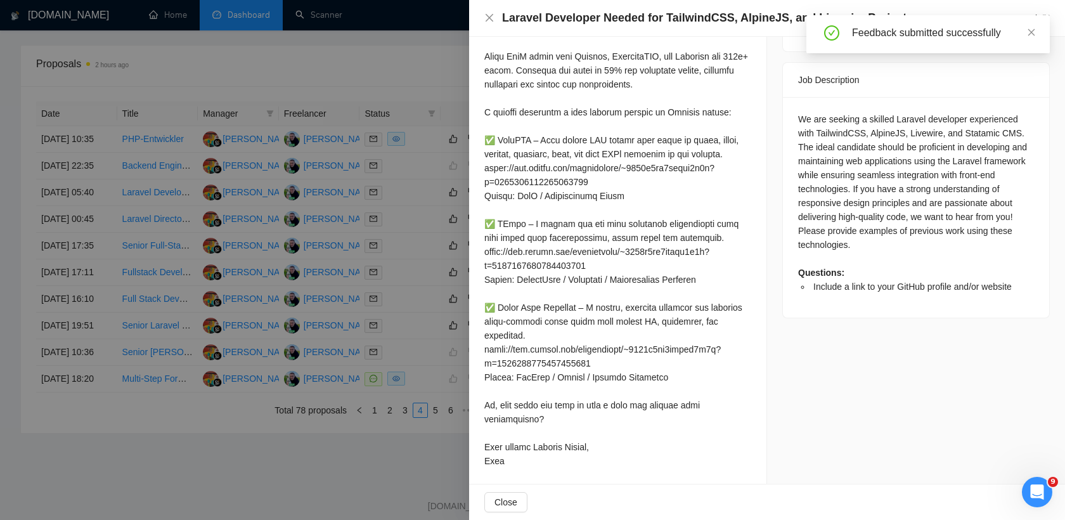
scroll to position [479, 0]
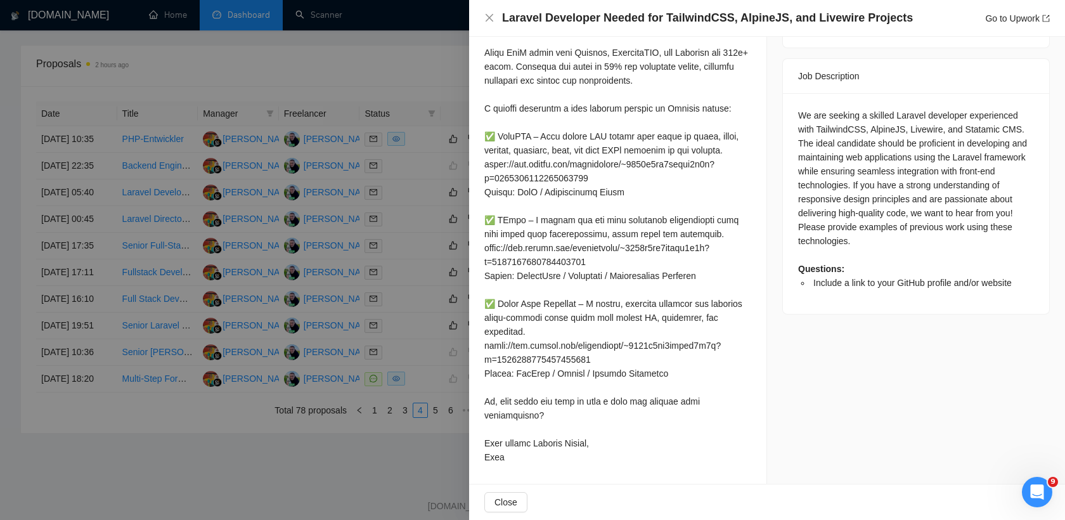
click at [405, 257] on div at bounding box center [532, 260] width 1065 height 520
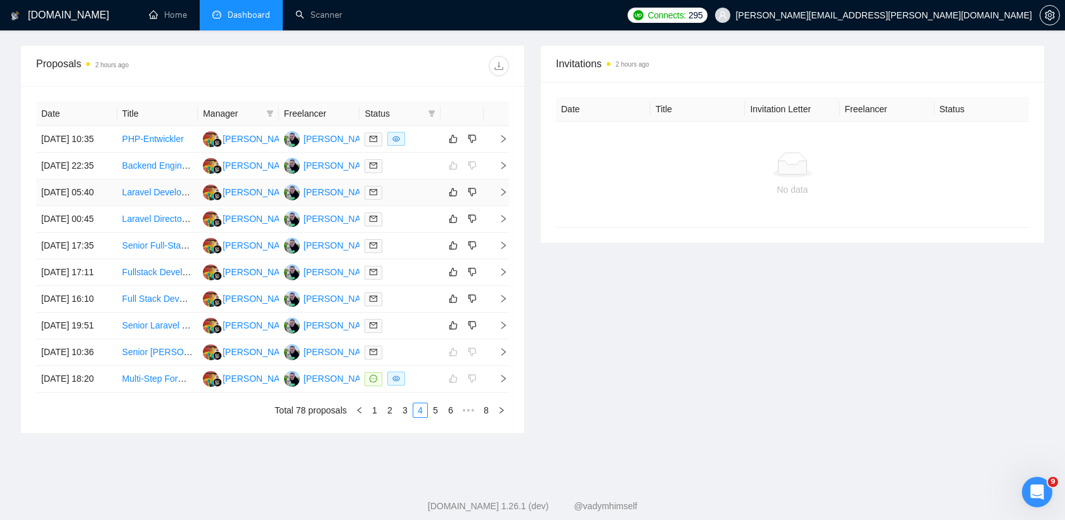
click at [417, 200] on div at bounding box center [399, 192] width 71 height 15
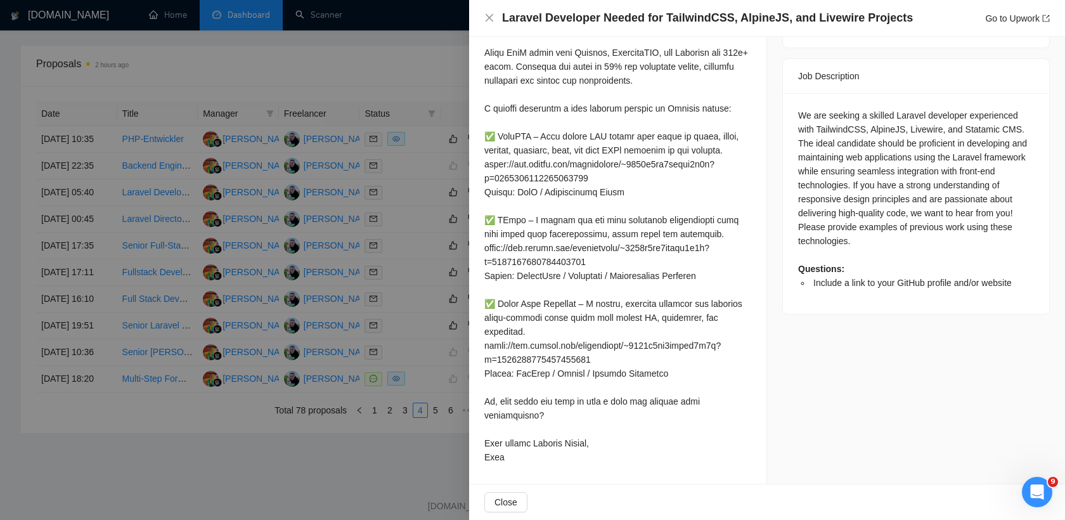
click at [389, 336] on div at bounding box center [532, 260] width 1065 height 520
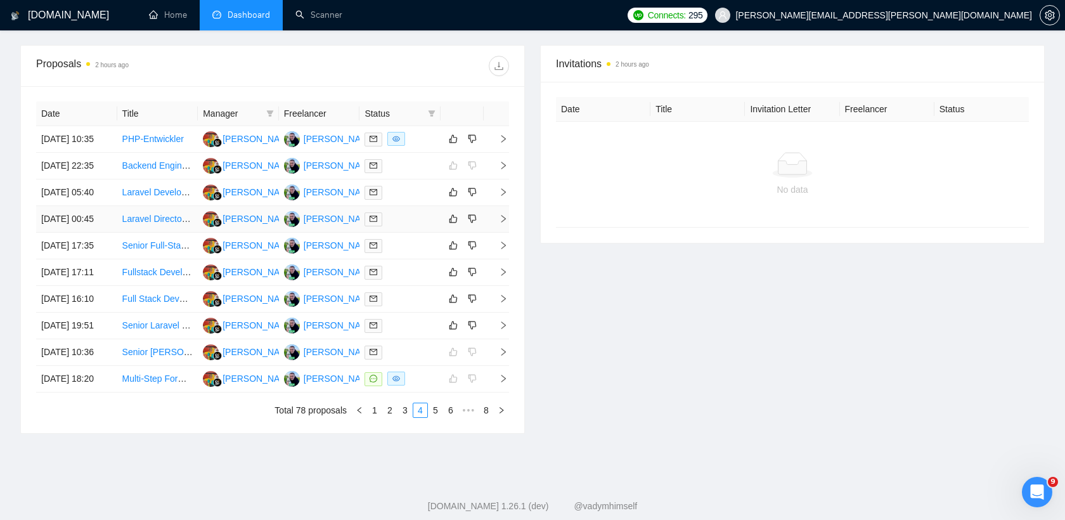
click at [422, 226] on div at bounding box center [399, 219] width 71 height 15
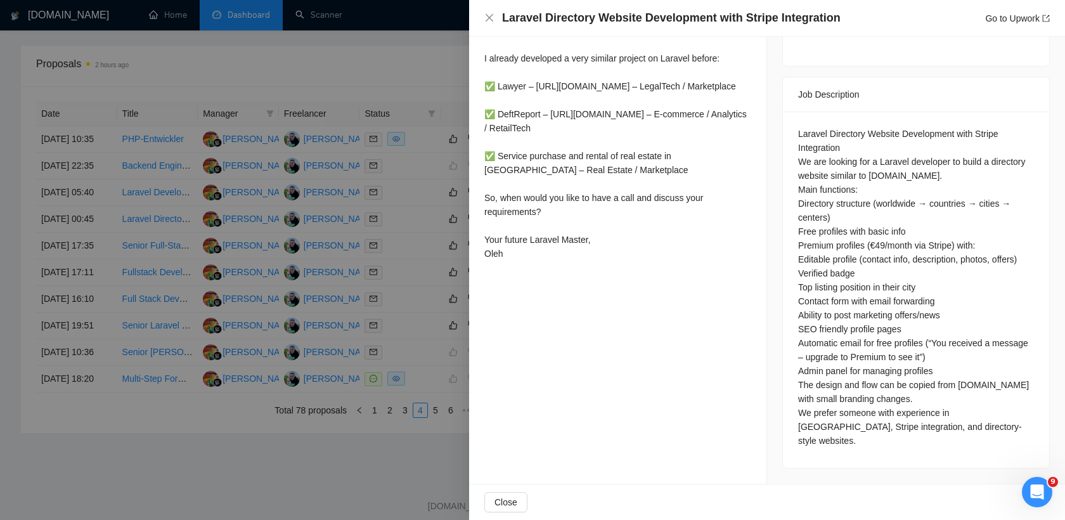
scroll to position [445, 0]
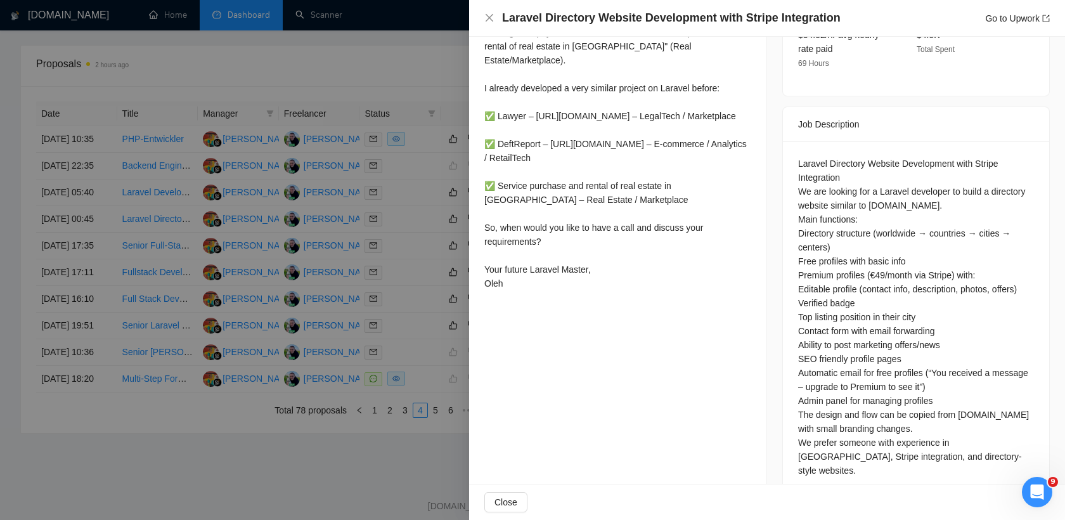
click at [445, 348] on div at bounding box center [532, 260] width 1065 height 520
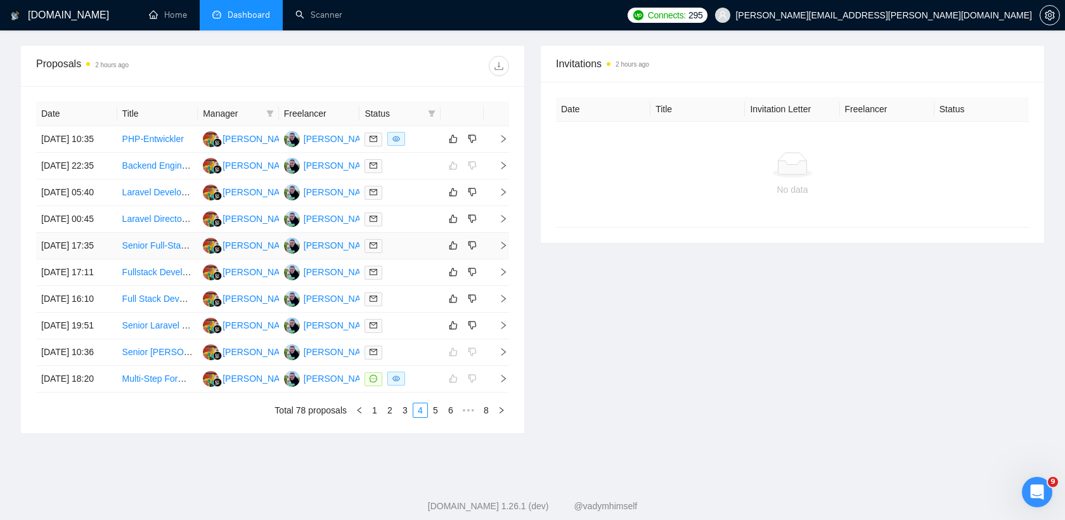
click at [428, 253] on div at bounding box center [399, 245] width 71 height 15
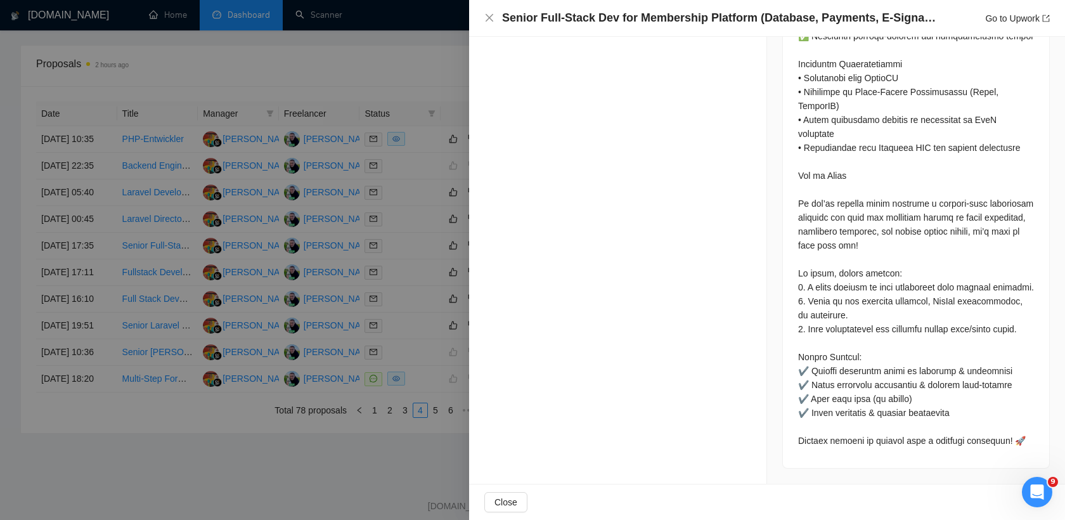
scroll to position [1675, 0]
click at [420, 338] on div at bounding box center [532, 260] width 1065 height 520
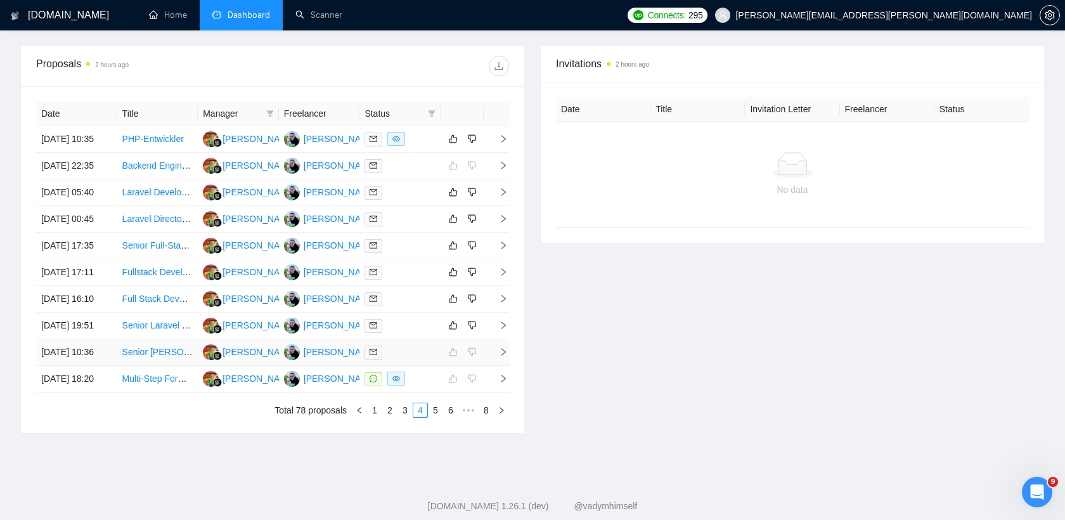
click at [413, 366] on td at bounding box center [399, 352] width 81 height 27
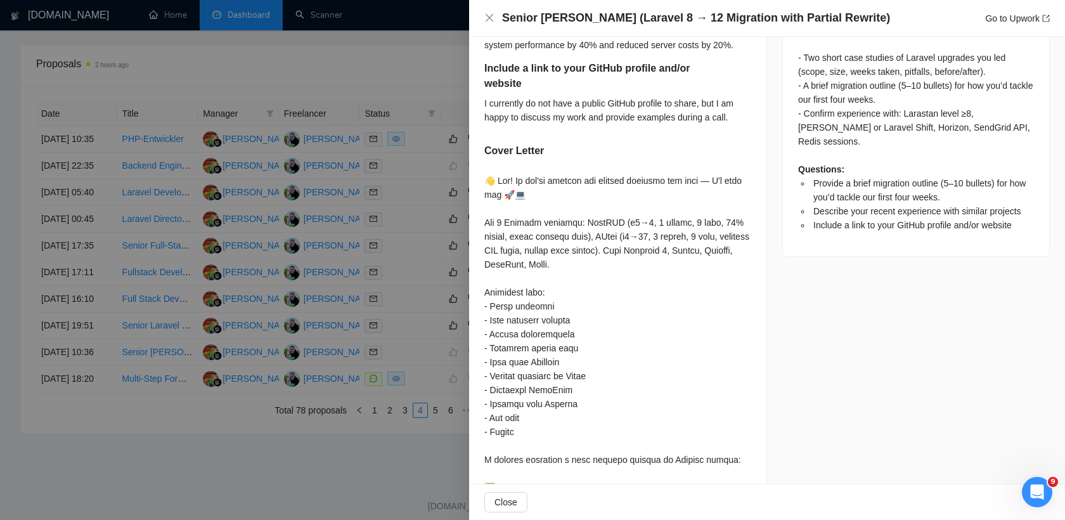
scroll to position [591, 0]
click at [420, 349] on div at bounding box center [532, 260] width 1065 height 520
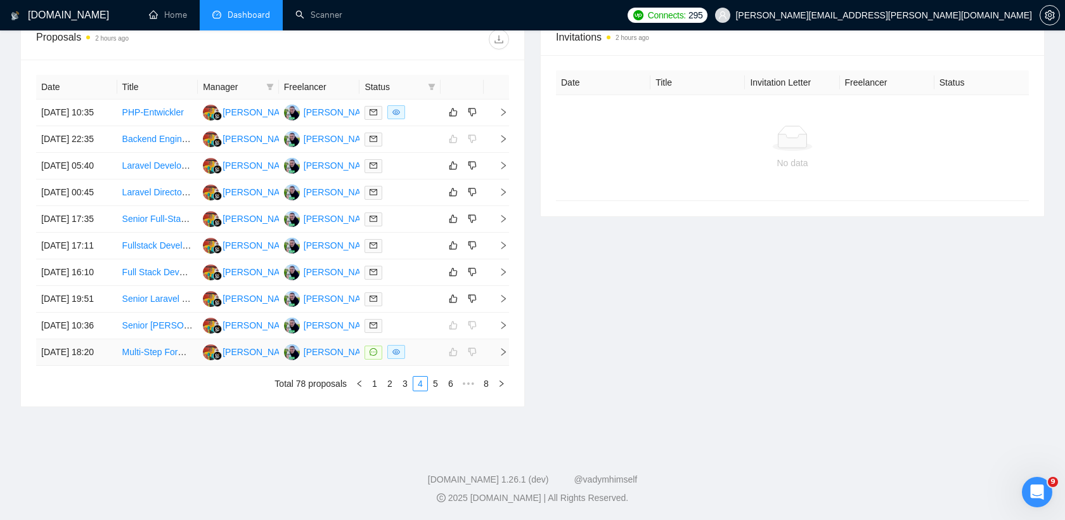
scroll to position [616, 0]
click at [423, 345] on div at bounding box center [399, 352] width 71 height 15
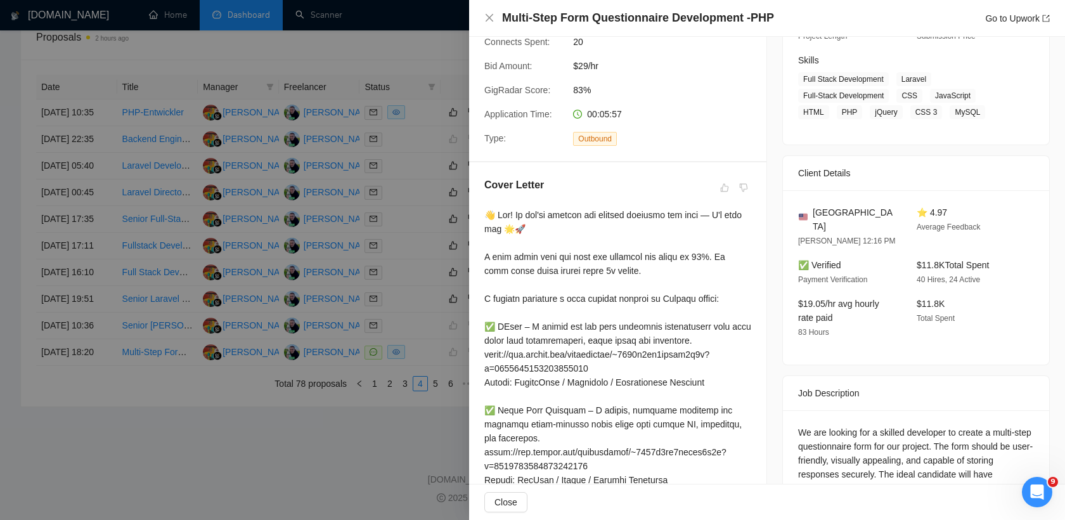
scroll to position [383, 0]
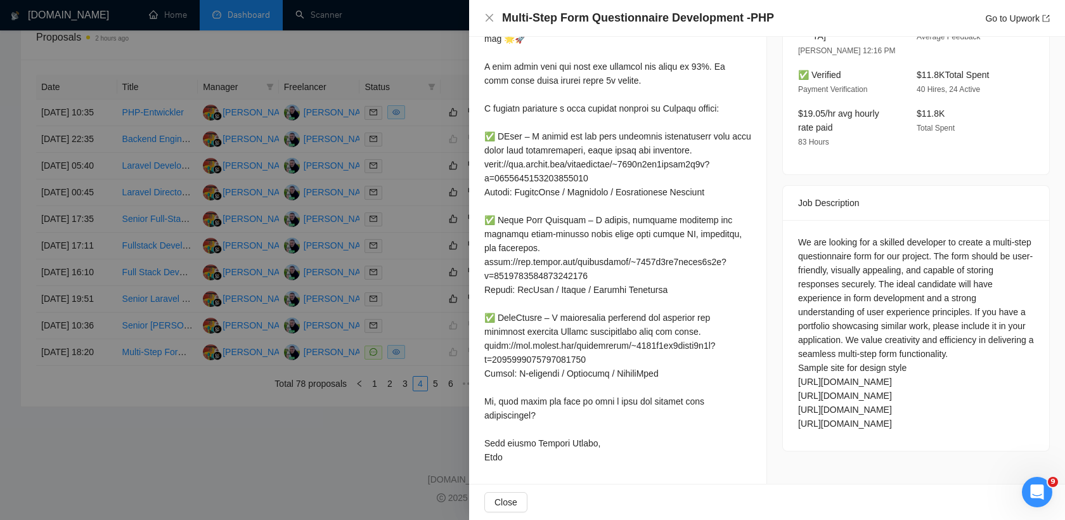
click at [416, 357] on div at bounding box center [532, 260] width 1065 height 520
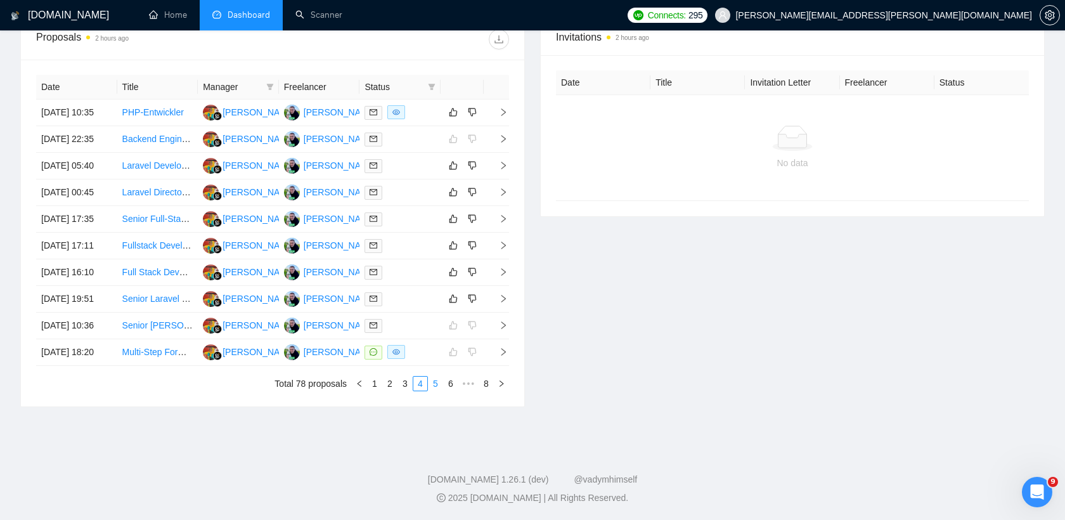
click at [437, 384] on link "5" at bounding box center [435, 384] width 14 height 14
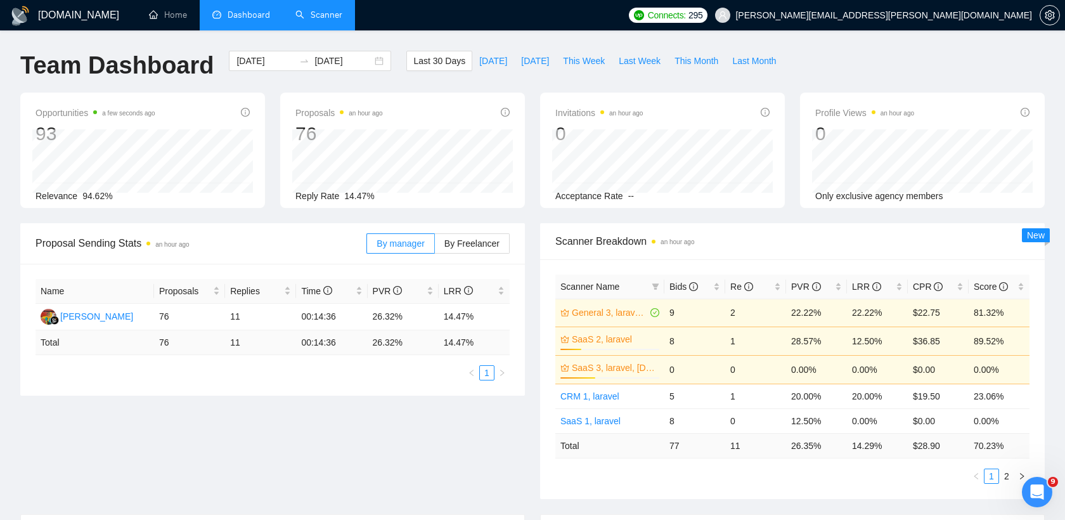
click at [320, 20] on link "Scanner" at bounding box center [318, 15] width 47 height 11
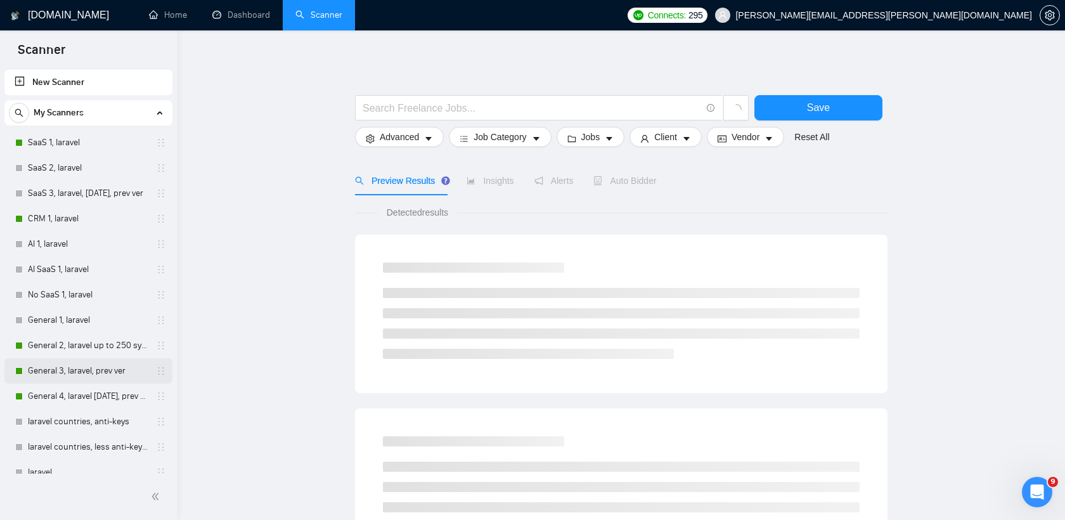
click at [90, 371] on link "General 3, laravel, prev ver" at bounding box center [88, 370] width 120 height 25
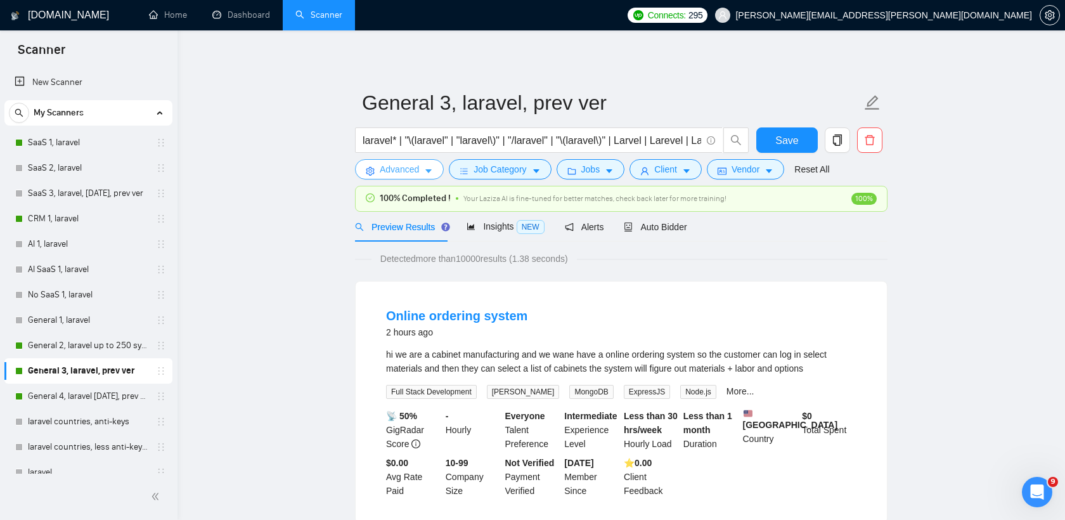
click at [415, 173] on span "Advanced" at bounding box center [399, 169] width 39 height 14
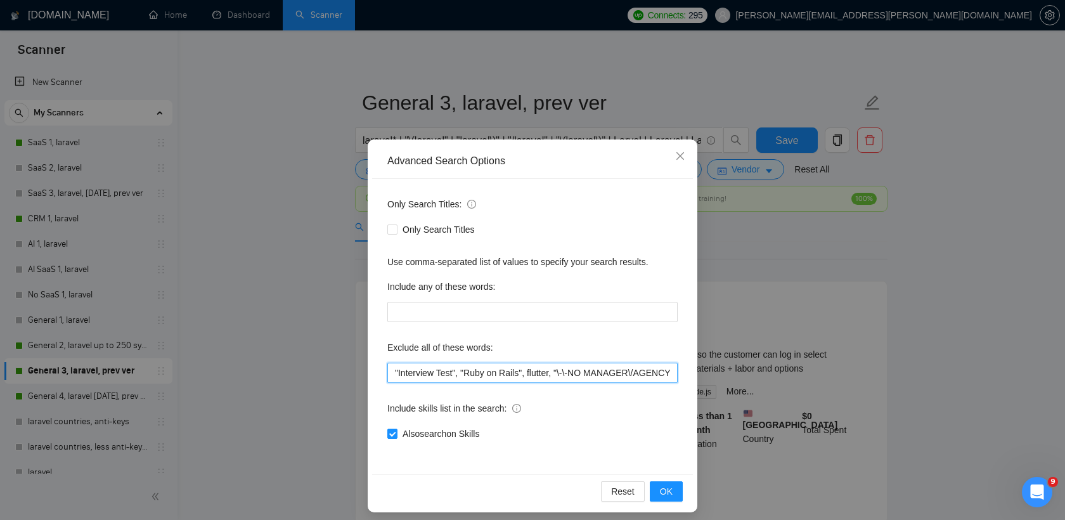
click at [396, 373] on input ""Interview Test", "Ruby on Rails", flutter, "\-\-NO MANAGER\/AGENCY\-\-", "Join…" at bounding box center [532, 373] width 290 height 20
click at [672, 373] on input ""Interview Test", "Ruby on Rails", flutter, "\-\-NO MANAGER\/AGENCY\-\-", "Join…" at bounding box center [532, 373] width 290 height 20
paste input "Consultant"
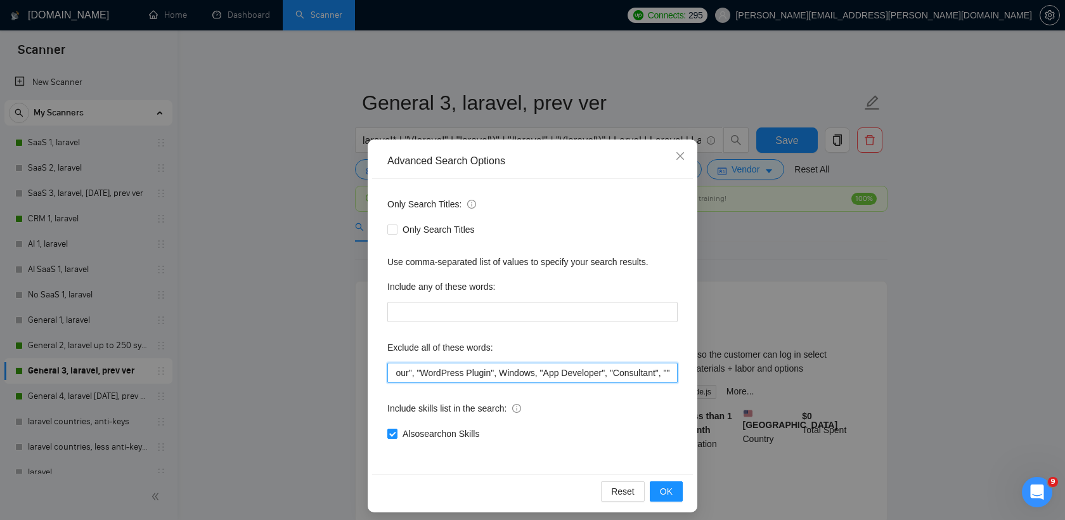
scroll to position [0, 0]
click at [631, 373] on input ""Interview Test", "Ruby on Rails", flutter, "\-\-NO MANAGER\/AGENCY\-\-", "Join…" at bounding box center [532, 373] width 290 height 20
paste input "Node.js"
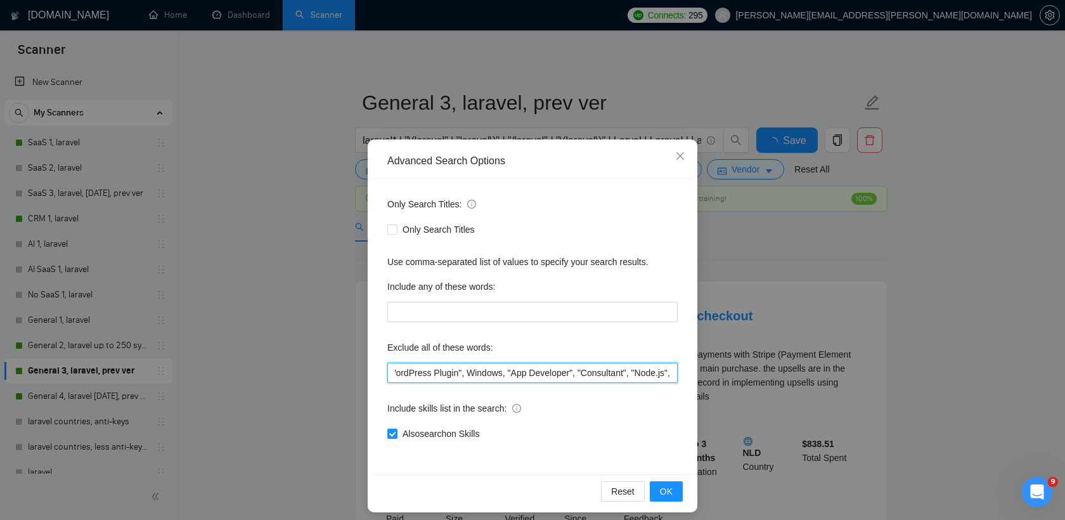
scroll to position [0, 0]
click at [651, 370] on input ""Interview Test", "Ruby on Rails", flutter, "\-\-NO MANAGER\/AGENCY\-\-", "Join…" at bounding box center [532, 373] width 290 height 20
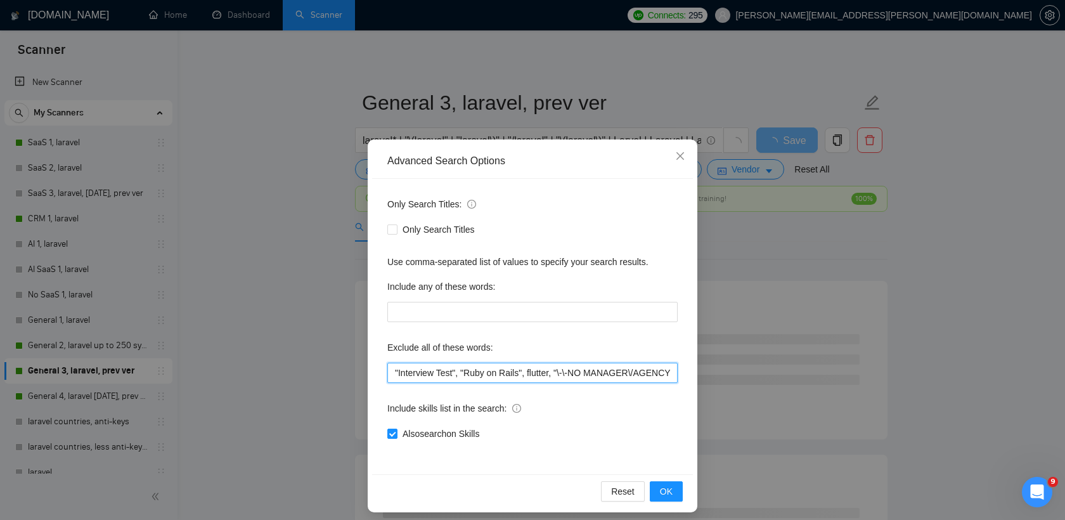
click at [394, 374] on input ""Interview Test", "Ruby on Rails", flutter, "\-\-NO MANAGER\/AGENCY\-\-", "Join…" at bounding box center [532, 373] width 290 height 20
paste input "RAG"
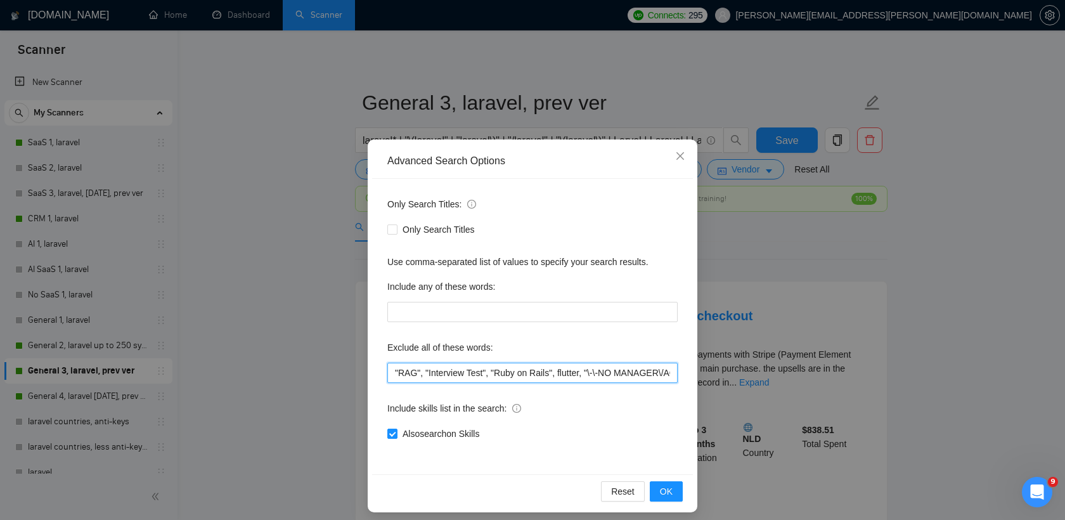
click at [394, 372] on input ""RAG", "Interview Test", "Ruby on Rails", flutter, "\-\-NO MANAGER\/AGENCY\-\-"…" at bounding box center [532, 373] width 290 height 20
paste input "Front End Developer"
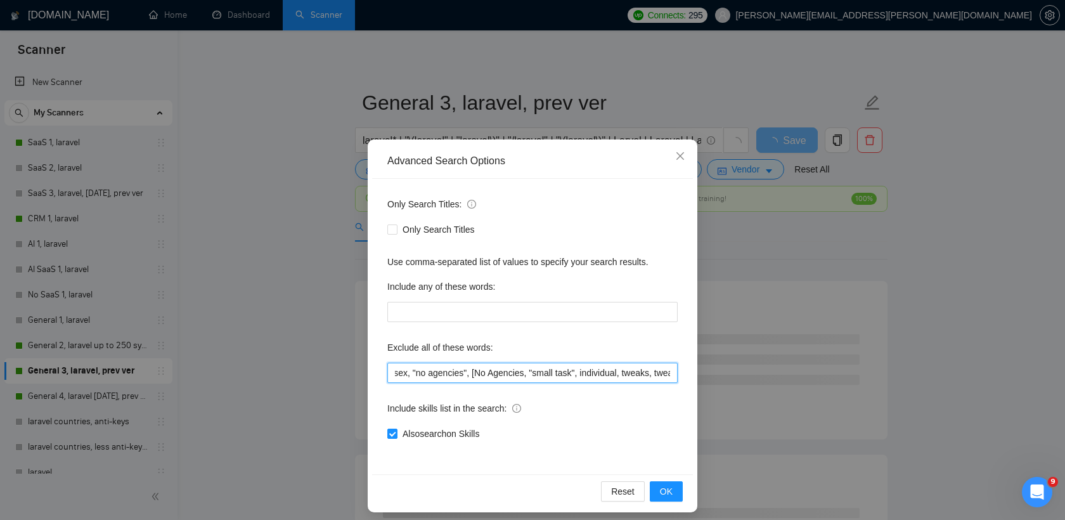
scroll to position [0, 1217]
click at [518, 373] on input ""Front End Developer", "RAG", "Interview Test", "Ruby on Rails", flutter, "\-\-…" at bounding box center [532, 373] width 290 height 20
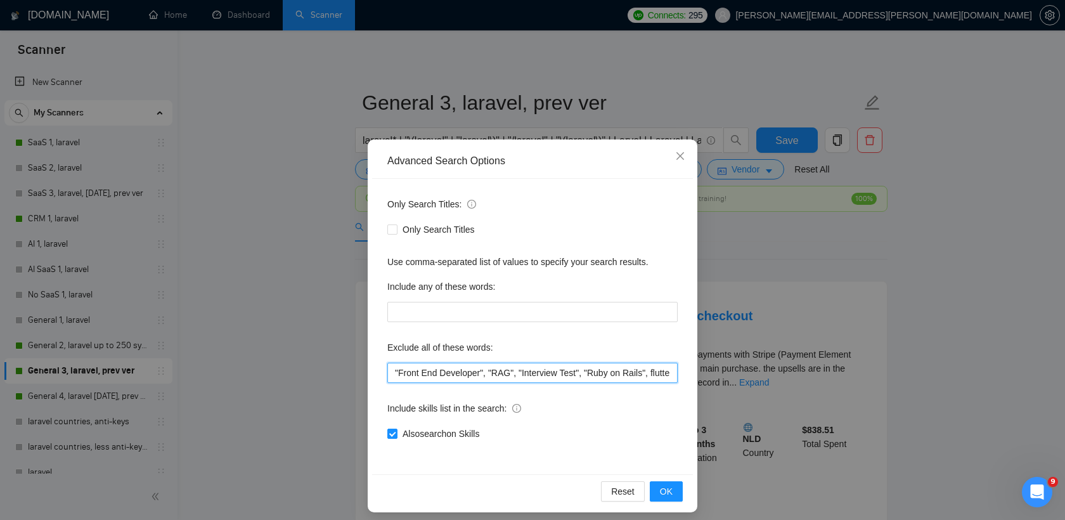
click at [516, 374] on input ""Front End Developer", "RAG", "Interview Test", "Ruby on Rails", flutter, "\-\-…" at bounding box center [532, 373] width 290 height 20
click at [663, 485] on span "OK" at bounding box center [666, 491] width 13 height 14
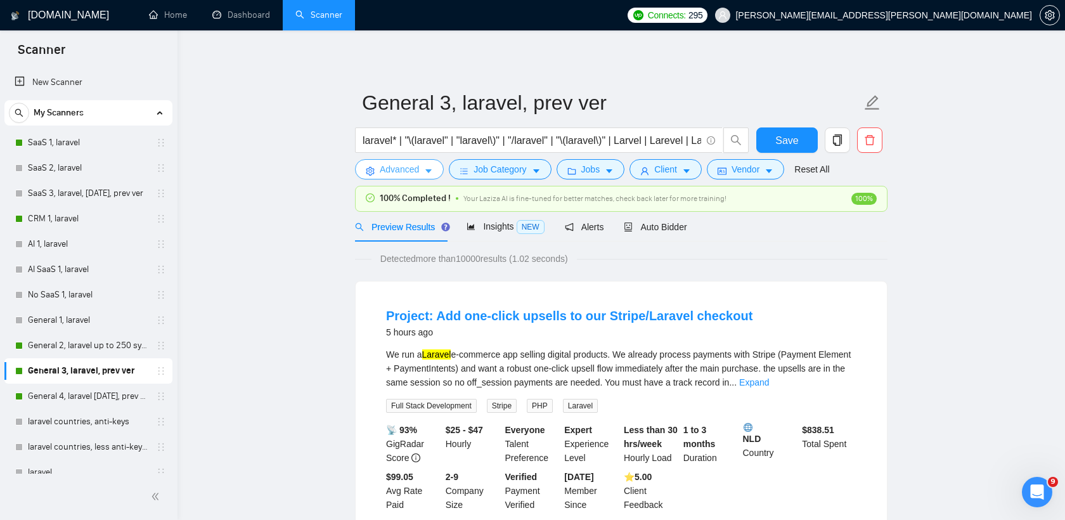
click at [415, 173] on span "Advanced" at bounding box center [399, 169] width 39 height 14
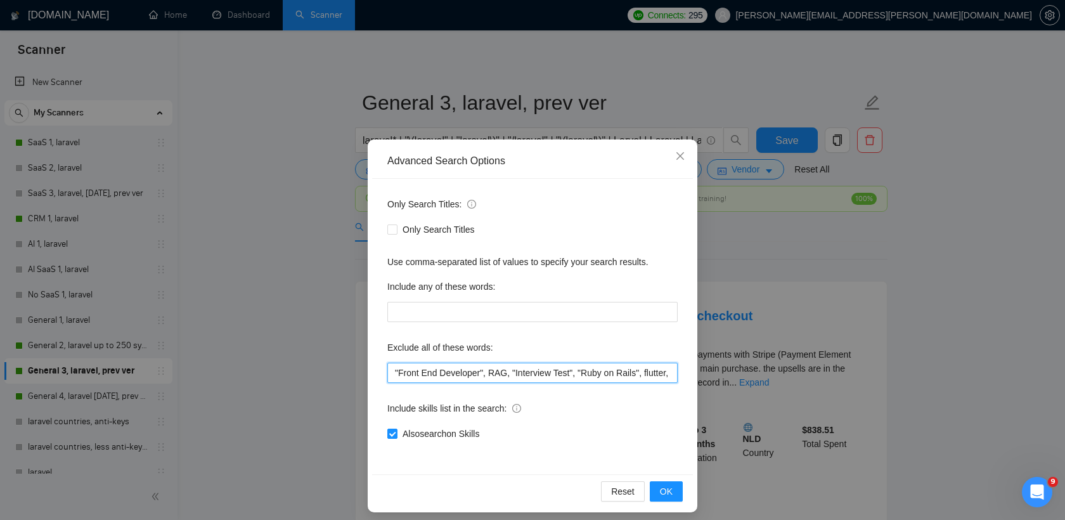
click at [395, 372] on input ""Front End Developer", RAG, "Interview Test", "Ruby on Rails", flutter, "\-\-NO…" at bounding box center [532, 373] width 290 height 20
paste input "lead"
click at [744, 410] on div "Advanced Search Options Only Search Titles: Only Search Titles Use comma-separa…" at bounding box center [532, 260] width 1065 height 520
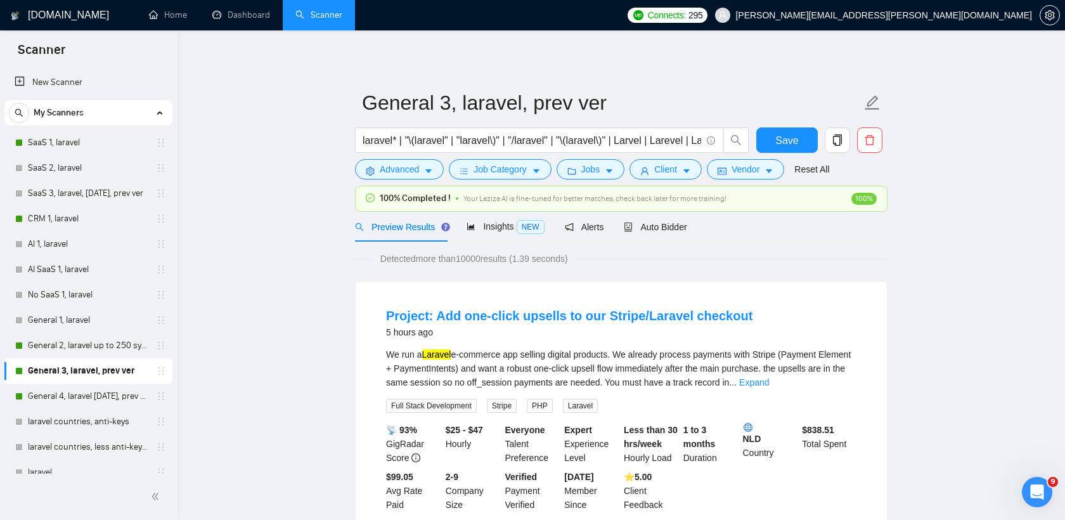
click at [398, 226] on span "Preview Results" at bounding box center [400, 227] width 91 height 10
click at [404, 172] on span "Advanced" at bounding box center [399, 169] width 39 height 14
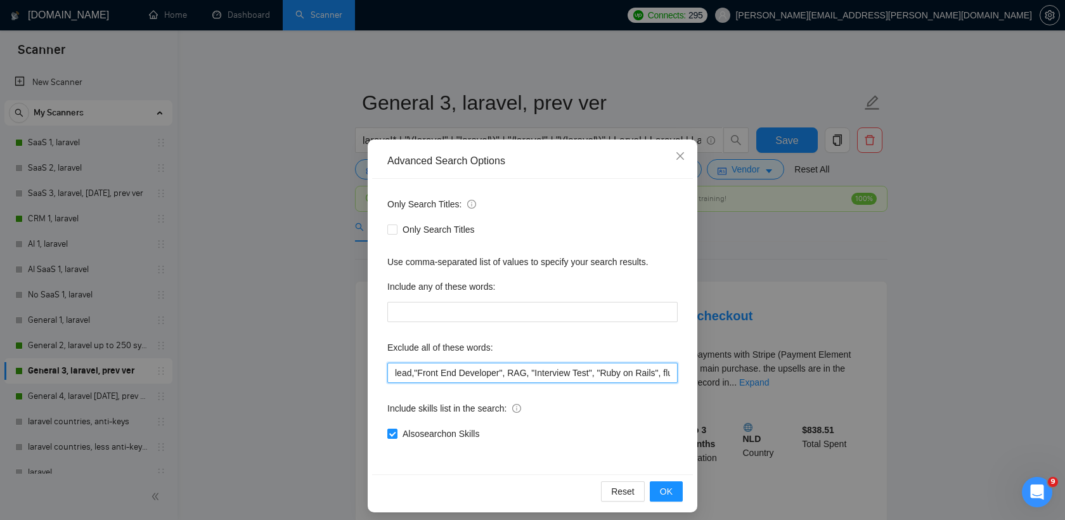
click at [415, 370] on input "lead,"Front End Developer", RAG, "Interview Test", "Ruby on Rails", flutter, "\…" at bounding box center [532, 373] width 290 height 20
click at [678, 159] on icon "close" at bounding box center [680, 156] width 8 height 8
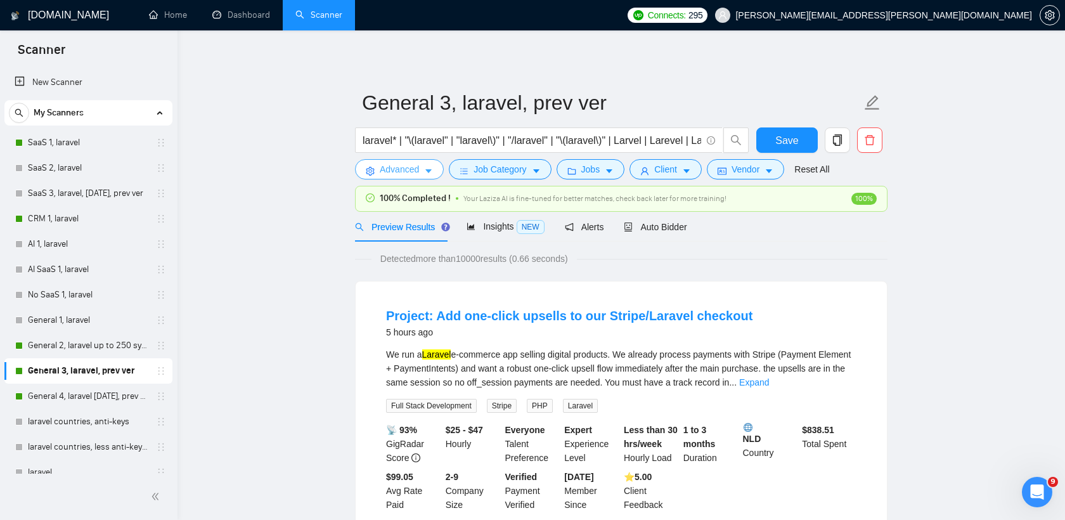
click at [399, 166] on span "Advanced" at bounding box center [399, 169] width 39 height 14
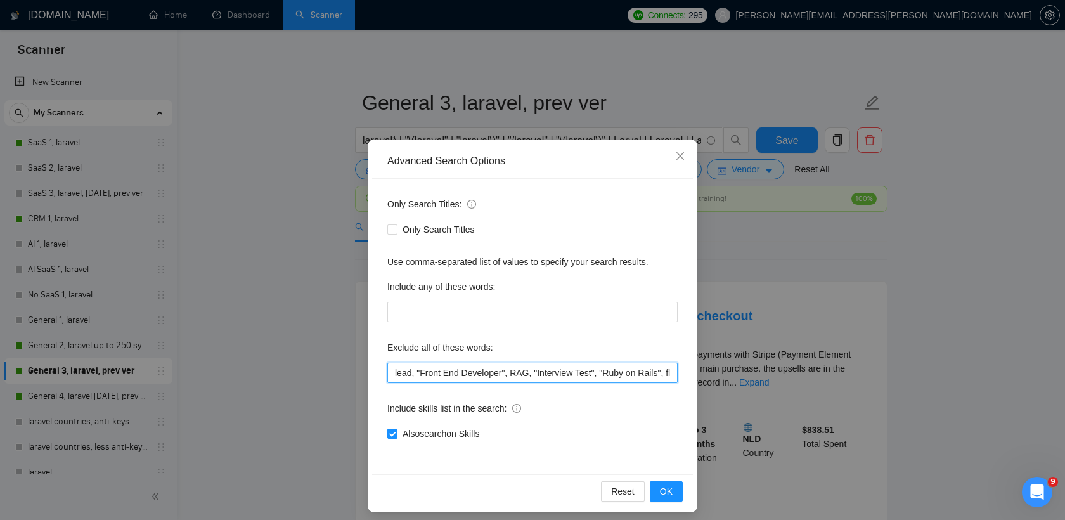
drag, startPoint x: 417, startPoint y: 373, endPoint x: 385, endPoint y: 373, distance: 31.7
click at [385, 373] on div "Only Search Titles: Only Search Titles Use comma-separated list of values to sp…" at bounding box center [532, 326] width 321 height 295
drag, startPoint x: 631, startPoint y: 372, endPoint x: 692, endPoint y: 370, distance: 60.9
click at [692, 370] on div "Only Search Titles: Only Search Titles Use comma-separated list of values to sp…" at bounding box center [532, 326] width 321 height 295
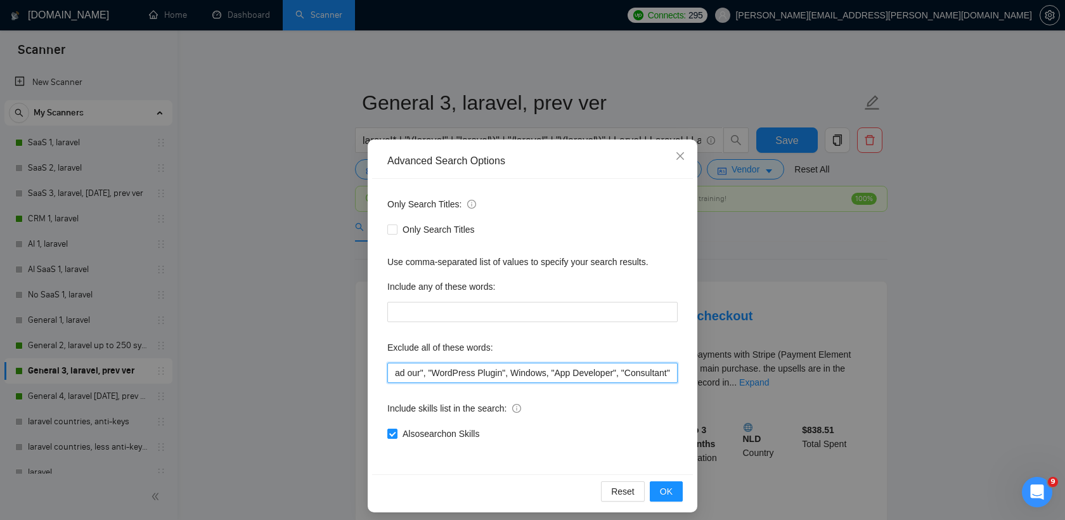
scroll to position [0, 1765]
type input ""Front End Developer", RAG, "Interview Test", "Ruby on Rails", flutter, "\-\-NO…"
click at [394, 373] on input ""Front End Developer", RAG, "Interview Test", "Ruby on Rails", flutter, "\-\-NO…" at bounding box center [532, 373] width 290 height 20
click at [423, 377] on input ""Front End Developer", RAG, "Interview Test", "Ruby on Rails", flutter, "\-\-NO…" at bounding box center [532, 373] width 290 height 20
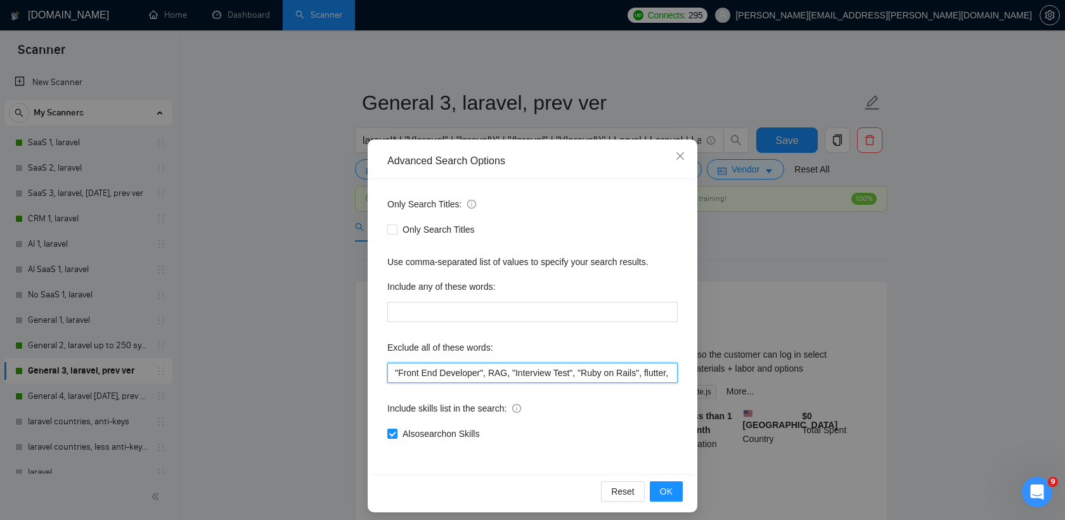
click at [394, 373] on input ""Front End Developer", RAG, "Interview Test", "Ruby on Rails", flutter, "\-\-NO…" at bounding box center [532, 373] width 290 height 20
click at [683, 150] on span "Close" at bounding box center [680, 156] width 34 height 34
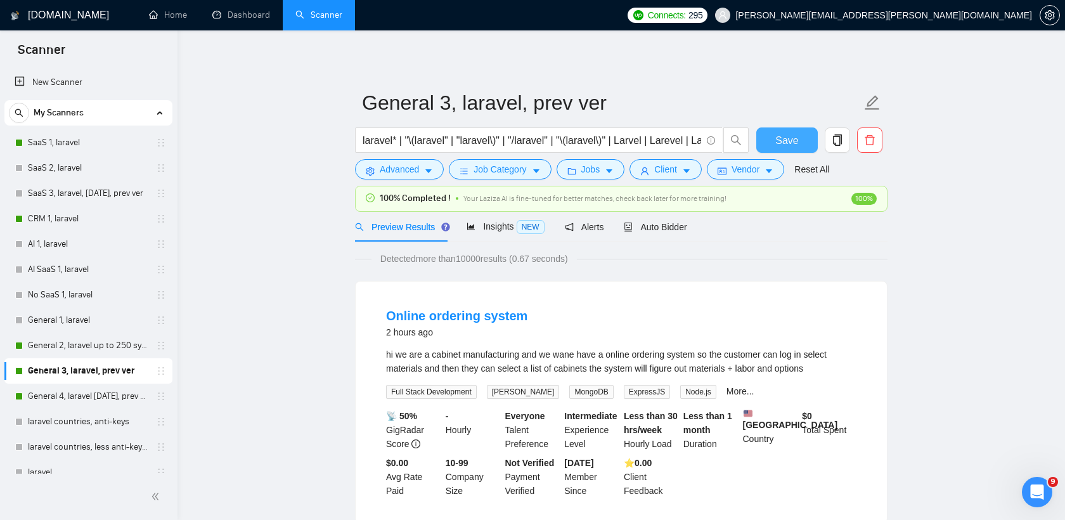
click at [802, 135] on button "Save" at bounding box center [786, 139] width 61 height 25
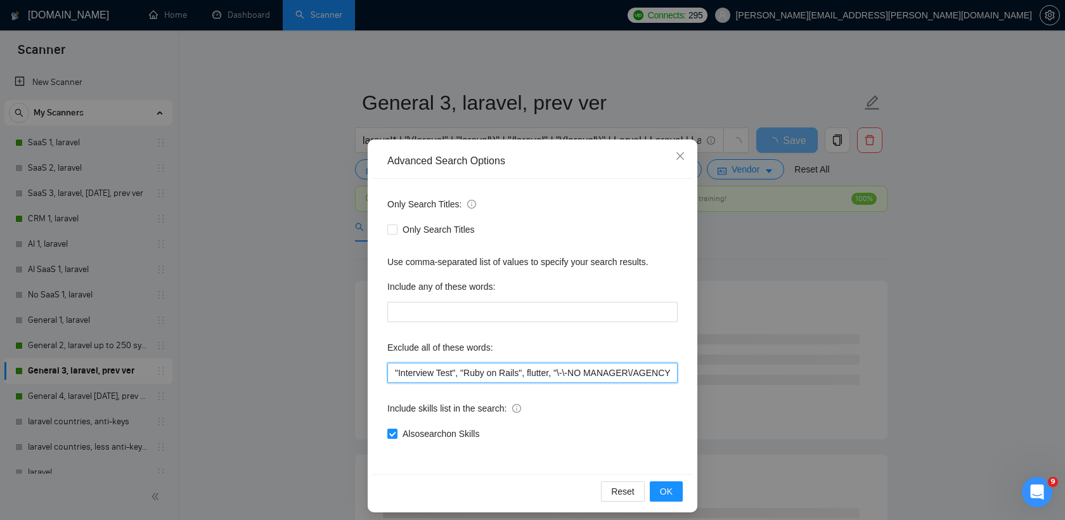
click at [446, 371] on input ""Interview Test", "Ruby on Rails", flutter, "\-\-NO MANAGER\/AGENCY\-\-", "Join…" at bounding box center [532, 373] width 290 height 20
paste input "Front End Developer", RAG, "Interview Test", "Ruby on Rails", flutter, "\-\-NO …"
type input ""Front End Developer", RAG, "Interview Test", "Ruby on Rails", flutter, "\-\-NO…"
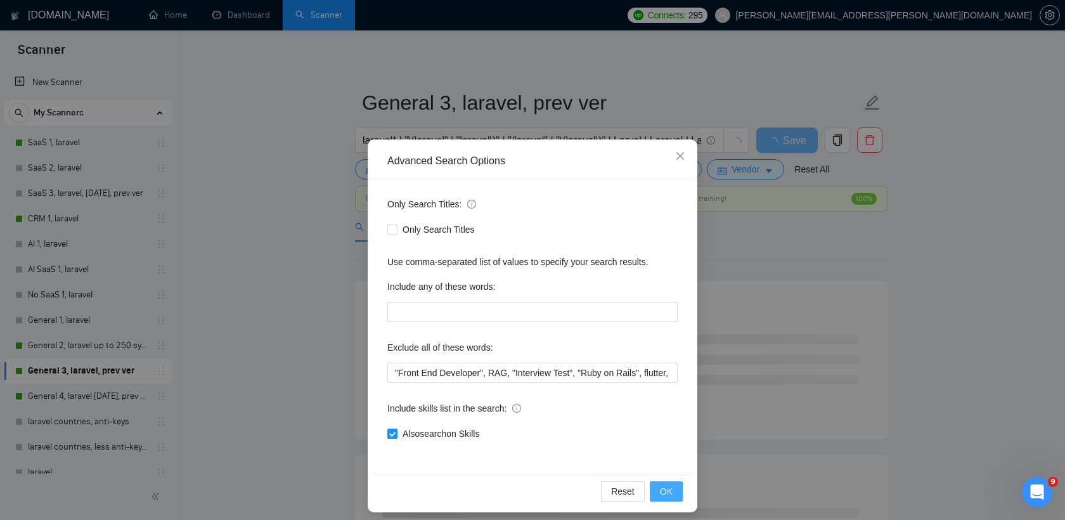
click at [673, 490] on button "OK" at bounding box center [666, 491] width 33 height 20
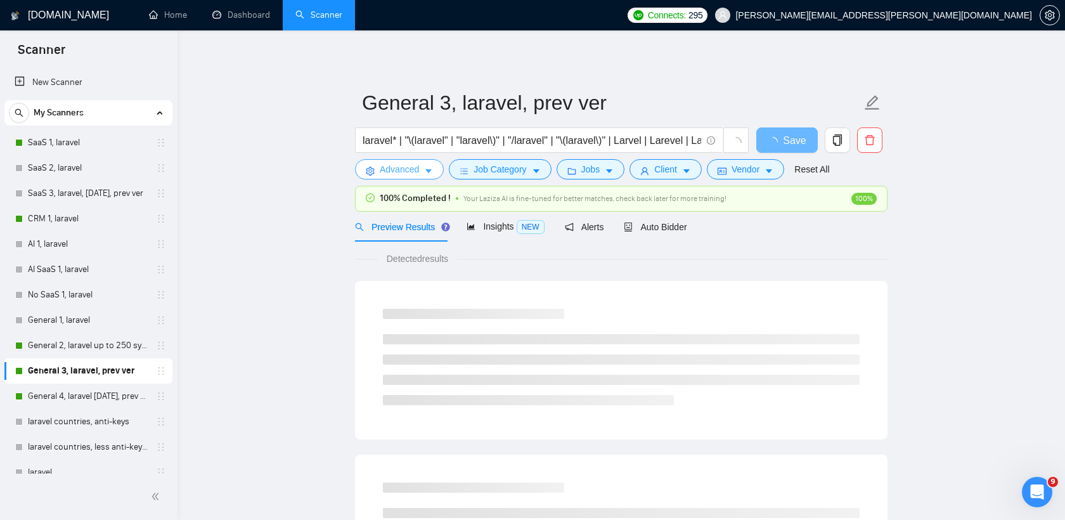
click at [397, 174] on span "Advanced" at bounding box center [399, 169] width 39 height 14
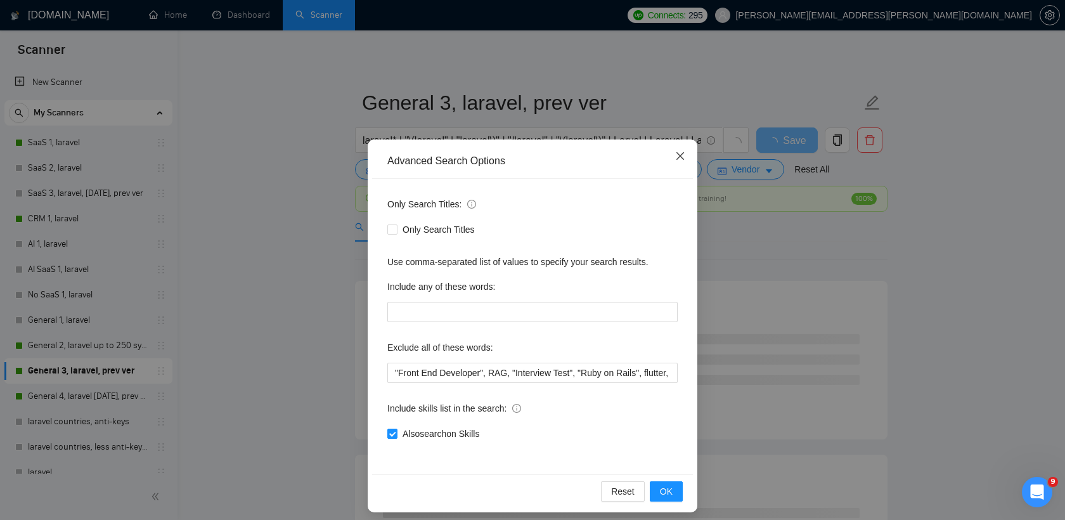
click at [678, 151] on icon "close" at bounding box center [680, 156] width 10 height 10
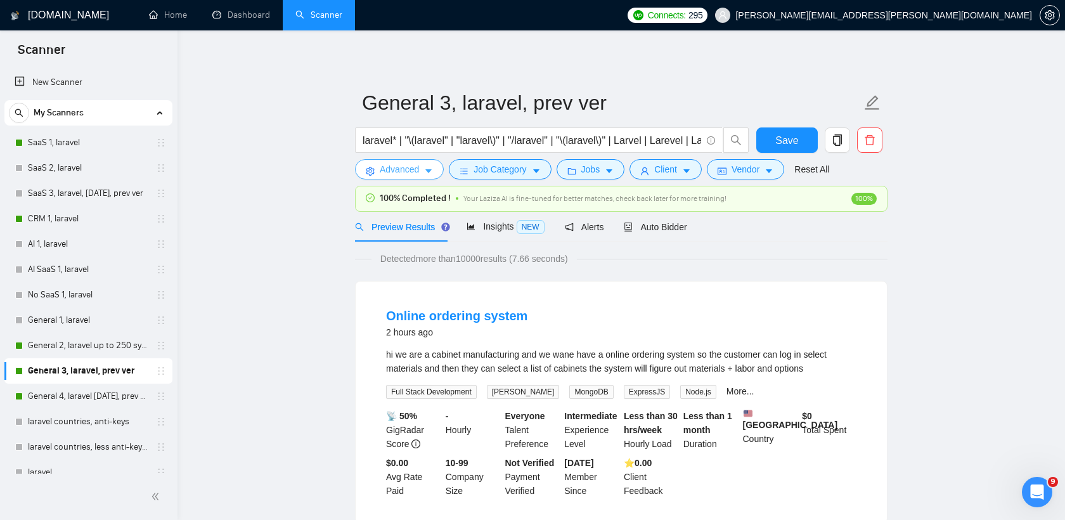
click at [411, 175] on span "Advanced" at bounding box center [399, 169] width 39 height 14
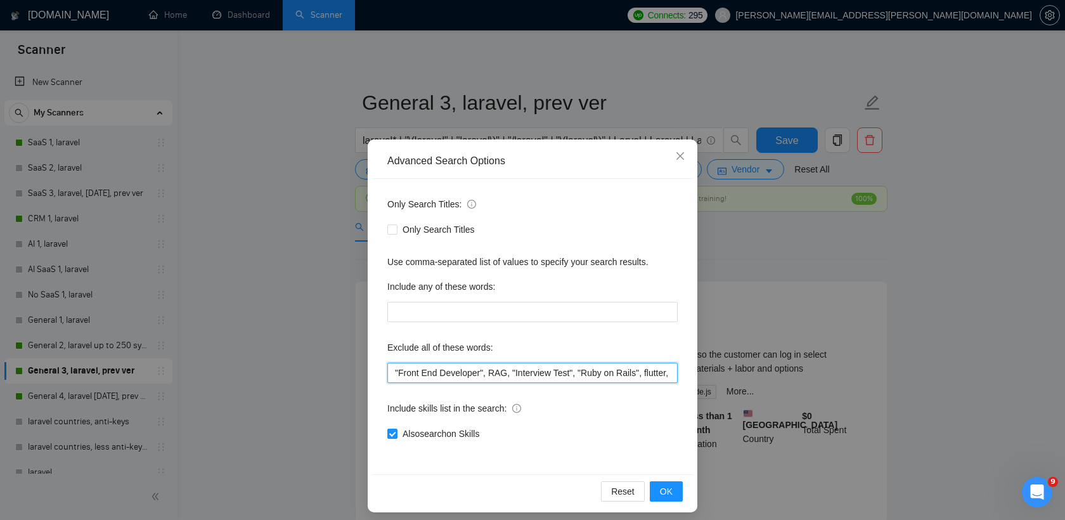
click at [394, 370] on input ""Front End Developer", RAG, "Interview Test", "Ruby on Rails", flutter, "\-\-NO…" at bounding box center [532, 373] width 290 height 20
paste input "quick changes"
click at [394, 371] on input ""quick changes", "Front End Developer", RAG, "Interview Test", "Ruby on Rails",…" at bounding box center [532, 373] width 290 height 20
paste input "Trial period"
click at [394, 369] on input ""Trial period", "quick changes", "Front End Developer", RAG, "Interview Test", …" at bounding box center [532, 373] width 290 height 20
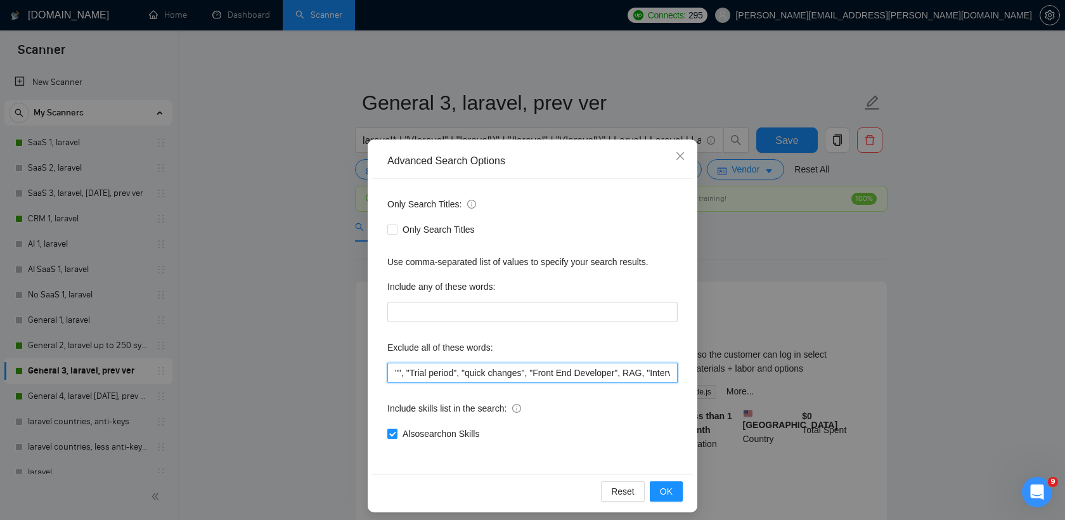
paste input "Prompt Engineer"
click at [394, 373] on input ""Prompt Engineer", "Trial period", "quick changes", "Front End Developer", RAG,…" at bounding box center [532, 373] width 290 height 20
paste input "Pay starts"
click at [394, 373] on input ""Pay starts", "Prompt Engineer", "Trial period", "quick changes", "Front End De…" at bounding box center [532, 373] width 290 height 20
paste input "full time role"
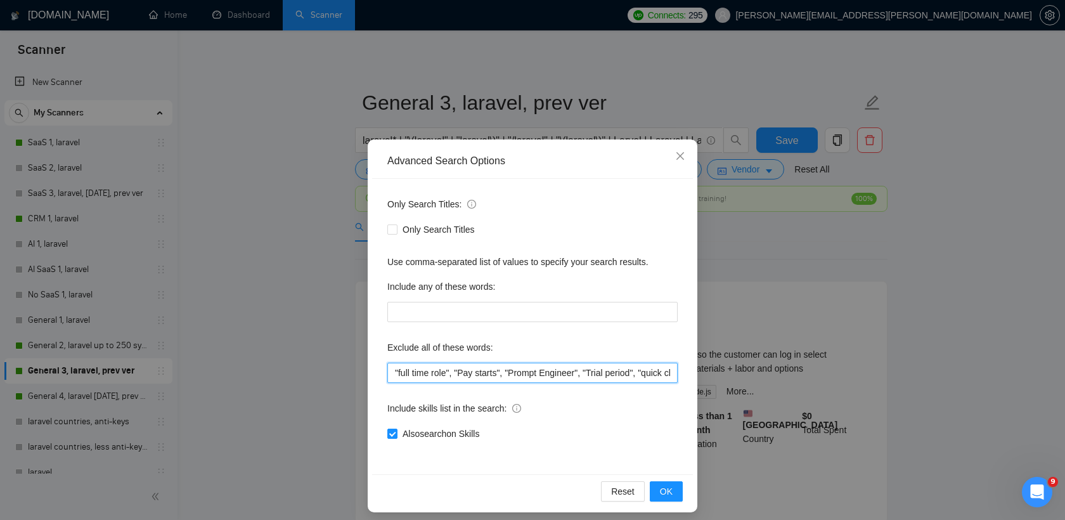
click at [392, 371] on input ""full time role", "Pay starts", "Prompt Engineer", "Trial period", "quick chang…" at bounding box center [532, 373] width 290 height 20
paste input "CTO"
click at [396, 374] on input ""CTO", "full time role", "Pay starts", "Prompt Engineer", "Trial period", "quic…" at bounding box center [532, 373] width 290 height 20
paste input "Head Engineer"
type input ""Head Engineer", "CTO", "full time role", "Pay starts", "Prompt Engineer", "Tri…"
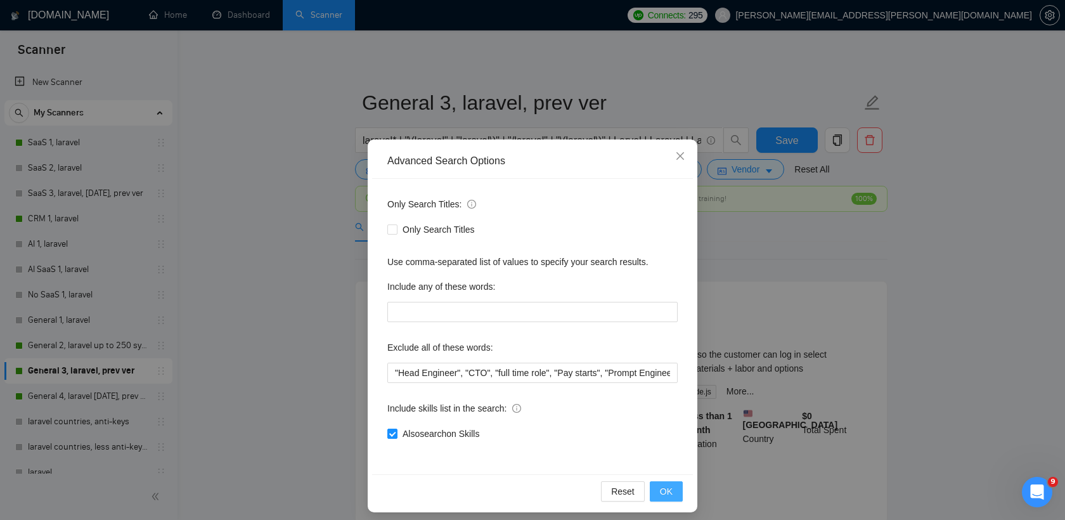
click at [671, 493] on span "OK" at bounding box center [666, 491] width 13 height 14
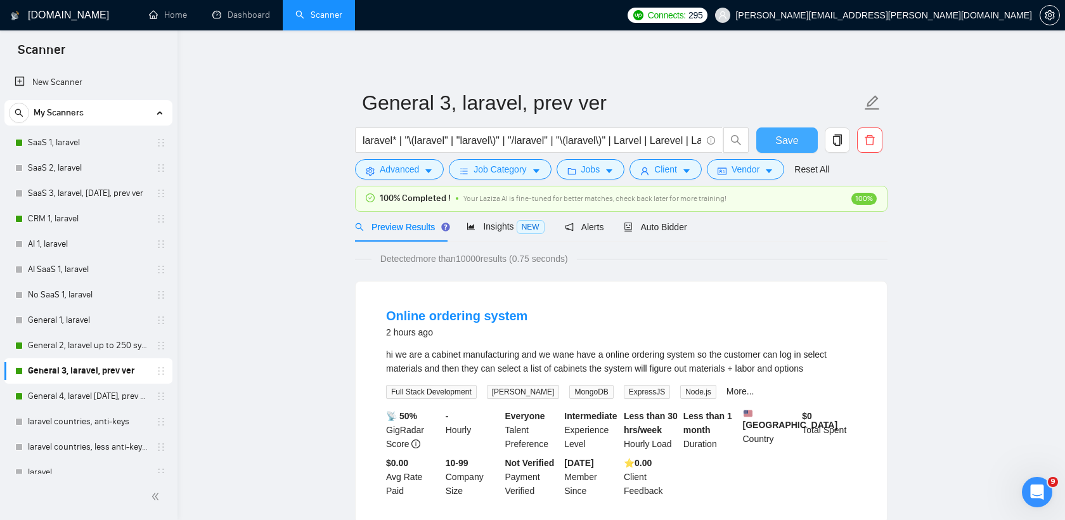
click at [775, 145] on span "Save" at bounding box center [786, 140] width 23 height 16
click at [83, 347] on link "General 2, laravel up to 250 symb" at bounding box center [88, 345] width 120 height 25
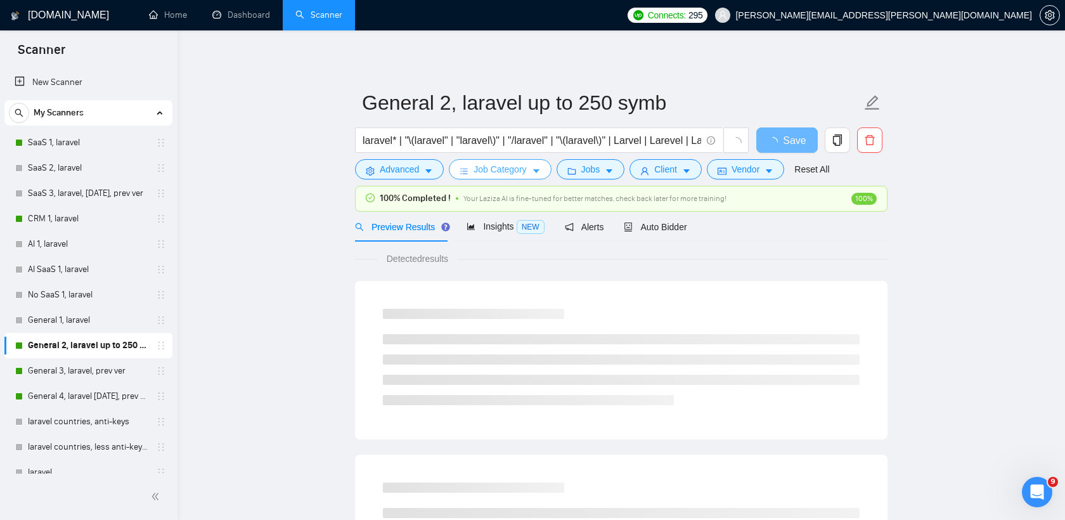
click at [484, 167] on span "Job Category" at bounding box center [499, 169] width 53 height 14
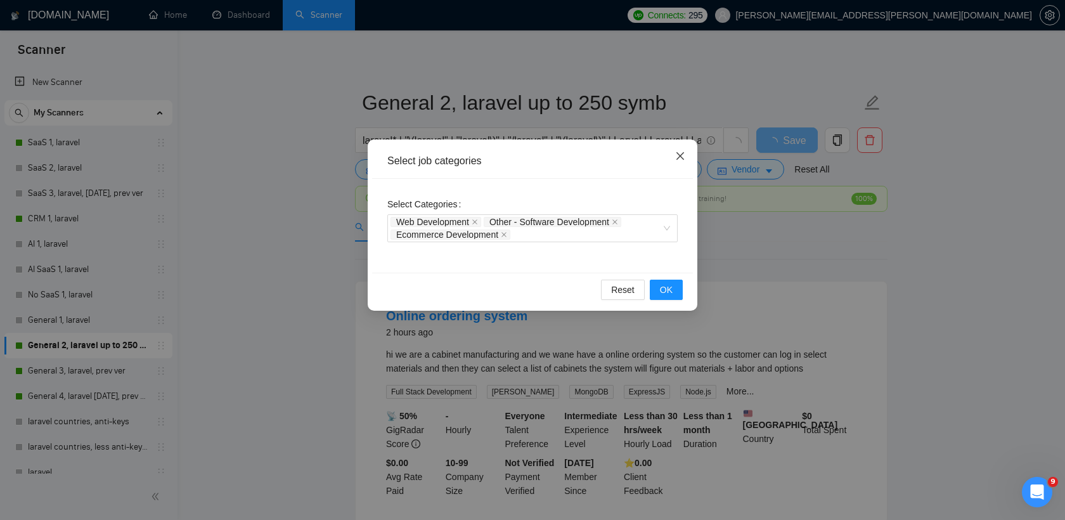
click at [682, 158] on icon "close" at bounding box center [680, 156] width 8 height 8
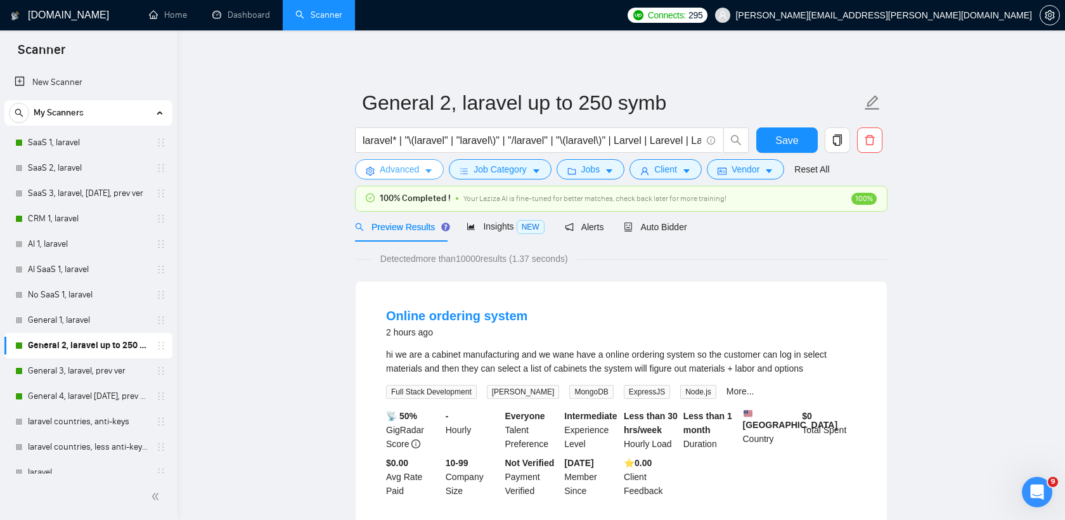
click at [396, 170] on span "Advanced" at bounding box center [399, 169] width 39 height 14
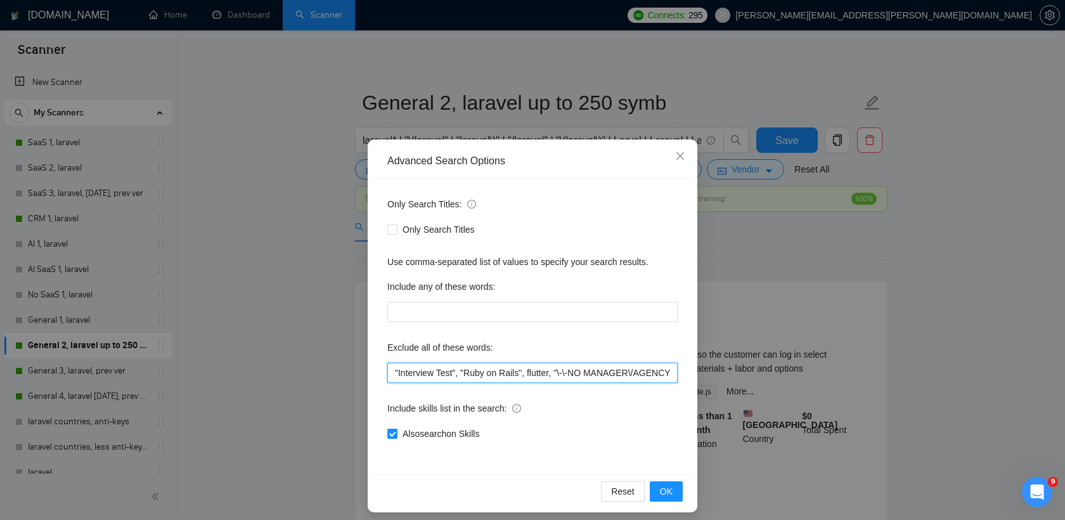
click at [435, 373] on input ""Interview Test", "Ruby on Rails", flutter, "\-\-NO MANAGER\/AGENCY\-\-", "Join…" at bounding box center [532, 373] width 290 height 20
paste input "Head Engineer", "CTO", "full time role", "Pay starts", "Prompt Engineer", "Tria…"
type input ""Head Engineer", "CTO", "full time role", "Pay starts", "Prompt Engineer", "Tri…"
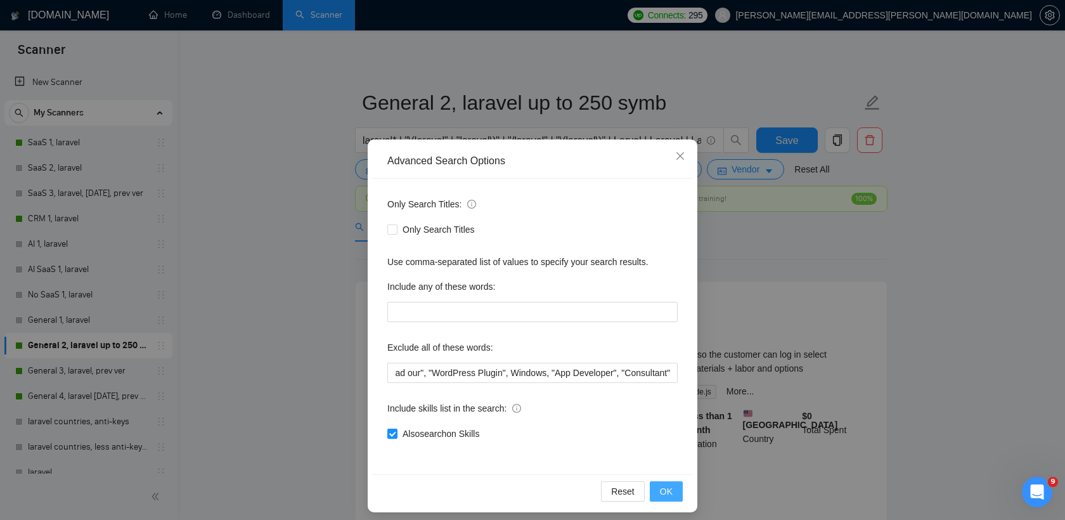
click at [669, 491] on span "OK" at bounding box center [666, 491] width 13 height 14
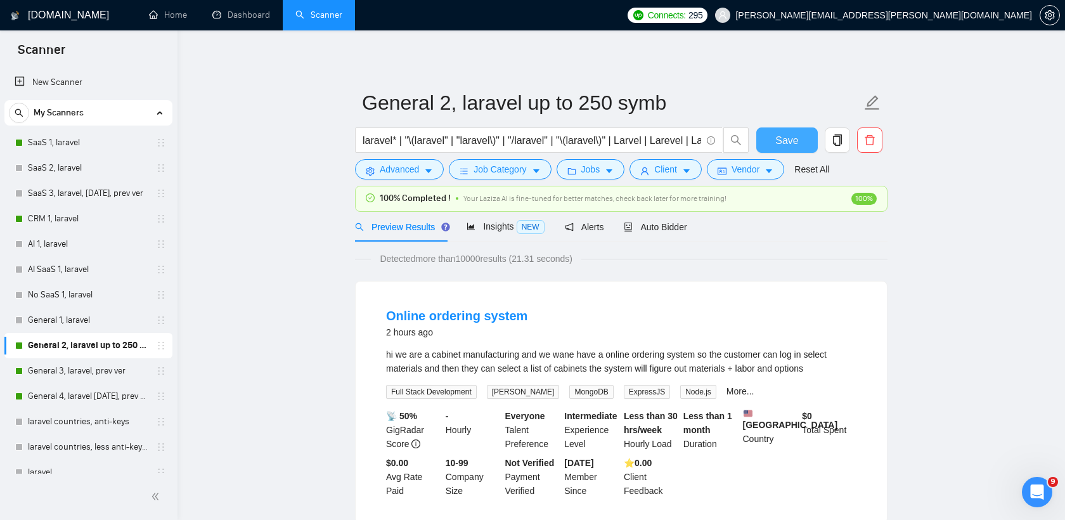
click at [789, 145] on span "Save" at bounding box center [786, 140] width 23 height 16
click at [98, 397] on link "General 4, laravel [DATE], prev ver" at bounding box center [88, 395] width 120 height 25
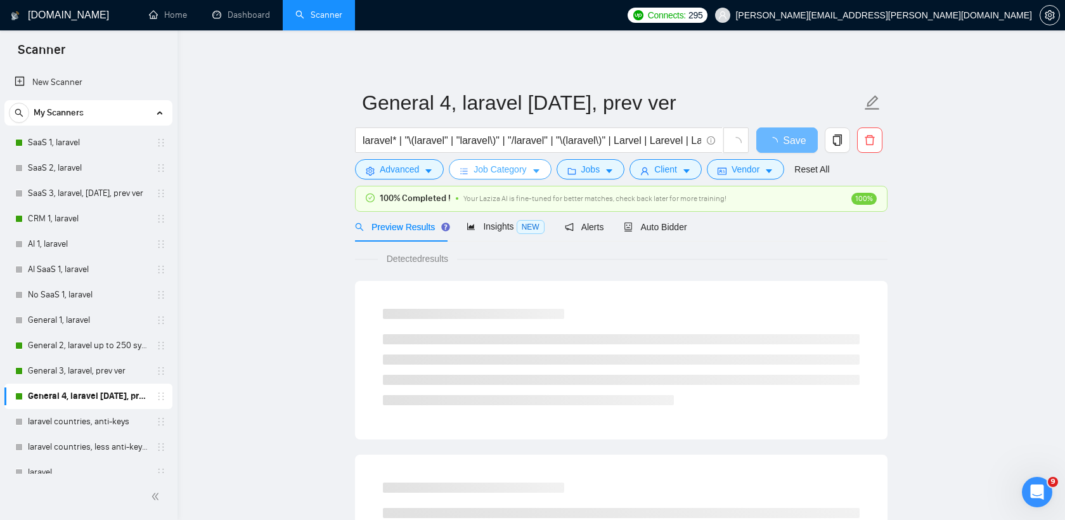
click at [499, 164] on span "Job Category" at bounding box center [499, 169] width 53 height 14
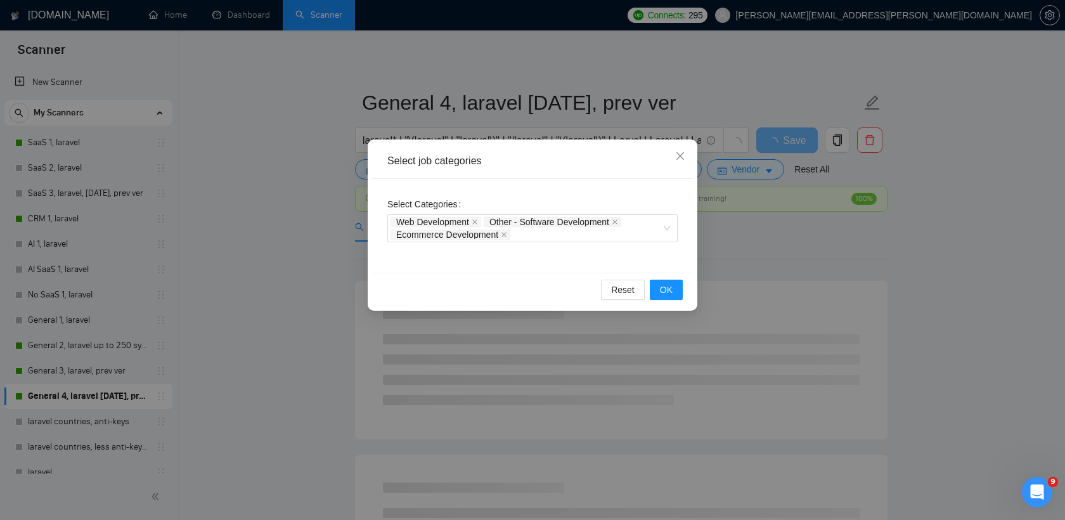
click at [330, 196] on div "Select job categories Select Categories Web Development Other - Software Develo…" at bounding box center [532, 260] width 1065 height 520
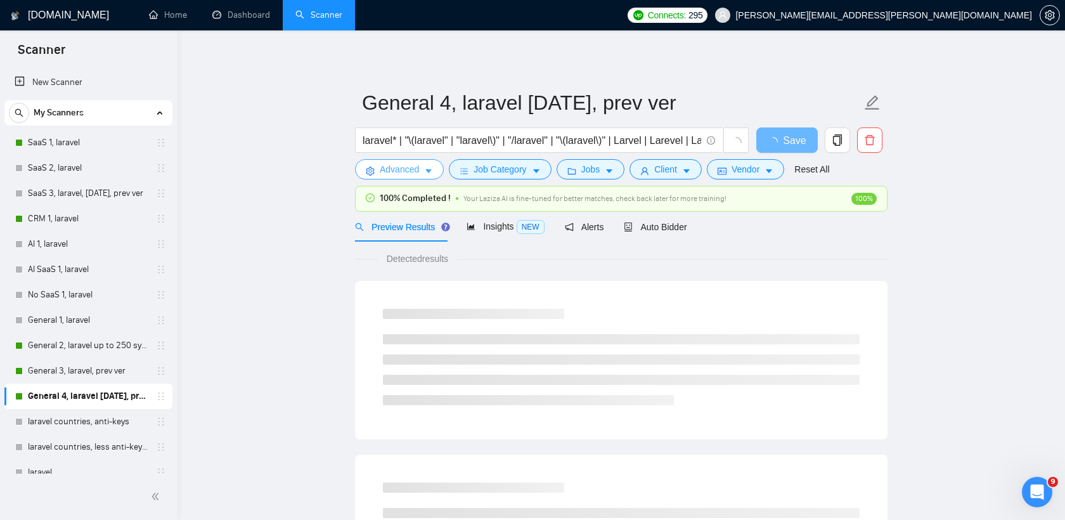
click at [383, 172] on span "Advanced" at bounding box center [399, 169] width 39 height 14
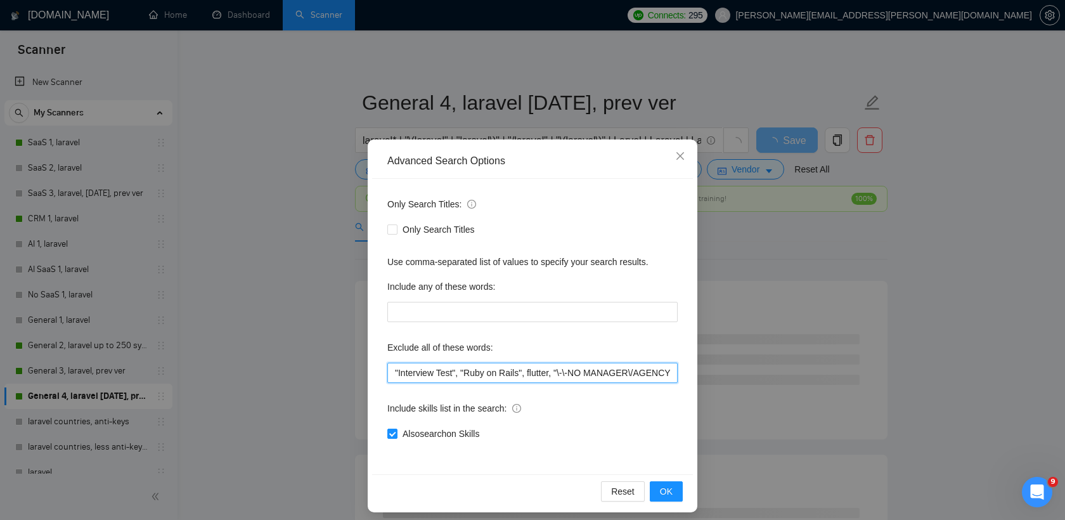
click at [440, 364] on input ""Interview Test", "Ruby on Rails", flutter, "\-\-NO MANAGER\/AGENCY\-\-", "Join…" at bounding box center [532, 373] width 290 height 20
paste input "Head Engineer", "CTO", "full time role", "Pay starts", "Prompt Engineer", "Tria…"
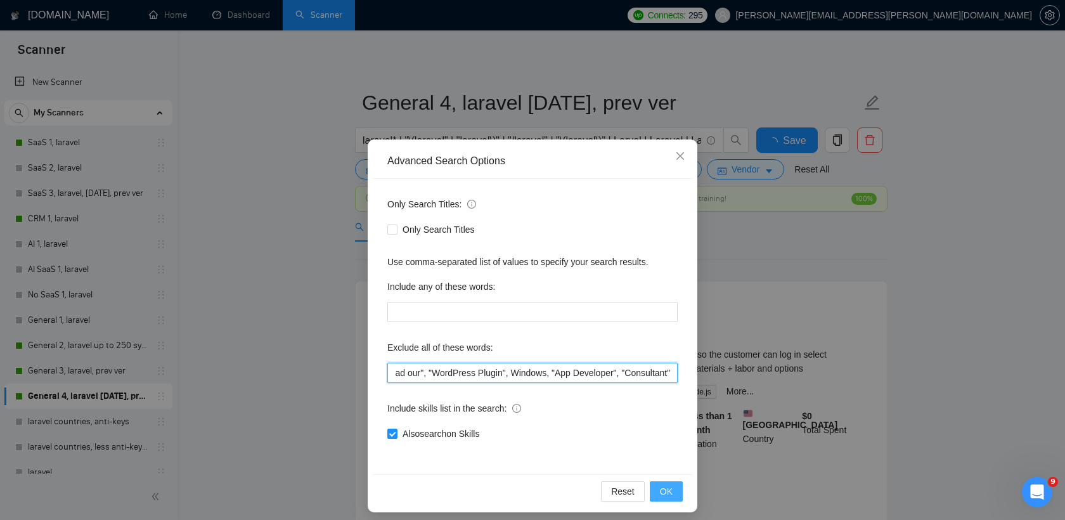
type input ""Head Engineer", "CTO", "full time role", "Pay starts", "Prompt Engineer", "Tri…"
click at [668, 488] on span "OK" at bounding box center [666, 491] width 13 height 14
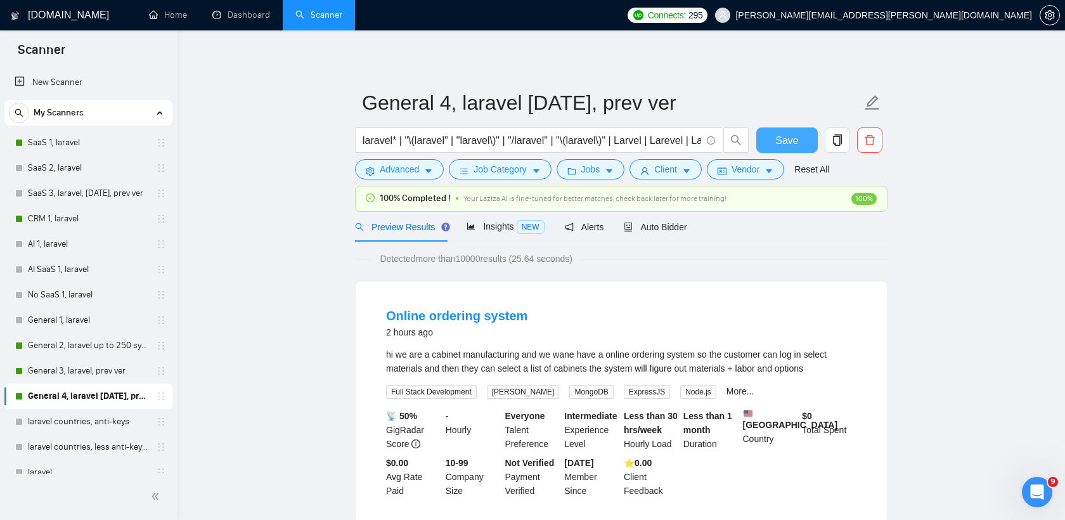
click at [787, 145] on span "Save" at bounding box center [786, 140] width 23 height 16
click at [95, 371] on link "General 3, laravel, prev ver" at bounding box center [88, 370] width 120 height 25
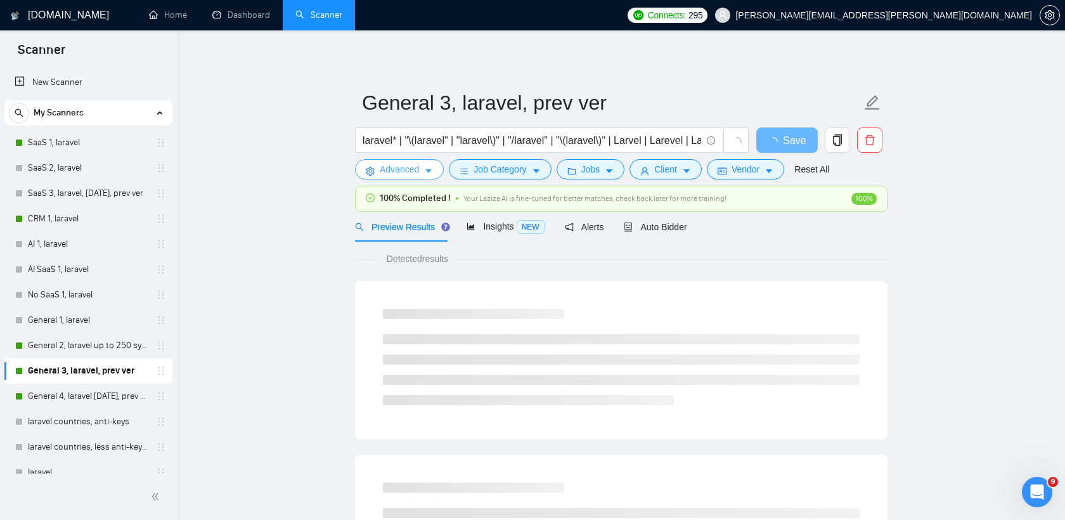
click at [427, 167] on icon "caret-down" at bounding box center [428, 171] width 9 height 9
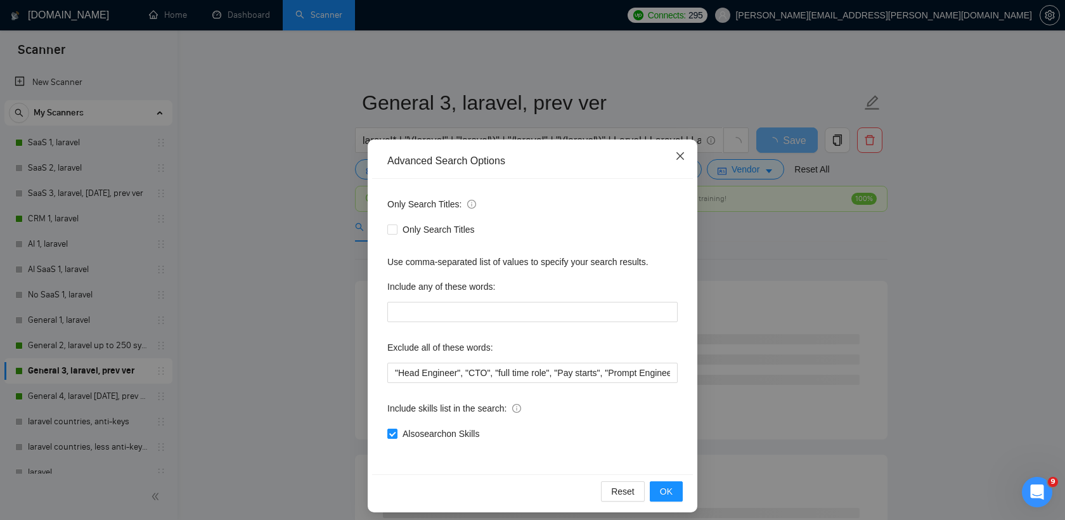
click at [675, 155] on icon "close" at bounding box center [680, 156] width 10 height 10
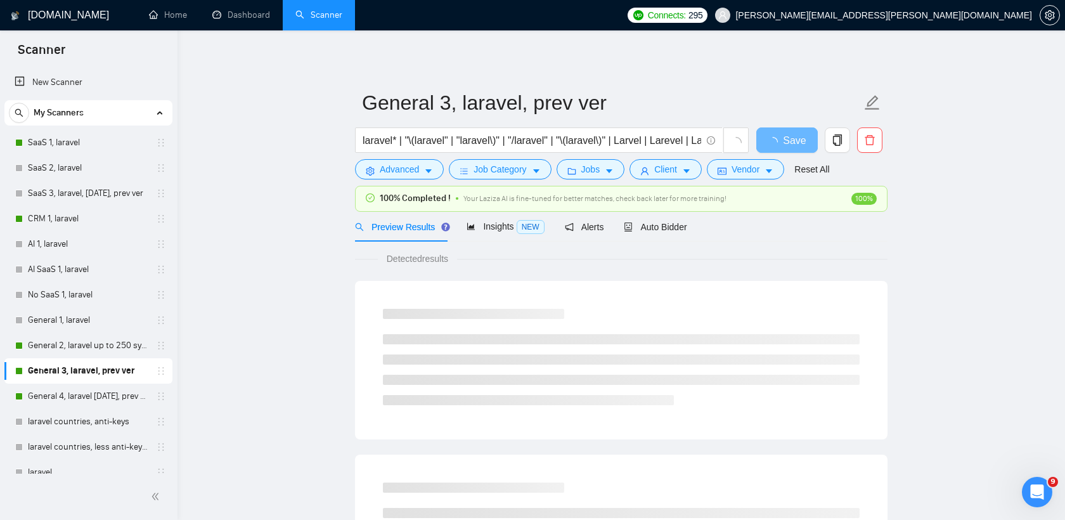
click at [501, 181] on form "General 3, laravel, prev ver laravel* | "\(laravel" | "laravel\)" | "/laravel" …" at bounding box center [621, 133] width 532 height 103
click at [517, 164] on span "Job Category" at bounding box center [499, 169] width 53 height 14
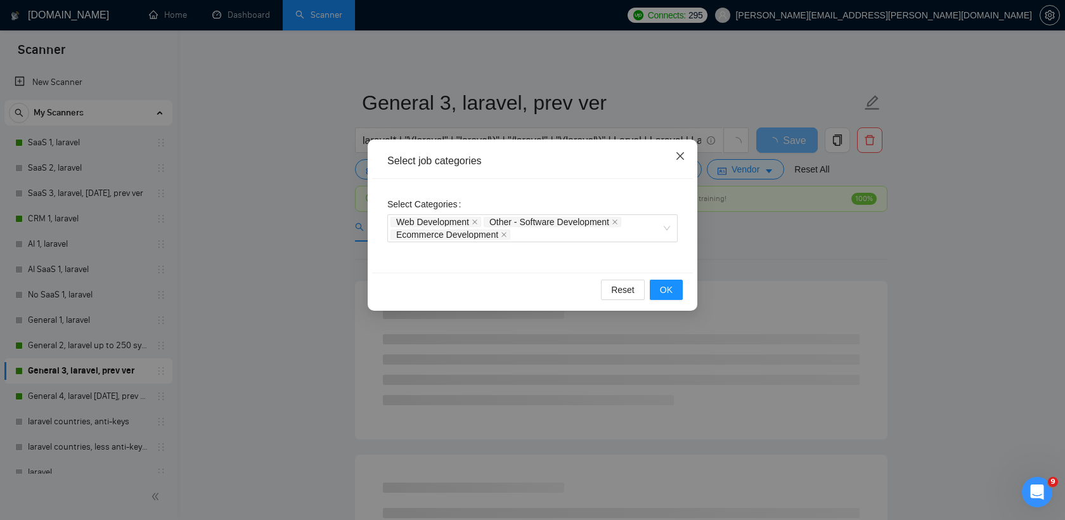
click at [679, 154] on icon "close" at bounding box center [680, 156] width 10 height 10
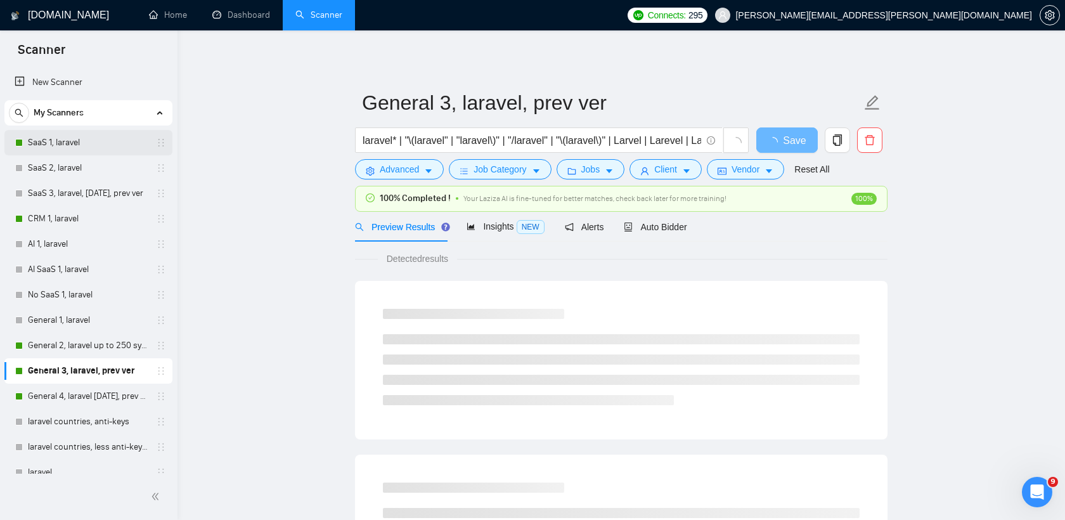
click at [67, 142] on link "SaaS 1, laravel" at bounding box center [88, 142] width 120 height 25
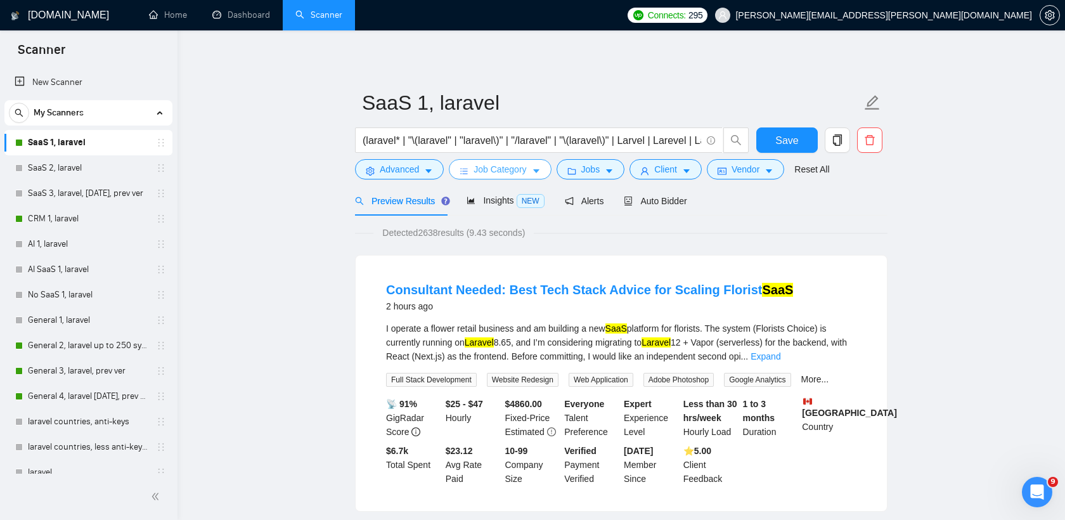
click at [507, 175] on span "Job Category" at bounding box center [499, 169] width 53 height 14
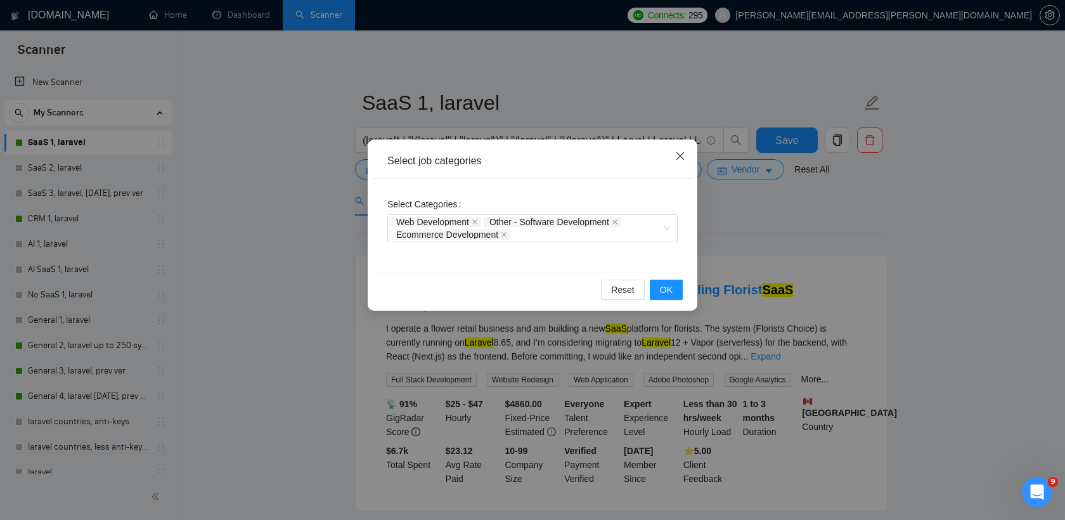
click at [682, 156] on icon "close" at bounding box center [680, 156] width 10 height 10
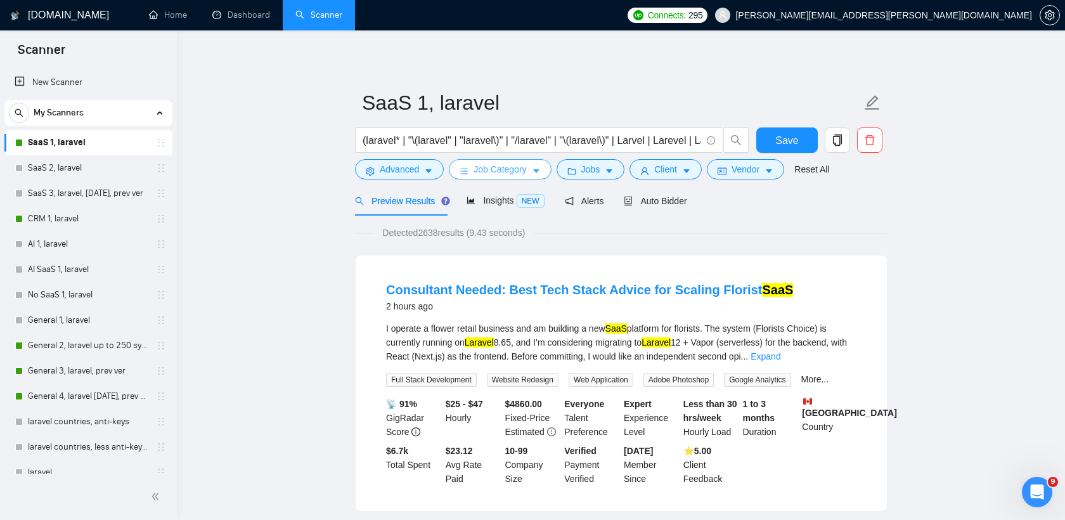
click at [497, 168] on span "Job Category" at bounding box center [499, 169] width 53 height 14
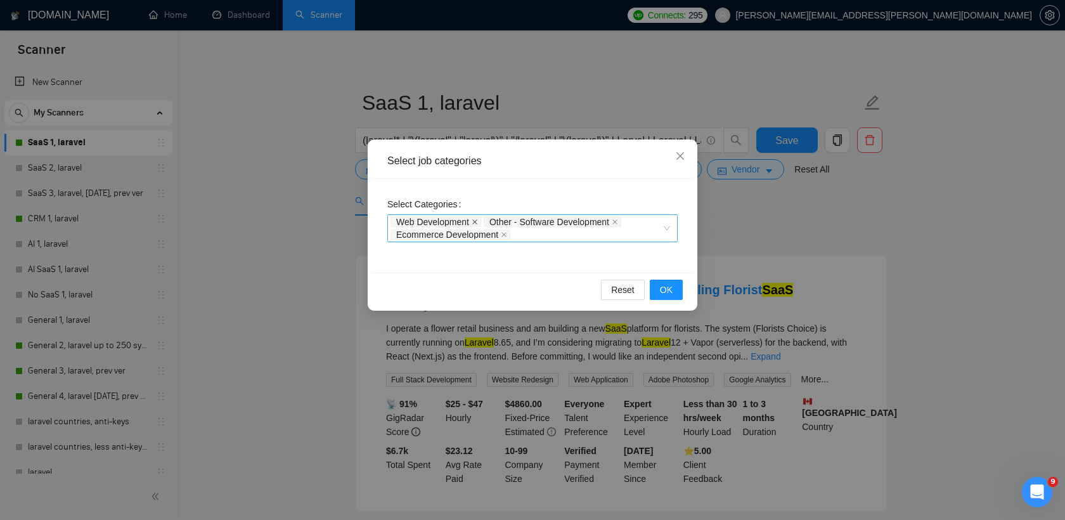
click at [477, 221] on icon "close" at bounding box center [474, 221] width 5 height 5
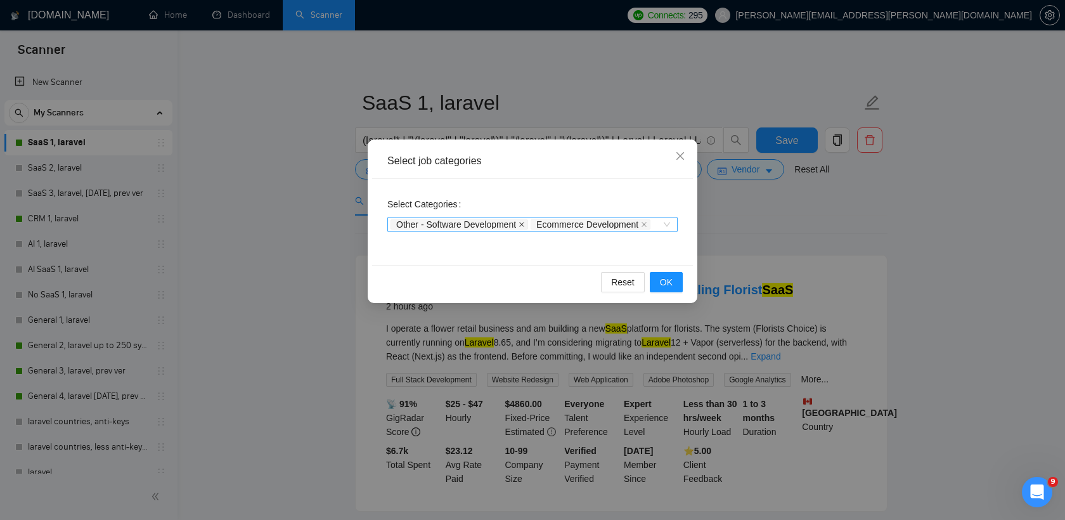
click at [525, 221] on span at bounding box center [521, 224] width 6 height 9
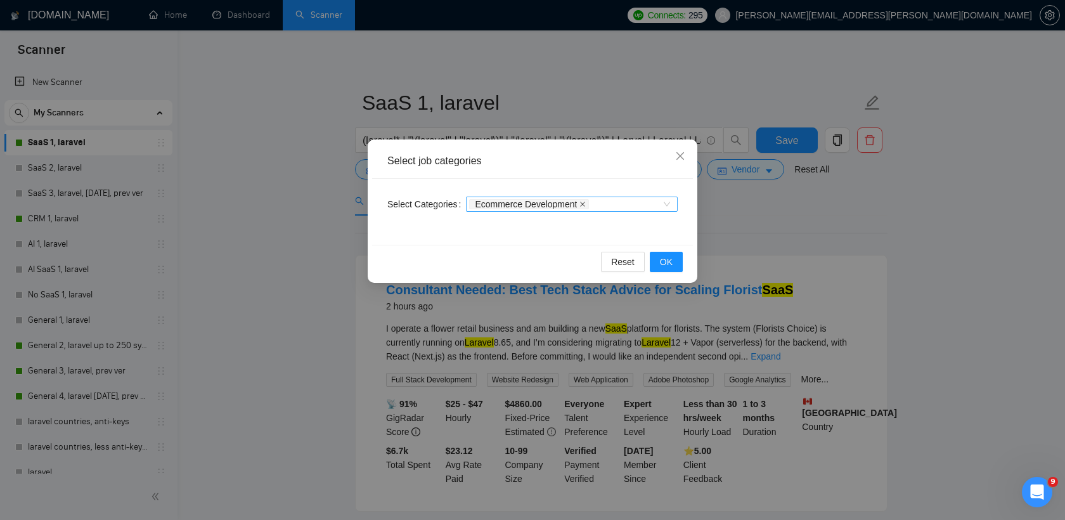
click at [586, 202] on icon "close" at bounding box center [583, 204] width 5 height 5
click at [658, 254] on button "OK" at bounding box center [666, 262] width 33 height 20
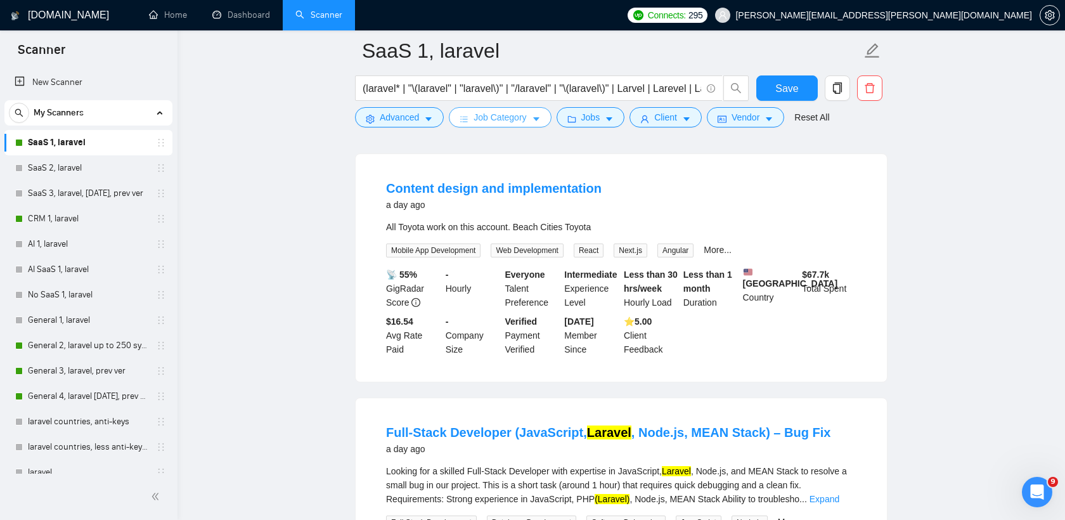
scroll to position [1178, 0]
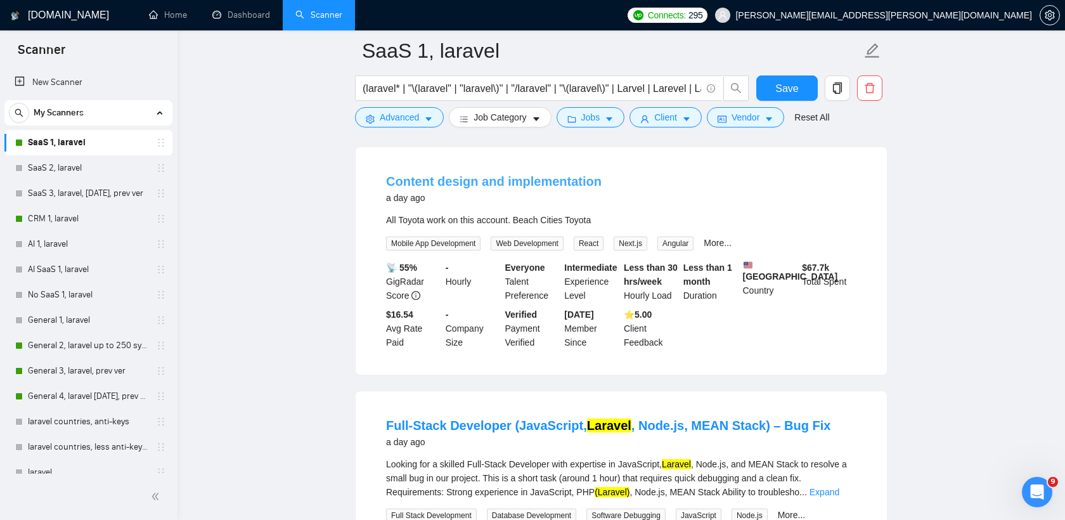
click at [547, 188] on link "Content design and implementation" at bounding box center [494, 181] width 216 height 14
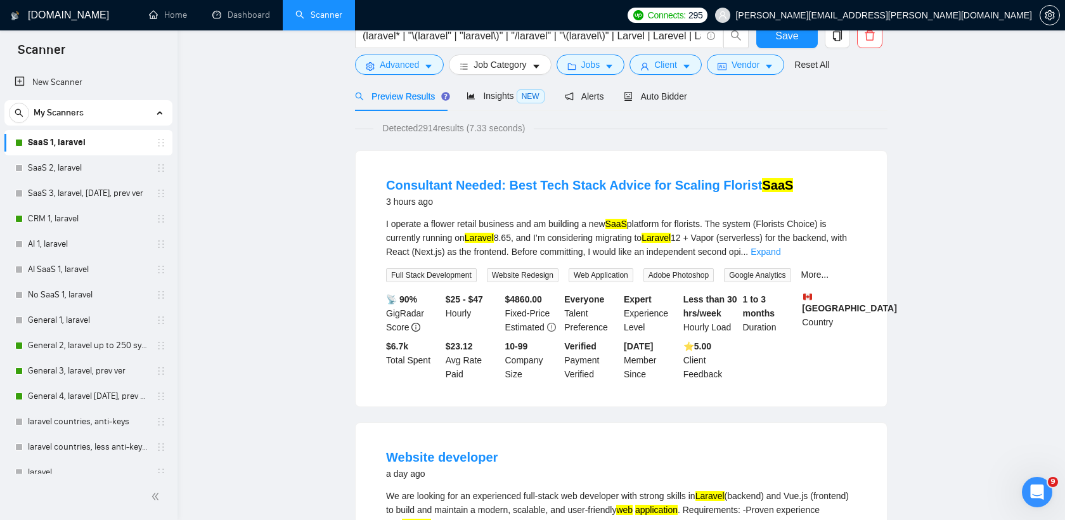
scroll to position [0, 0]
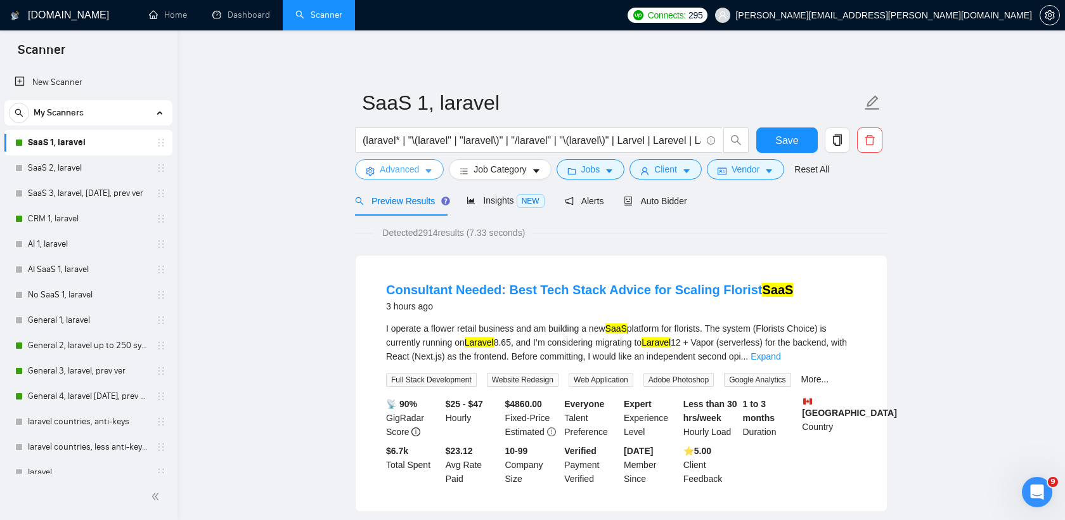
click at [425, 174] on icon "caret-down" at bounding box center [428, 171] width 9 height 9
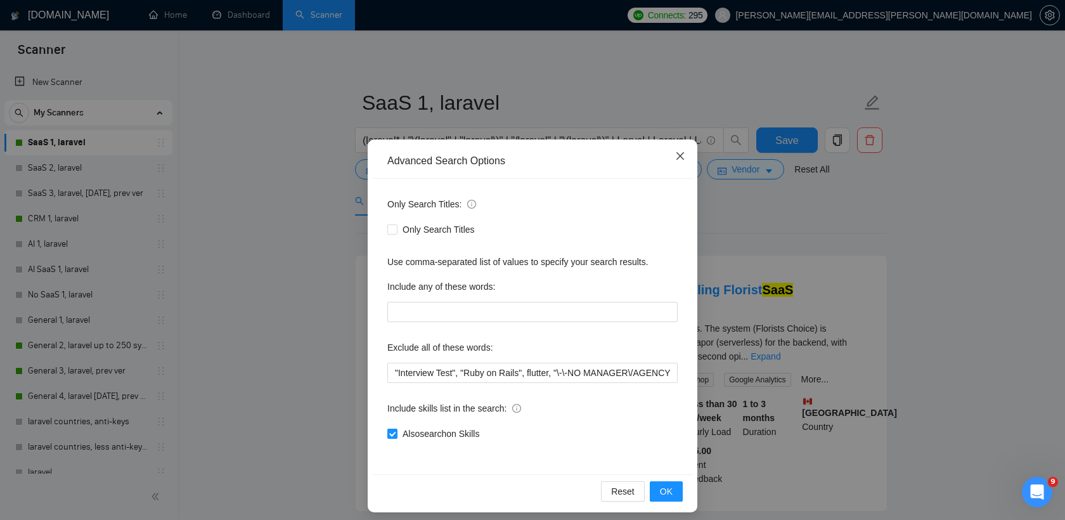
click at [680, 158] on icon "close" at bounding box center [680, 156] width 10 height 10
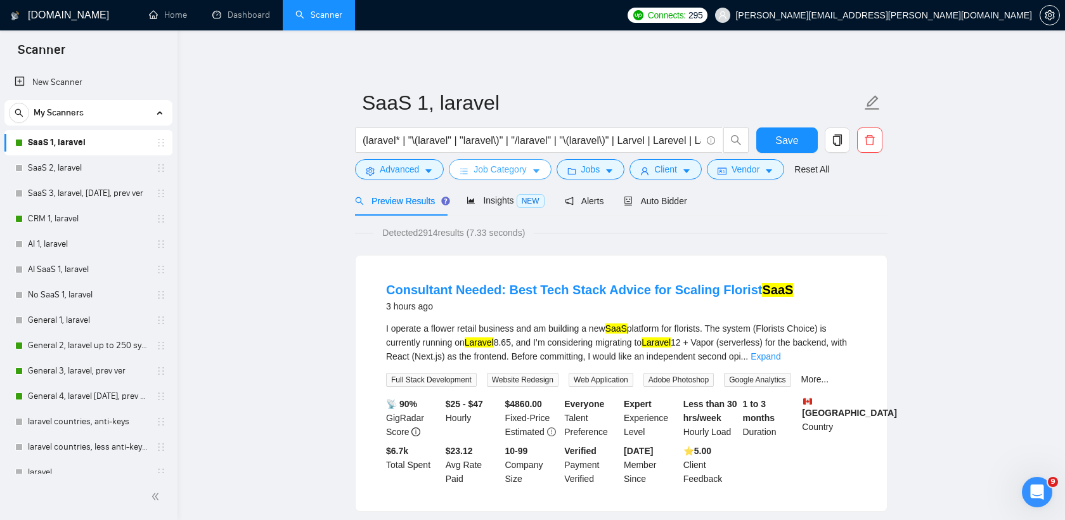
click at [477, 175] on span "Job Category" at bounding box center [499, 169] width 53 height 14
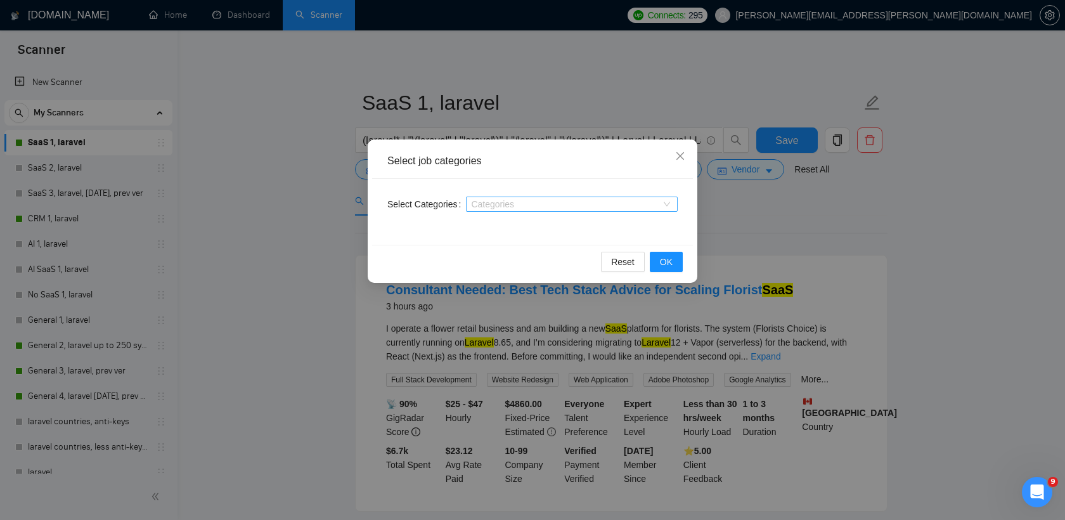
click at [496, 202] on div at bounding box center [565, 204] width 193 height 10
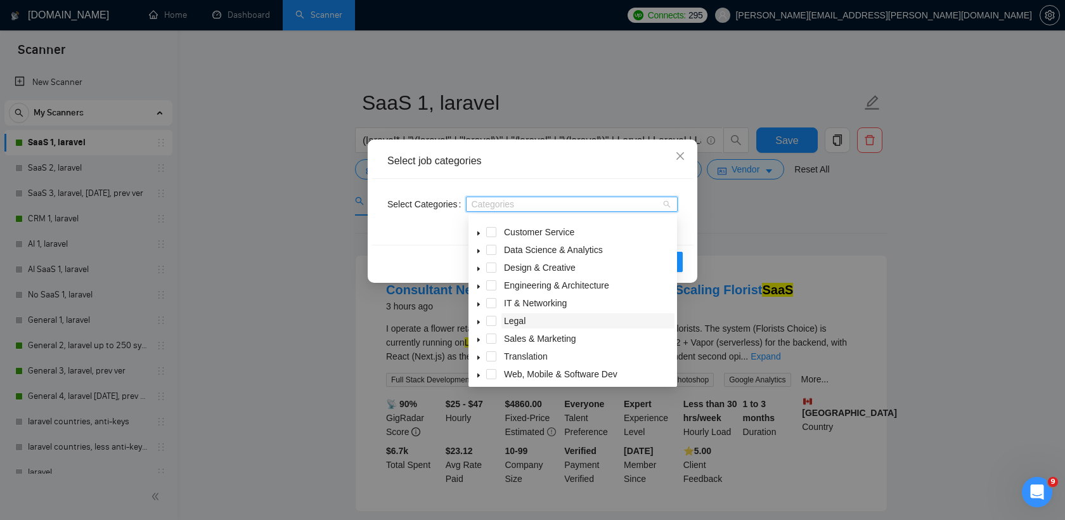
scroll to position [51, 0]
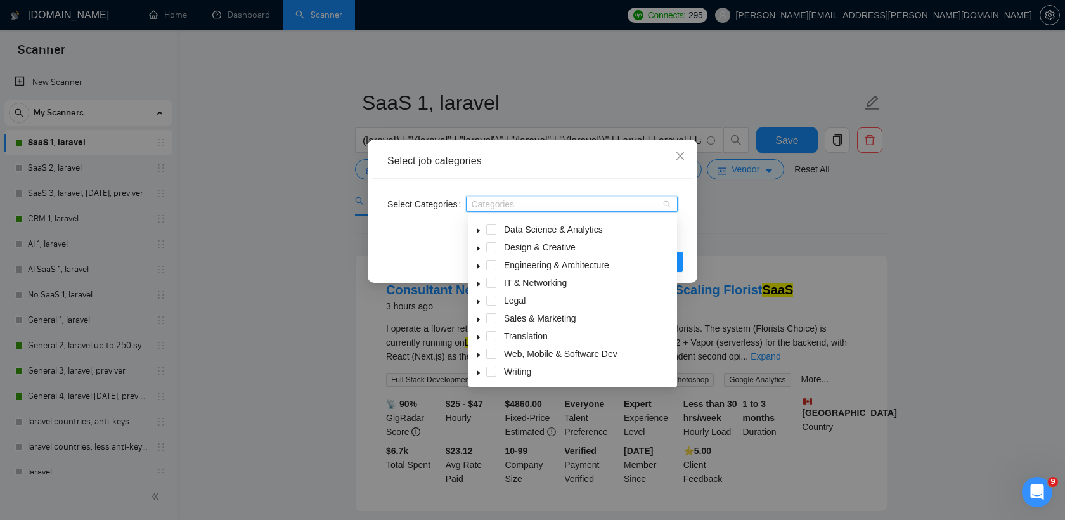
click at [480, 263] on icon "caret-down" at bounding box center [478, 266] width 6 height 6
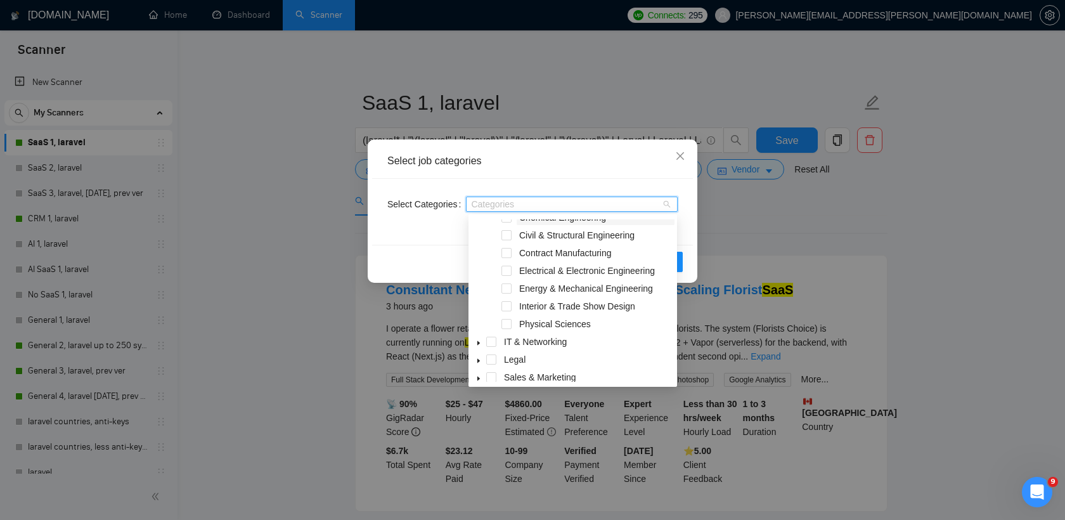
scroll to position [156, 0]
click at [683, 151] on icon "close" at bounding box center [680, 156] width 10 height 10
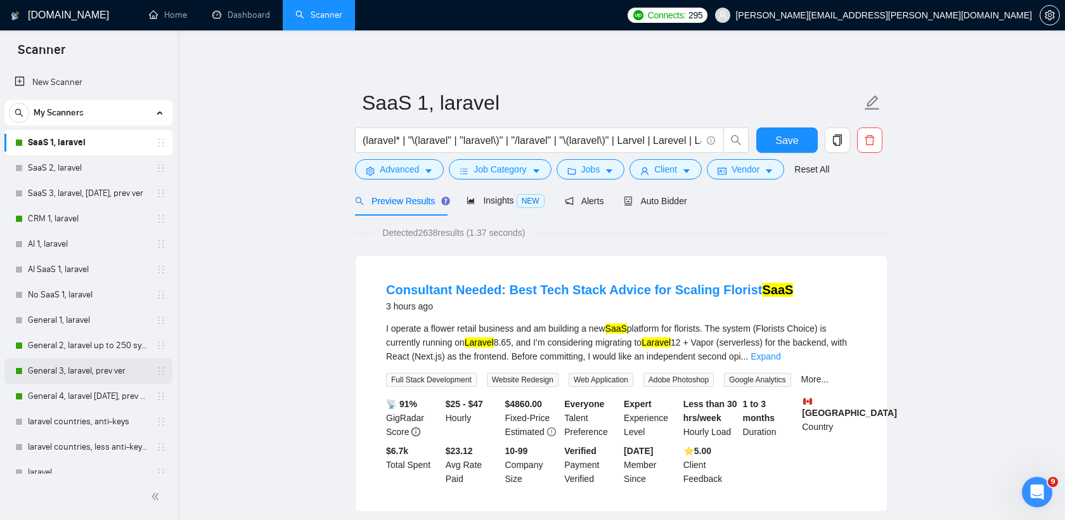
click at [74, 370] on link "General 3, laravel, prev ver" at bounding box center [88, 370] width 120 height 25
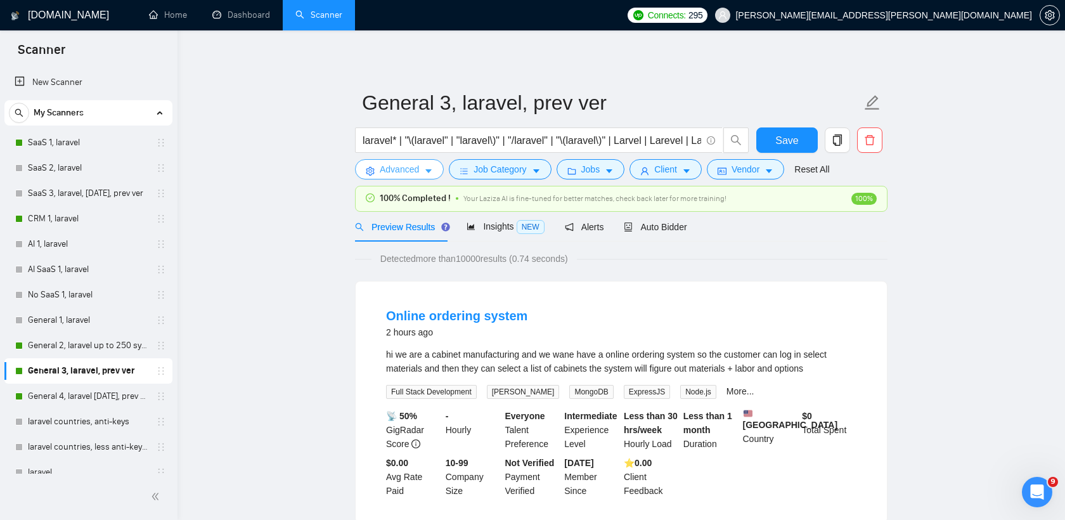
click at [420, 171] on button "Advanced" at bounding box center [399, 169] width 89 height 20
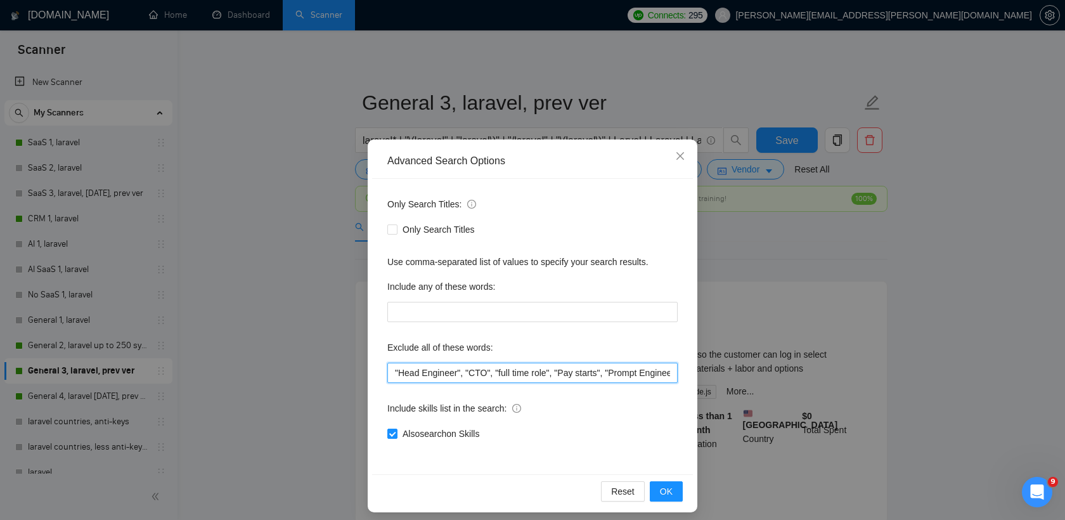
click at [467, 366] on input ""Head Engineer", "CTO", "full time role", "Pay starts", "Prompt Engineer", "Tri…" at bounding box center [532, 373] width 290 height 20
click at [677, 160] on icon "close" at bounding box center [680, 156] width 10 height 10
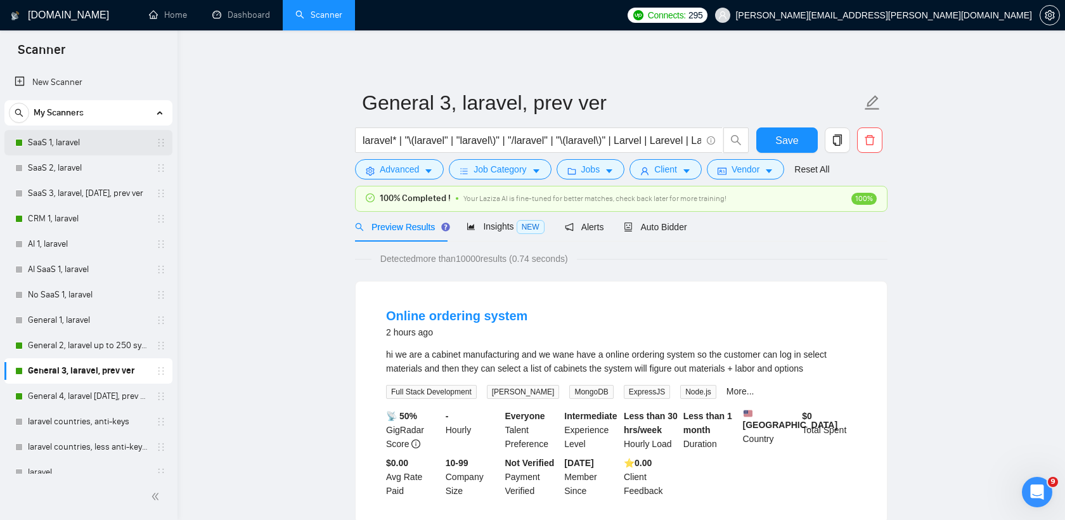
click at [90, 145] on link "SaaS 1, laravel" at bounding box center [88, 142] width 120 height 25
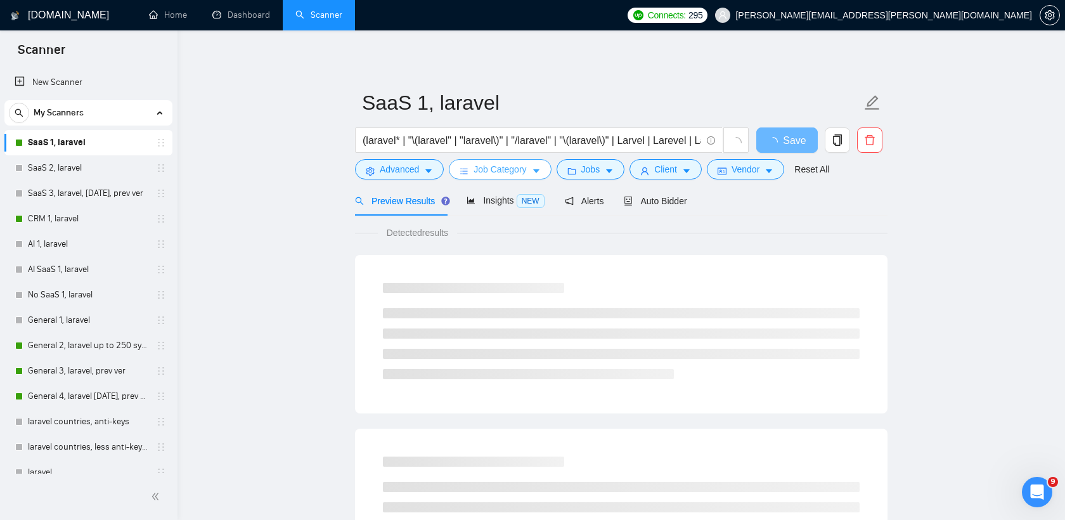
click at [480, 165] on span "Job Category" at bounding box center [499, 169] width 53 height 14
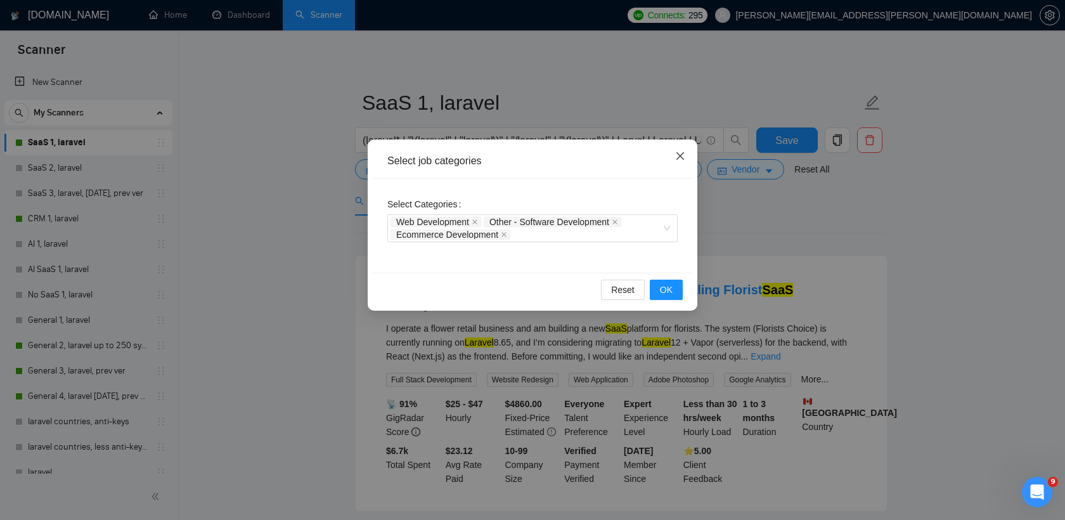
click at [675, 155] on icon "close" at bounding box center [680, 156] width 10 height 10
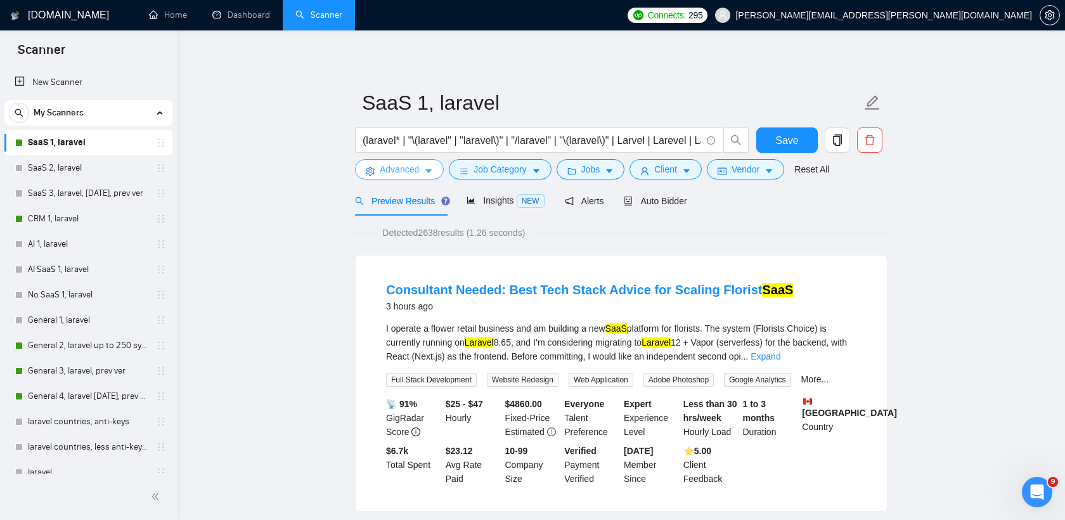
click at [406, 177] on button "Advanced" at bounding box center [399, 169] width 89 height 20
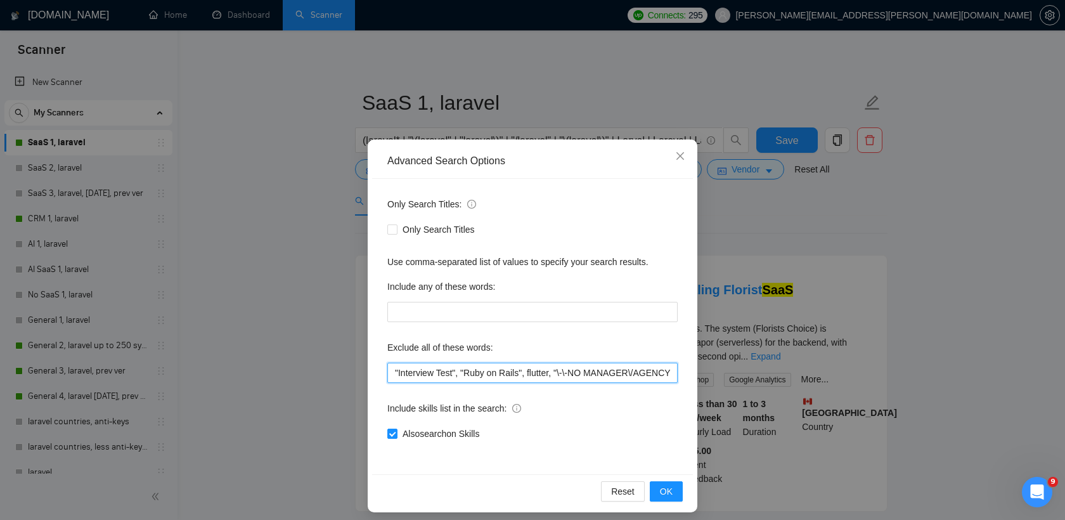
click at [471, 376] on input ""Interview Test", "Ruby on Rails", flutter, "\-\-NO MANAGER\/AGENCY\-\-", "Join…" at bounding box center [532, 373] width 290 height 20
paste input "Head Engineer", "CTO", "full time role", "Pay starts", "Prompt Engineer", "Tria…"
type input ""Head Engineer", "CTO", "full time role", "Pay starts", "Prompt Engineer", "Tri…"
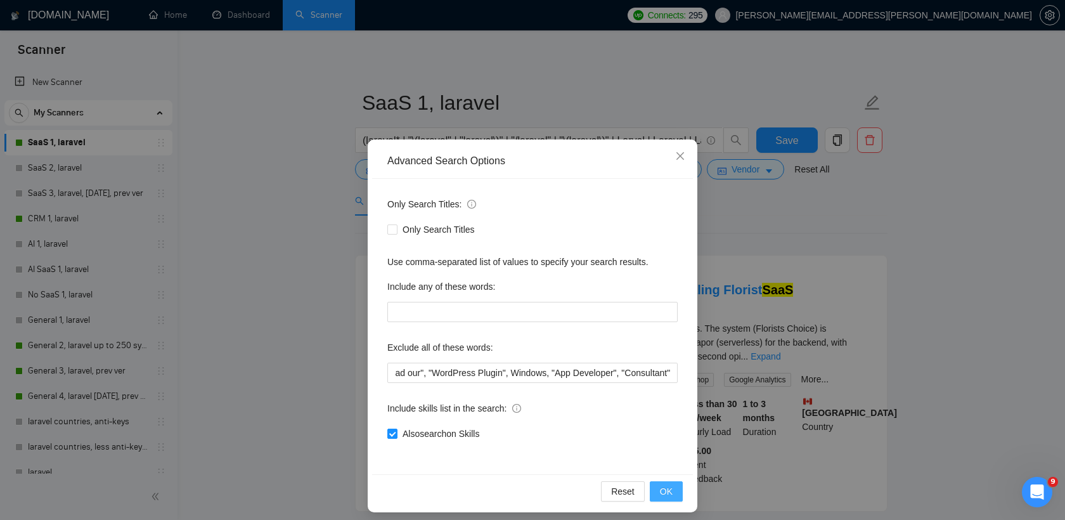
click at [674, 490] on button "OK" at bounding box center [666, 491] width 33 height 20
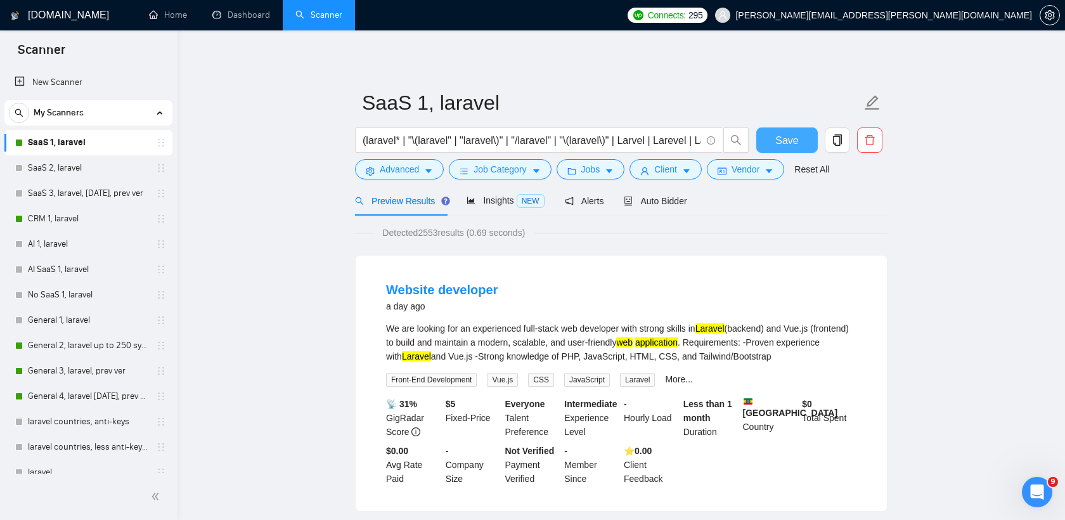
click at [782, 142] on span "Save" at bounding box center [786, 140] width 23 height 16
click at [67, 221] on link "CRM 1, laravel" at bounding box center [88, 218] width 120 height 25
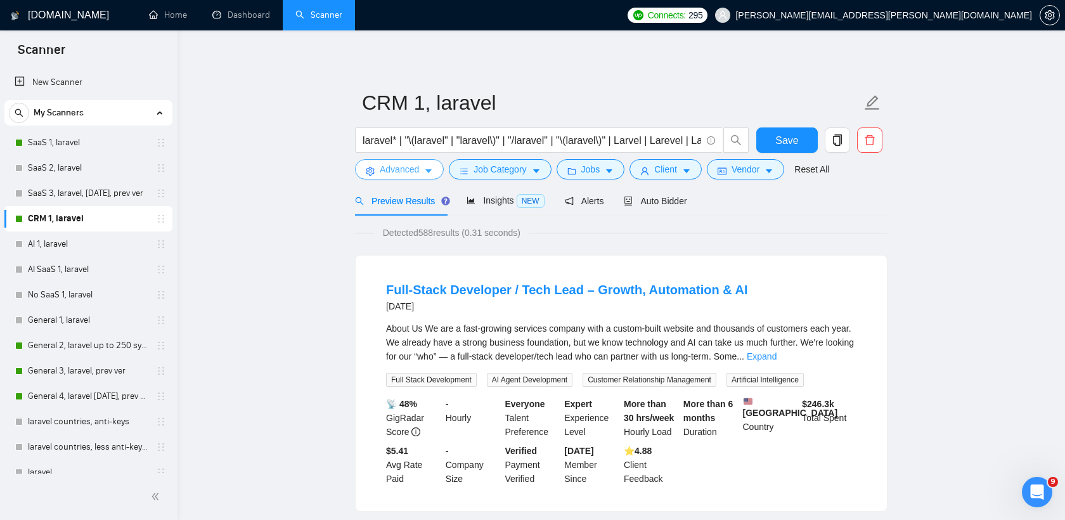
click at [410, 171] on span "Advanced" at bounding box center [399, 169] width 39 height 14
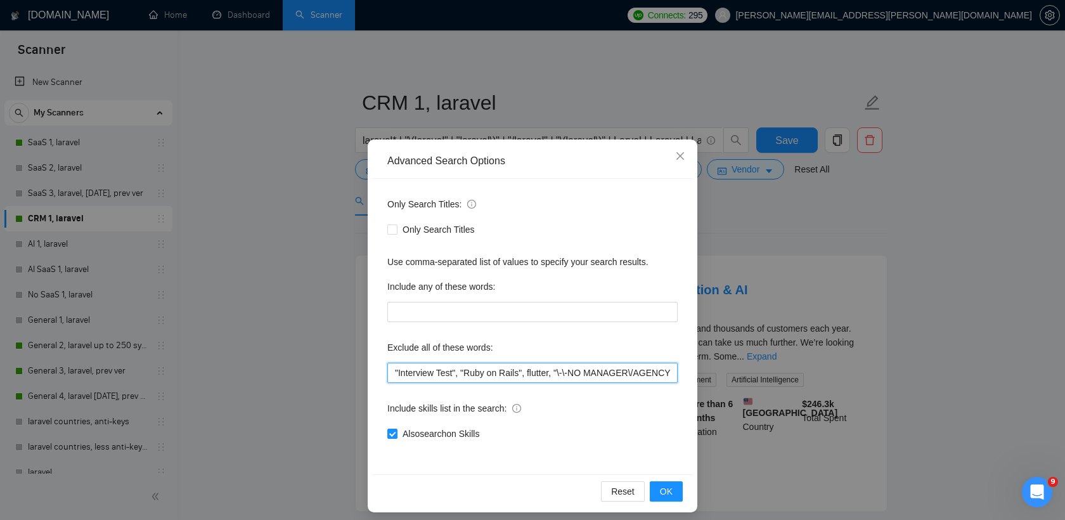
click at [482, 374] on input ""Interview Test", "Ruby on Rails", flutter, "\-\-NO MANAGER\/AGENCY\-\-", "Join…" at bounding box center [532, 373] width 290 height 20
paste input "Head Engineer", "CTO", "full time role", "Pay starts", "Prompt Engineer", "Tria…"
type input ""Head Engineer", "CTO", "full time role", "Pay starts", "Prompt Engineer", "Tri…"
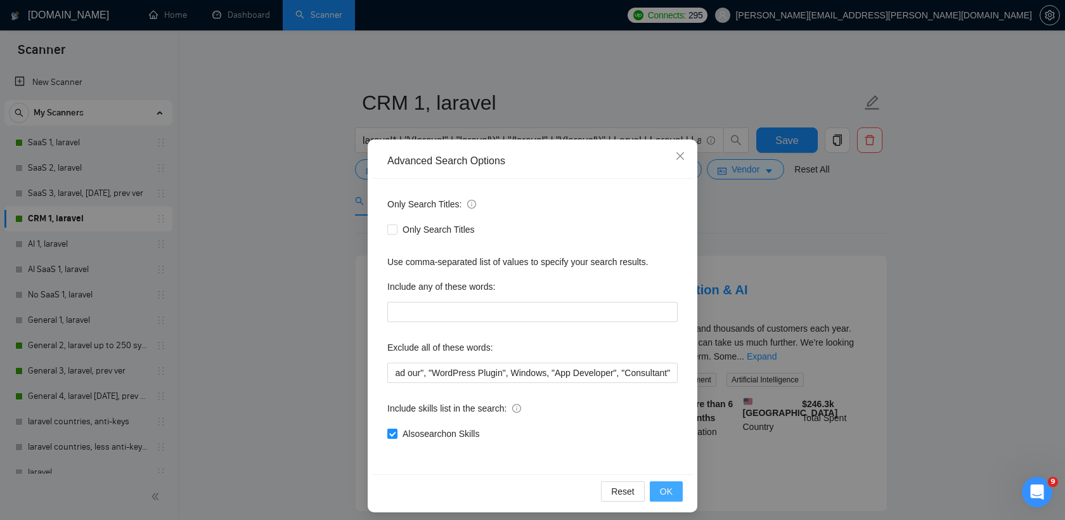
click at [674, 488] on button "OK" at bounding box center [666, 491] width 33 height 20
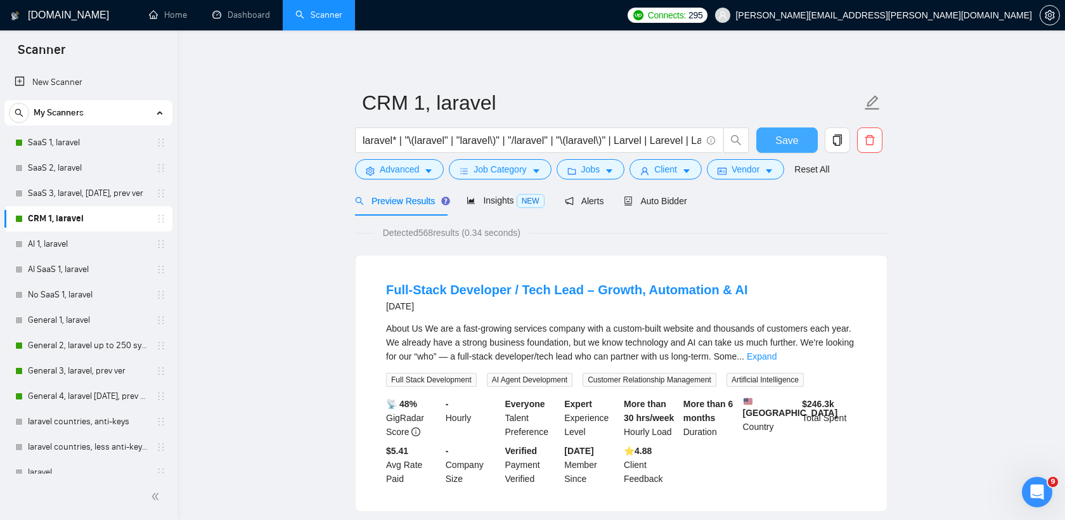
click at [786, 142] on span "Save" at bounding box center [786, 140] width 23 height 16
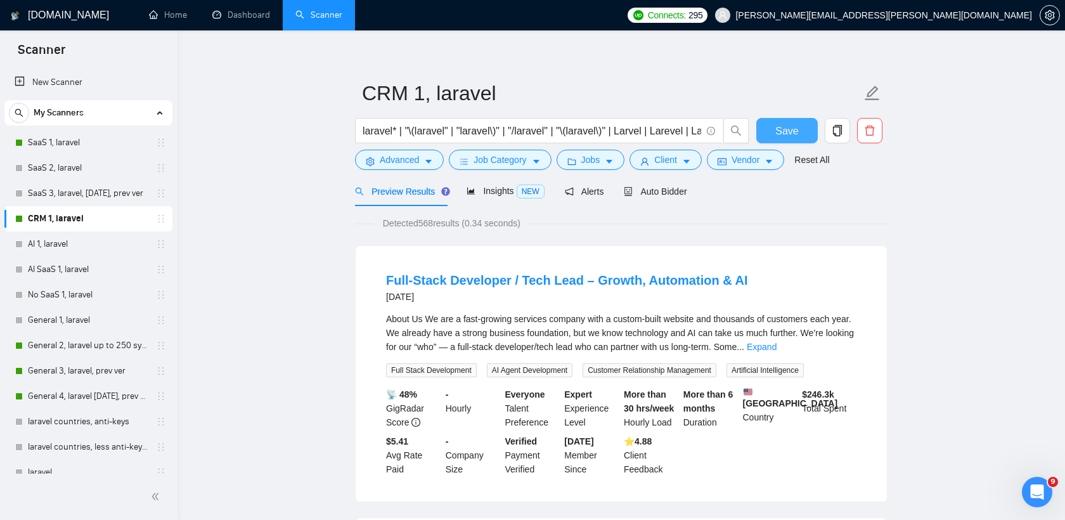
scroll to position [10, 0]
click at [776, 343] on link "Expand" at bounding box center [762, 346] width 30 height 10
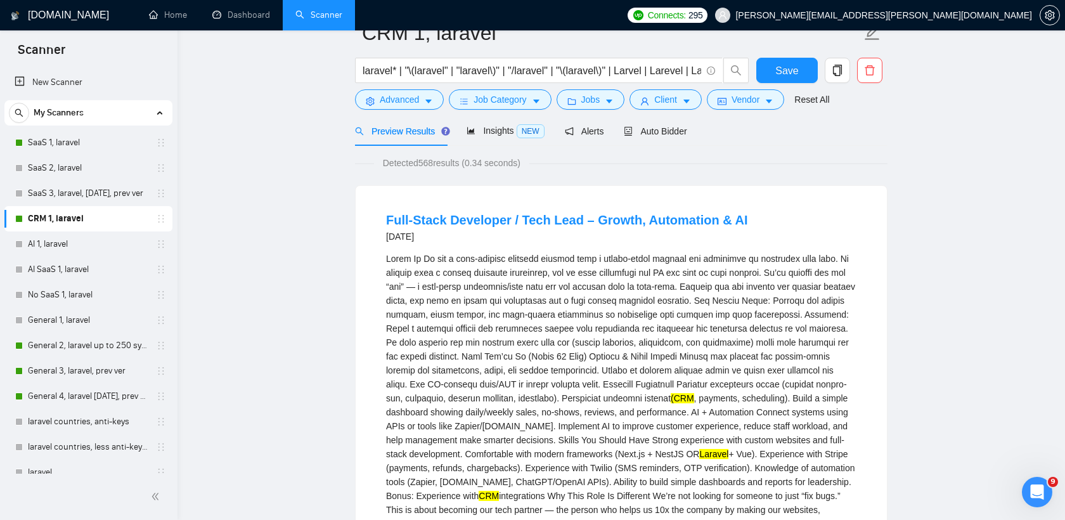
scroll to position [0, 0]
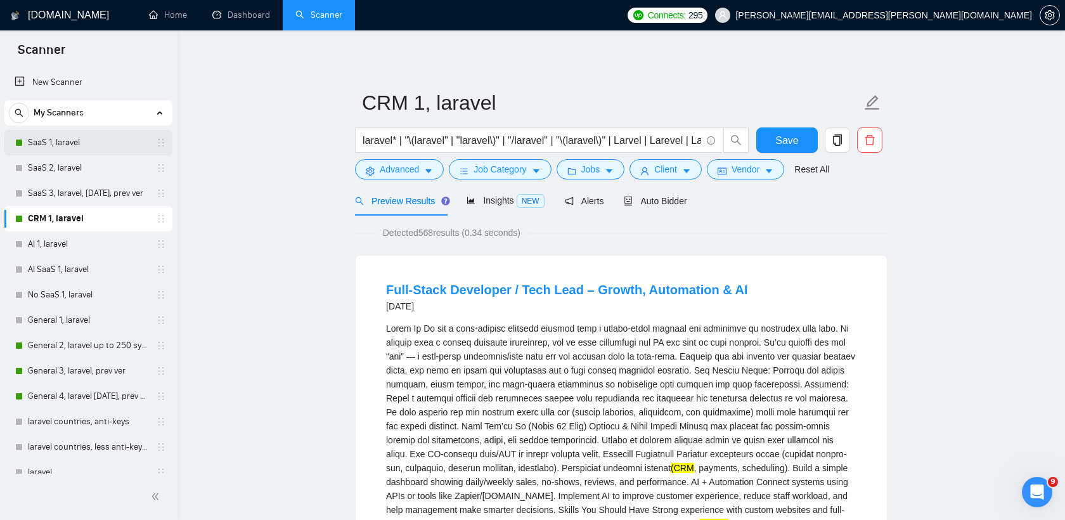
click at [63, 146] on link "SaaS 1, laravel" at bounding box center [88, 142] width 120 height 25
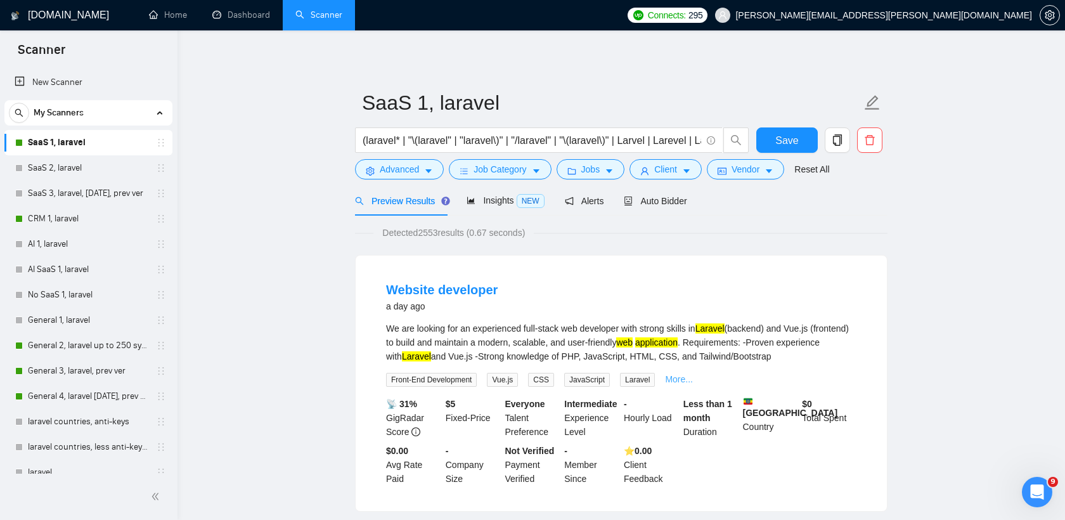
click at [688, 380] on link "More..." at bounding box center [679, 379] width 28 height 10
click at [618, 138] on input "(laravel* | "\(laravel" | "laravel\)" | "/laravel" | "\(laravel\)" | Larvel | L…" at bounding box center [532, 140] width 338 height 16
click at [581, 142] on input "(laravel* | "\(laravel" | "laravel\)" | "/laravel" | "\(laravel\)" | Larvel | L…" at bounding box center [532, 140] width 338 height 16
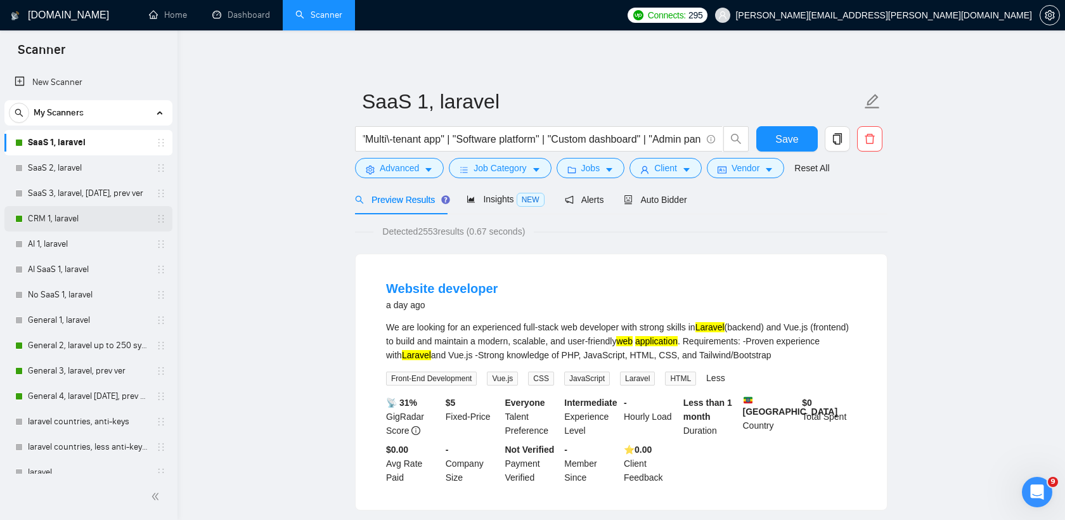
scroll to position [0, 0]
click at [83, 214] on link "CRM 1, laravel" at bounding box center [88, 218] width 120 height 25
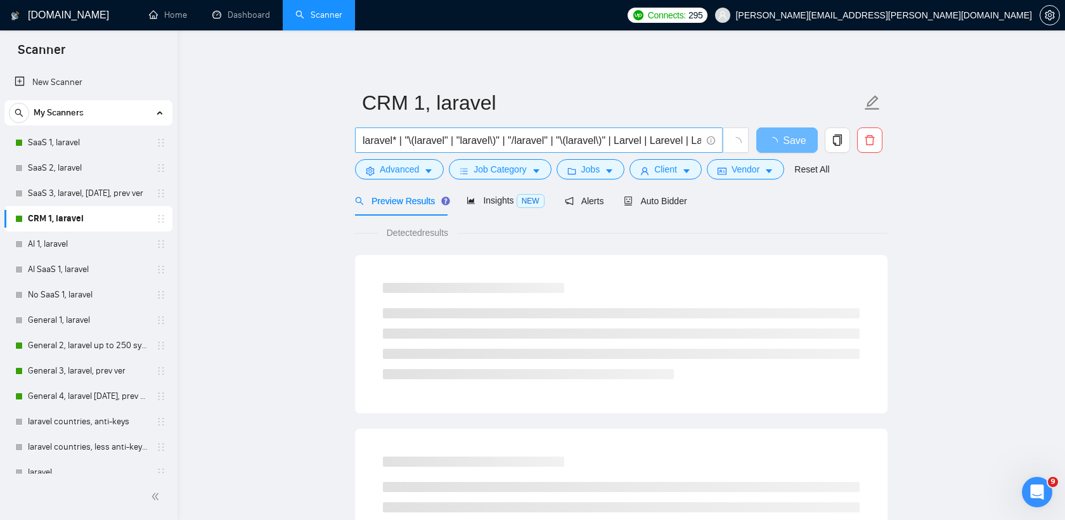
click at [595, 140] on input "laravel* | "\(laravel" | "laravel\)" | "/laravel" | "\(laravel\)" | Larvel | La…" at bounding box center [532, 140] width 338 height 16
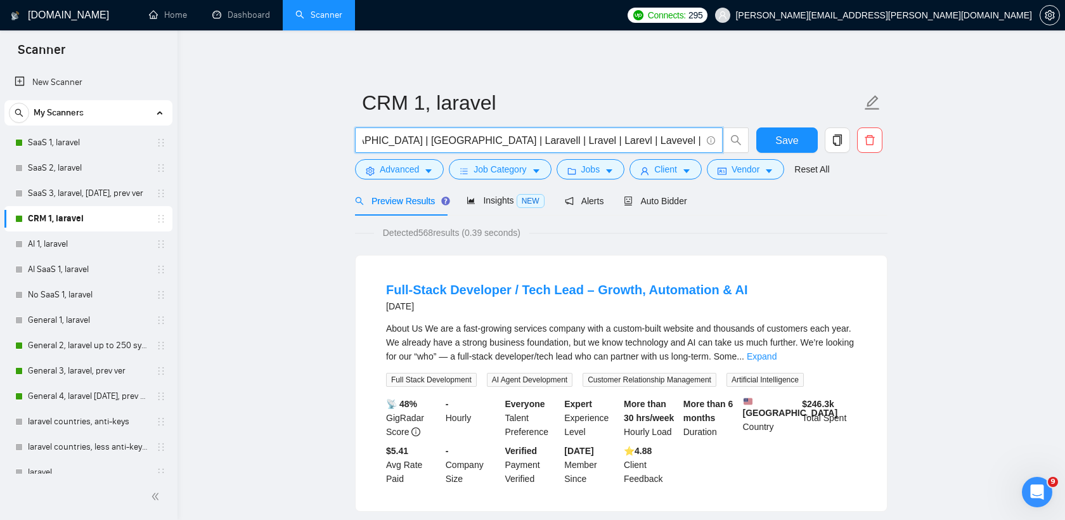
scroll to position [0, 1024]
click at [776, 361] on link "Expand" at bounding box center [762, 356] width 30 height 10
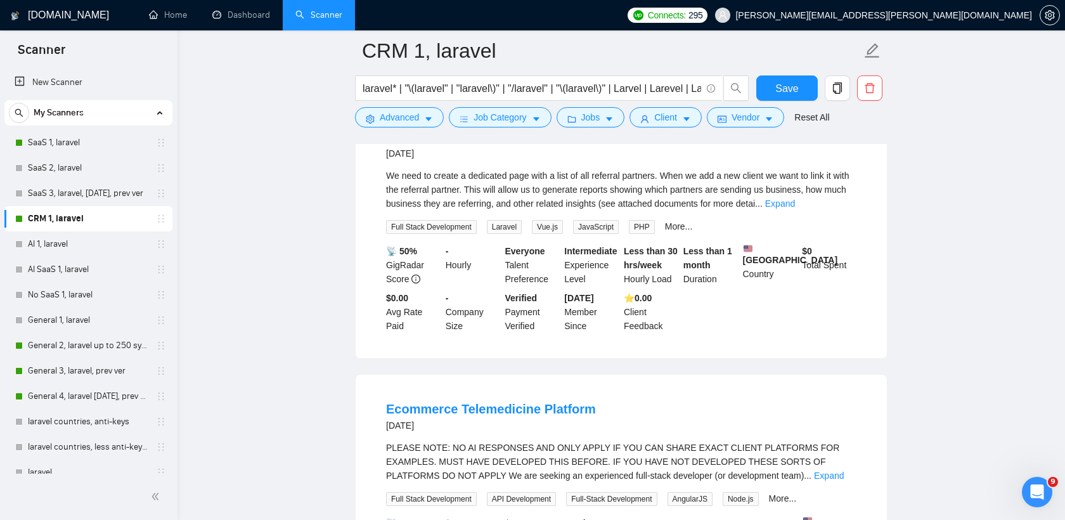
scroll to position [653, 0]
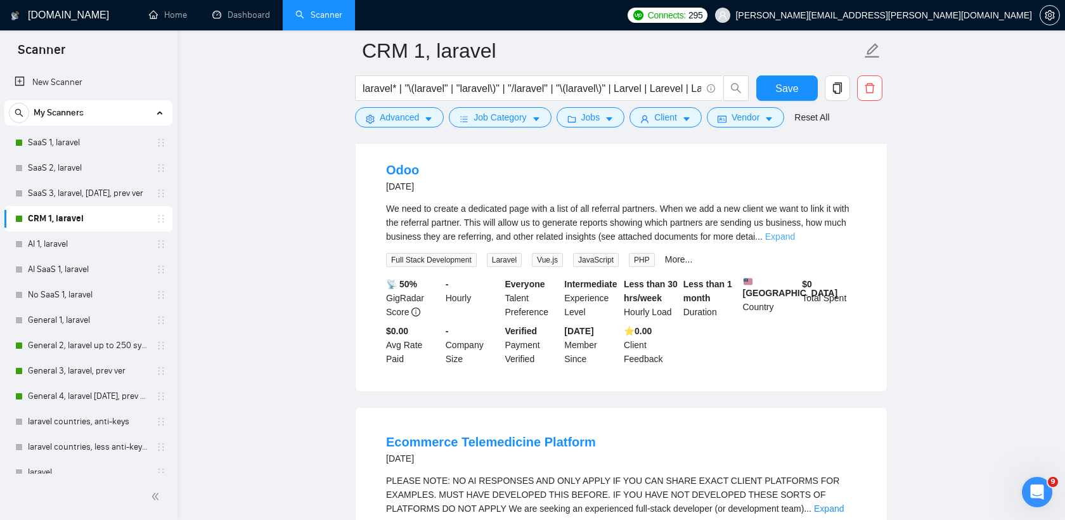
click at [795, 241] on link "Expand" at bounding box center [780, 236] width 30 height 10
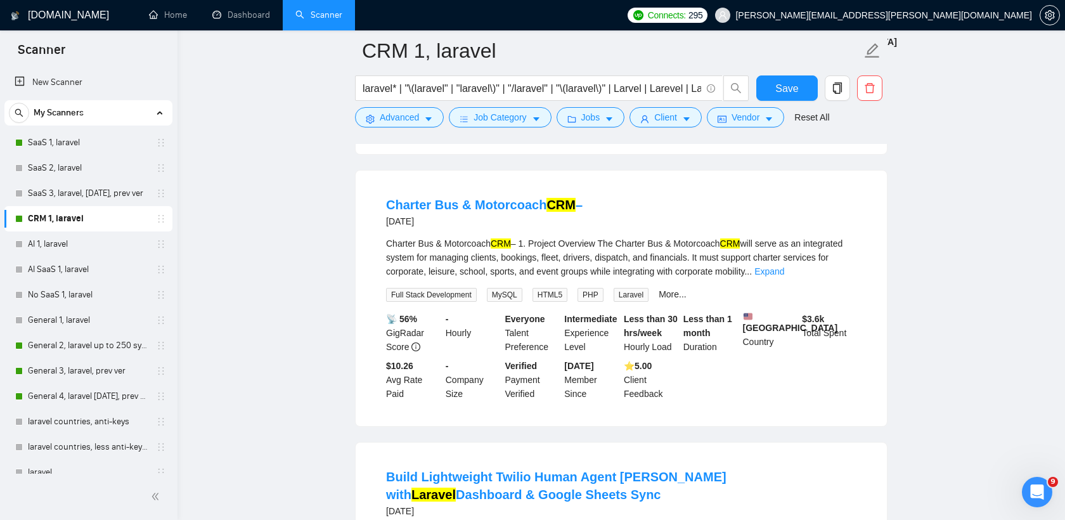
scroll to position [1191, 0]
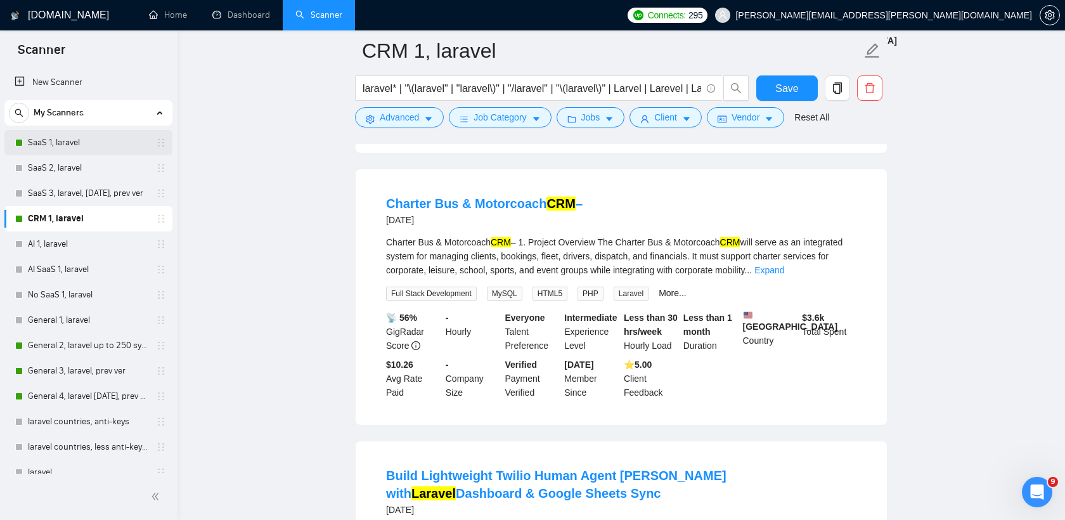
click at [65, 150] on link "SaaS 1, laravel" at bounding box center [88, 142] width 120 height 25
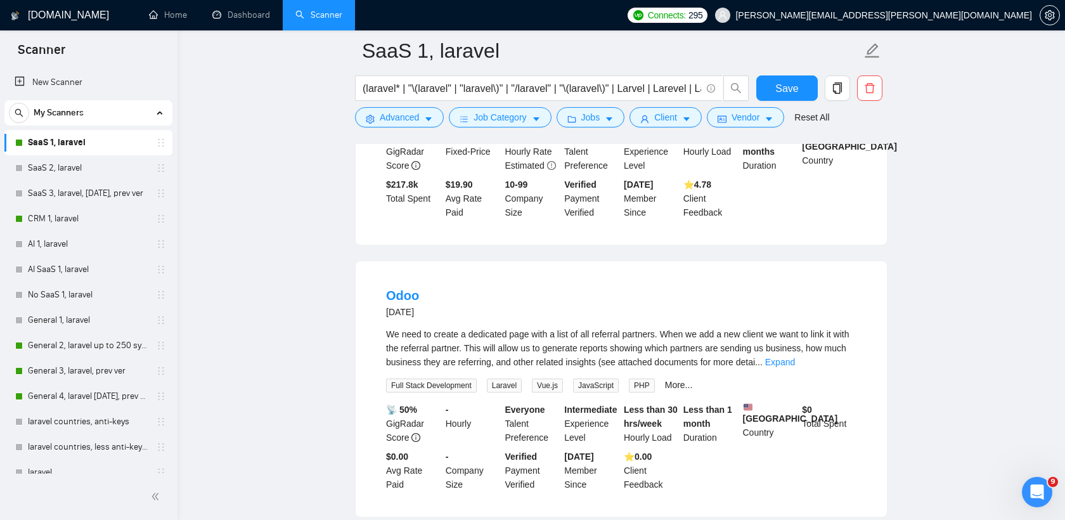
scroll to position [1422, 0]
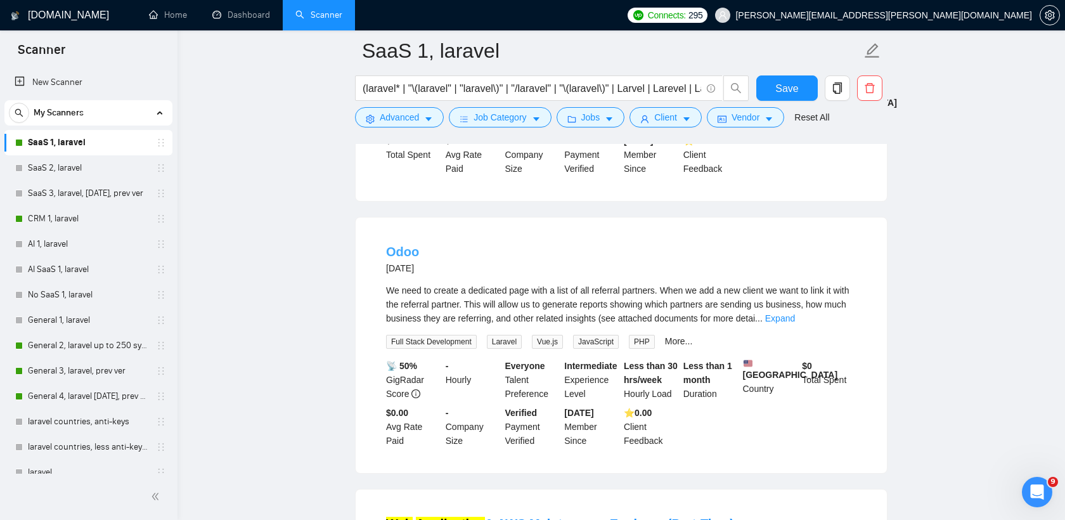
click at [404, 257] on link "Odoo" at bounding box center [402, 252] width 33 height 14
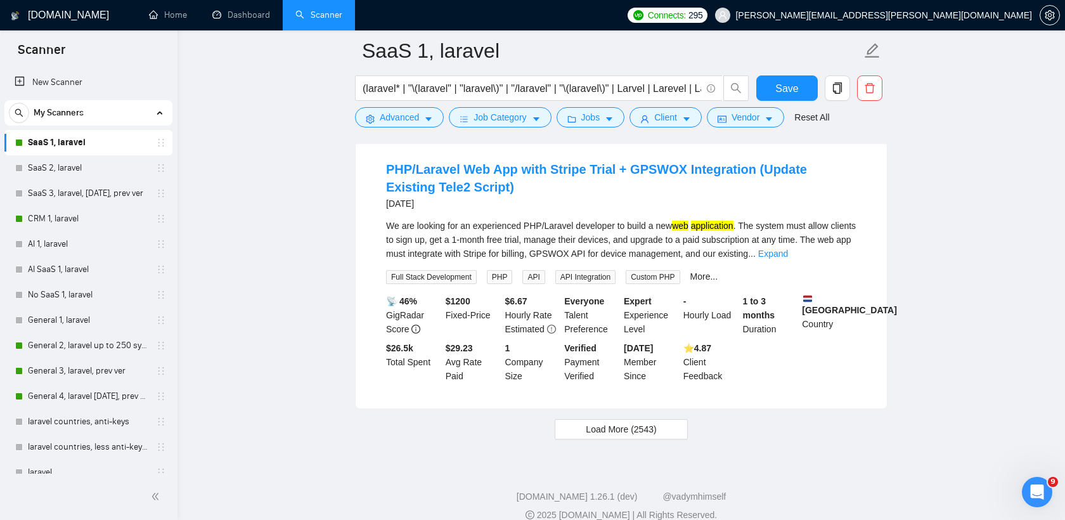
scroll to position [2624, 0]
